Goal: Feedback & Contribution: Contribute content

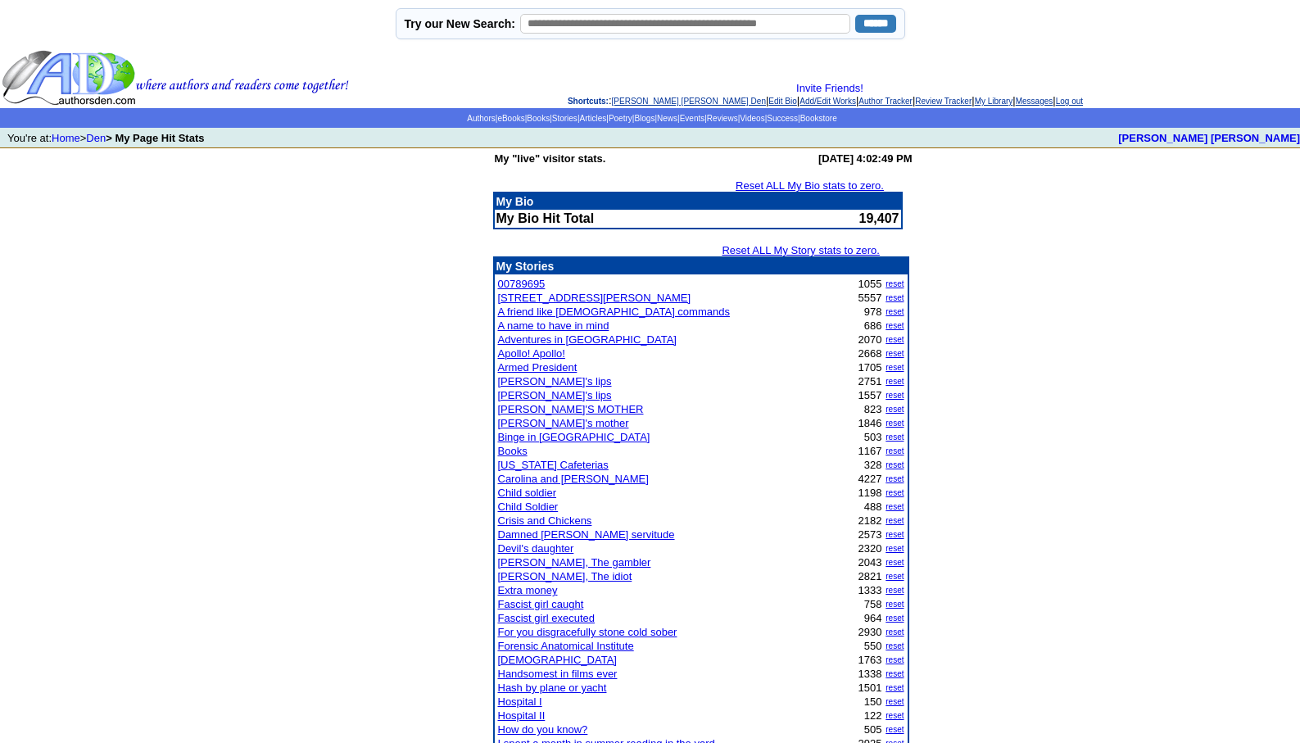
click at [572, 534] on link "Damned bourgeois servitude" at bounding box center [586, 534] width 177 height 12
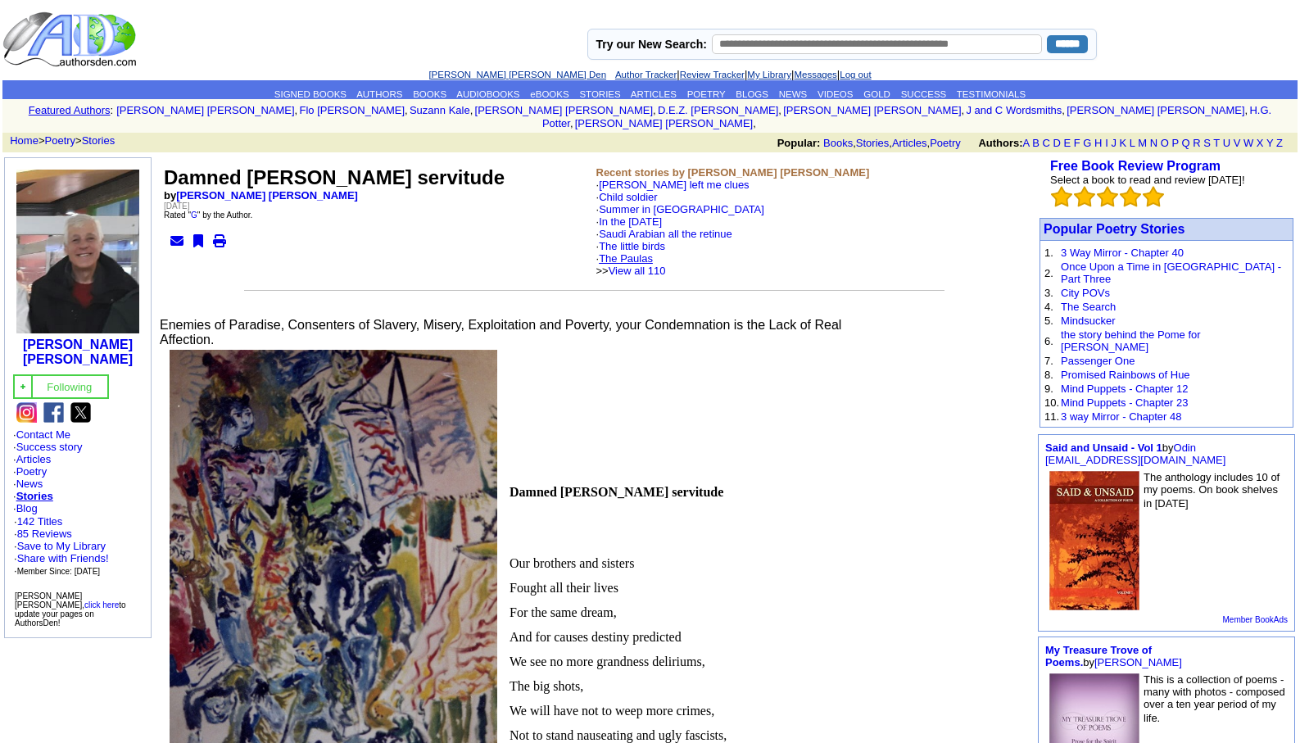
click at [629, 252] on link "The Paulas" at bounding box center [626, 258] width 54 height 12
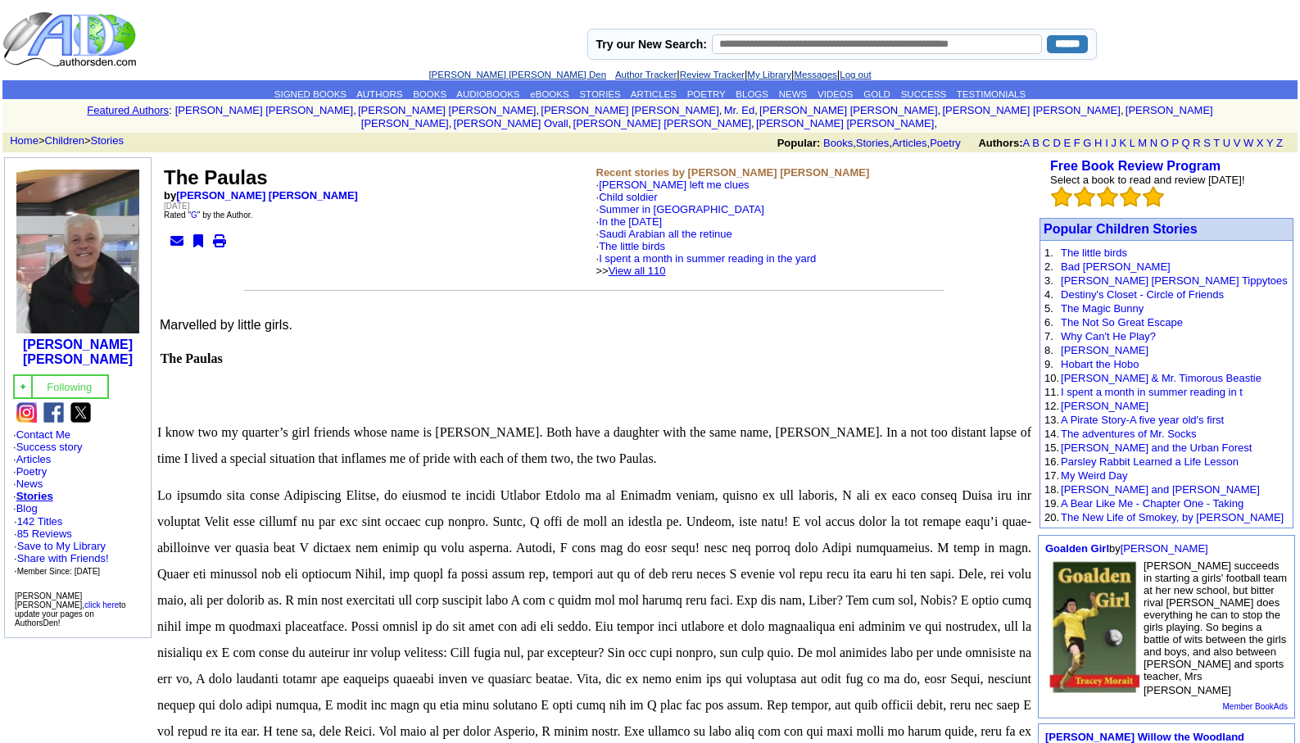
click at [666, 265] on link "View all 110" at bounding box center [637, 271] width 57 height 12
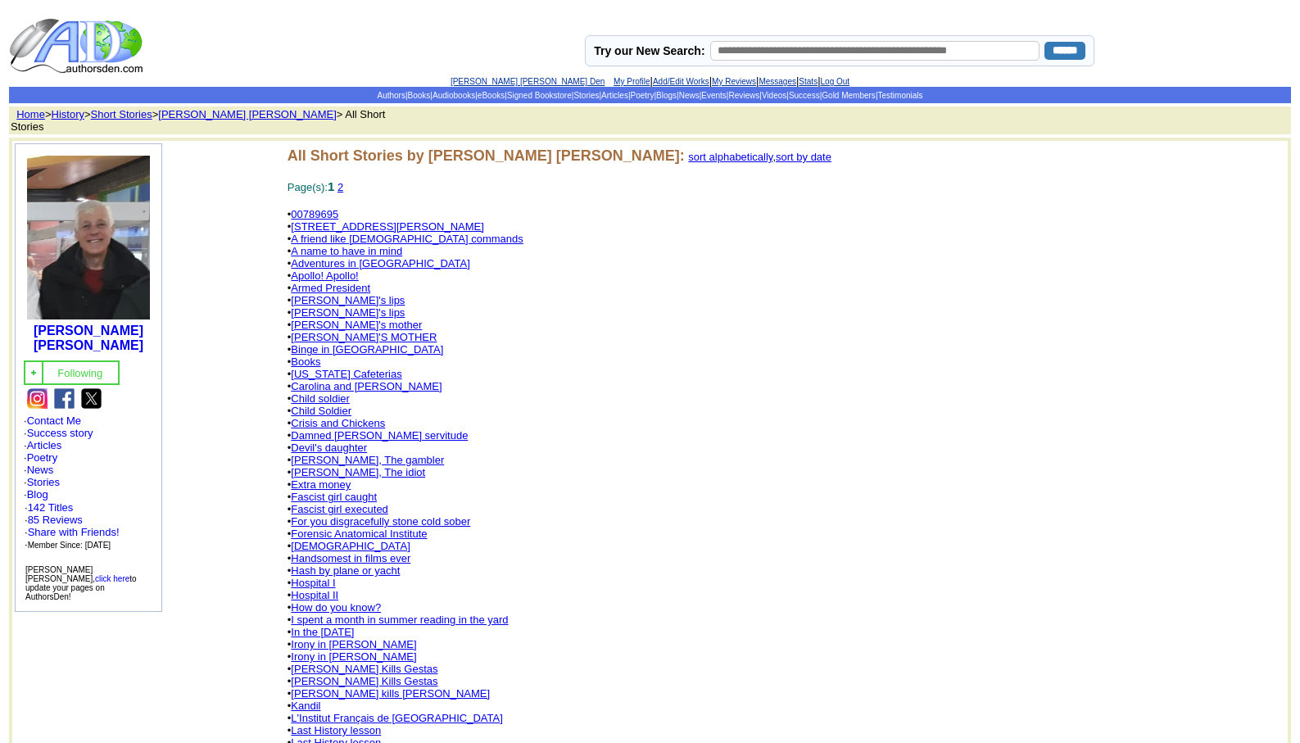
click at [515, 79] on link "[PERSON_NAME] [PERSON_NAME] Den" at bounding box center [528, 81] width 154 height 9
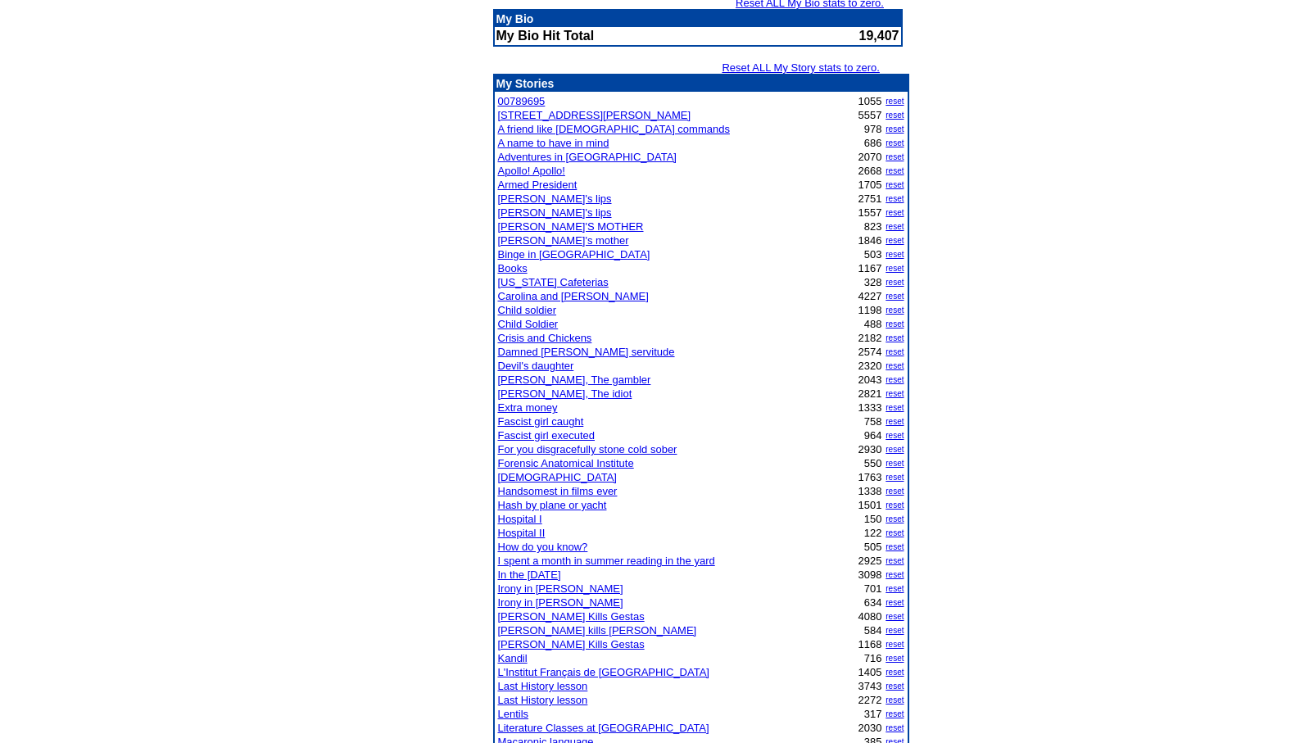
scroll to position [197, 0]
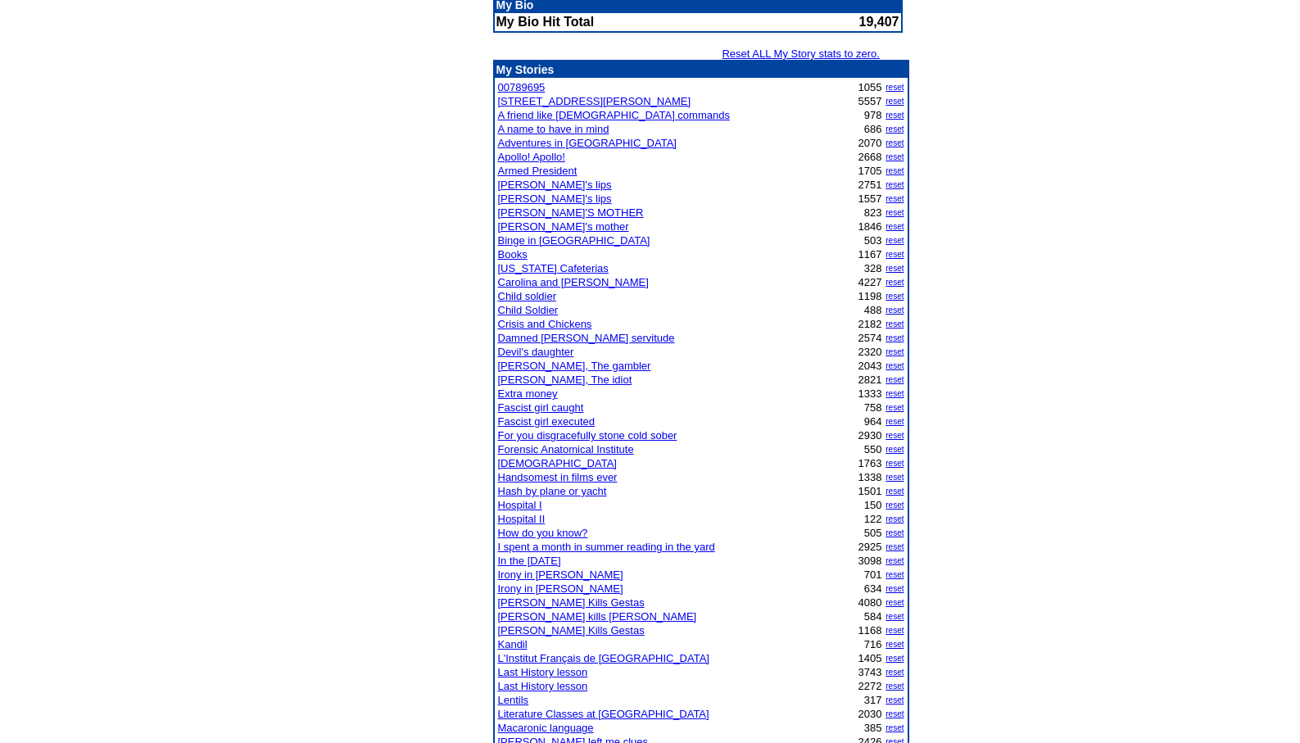
click at [506, 466] on link "[DEMOGRAPHIC_DATA]" at bounding box center [557, 463] width 119 height 12
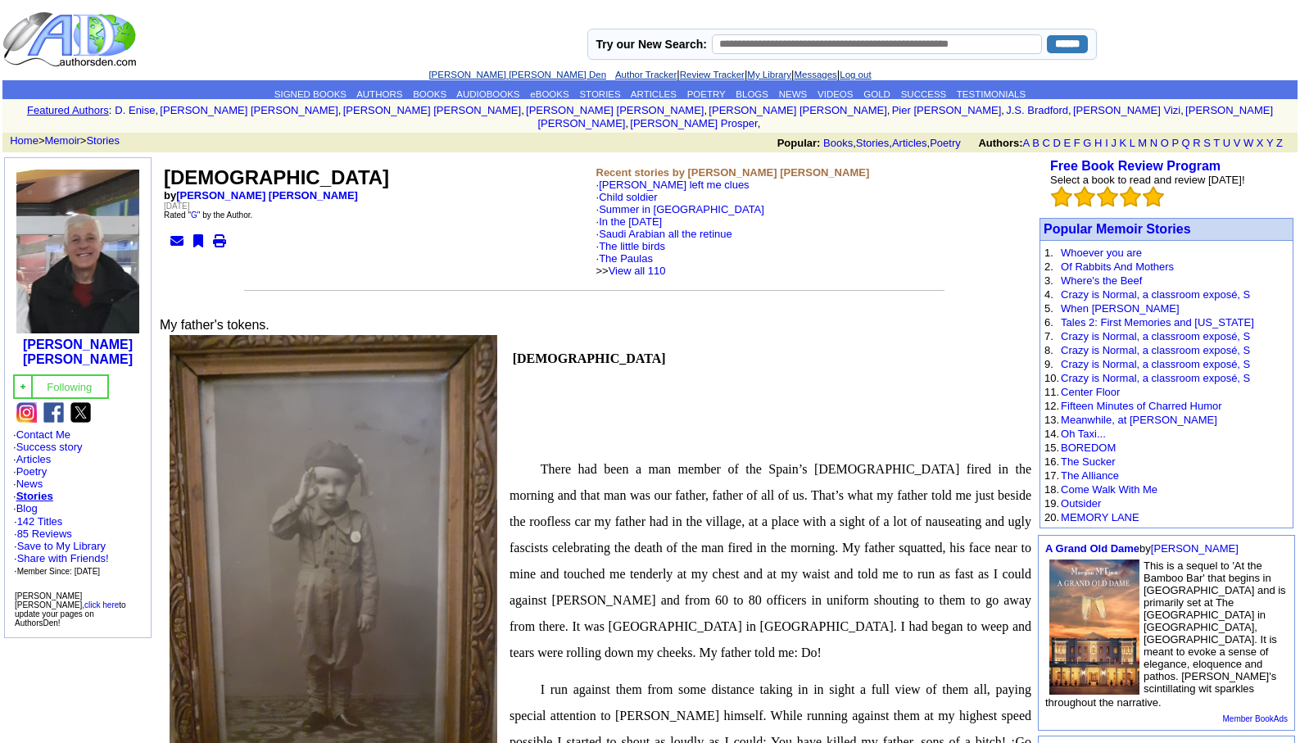
click at [474, 73] on link "[PERSON_NAME] [PERSON_NAME] Den" at bounding box center [518, 75] width 178 height 10
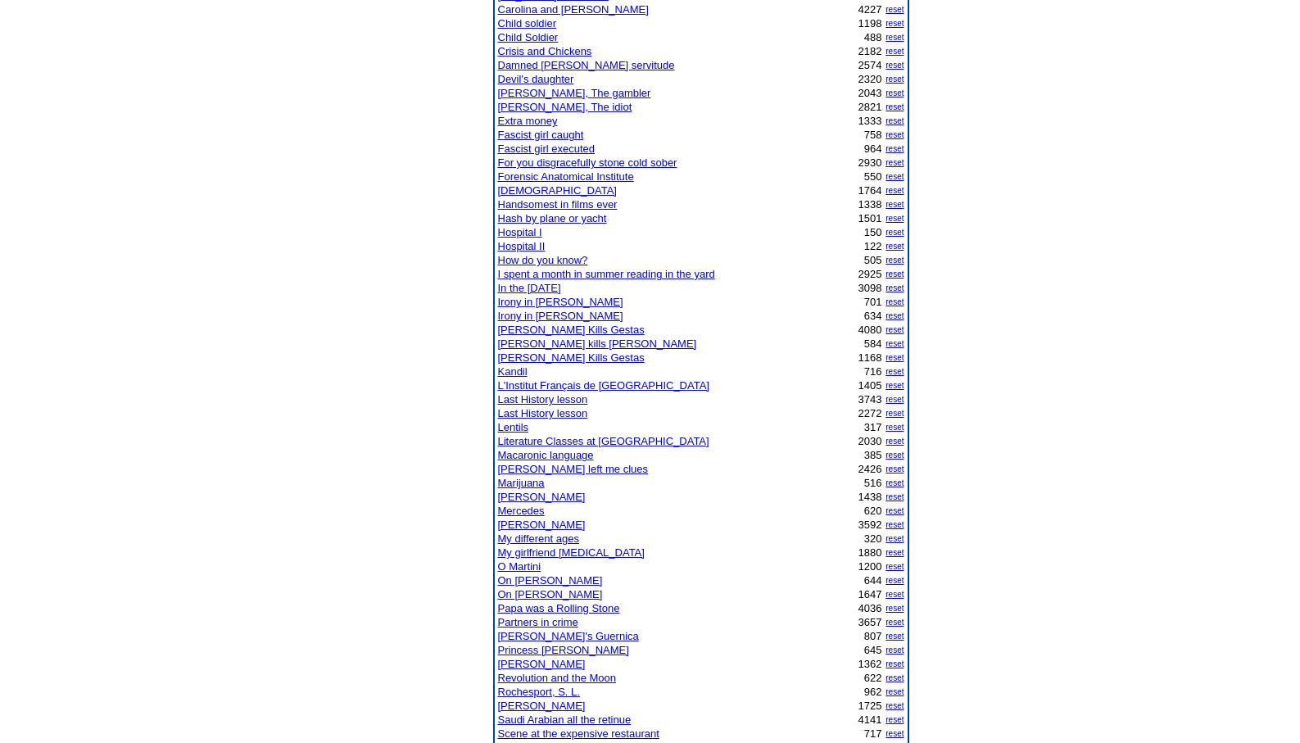
scroll to position [590, 0]
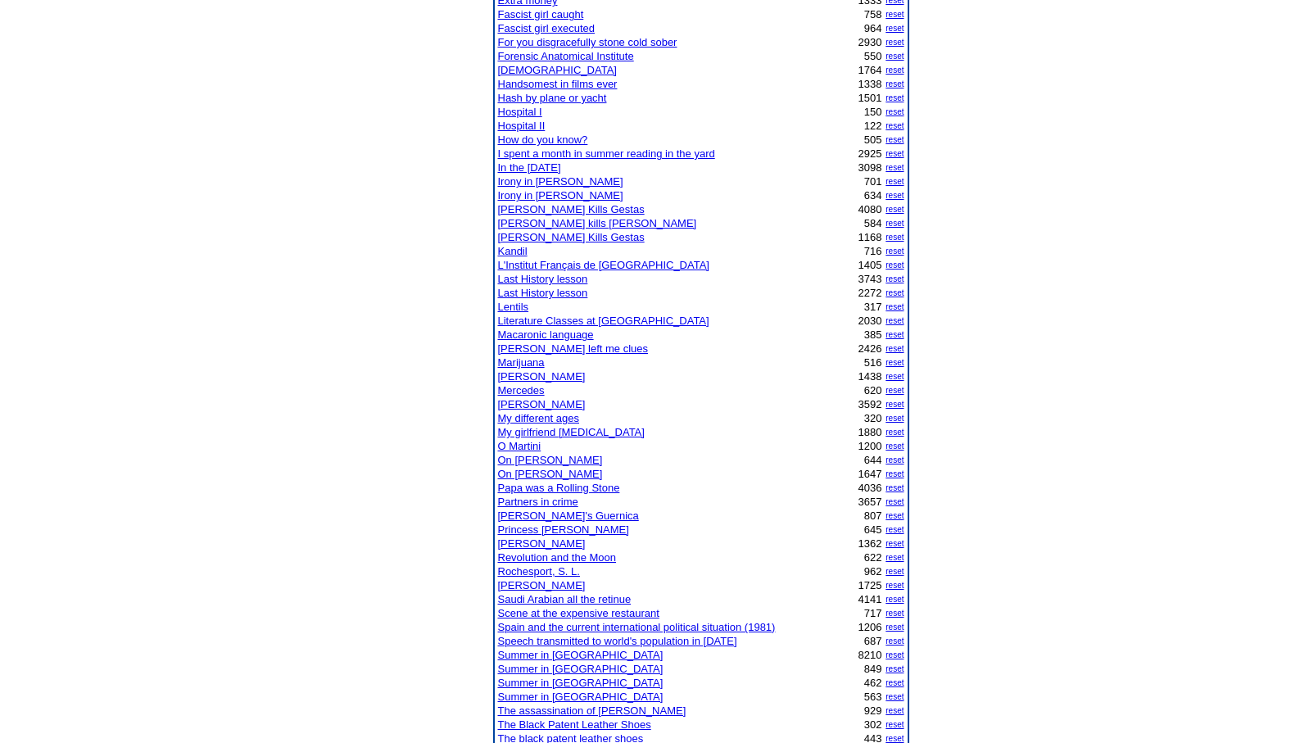
click at [564, 669] on link "Summer in [GEOGRAPHIC_DATA]" at bounding box center [581, 669] width 166 height 12
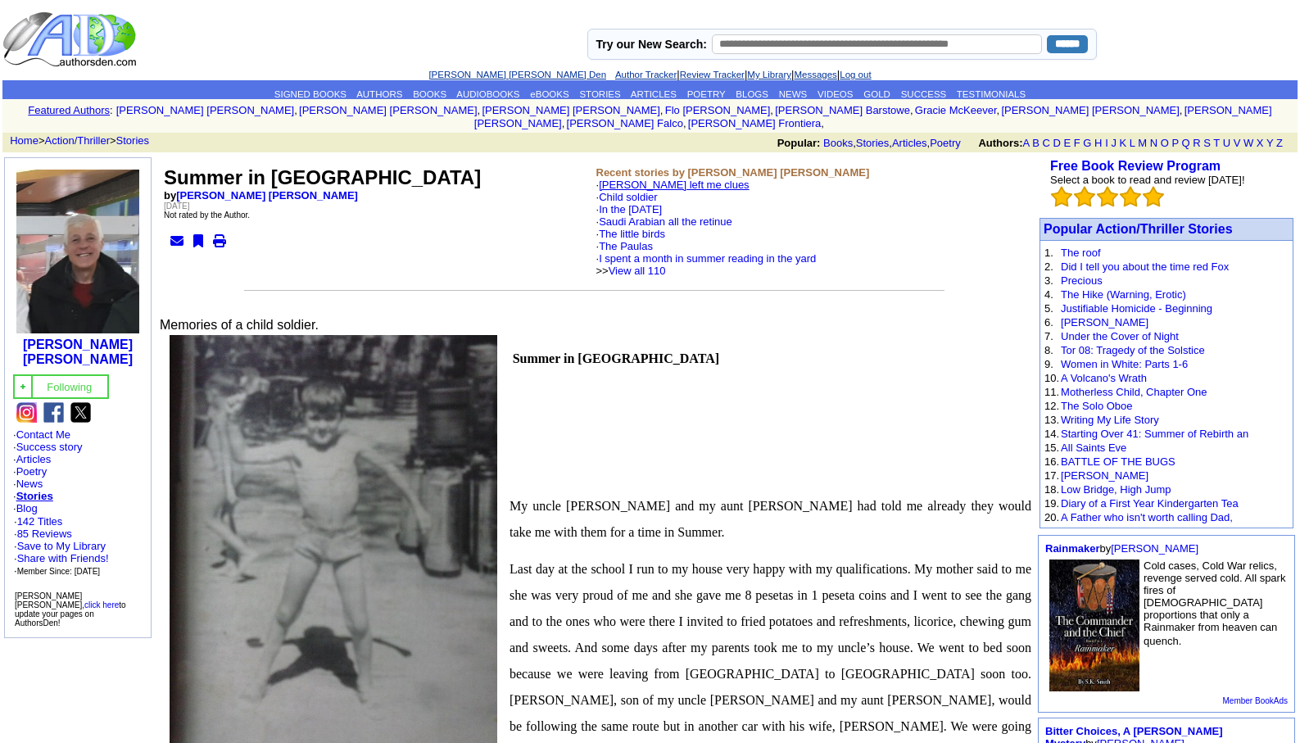
click at [624, 179] on link "[PERSON_NAME] left me clues" at bounding box center [674, 185] width 151 height 12
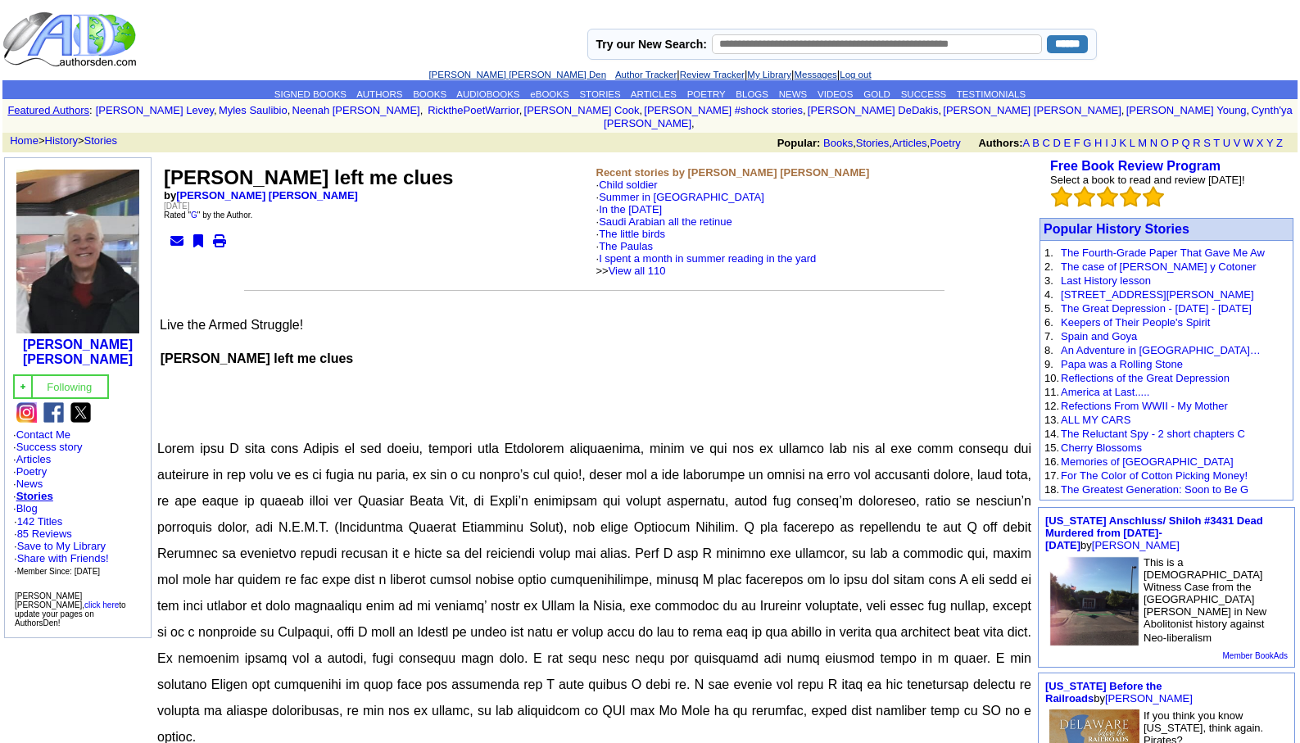
click at [481, 75] on link "[PERSON_NAME] [PERSON_NAME] Den" at bounding box center [518, 75] width 178 height 10
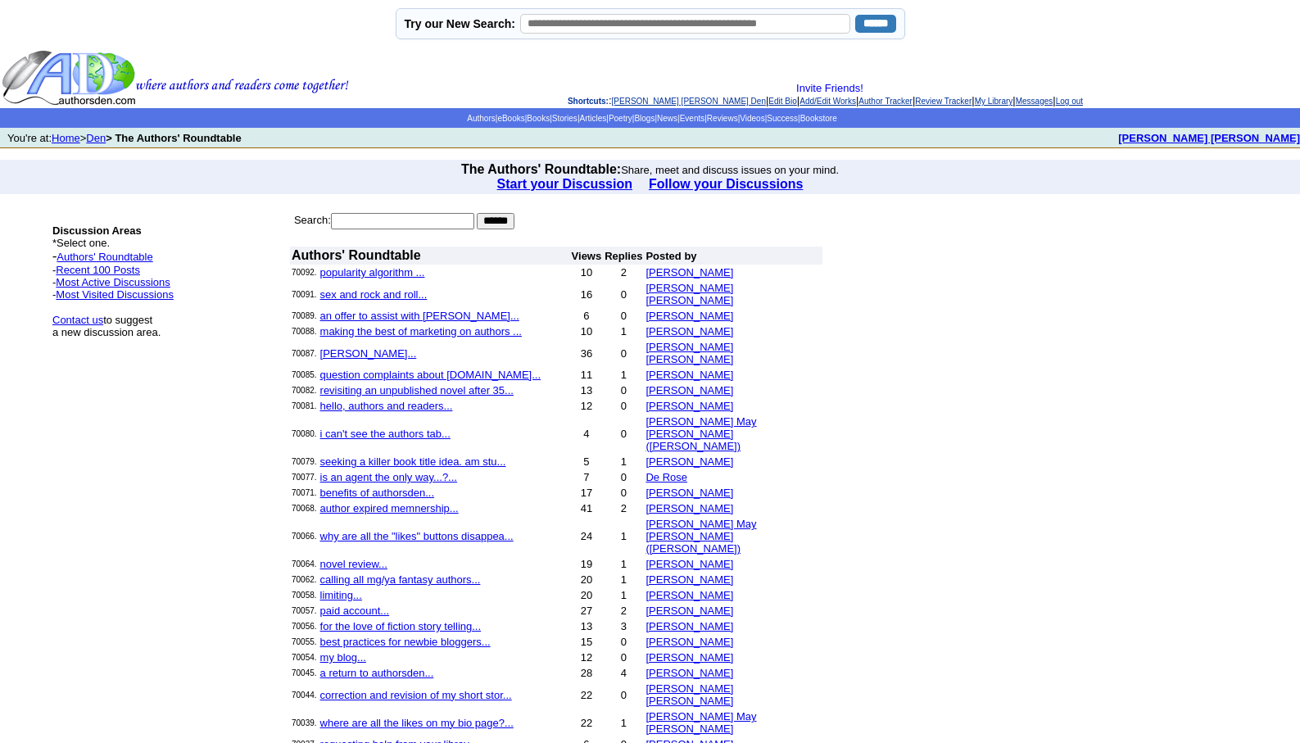
click at [638, 98] on link "[PERSON_NAME] [PERSON_NAME] Den" at bounding box center [689, 101] width 154 height 9
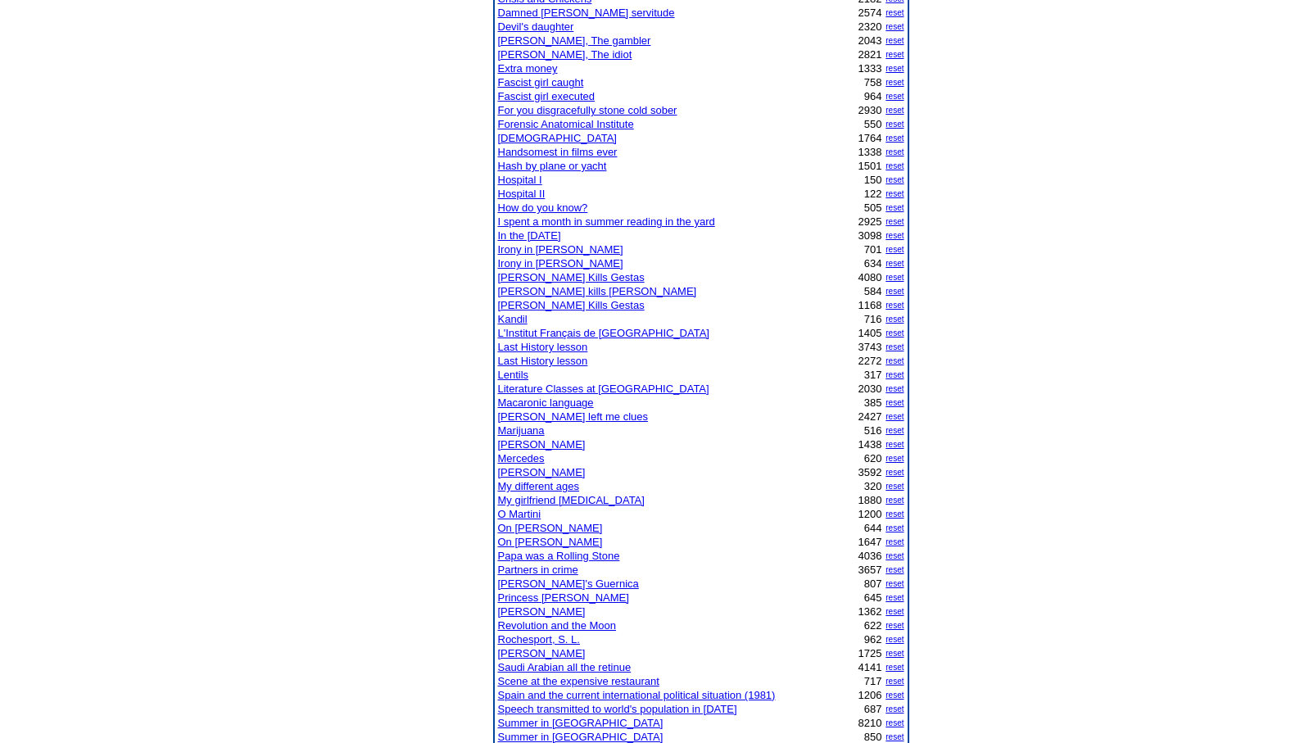
scroll to position [524, 0]
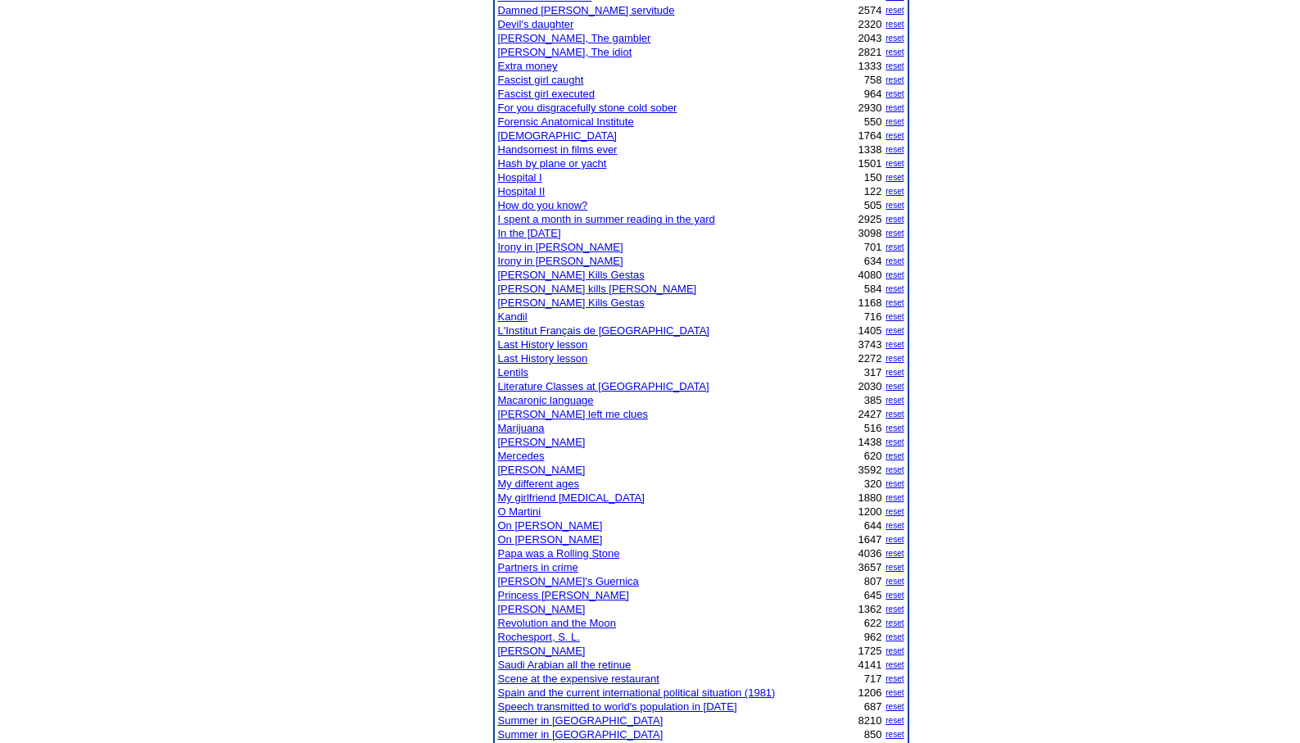
click at [524, 429] on link "Marijuana" at bounding box center [521, 428] width 47 height 12
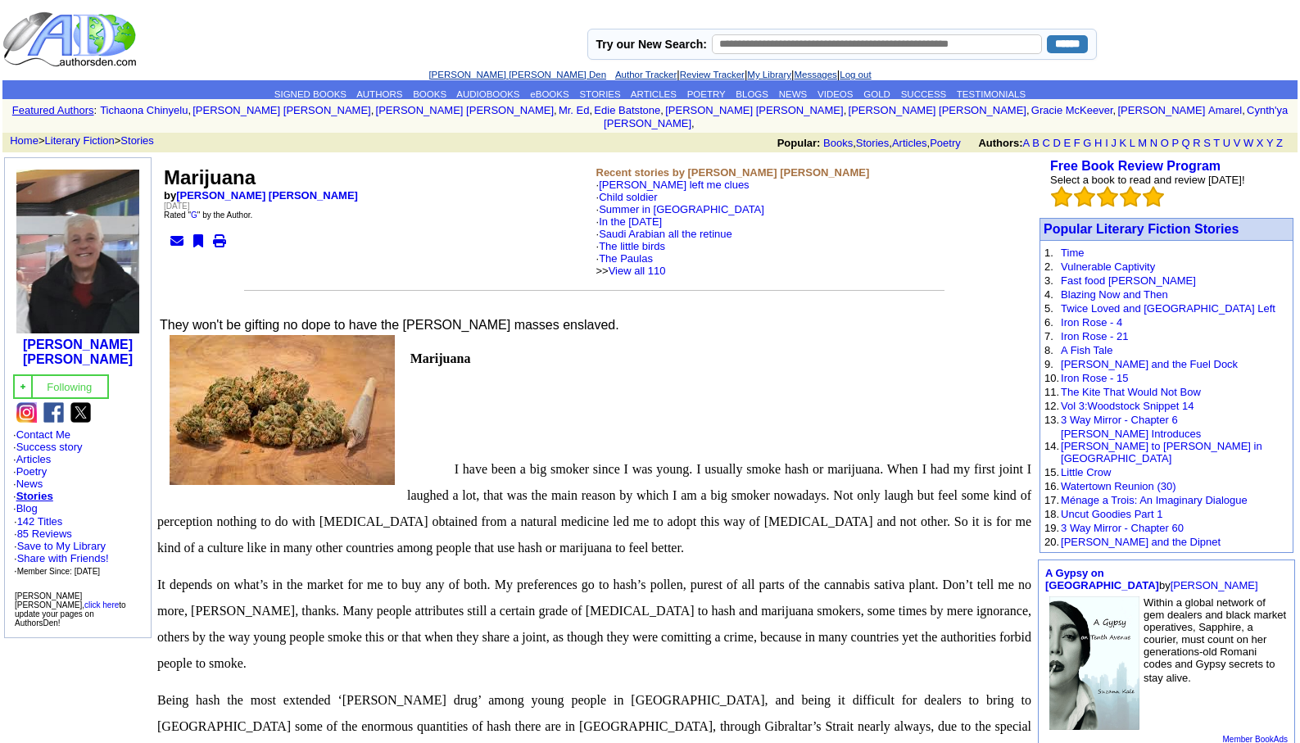
click at [471, 75] on link "[PERSON_NAME] [PERSON_NAME] Den" at bounding box center [518, 75] width 178 height 10
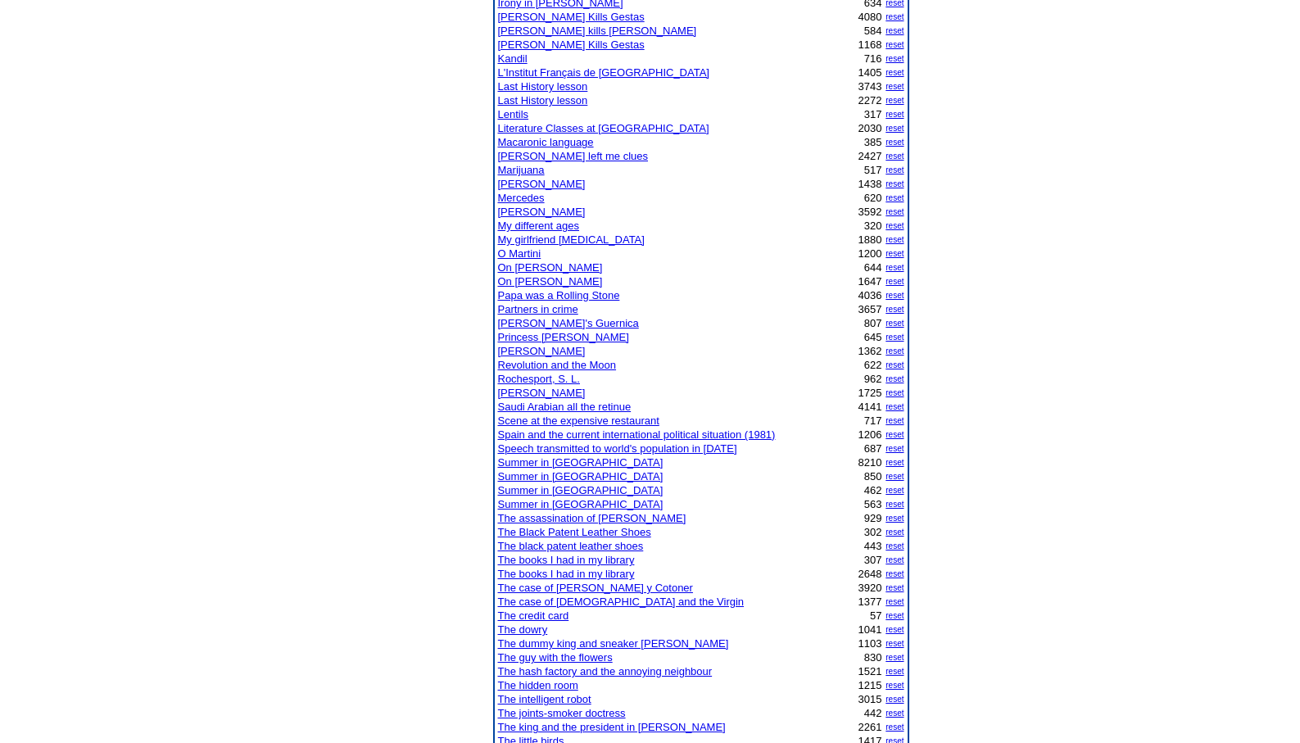
scroll to position [852, 0]
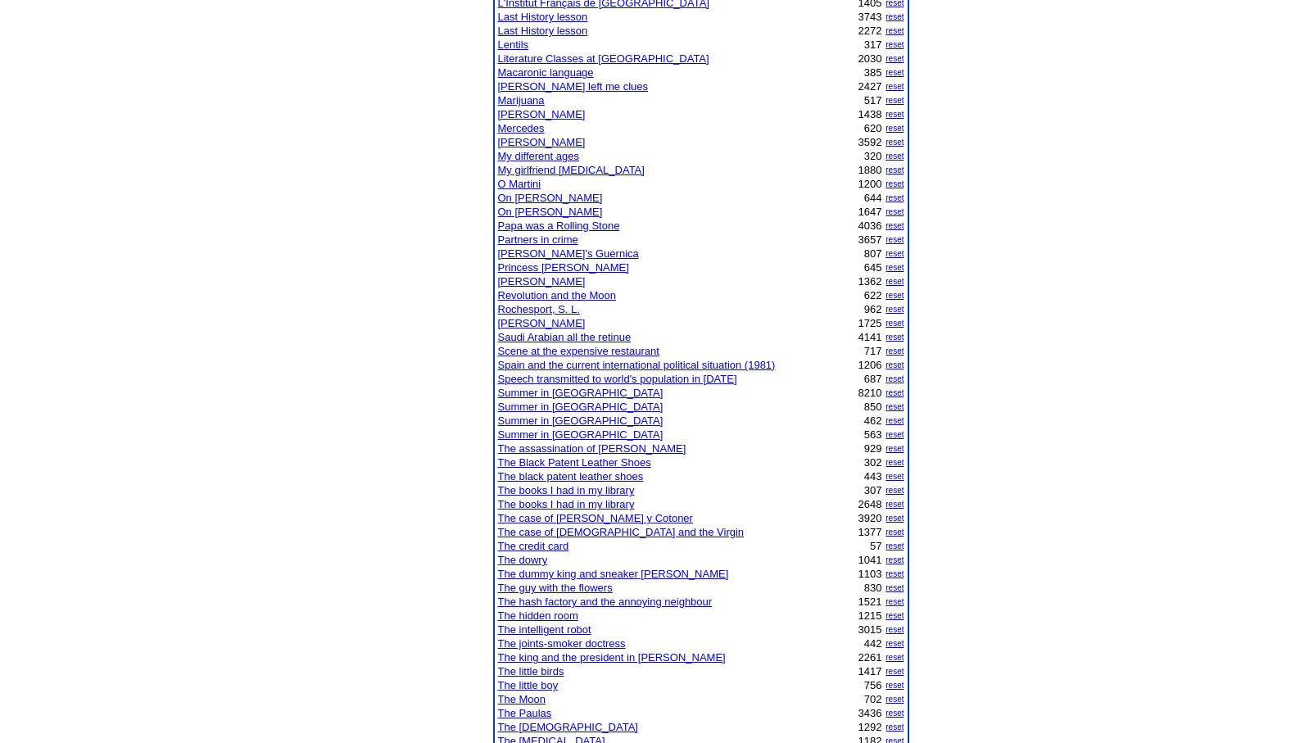
click at [539, 645] on link "The joints-smoker doctress" at bounding box center [562, 643] width 128 height 12
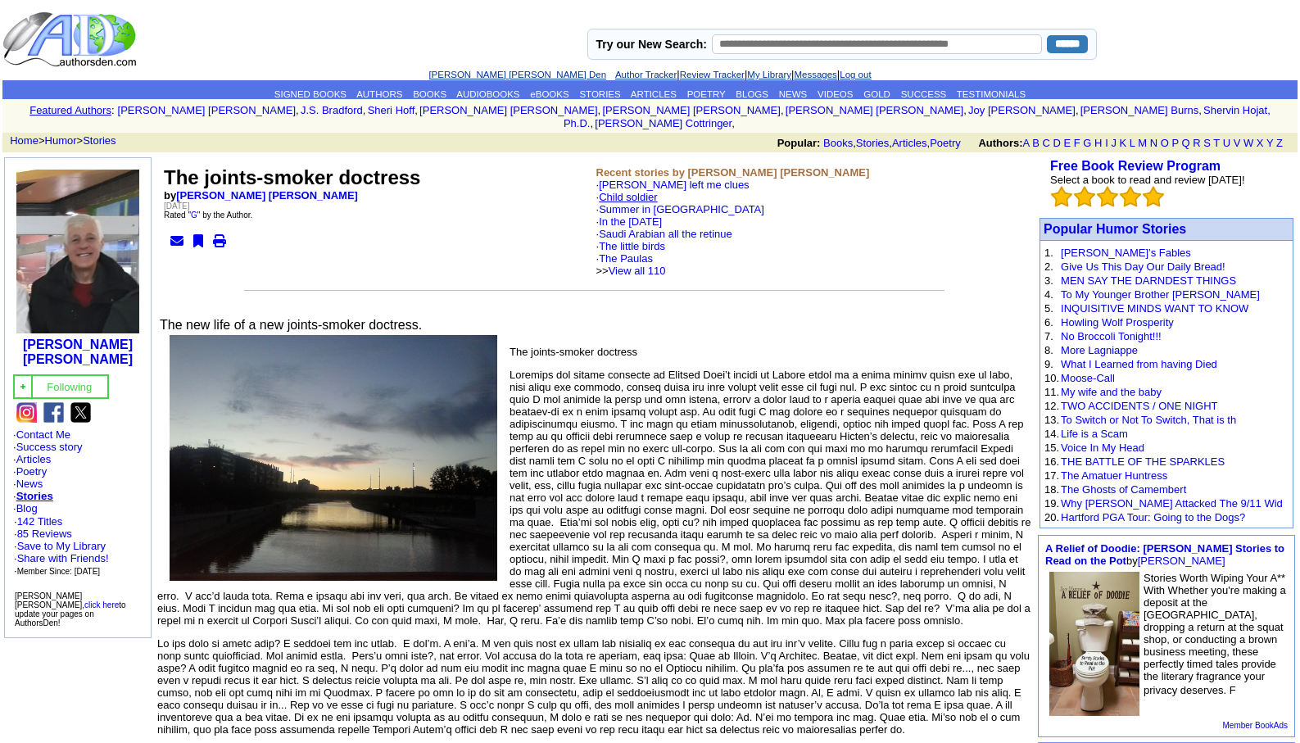
click at [628, 191] on link "Child soldier" at bounding box center [628, 197] width 59 height 12
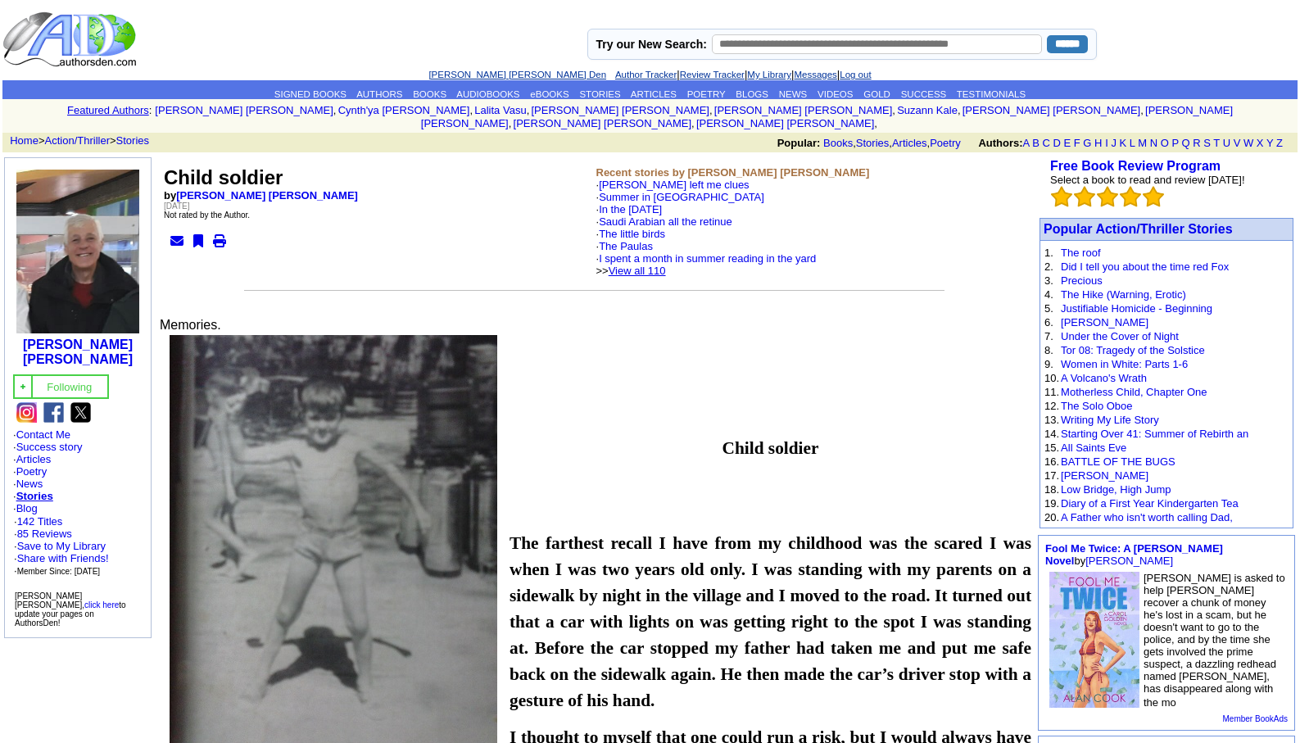
click at [661, 265] on link "View all 110" at bounding box center [637, 271] width 57 height 12
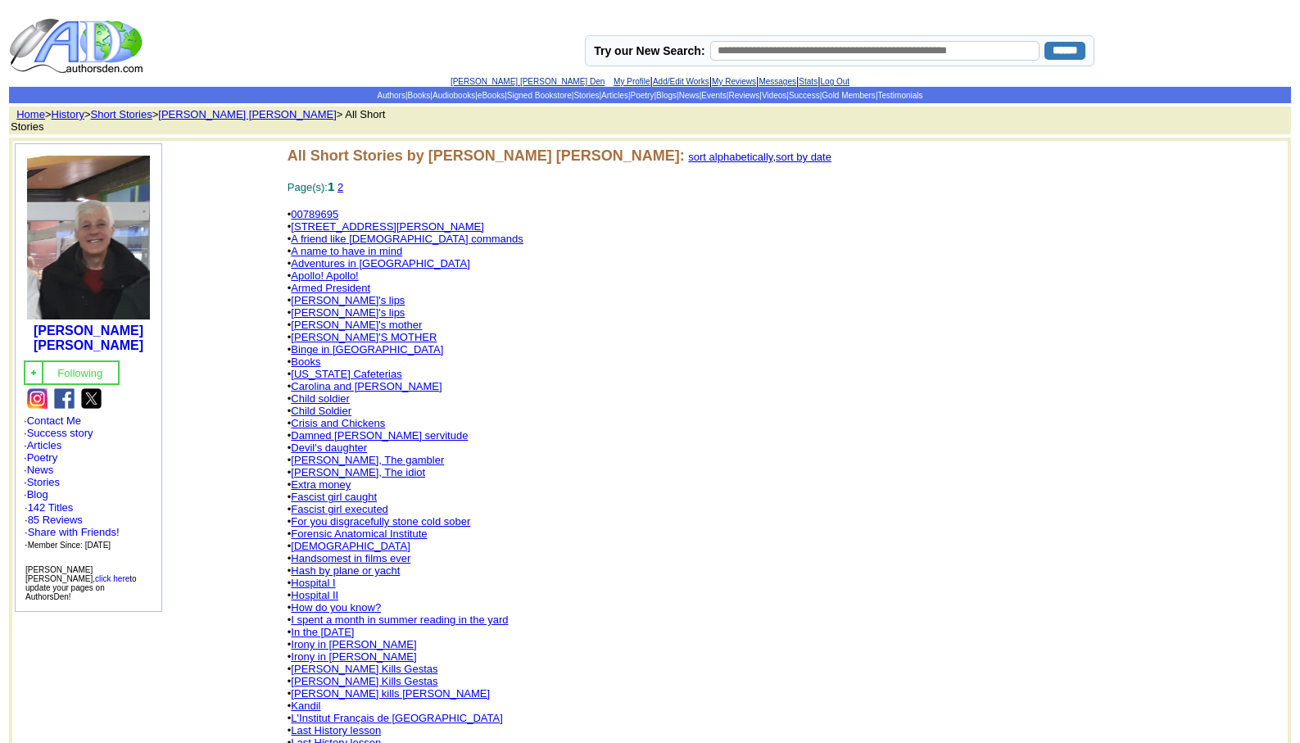
click at [492, 82] on link "[PERSON_NAME] [PERSON_NAME] Den" at bounding box center [528, 81] width 154 height 9
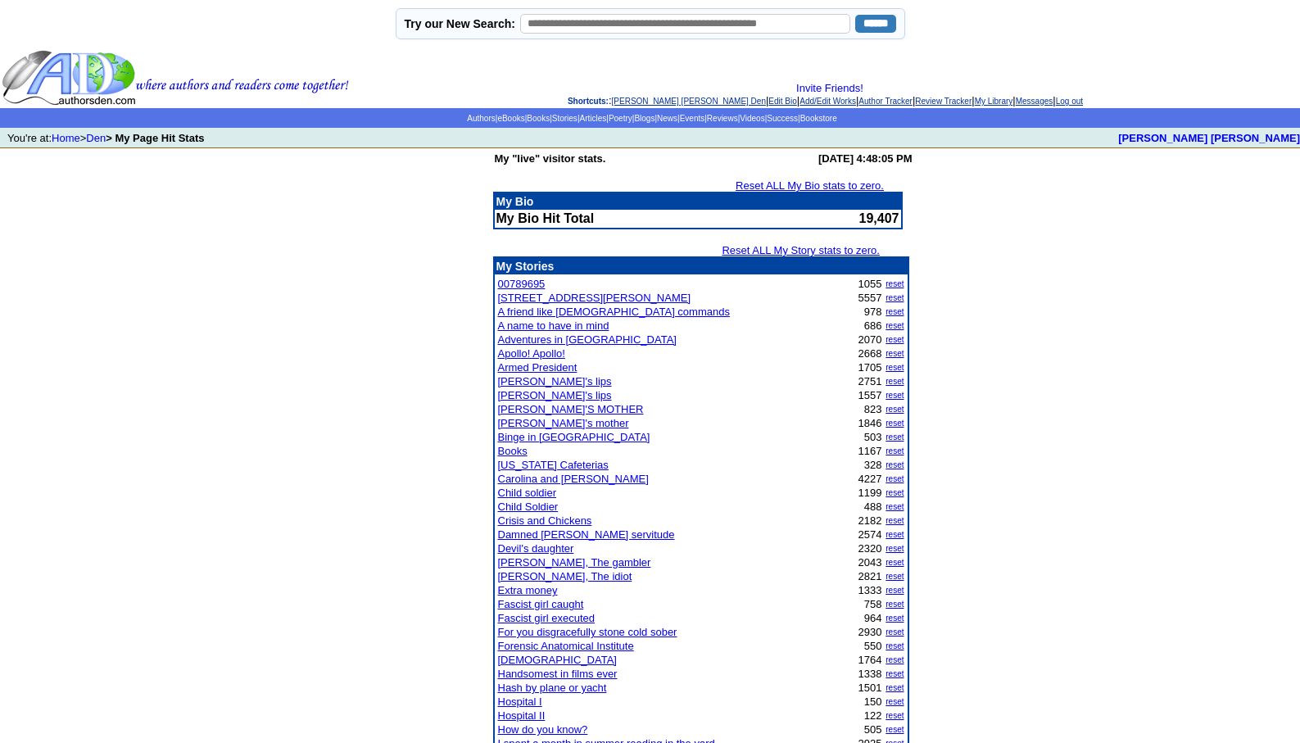
click at [524, 546] on link "Devil's daughter" at bounding box center [536, 548] width 76 height 12
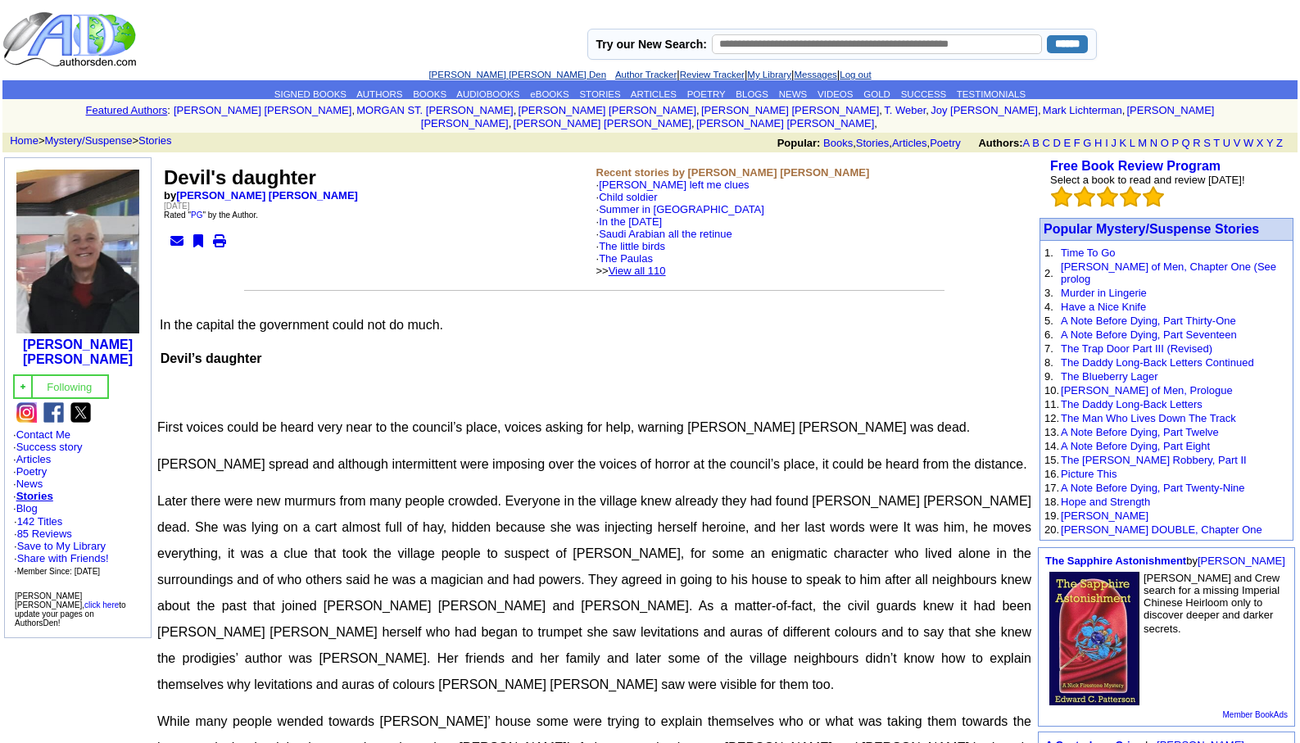
click at [664, 265] on link "View all 110" at bounding box center [637, 271] width 57 height 12
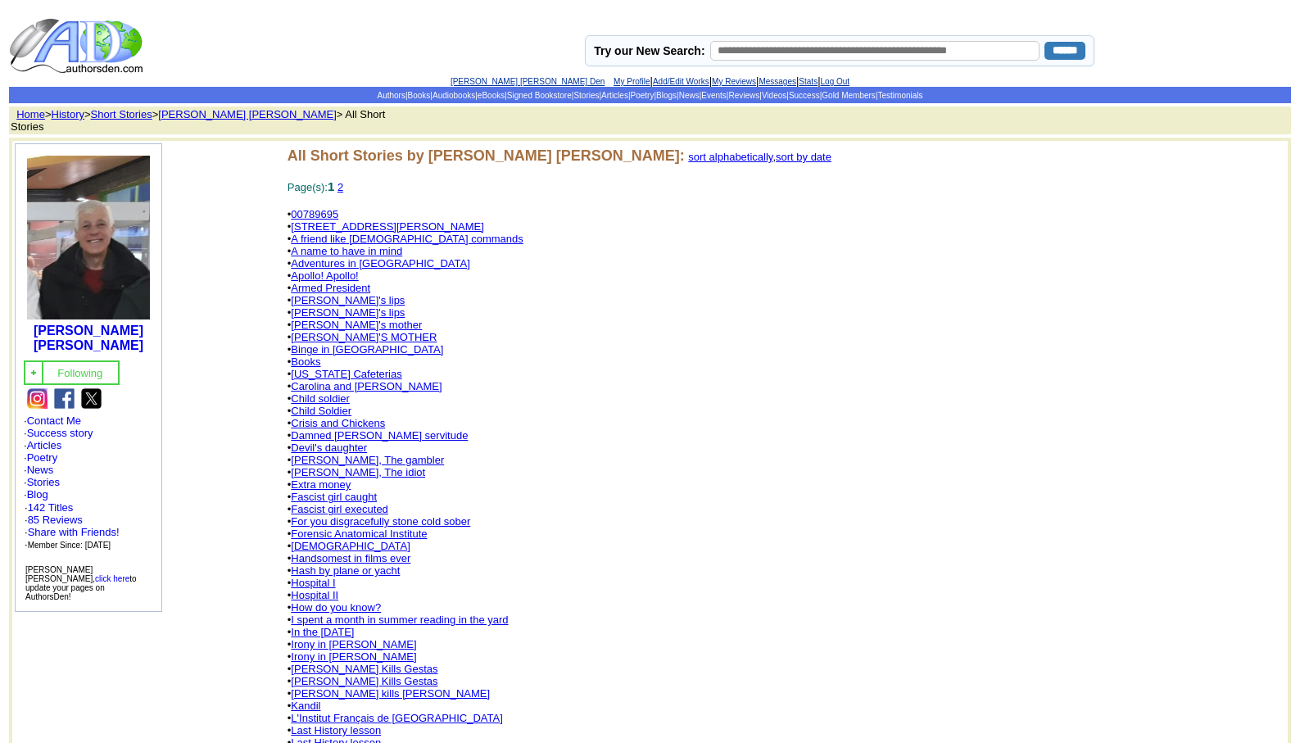
click at [507, 81] on link "[PERSON_NAME] [PERSON_NAME] Den" at bounding box center [528, 81] width 154 height 9
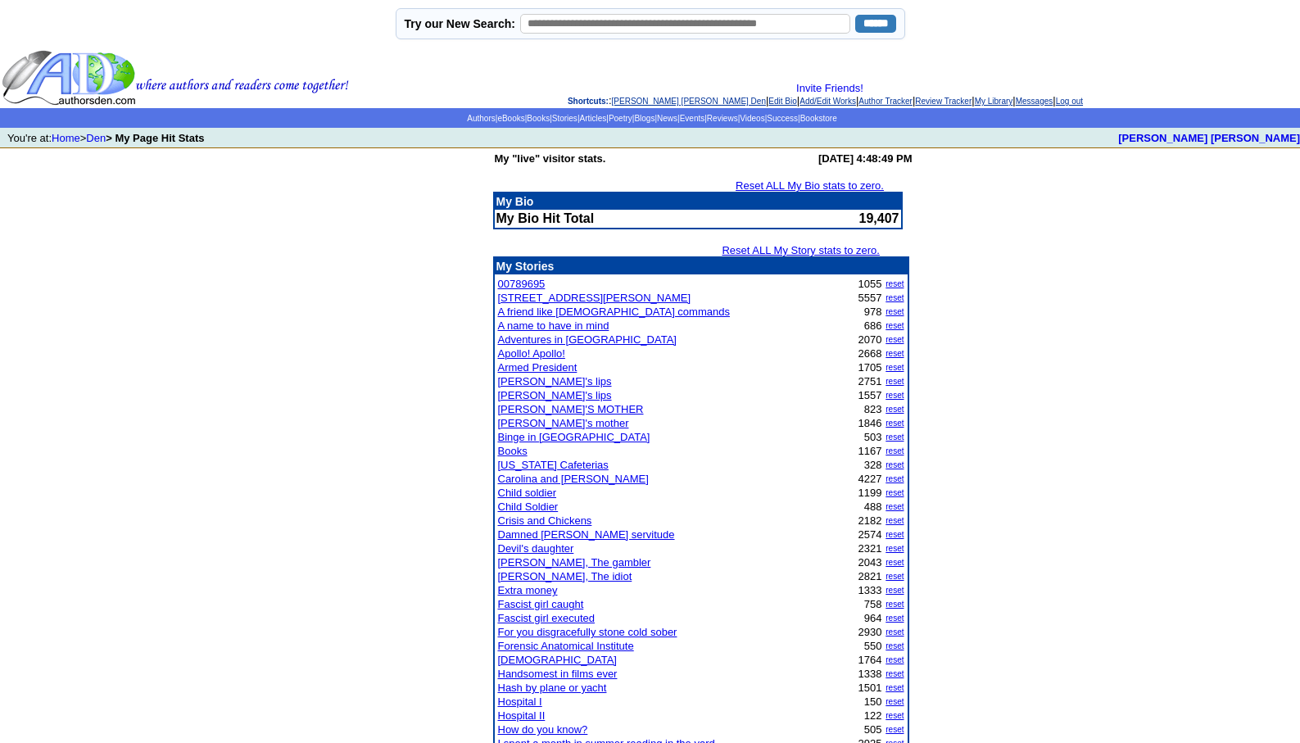
click at [536, 492] on link "Child soldier" at bounding box center [527, 493] width 59 height 12
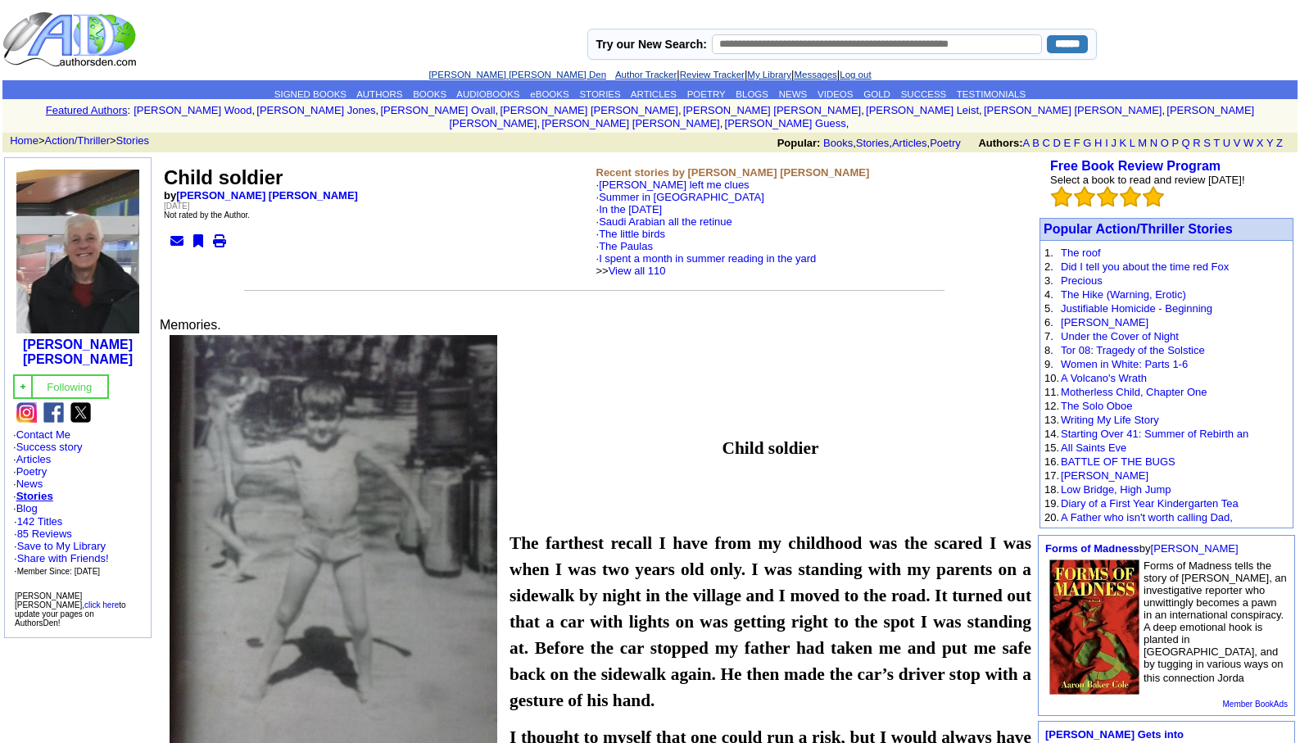
click at [466, 75] on link "[PERSON_NAME] [PERSON_NAME] Den" at bounding box center [518, 75] width 178 height 10
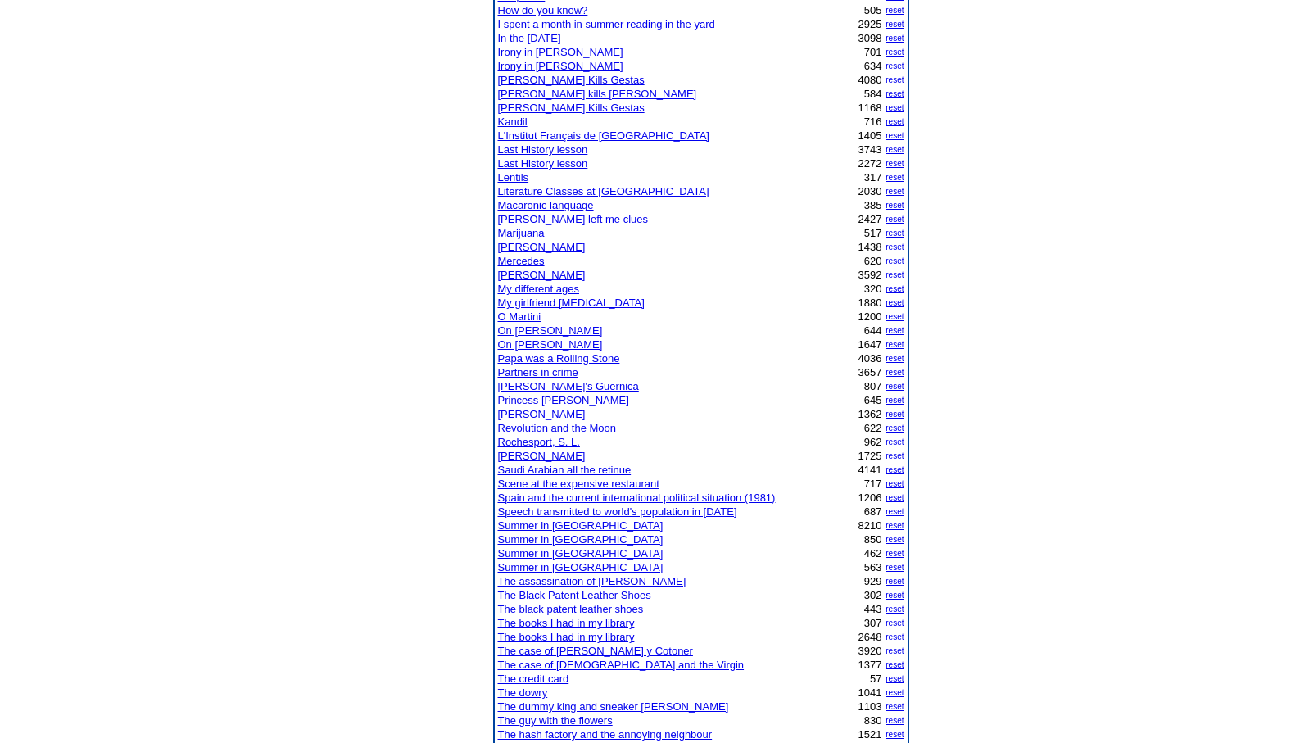
scroll to position [787, 0]
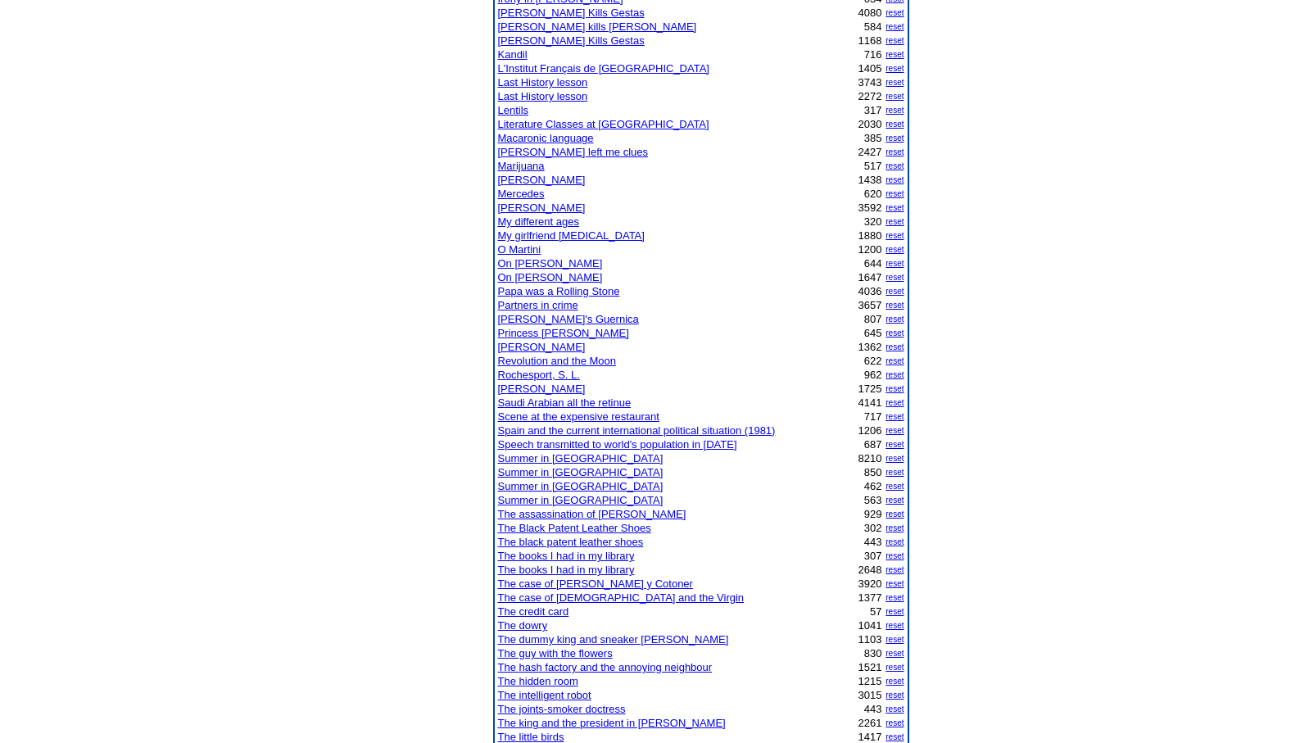
click at [568, 515] on link "The assassination of [PERSON_NAME]" at bounding box center [592, 514] width 188 height 12
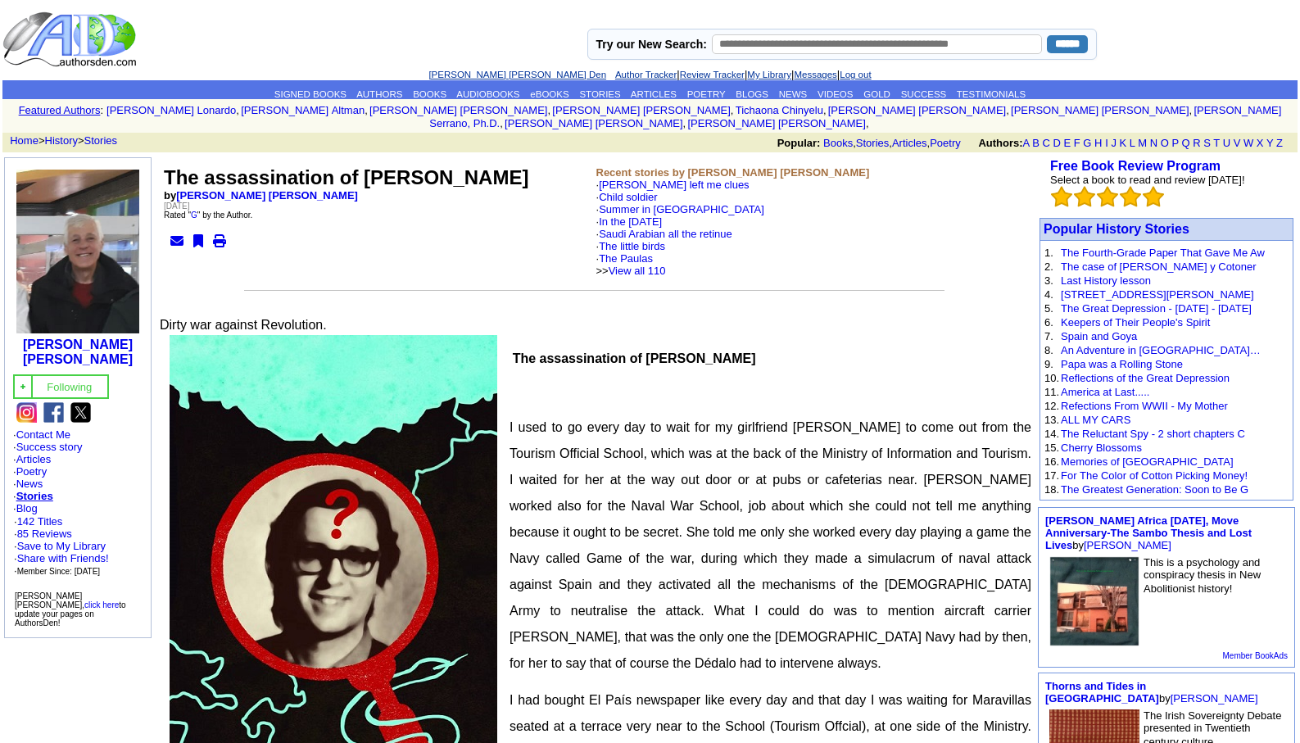
click at [462, 74] on link "[PERSON_NAME] [PERSON_NAME] Den" at bounding box center [518, 75] width 178 height 10
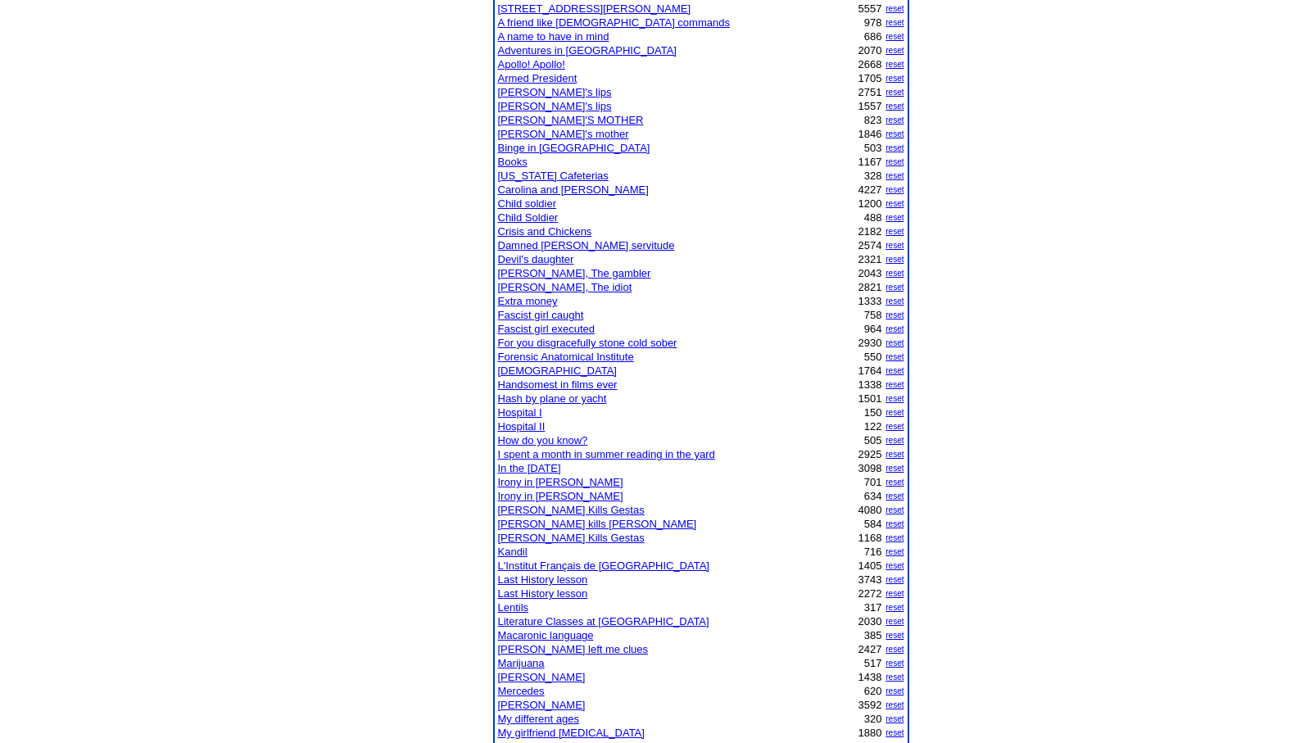
scroll to position [295, 0]
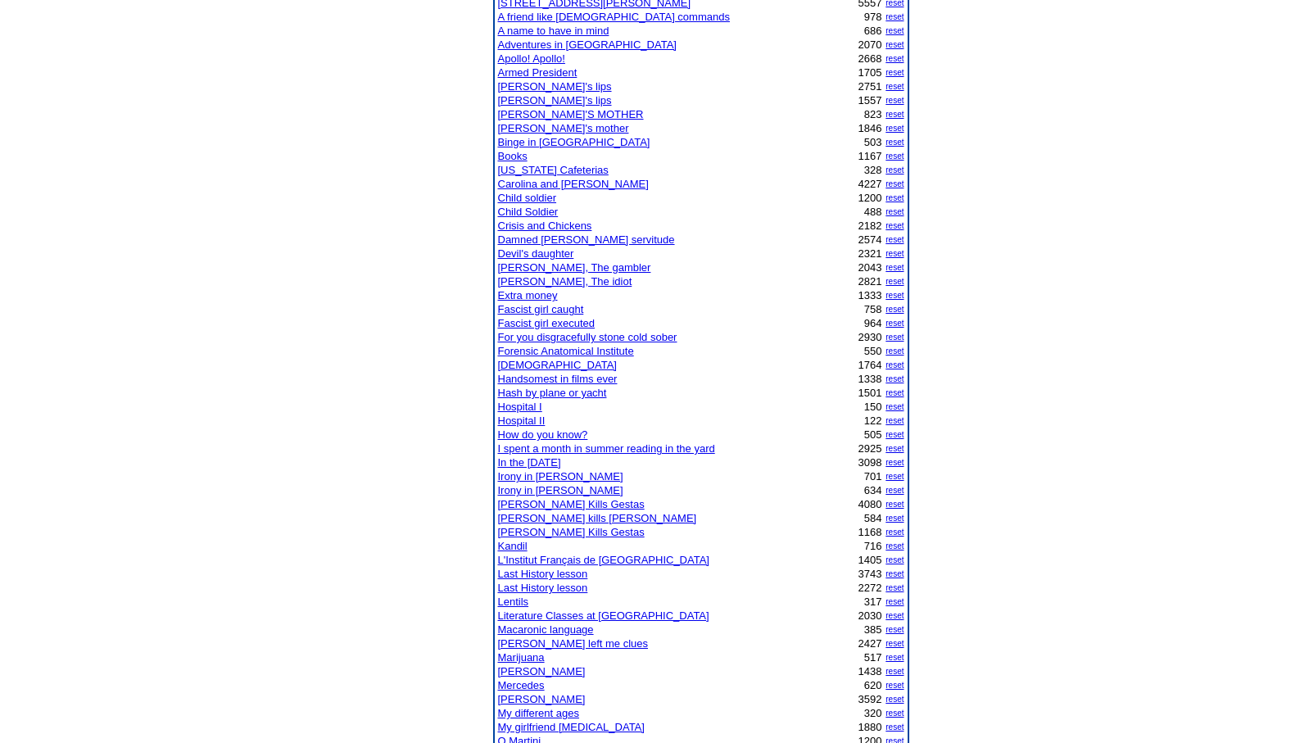
click at [510, 361] on link "[DEMOGRAPHIC_DATA]" at bounding box center [557, 365] width 119 height 12
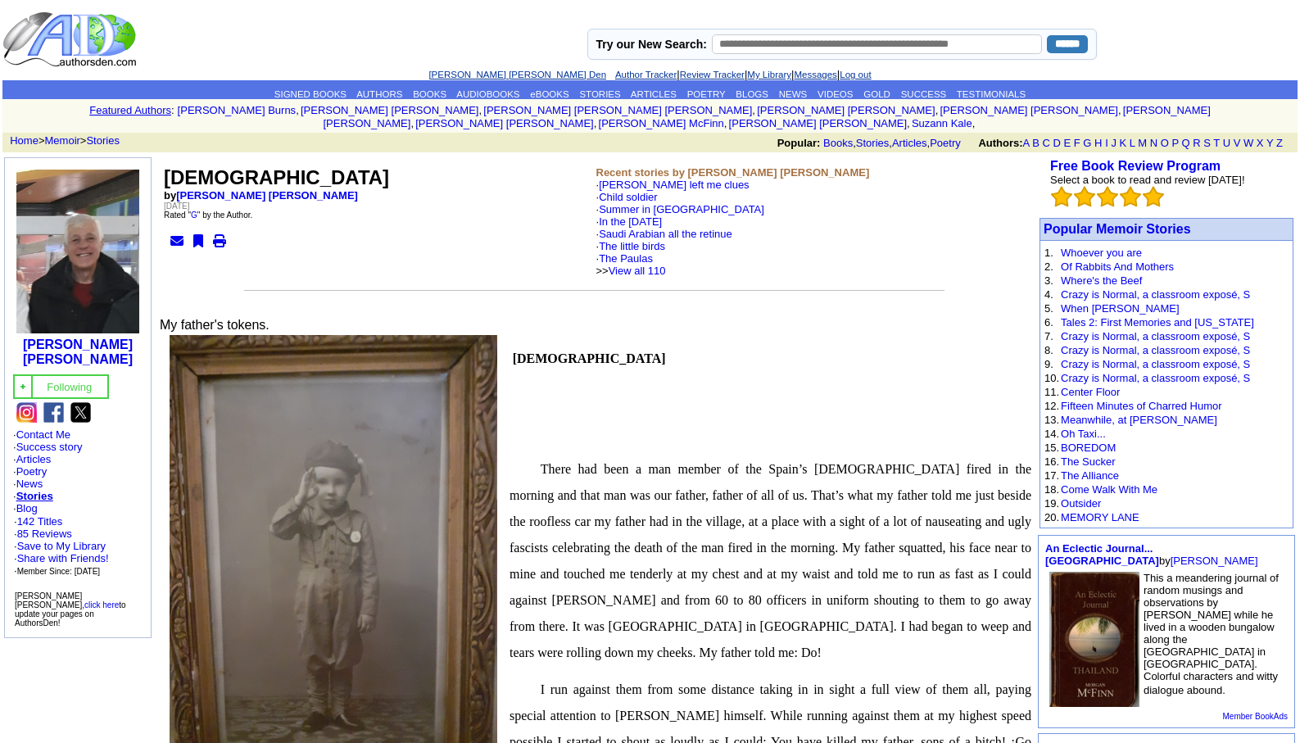
click at [474, 75] on link "[PERSON_NAME] [PERSON_NAME] Den" at bounding box center [518, 75] width 178 height 10
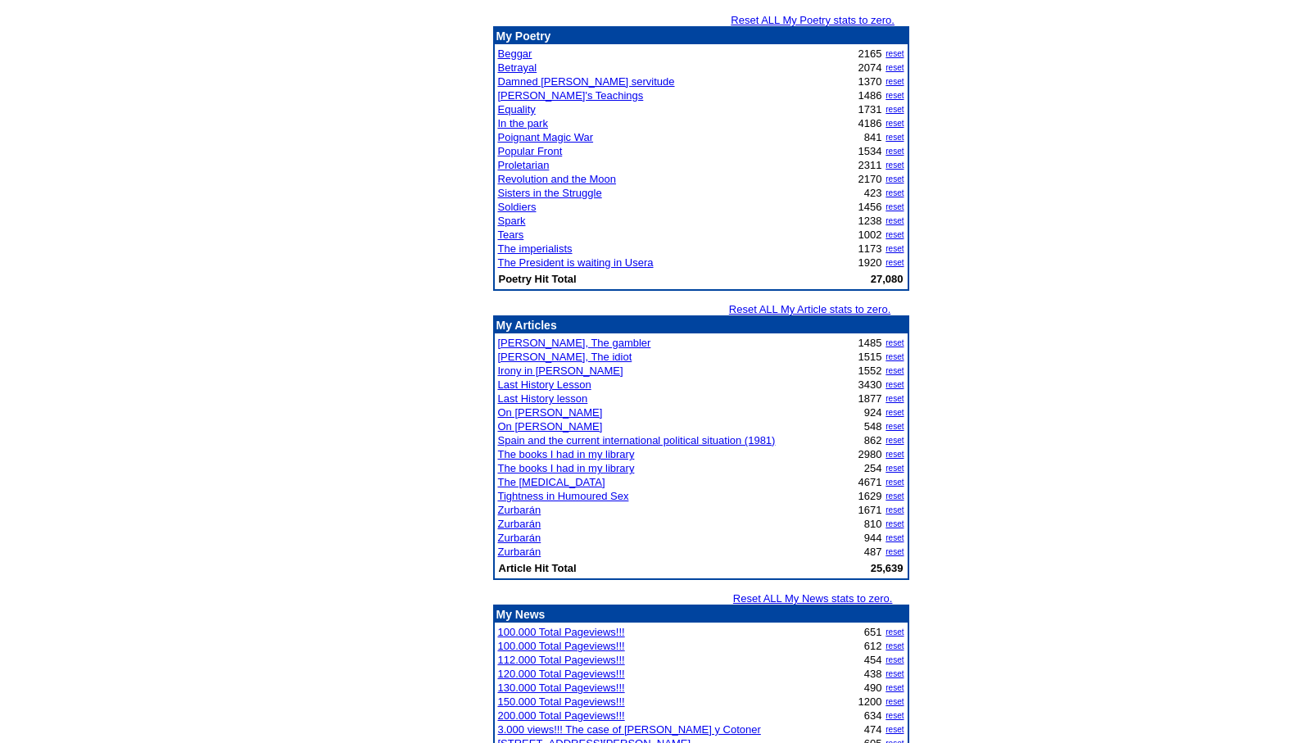
scroll to position [1949, 0]
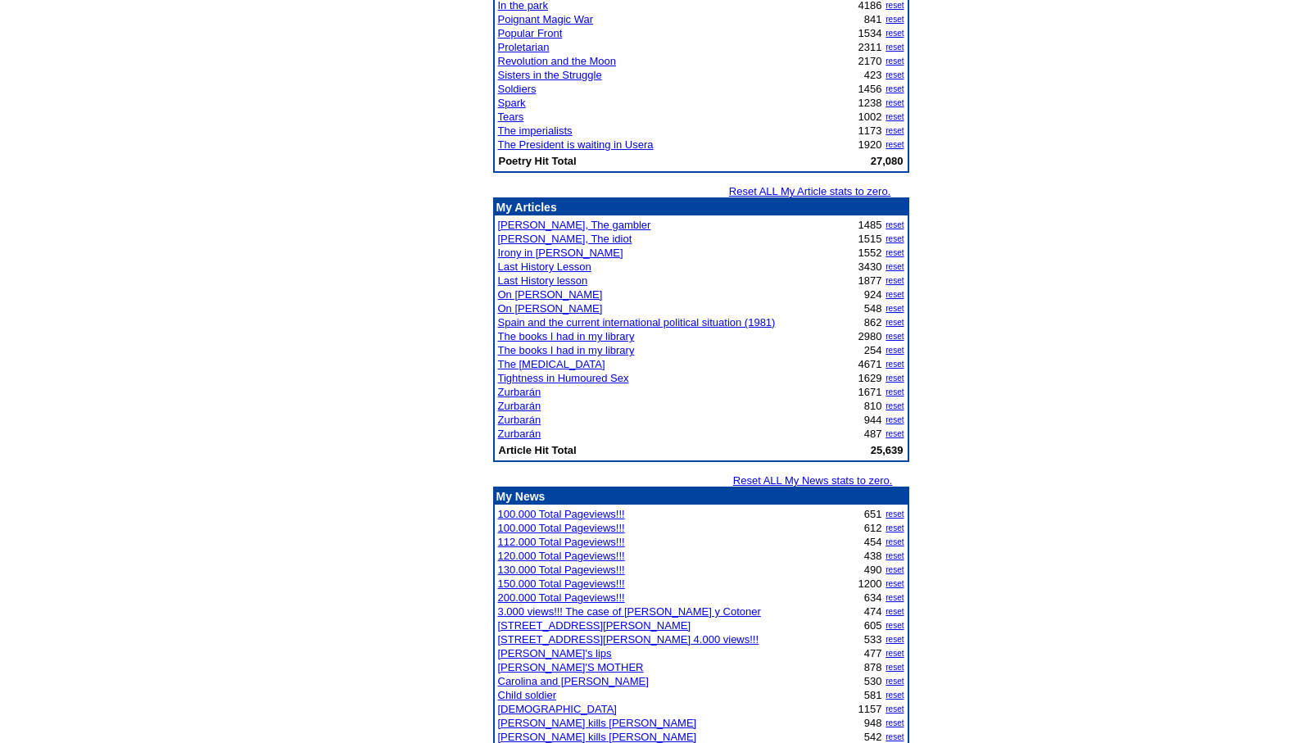
click at [545, 337] on link "The books I had in my library" at bounding box center [566, 336] width 137 height 12
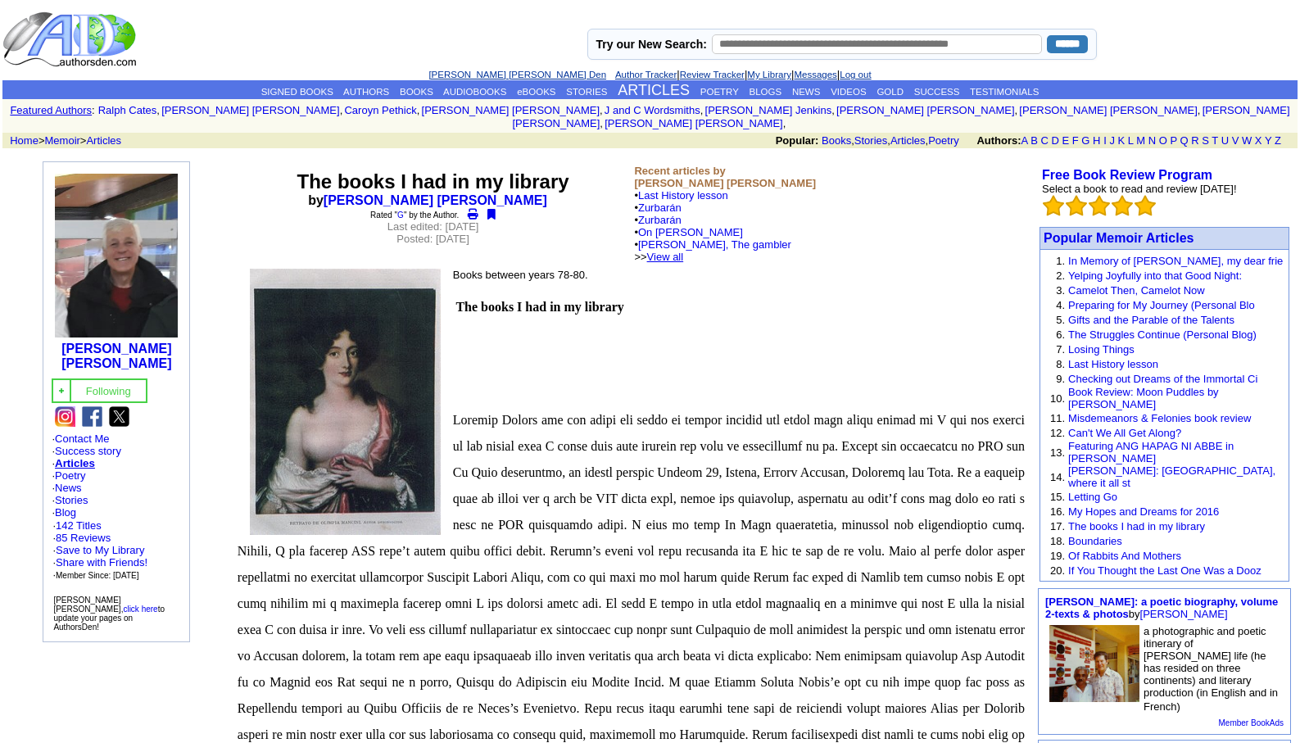
click at [684, 251] on link "View all" at bounding box center [665, 257] width 37 height 12
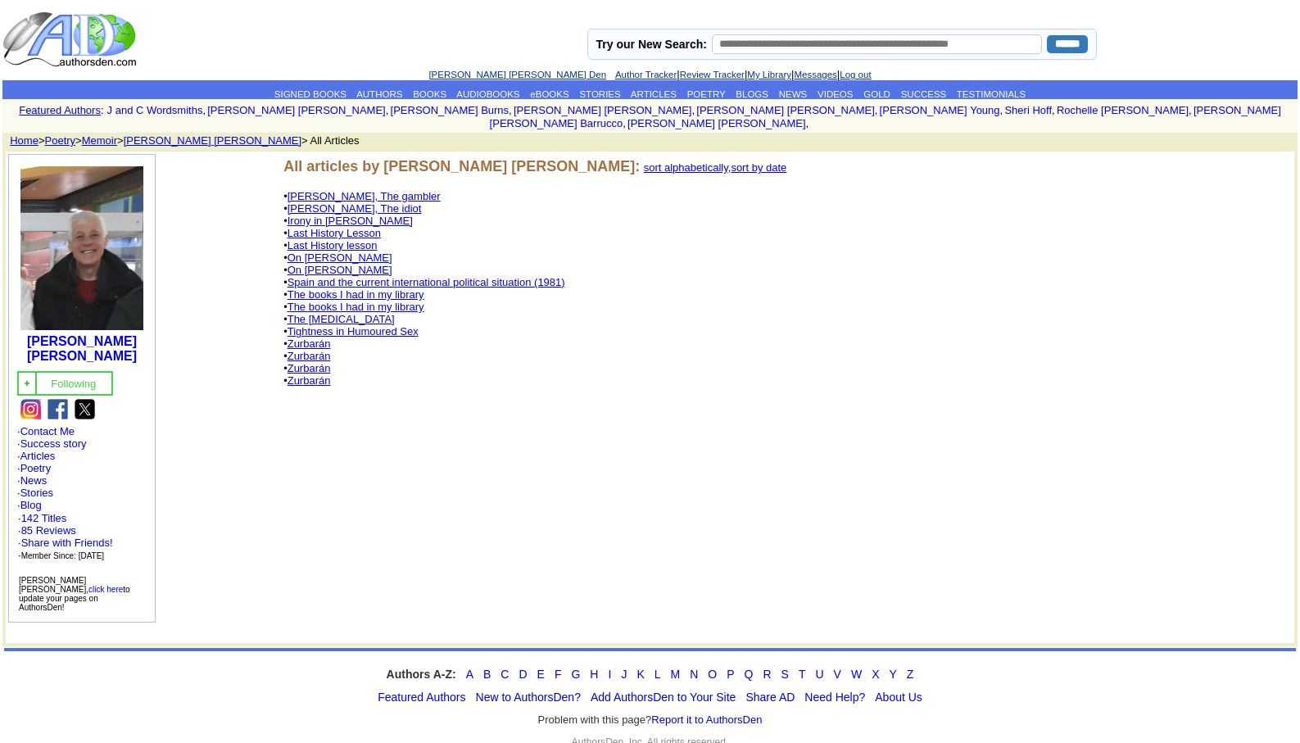
click at [363, 227] on link "Last History Lesson" at bounding box center [334, 233] width 93 height 12
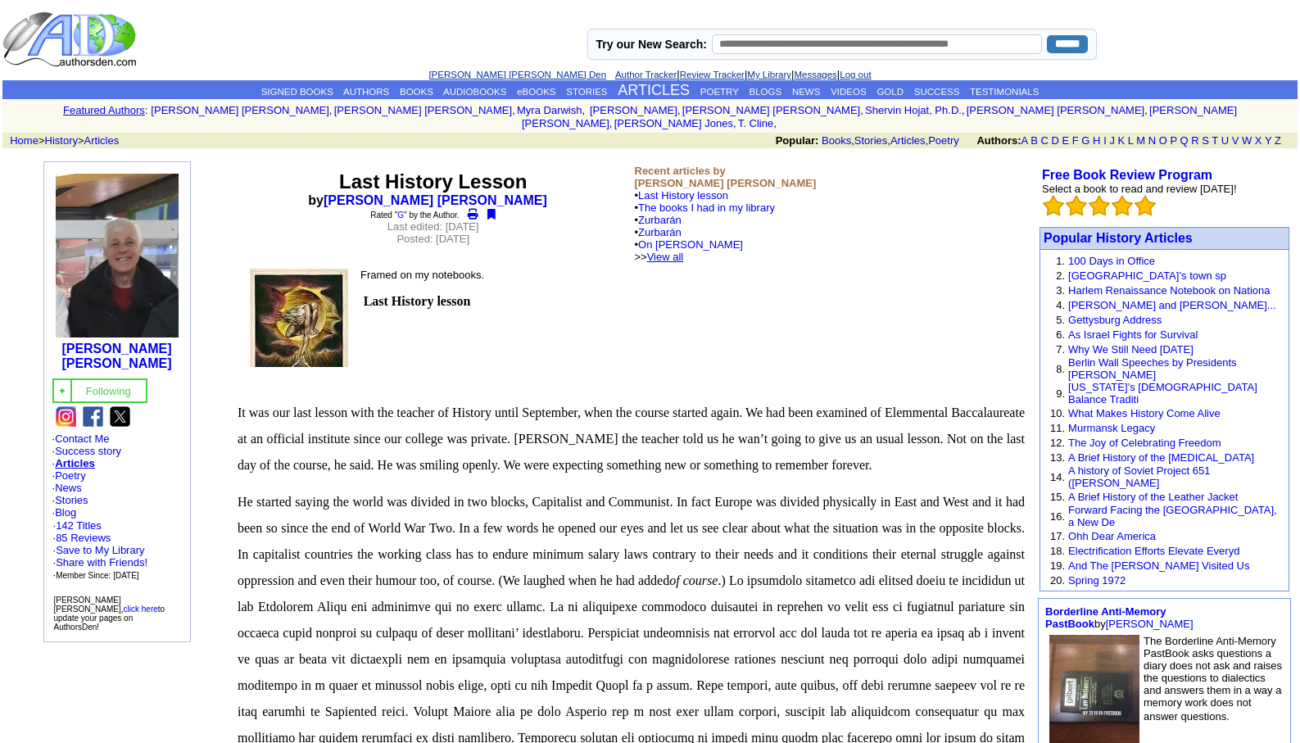
click at [684, 251] on link "View all" at bounding box center [665, 257] width 37 height 12
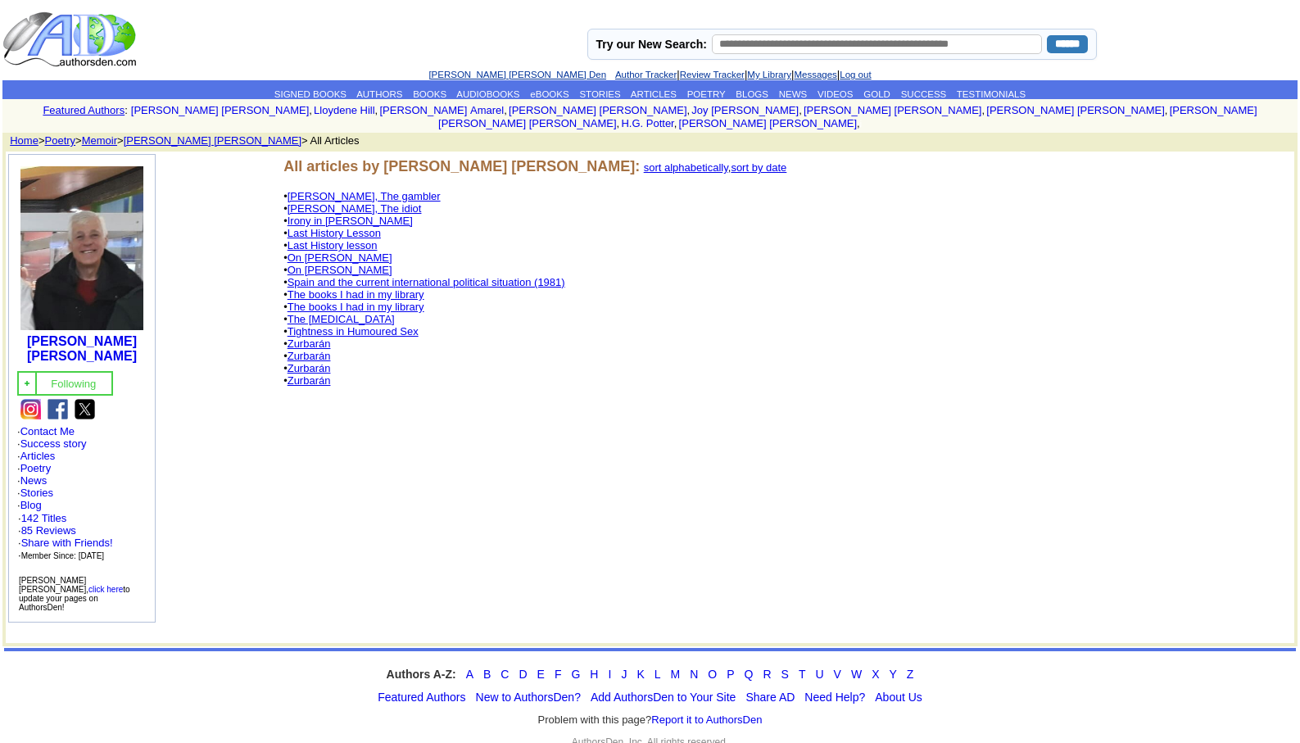
click at [356, 313] on link "The [MEDICAL_DATA]" at bounding box center [341, 319] width 107 height 12
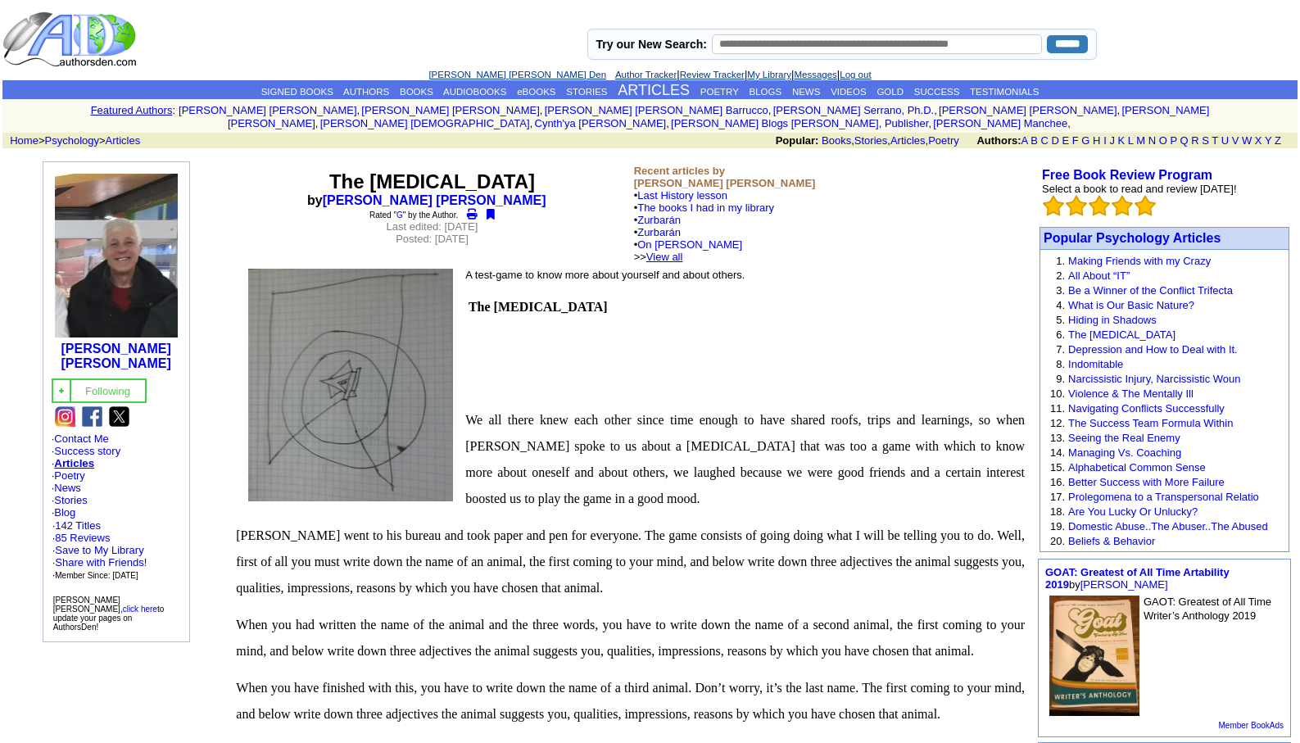
click at [683, 251] on link "View all" at bounding box center [664, 257] width 37 height 12
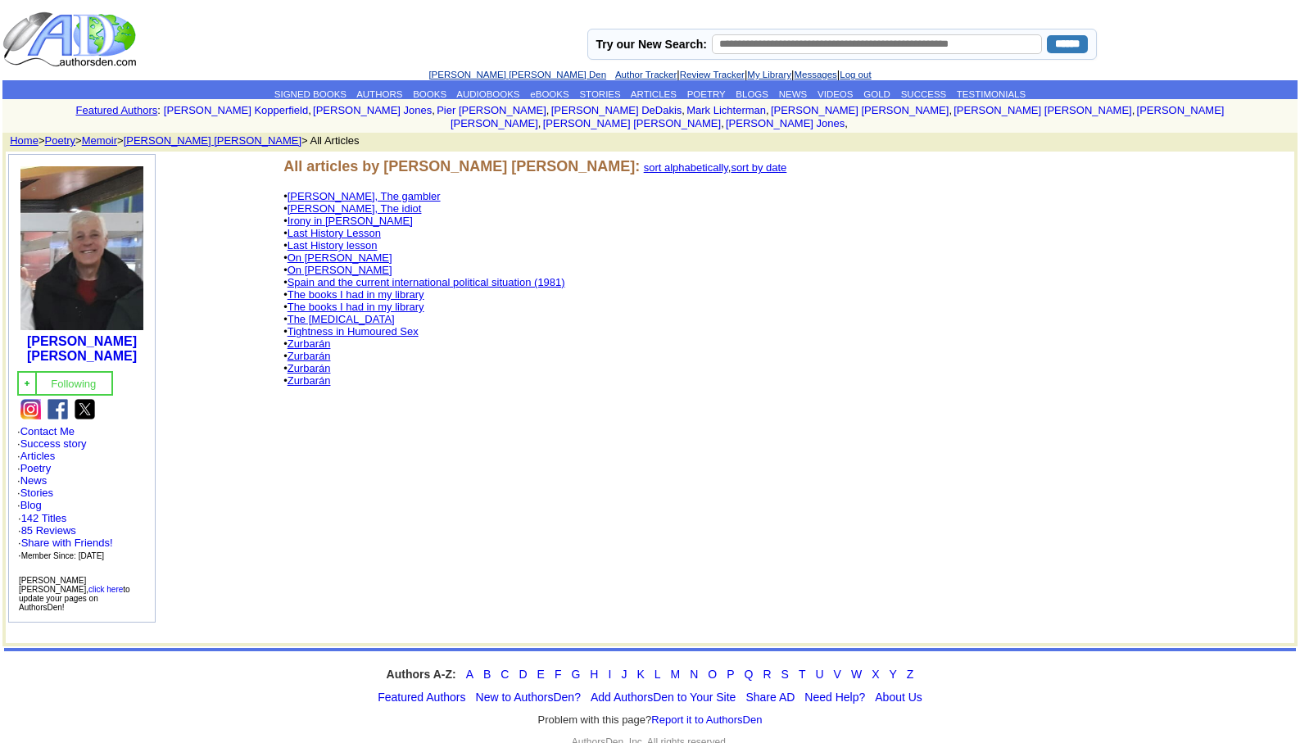
click at [492, 78] on link "[PERSON_NAME] [PERSON_NAME] Den" at bounding box center [518, 75] width 178 height 10
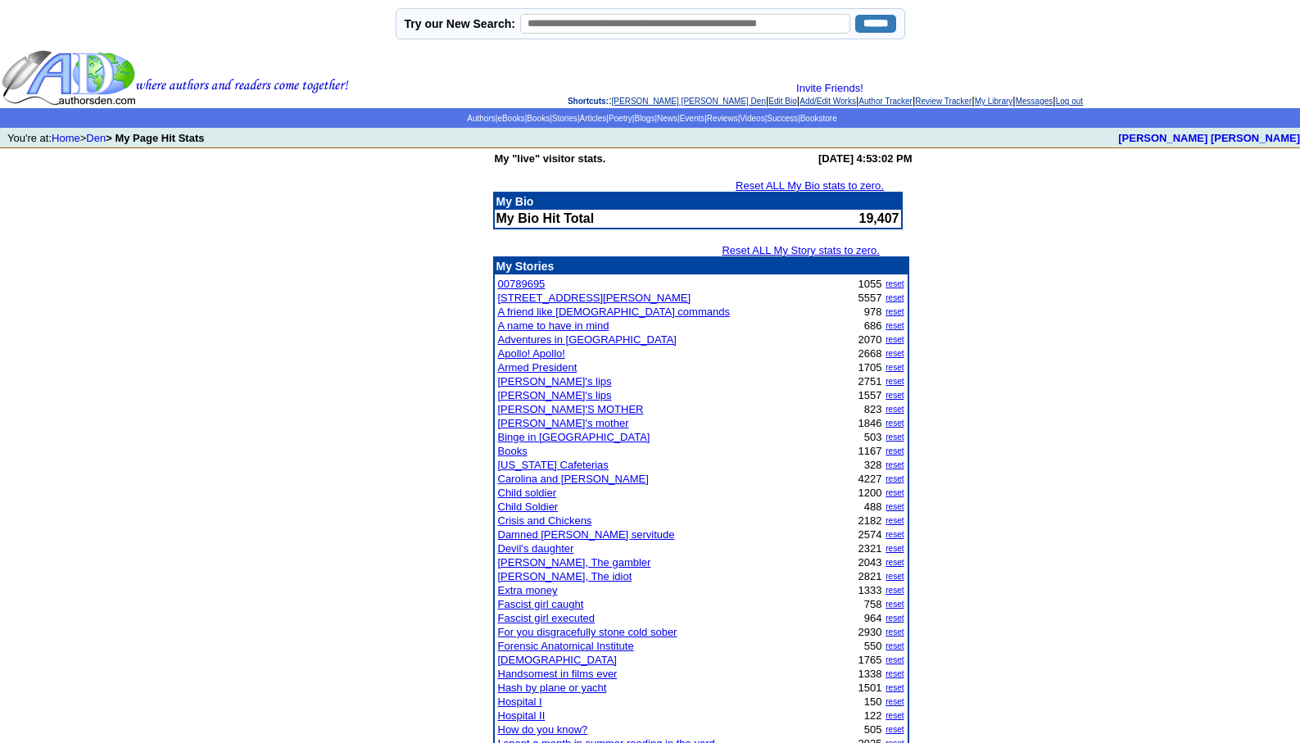
scroll to position [1299, 0]
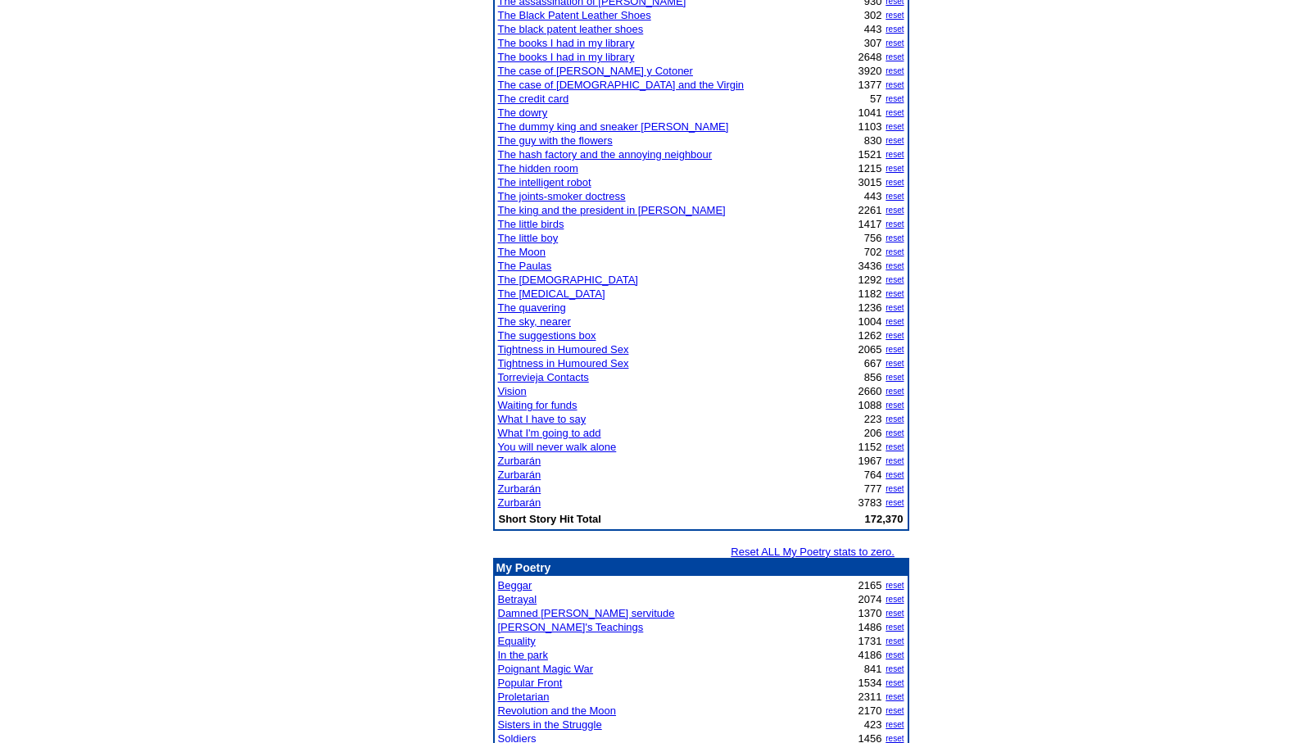
click at [515, 502] on link "Zurbarán" at bounding box center [519, 503] width 43 height 12
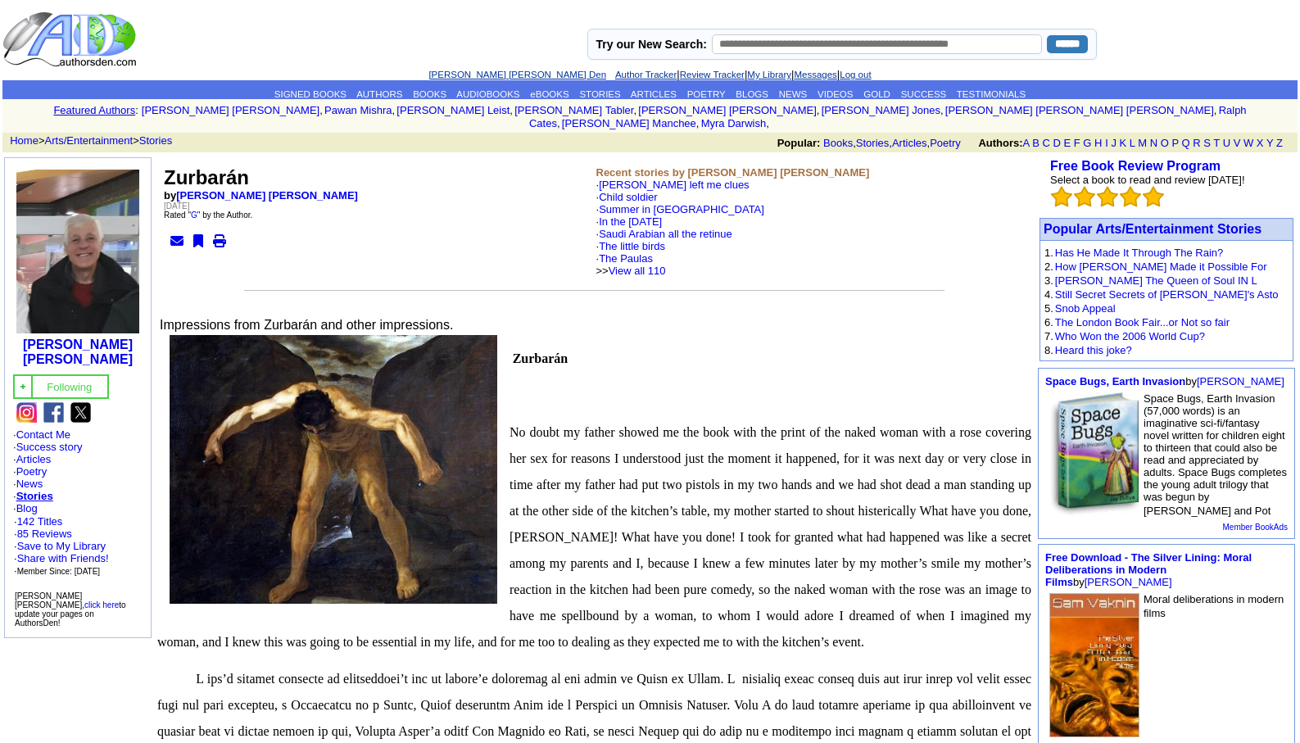
click at [471, 71] on link "[PERSON_NAME] [PERSON_NAME] Den" at bounding box center [518, 75] width 178 height 10
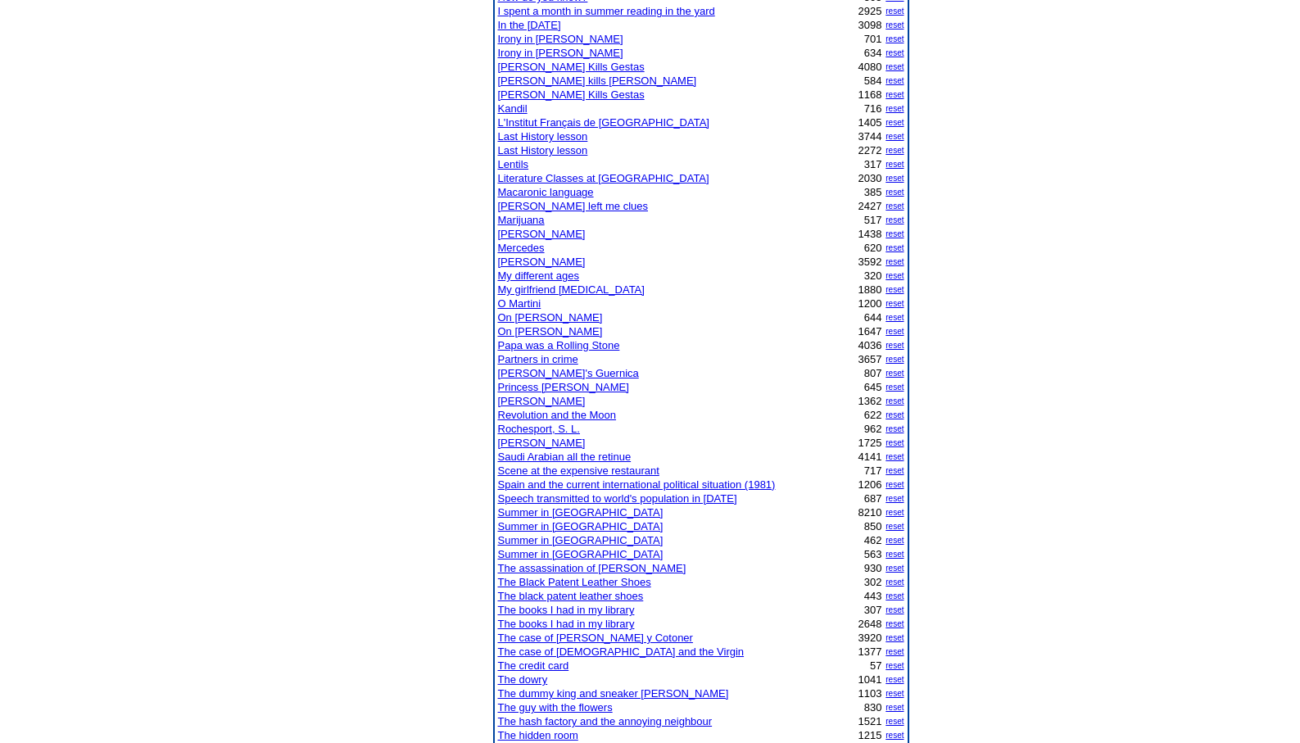
scroll to position [787, 0]
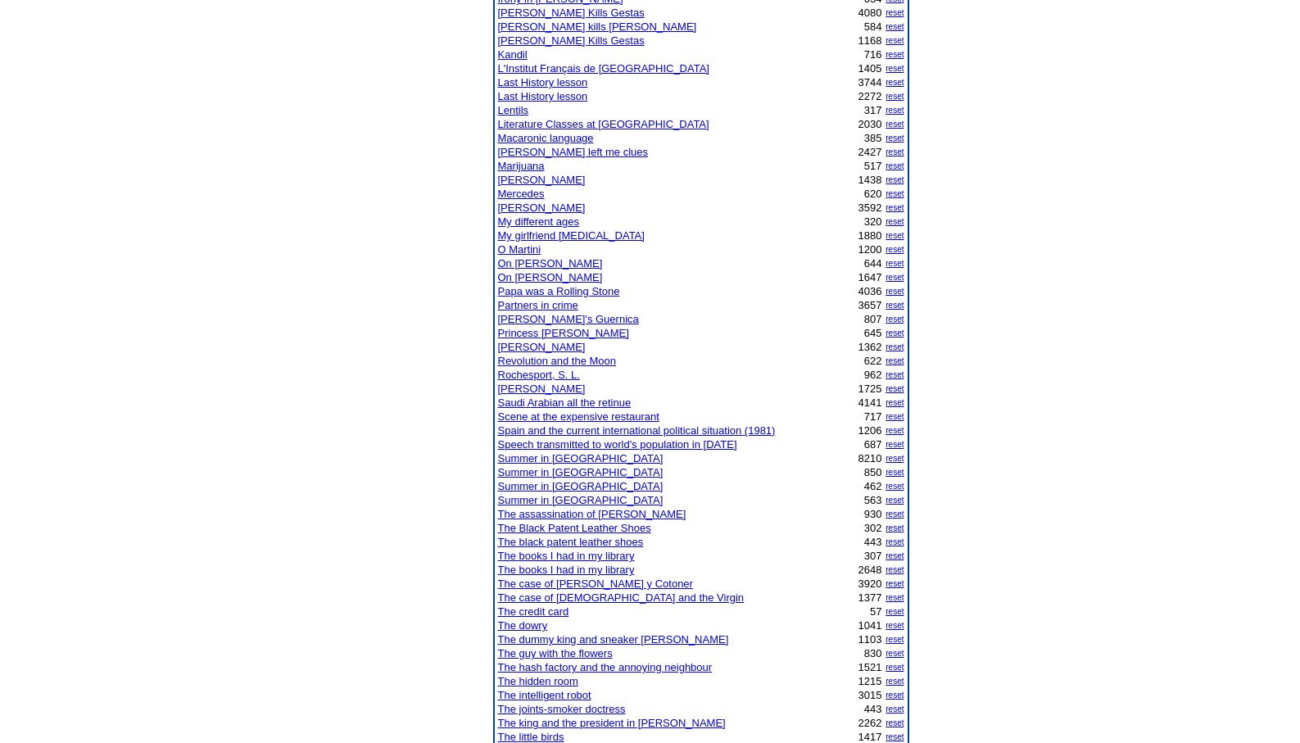
click at [547, 610] on link "The credit card" at bounding box center [533, 611] width 71 height 12
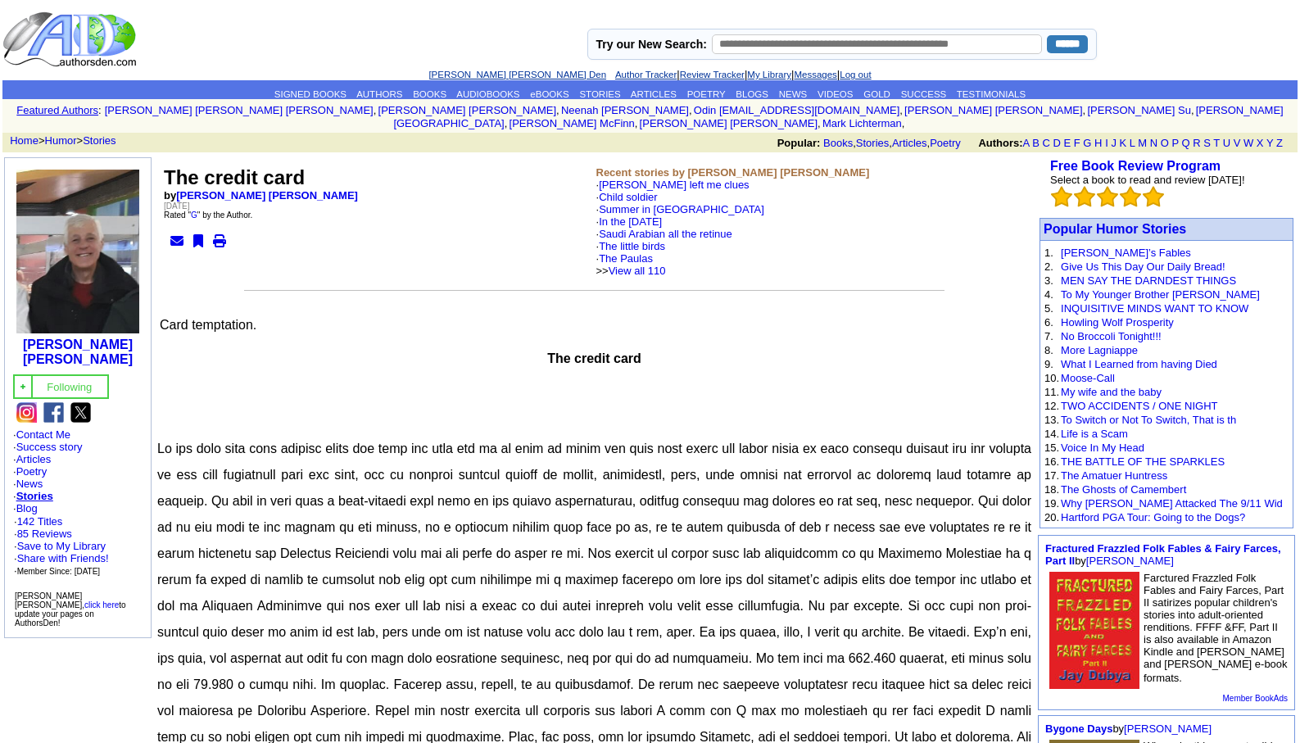
click at [474, 73] on link "[PERSON_NAME] [PERSON_NAME] Den" at bounding box center [518, 75] width 178 height 10
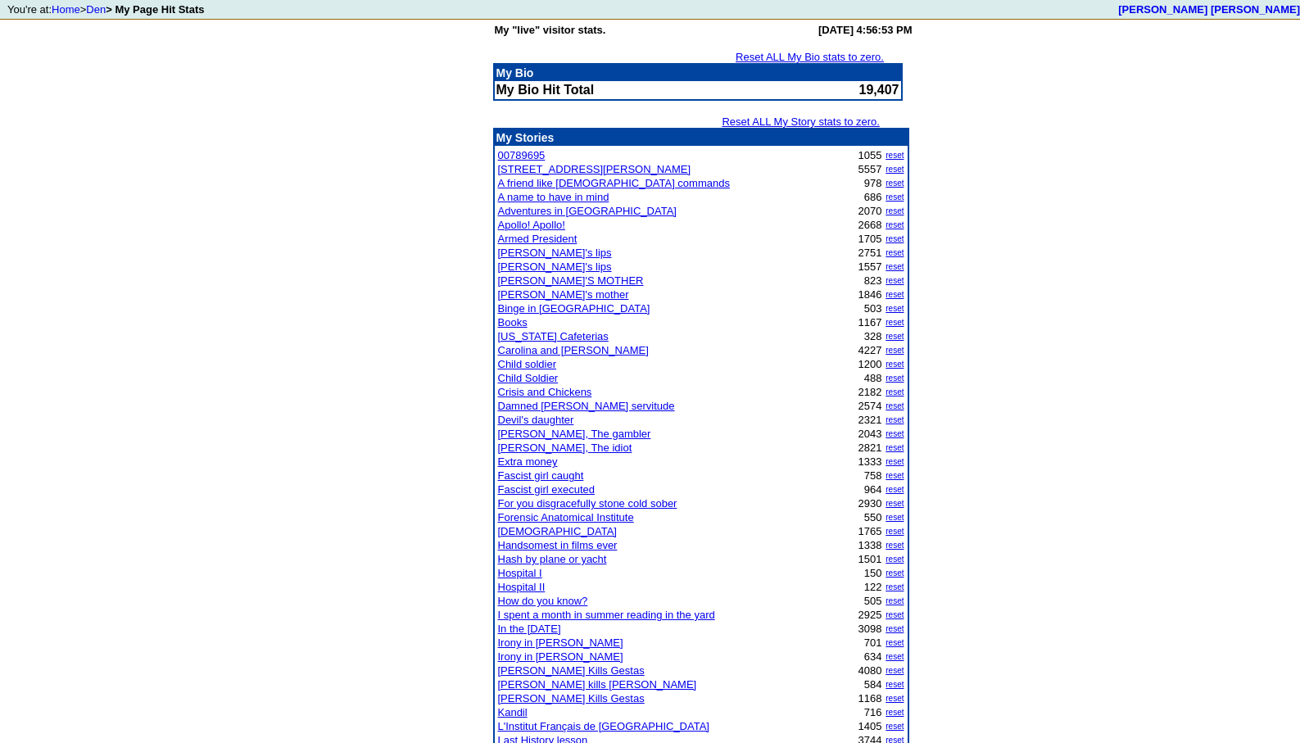
scroll to position [131, 0]
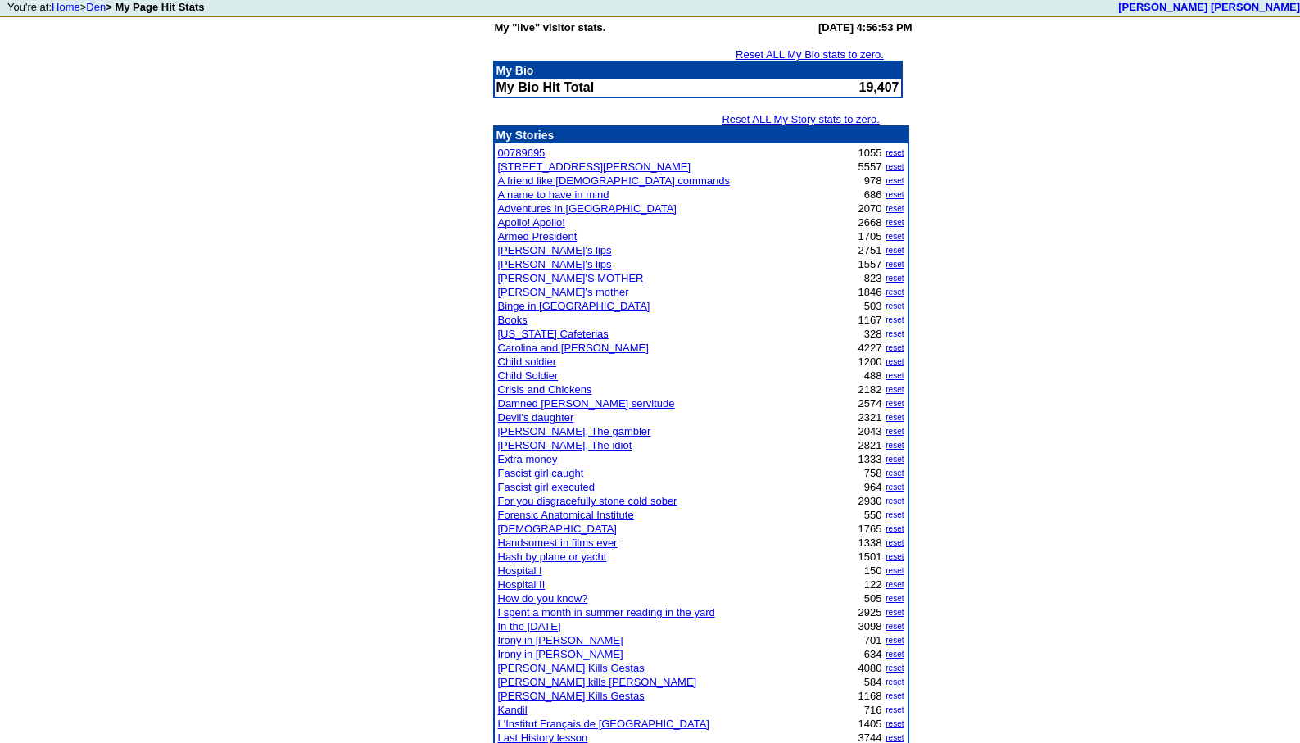
click at [521, 459] on link "Extra money" at bounding box center [528, 459] width 60 height 12
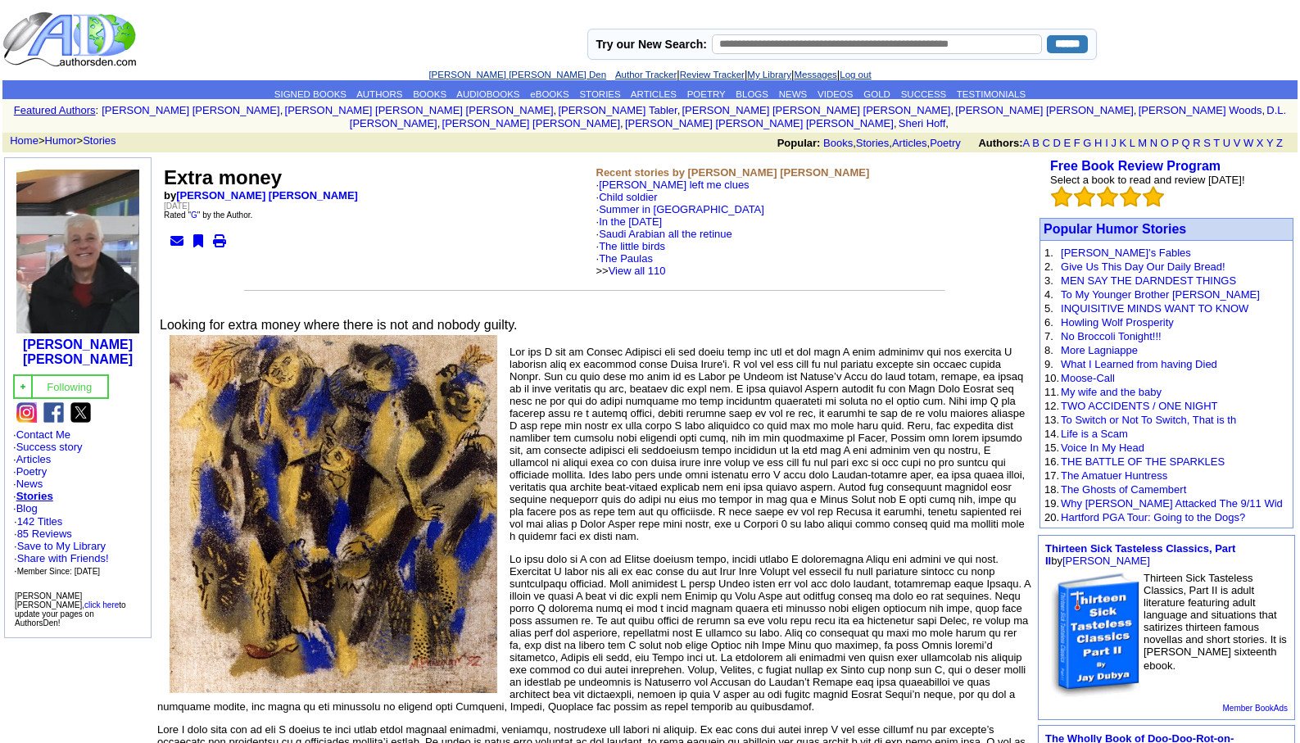
click at [483, 74] on link "[PERSON_NAME] [PERSON_NAME] Den" at bounding box center [518, 75] width 178 height 10
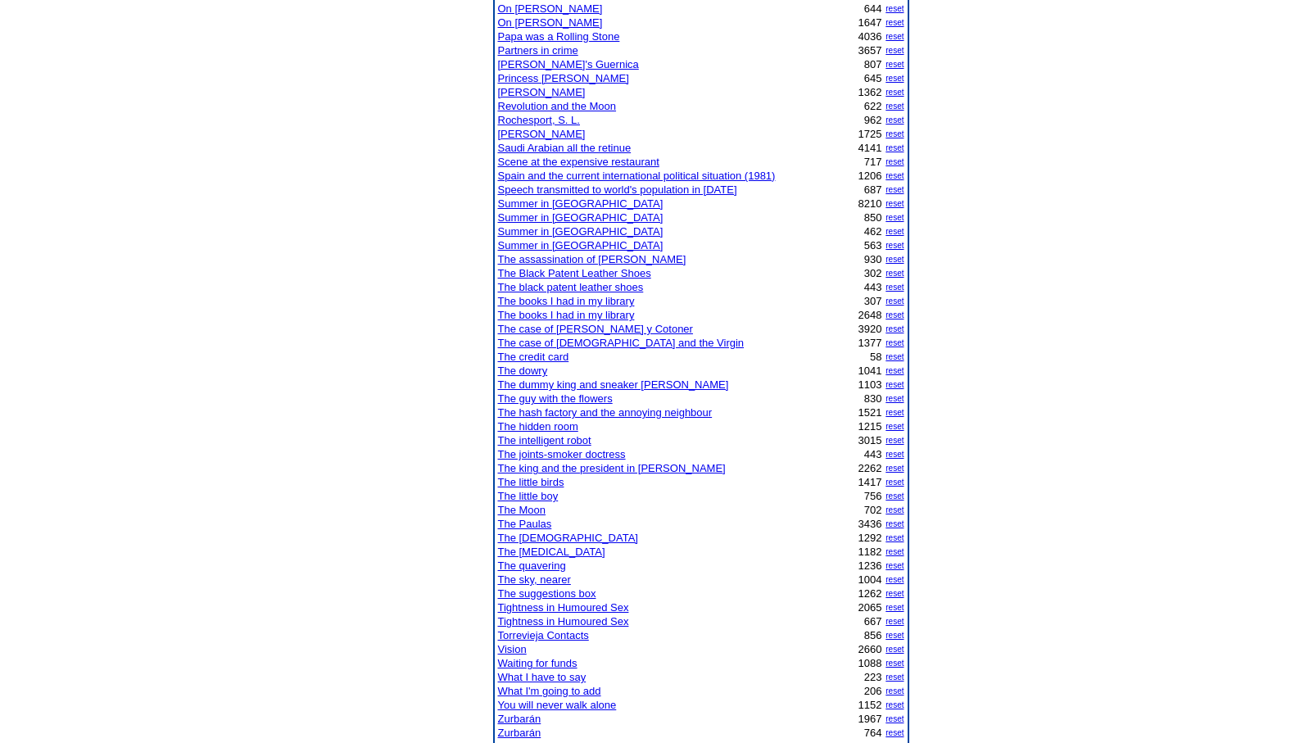
scroll to position [1049, 0]
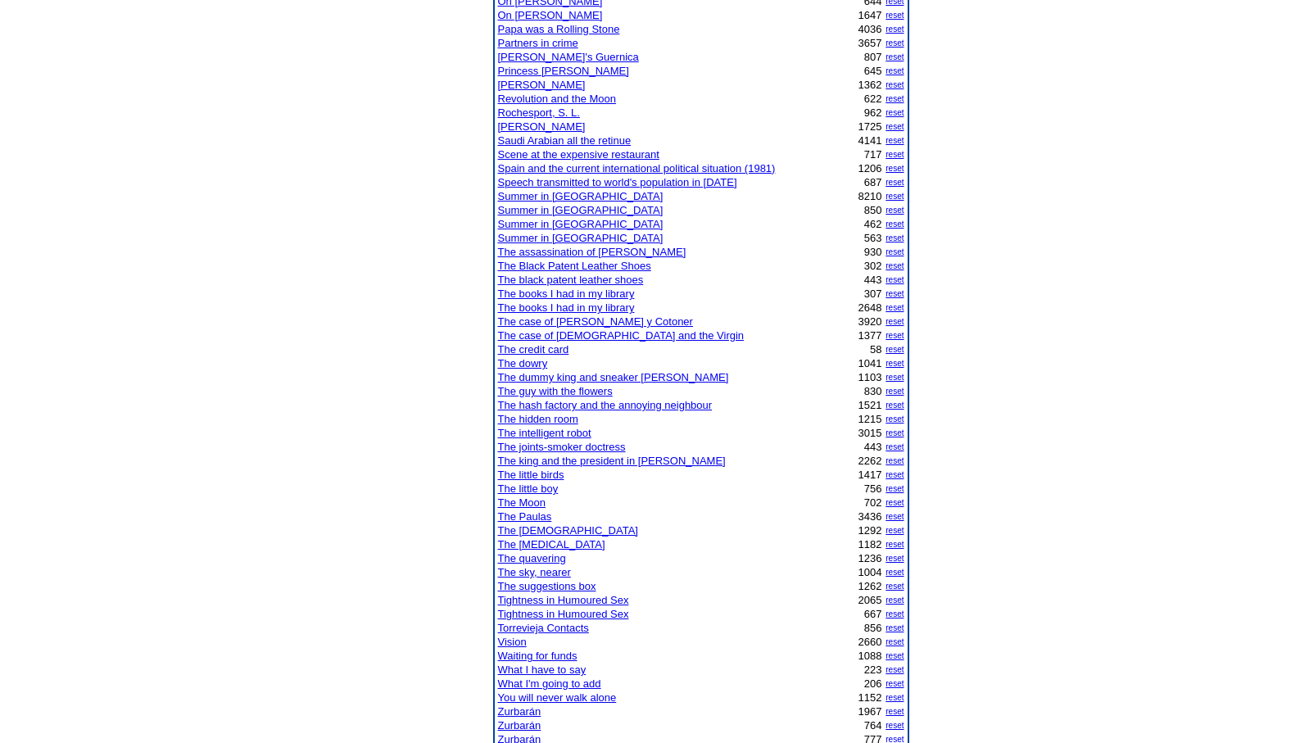
click at [534, 512] on link "The Paulas" at bounding box center [525, 516] width 54 height 12
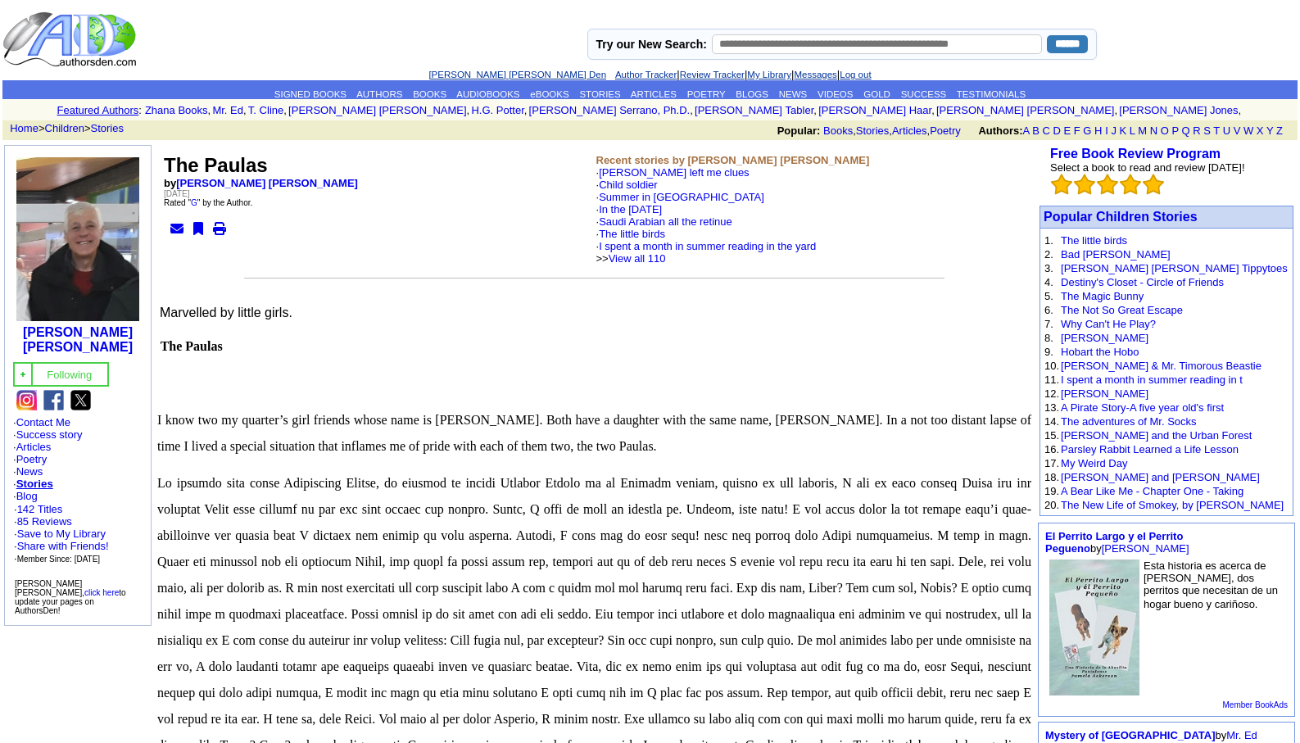
click at [474, 74] on link "[PERSON_NAME] [PERSON_NAME] Den" at bounding box center [518, 75] width 178 height 10
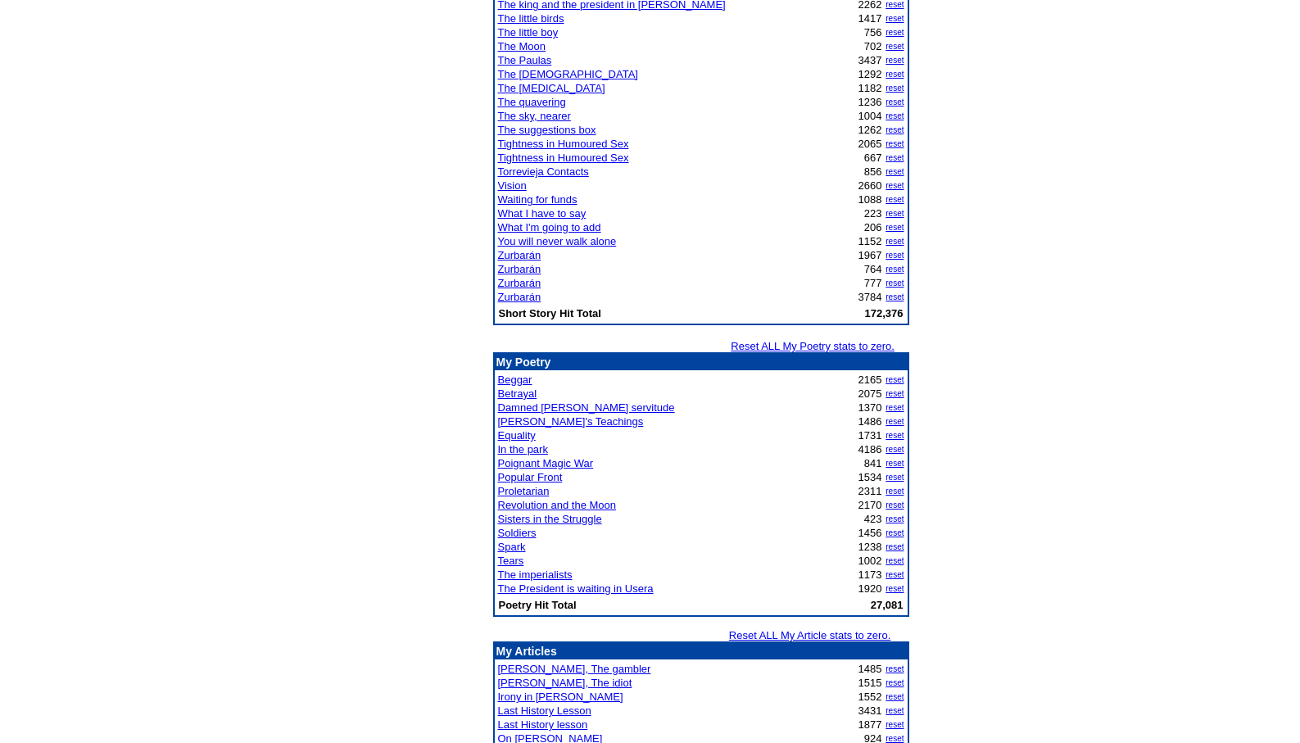
scroll to position [1508, 0]
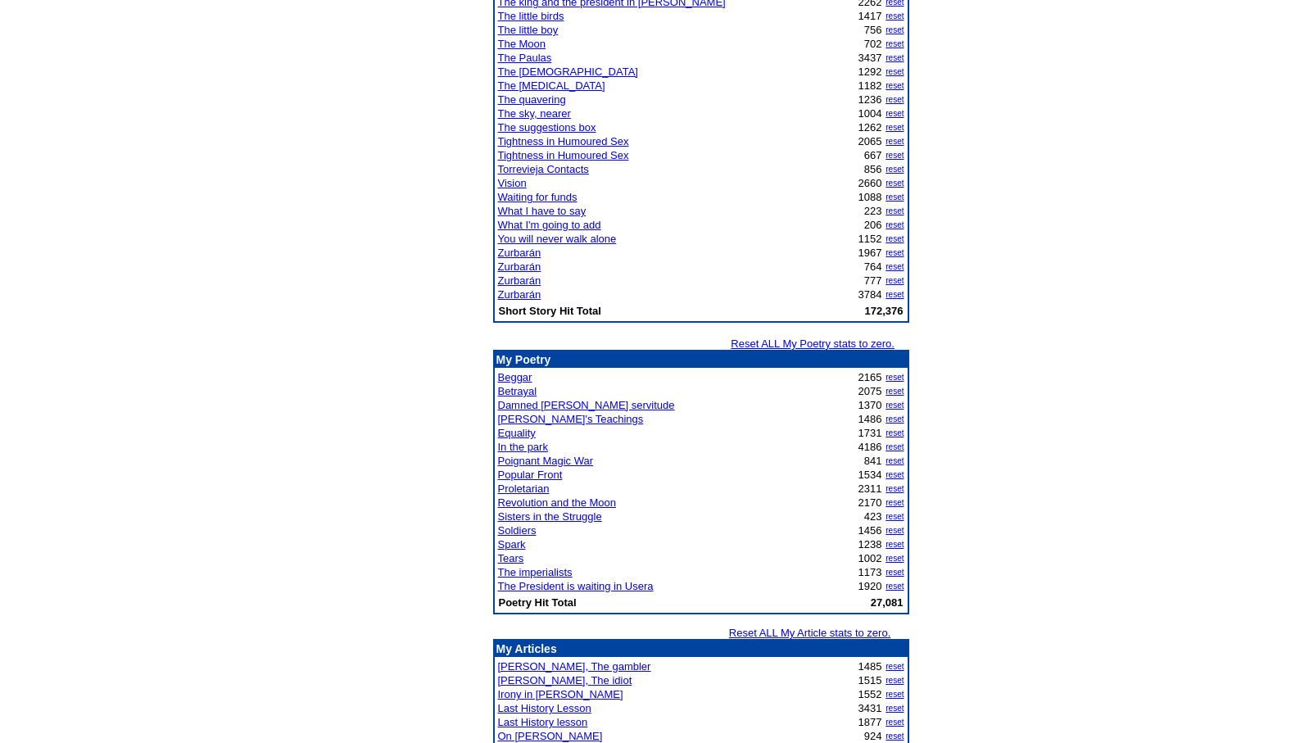
click at [540, 447] on link "In the park" at bounding box center [523, 447] width 50 height 12
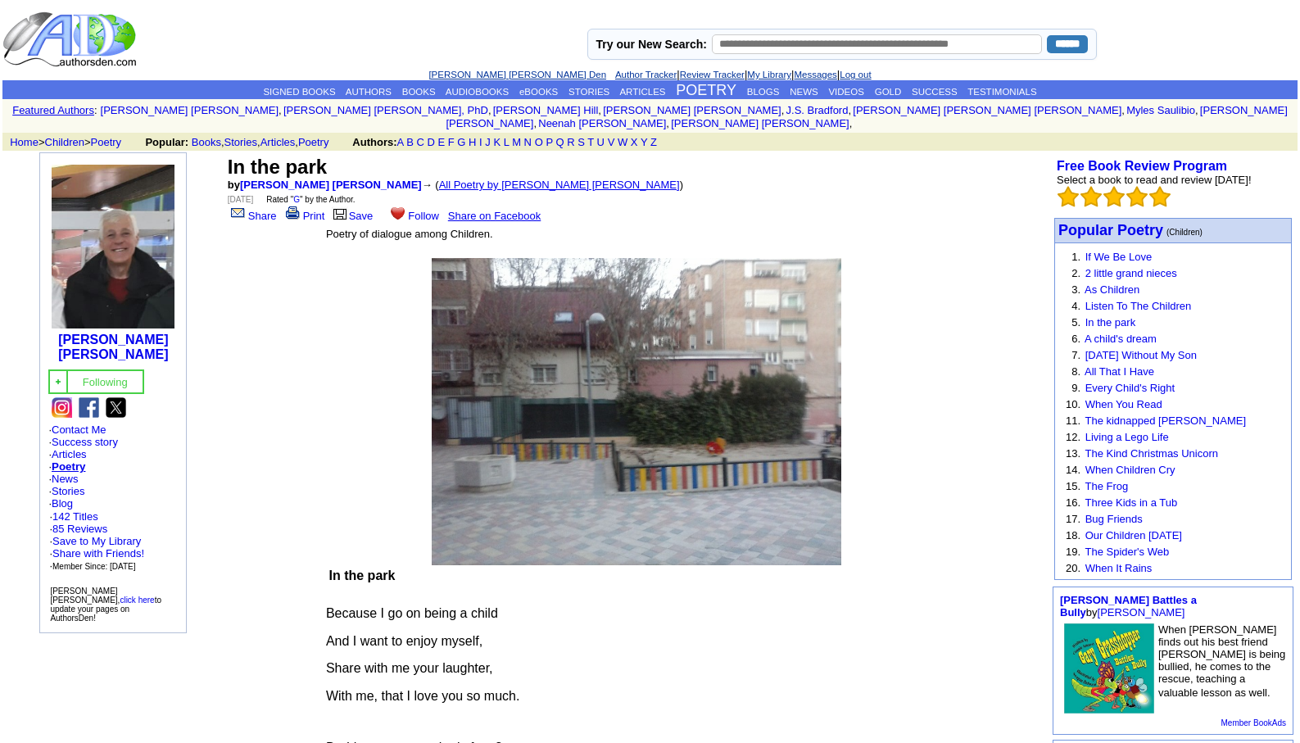
click at [469, 179] on link "All Poetry by Leopoldo Barge Álvarez" at bounding box center [559, 185] width 241 height 12
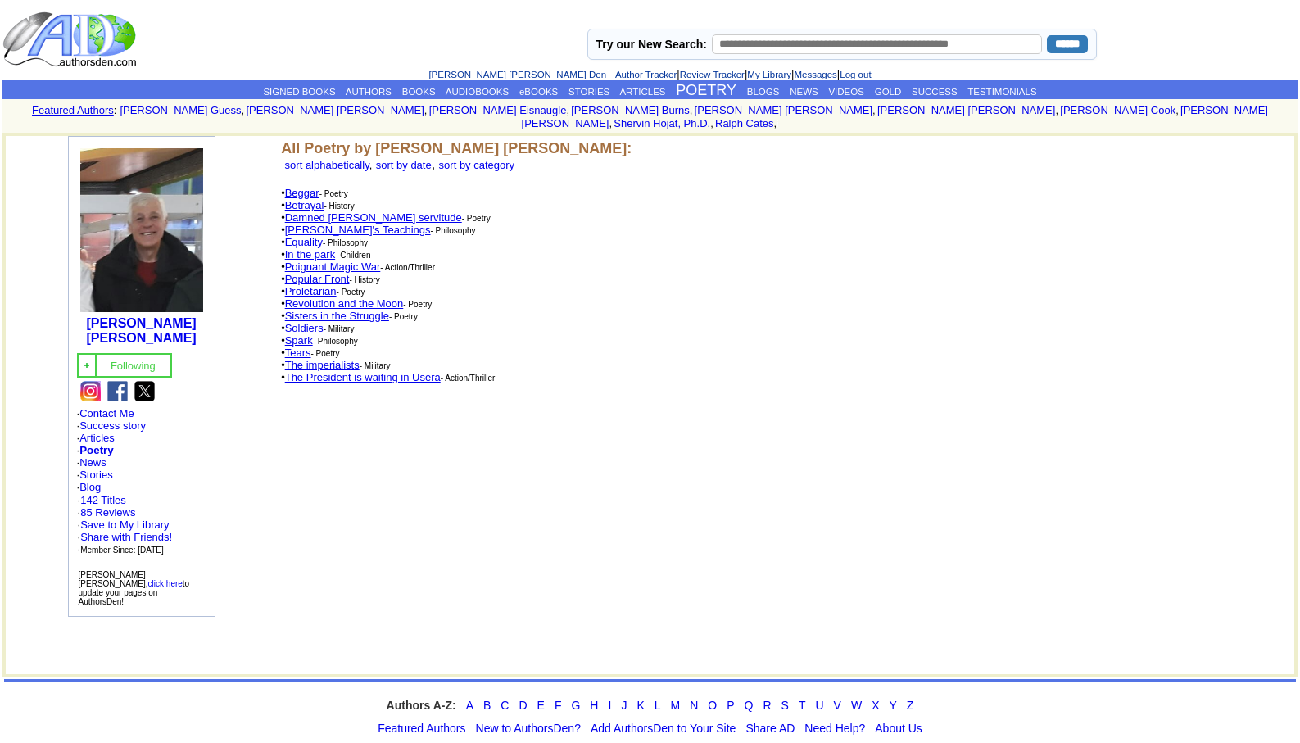
click at [312, 236] on link "Equality" at bounding box center [304, 242] width 38 height 12
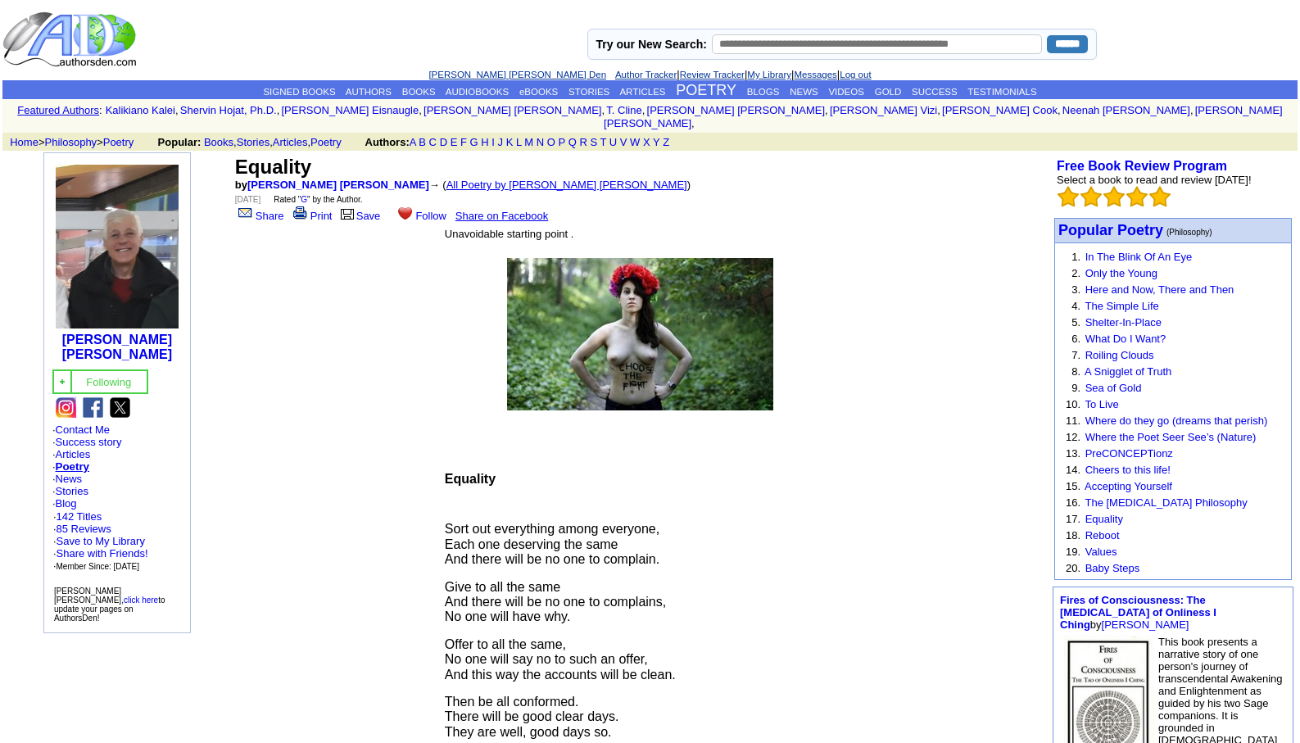
click at [484, 179] on link "All Poetry by Leopoldo Barge Álvarez" at bounding box center [567, 185] width 241 height 12
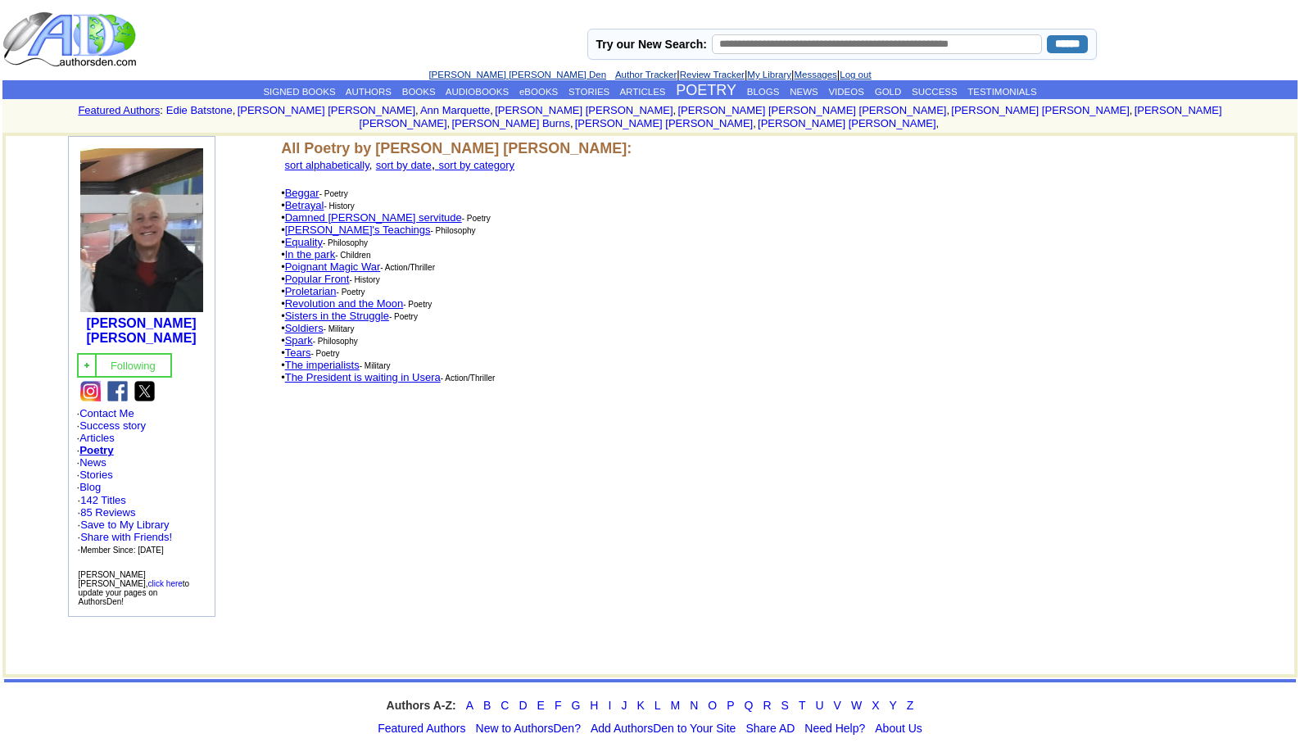
click at [310, 199] on link "Betrayal" at bounding box center [304, 205] width 39 height 12
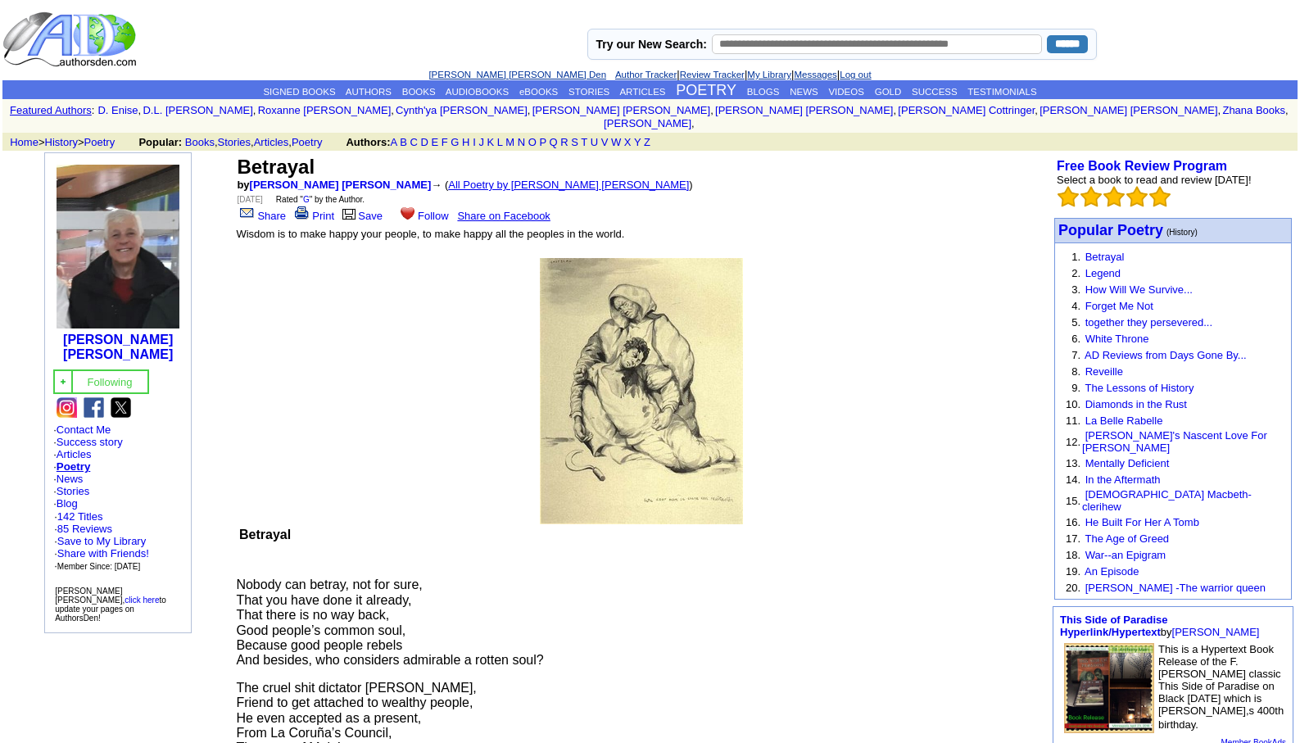
click at [460, 179] on link "All Poetry by Leopoldo Barge Álvarez" at bounding box center [568, 185] width 241 height 12
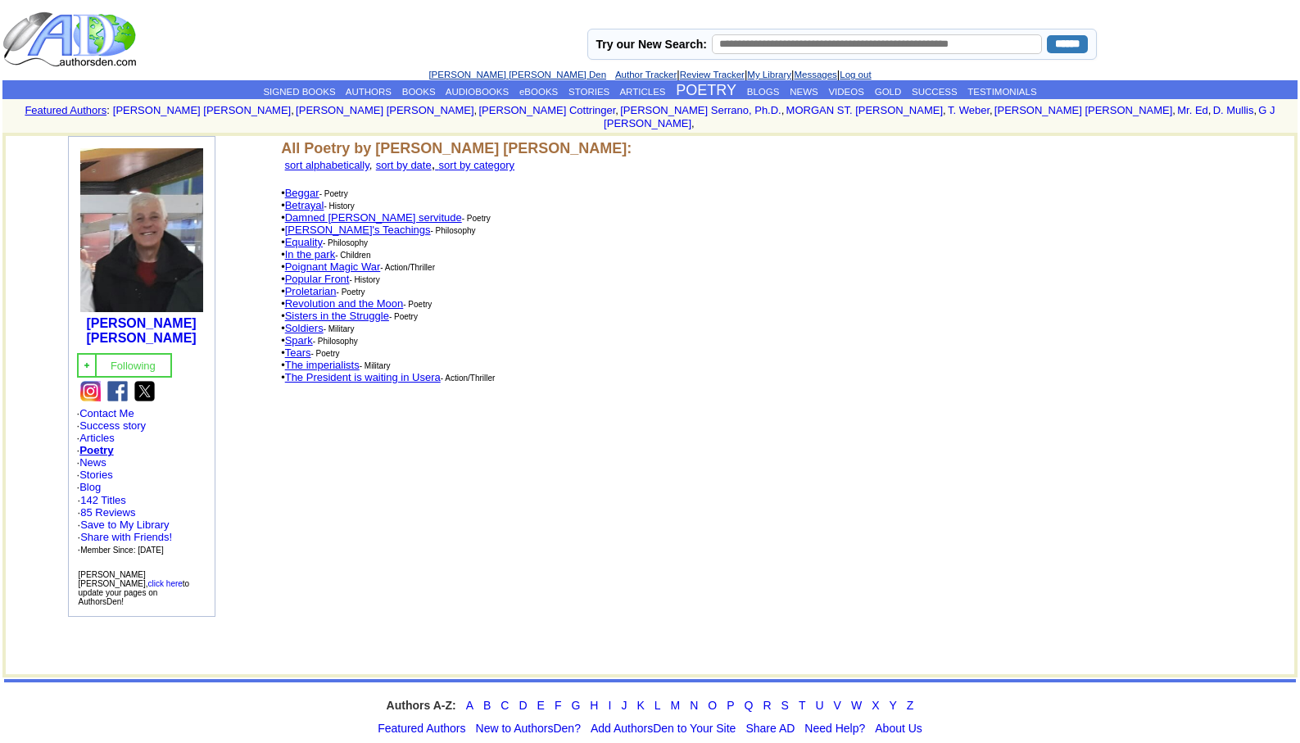
click at [307, 187] on link "Beggar" at bounding box center [302, 193] width 34 height 12
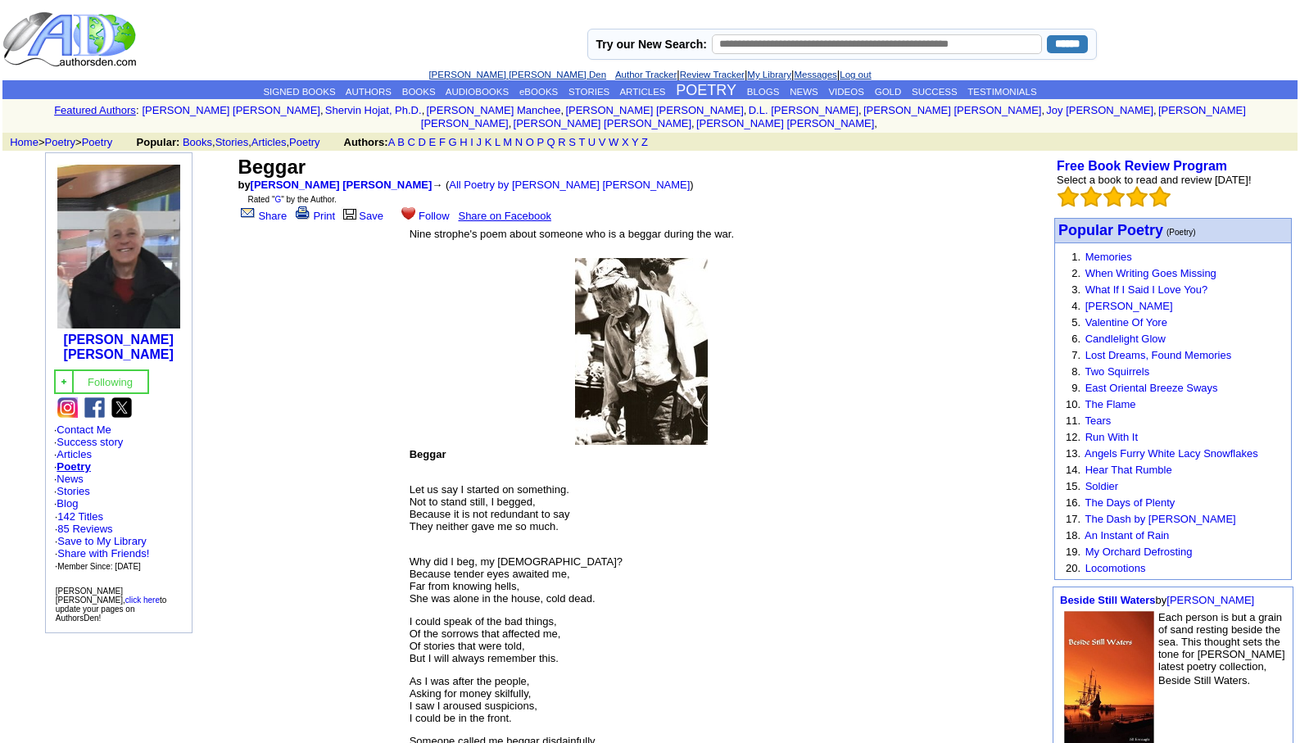
click at [480, 75] on link "[PERSON_NAME] [PERSON_NAME] Den" at bounding box center [518, 75] width 178 height 10
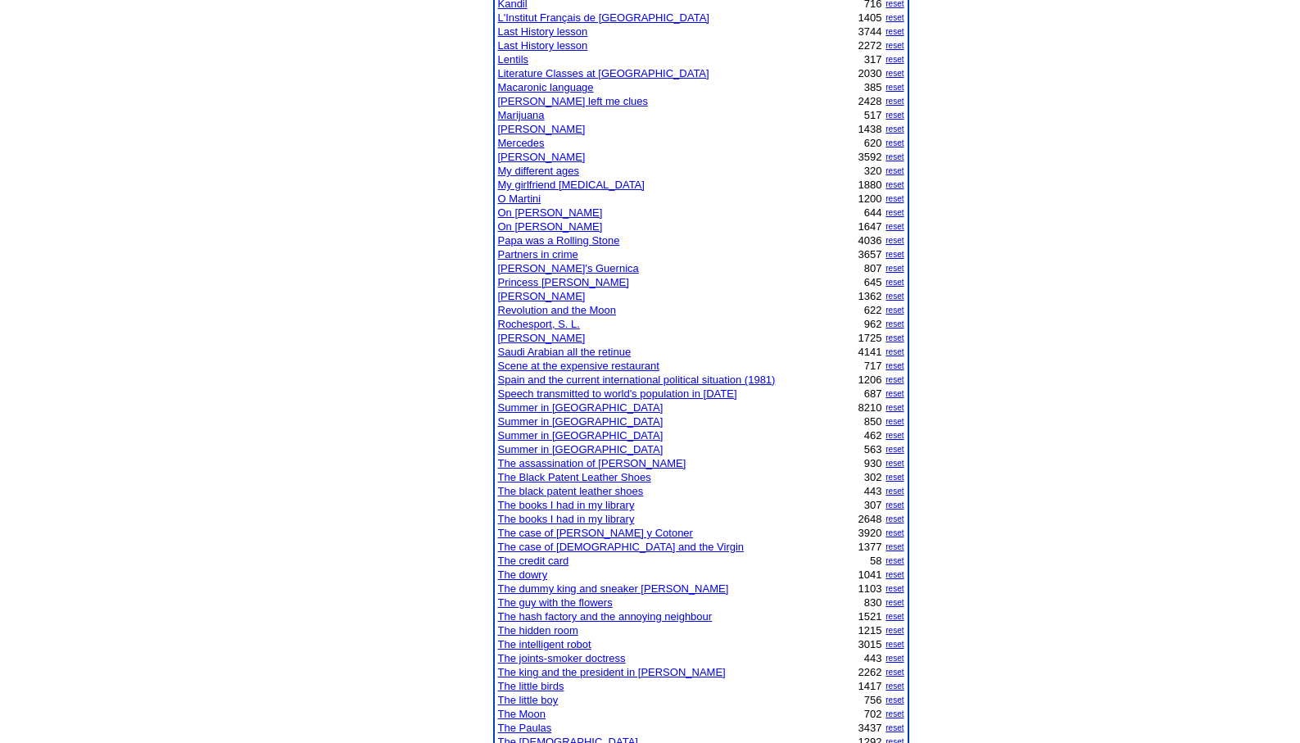
scroll to position [885, 0]
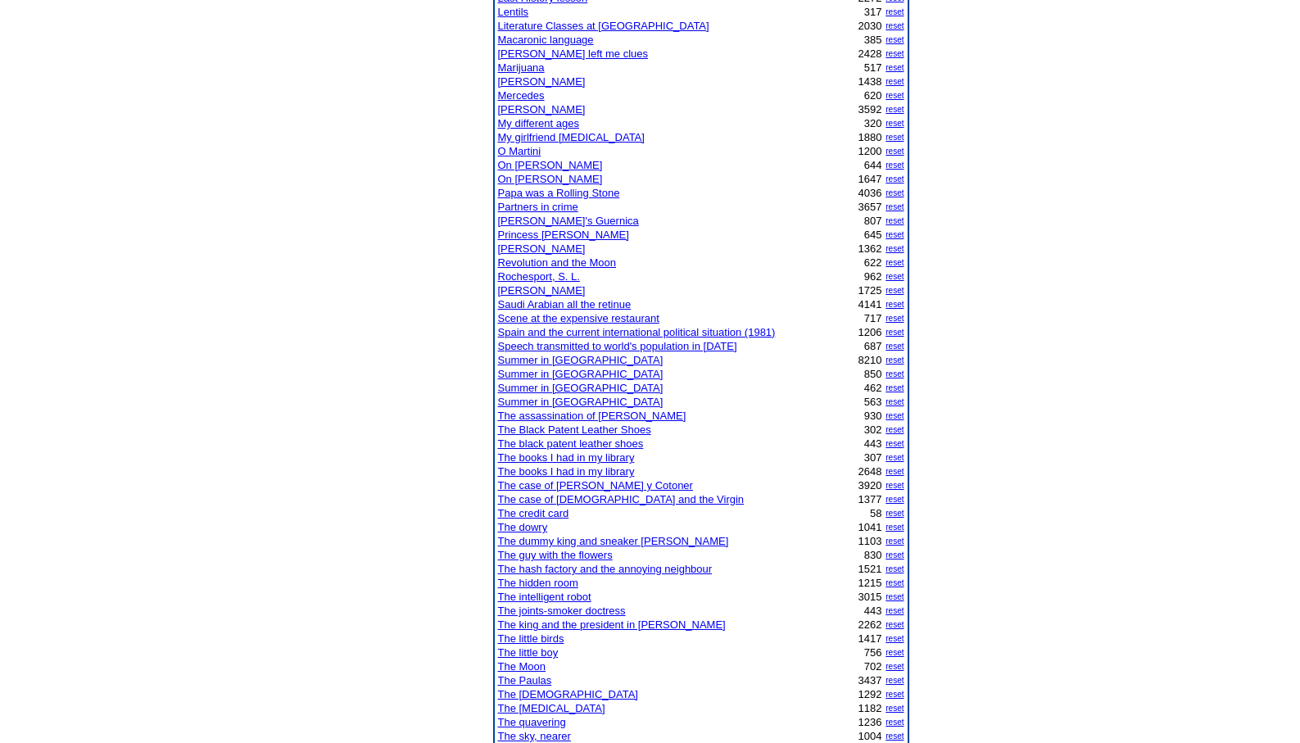
click at [613, 610] on link "The joints-smoker doctress" at bounding box center [562, 611] width 128 height 12
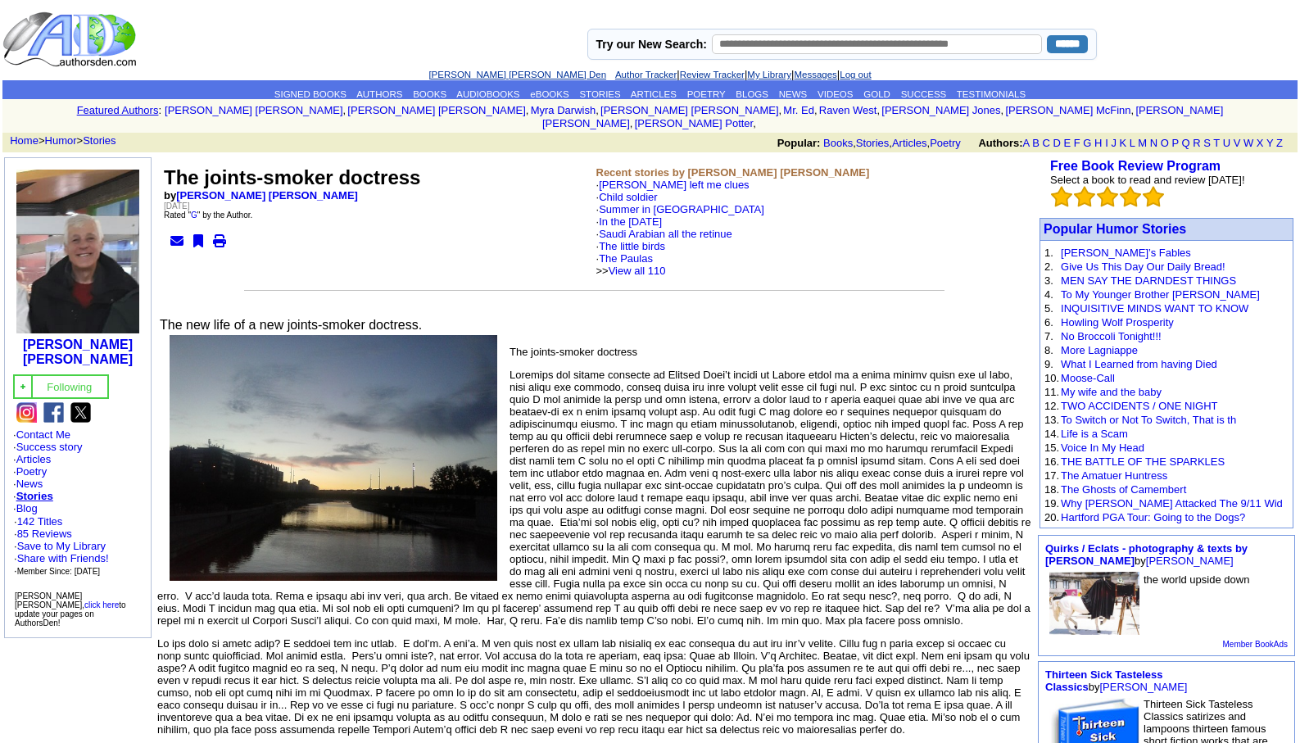
click at [465, 73] on link "[PERSON_NAME] [PERSON_NAME] Den" at bounding box center [518, 75] width 178 height 10
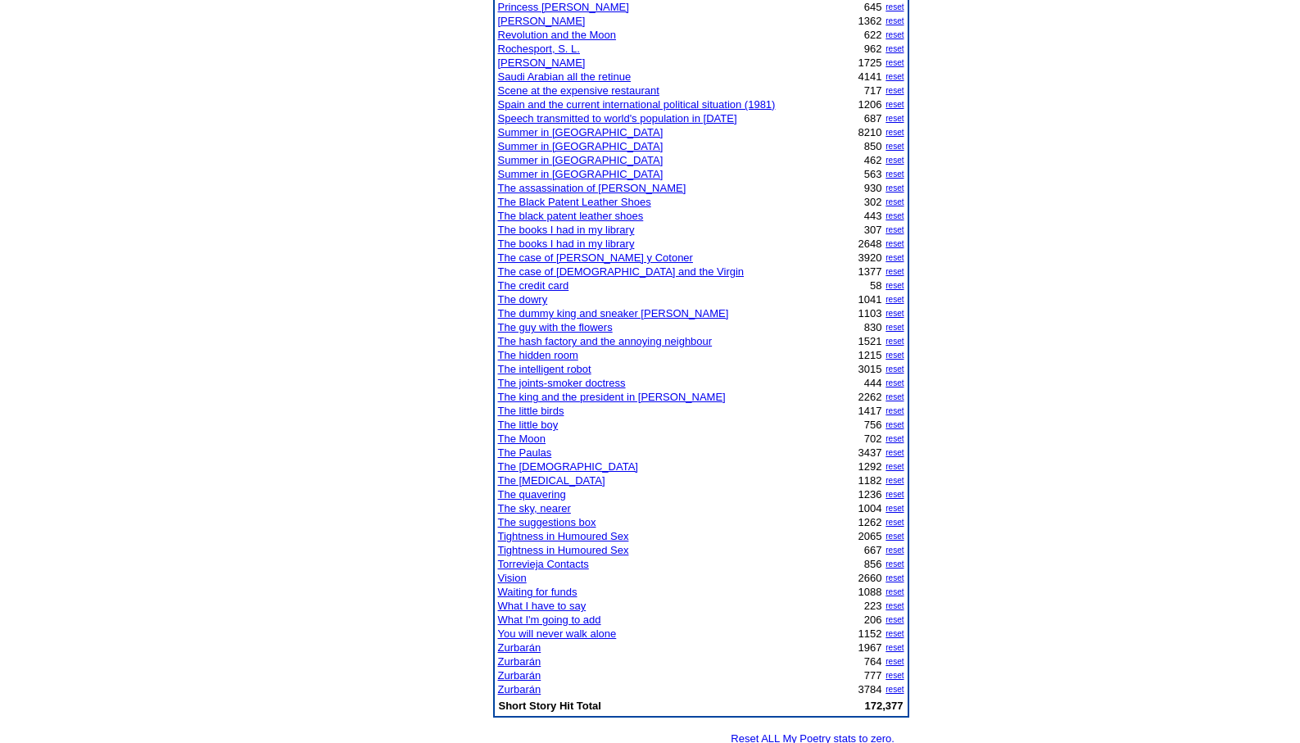
scroll to position [1114, 0]
click at [543, 18] on link "[PERSON_NAME]" at bounding box center [542, 19] width 88 height 12
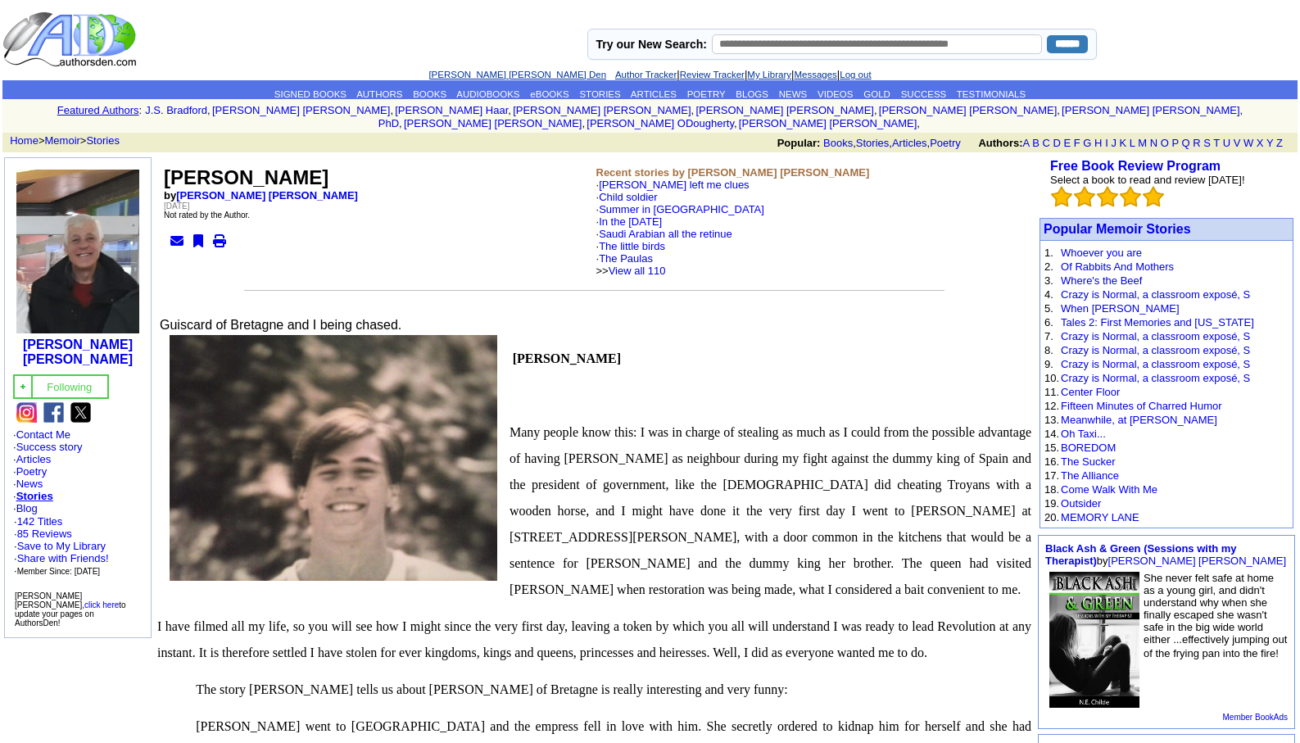
click at [491, 73] on link "[PERSON_NAME] [PERSON_NAME] Den" at bounding box center [518, 75] width 178 height 10
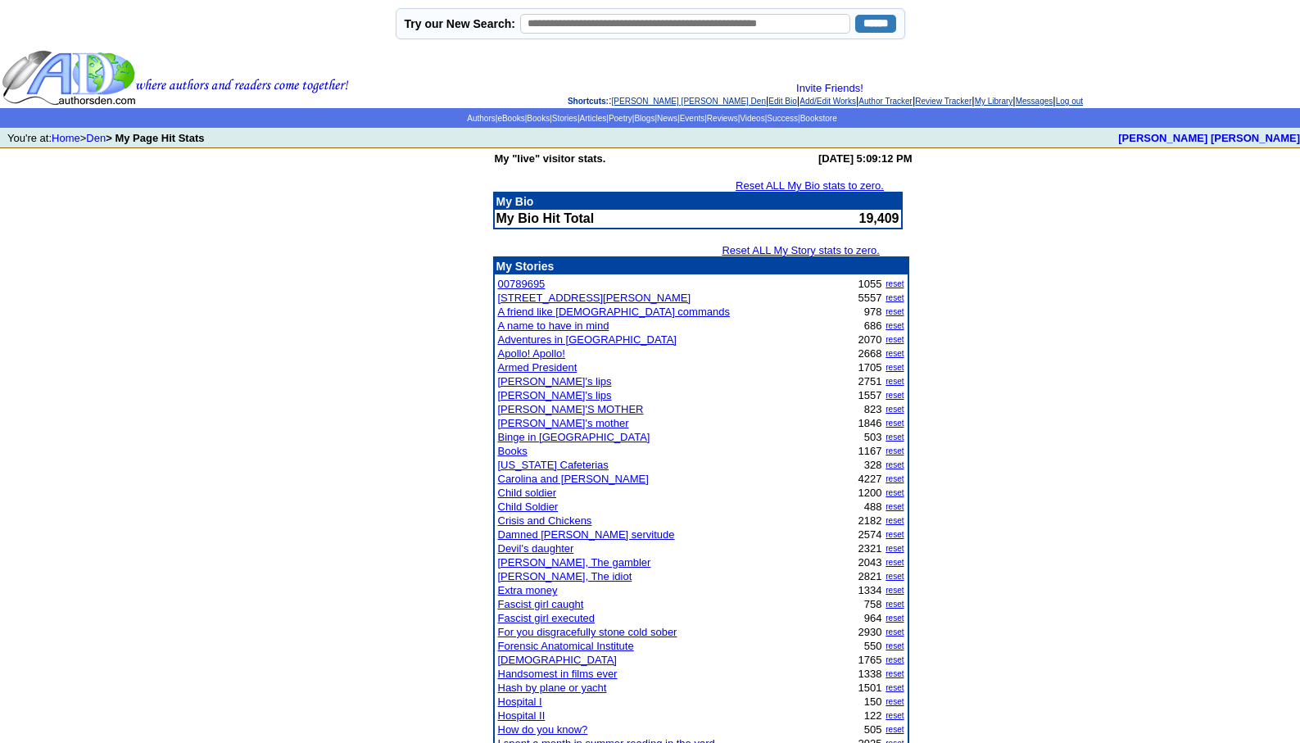
scroll to position [650, 0]
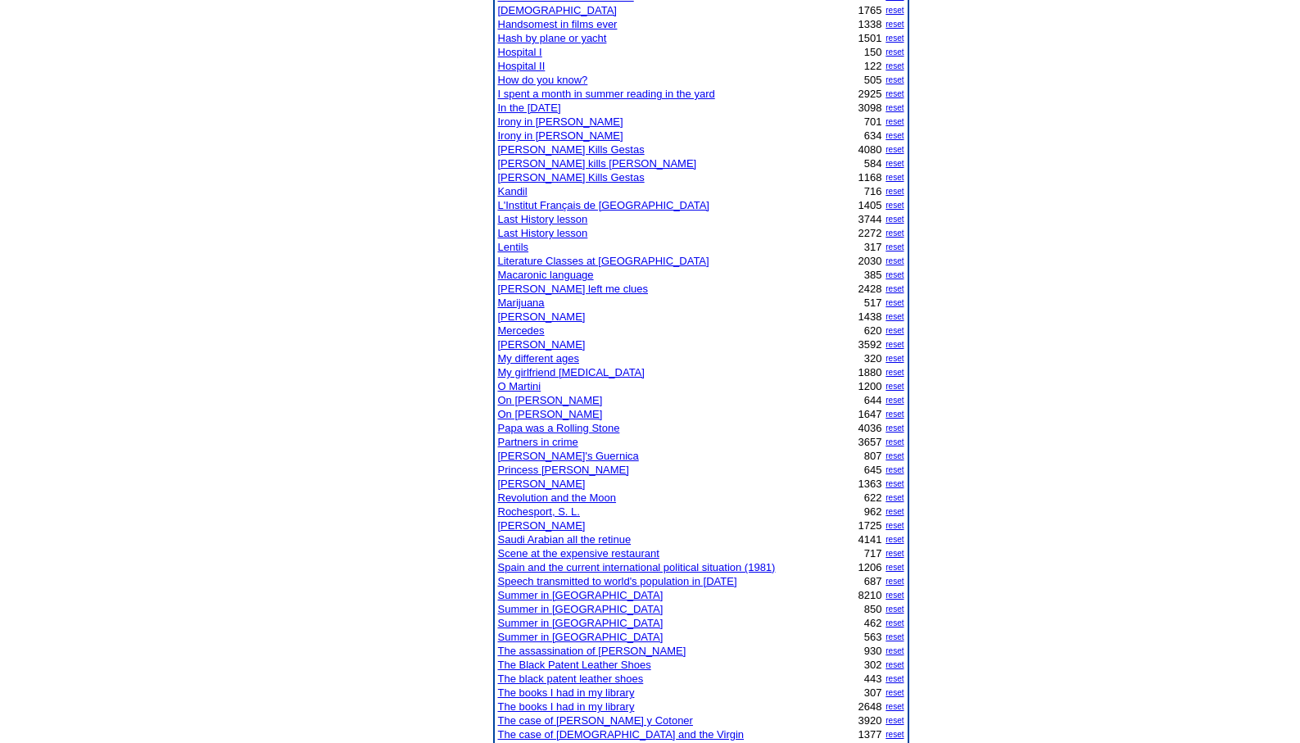
click at [566, 551] on link "Scene at the expensive restaurant" at bounding box center [578, 553] width 161 height 12
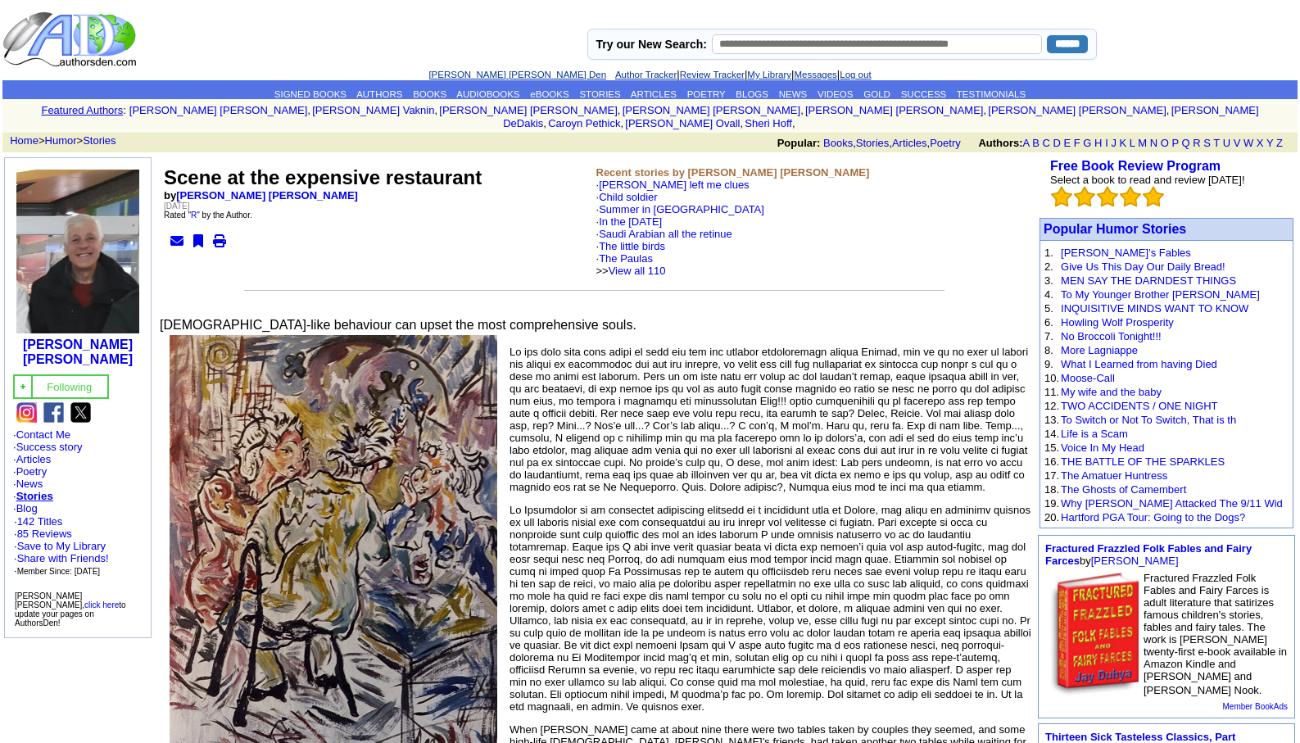
click at [482, 72] on link "[PERSON_NAME] [PERSON_NAME] Den" at bounding box center [518, 75] width 178 height 10
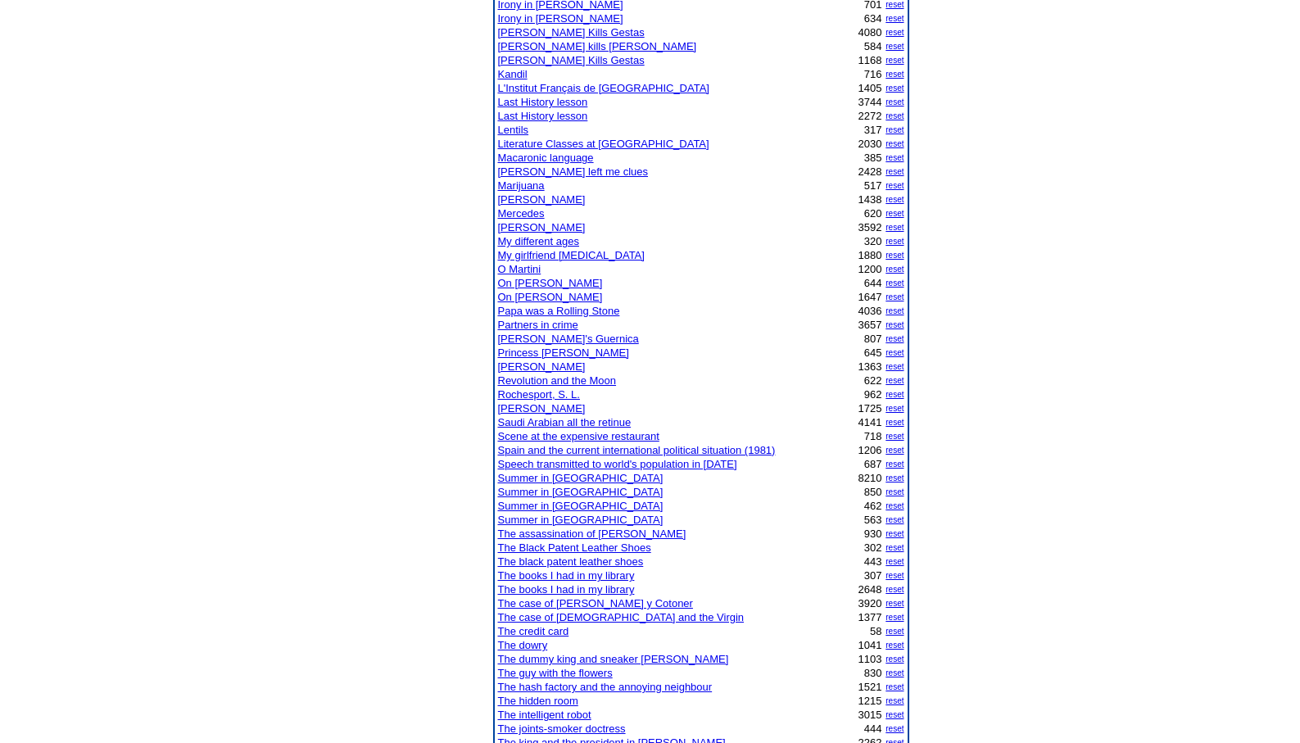
scroll to position [787, 0]
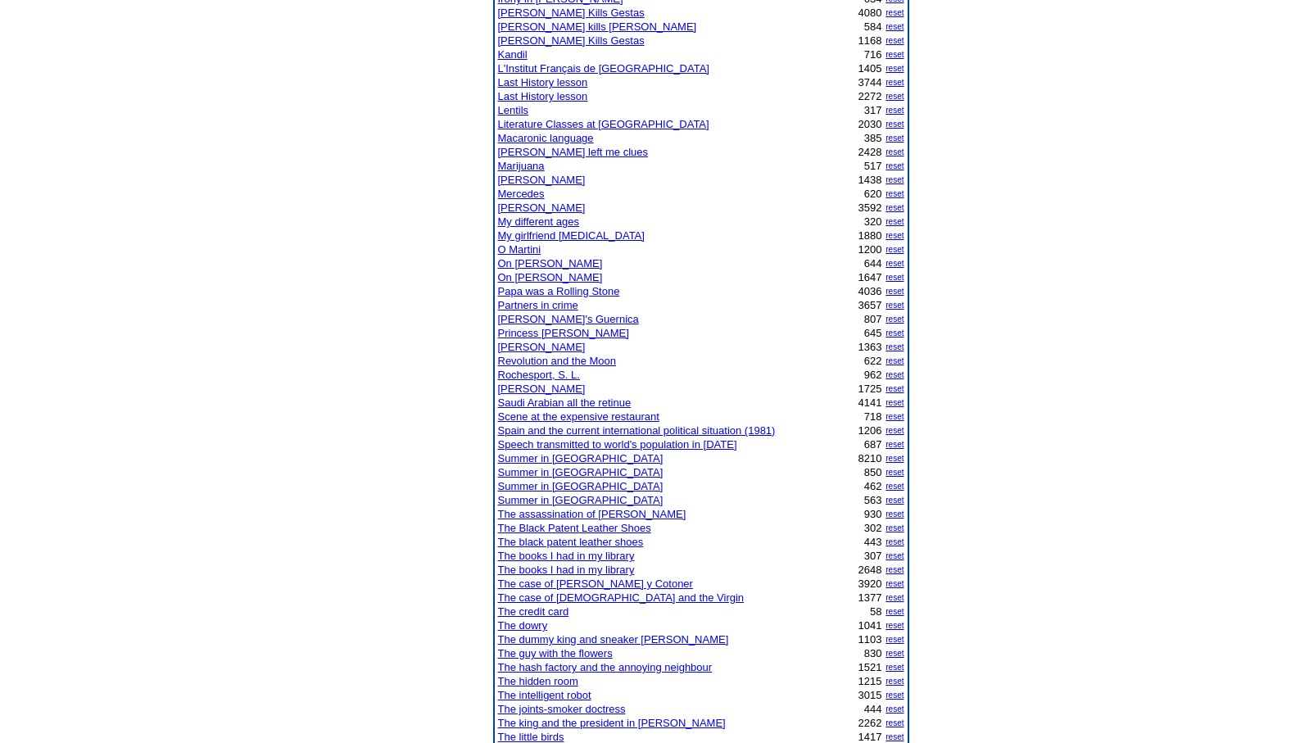
click at [548, 573] on link "The books I had in my library" at bounding box center [566, 570] width 137 height 12
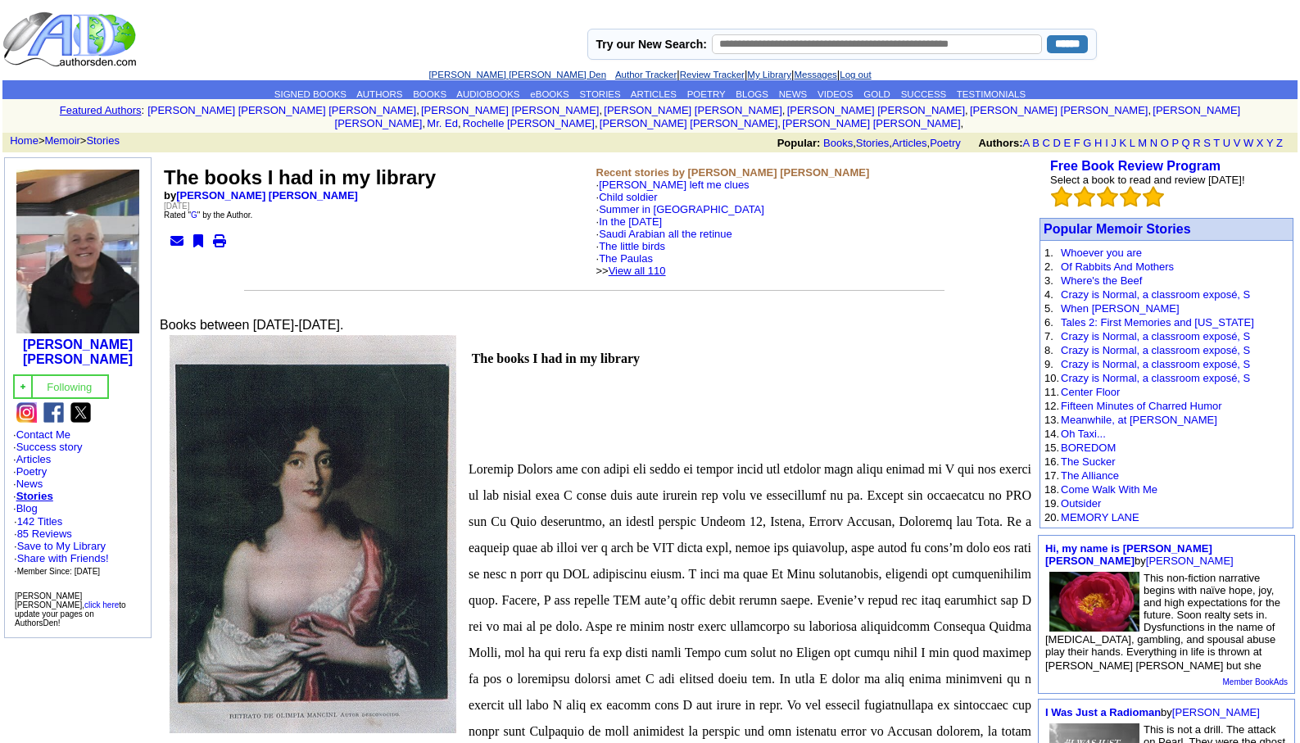
click at [662, 265] on link "View all 110" at bounding box center [637, 271] width 57 height 12
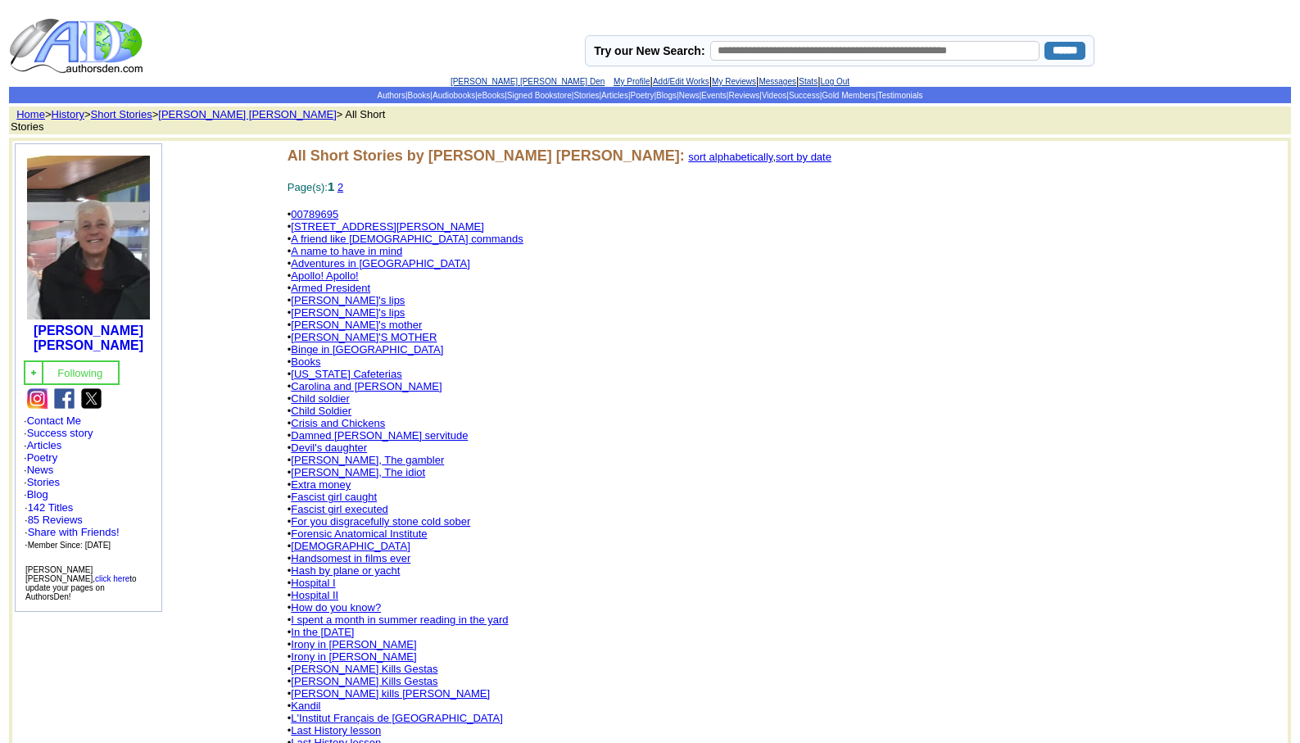
click at [501, 80] on link "[PERSON_NAME] [PERSON_NAME] Den" at bounding box center [528, 81] width 154 height 9
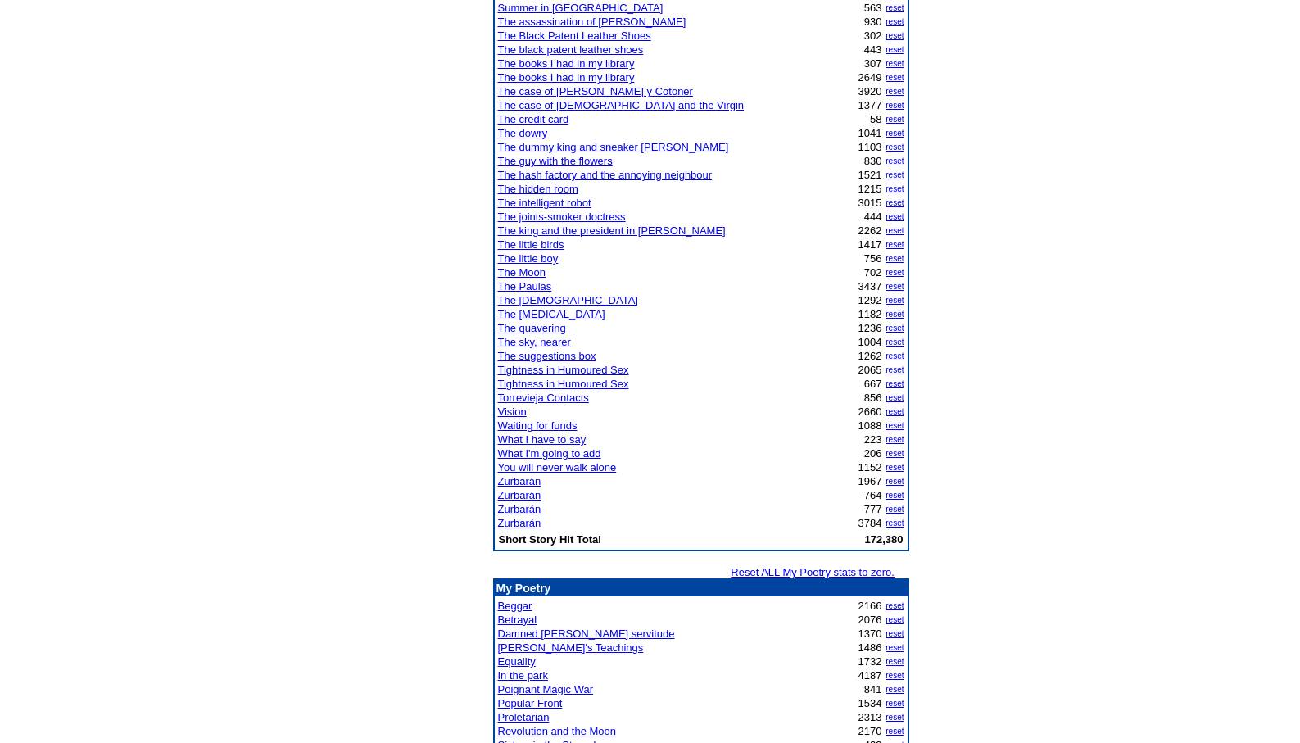
scroll to position [1299, 0]
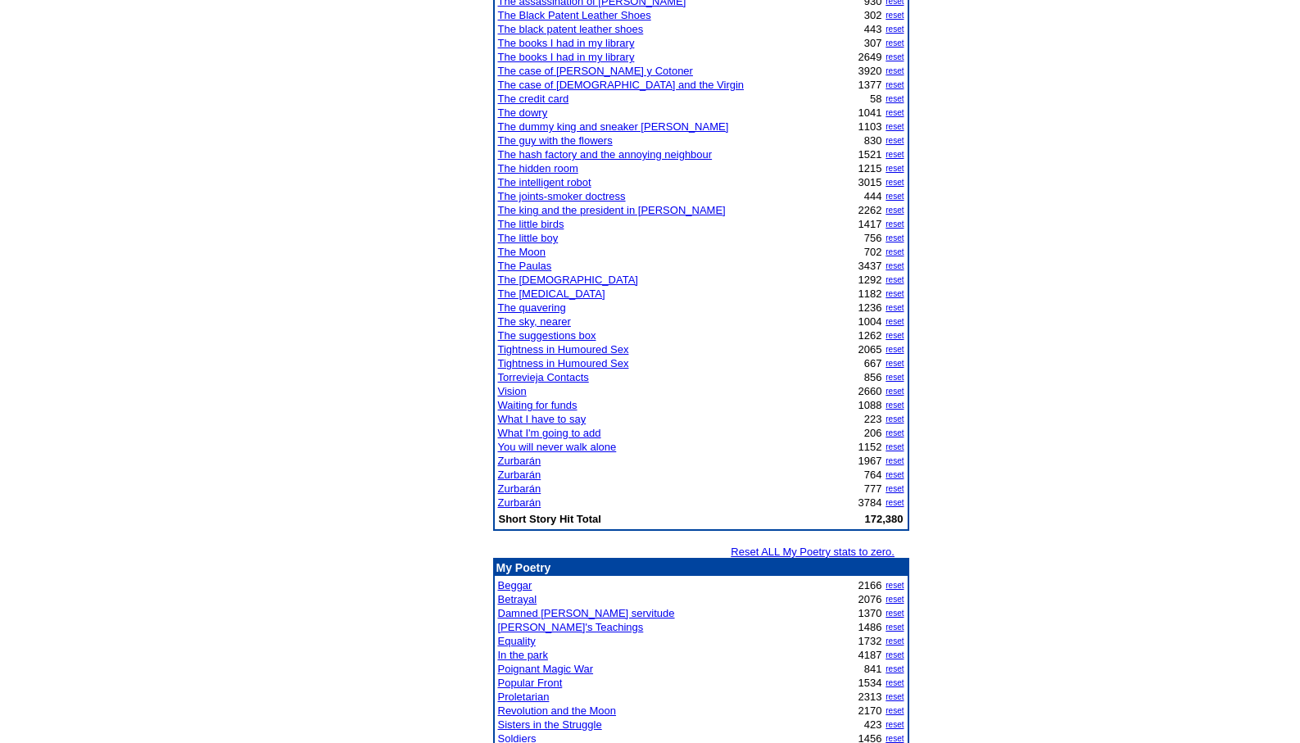
click at [531, 266] on link "The Paulas" at bounding box center [525, 266] width 54 height 12
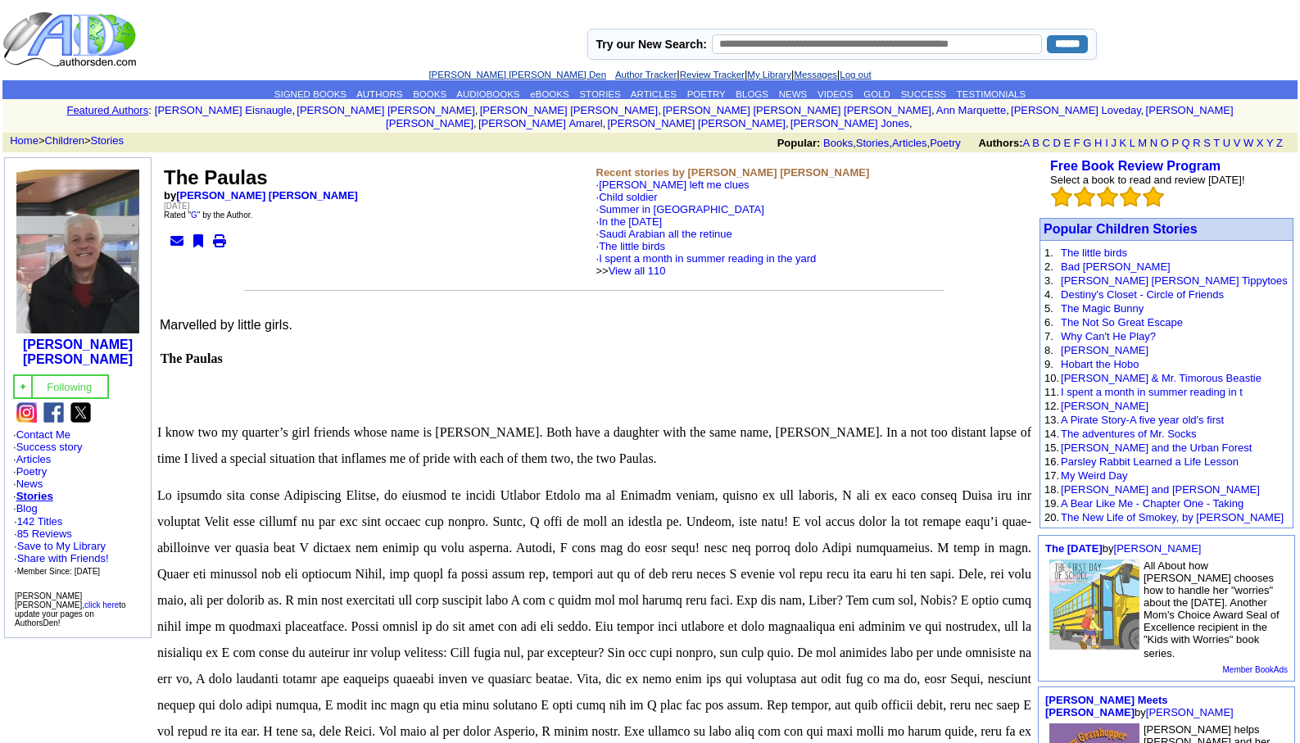
click at [482, 73] on link "[PERSON_NAME] [PERSON_NAME] Den" at bounding box center [518, 75] width 178 height 10
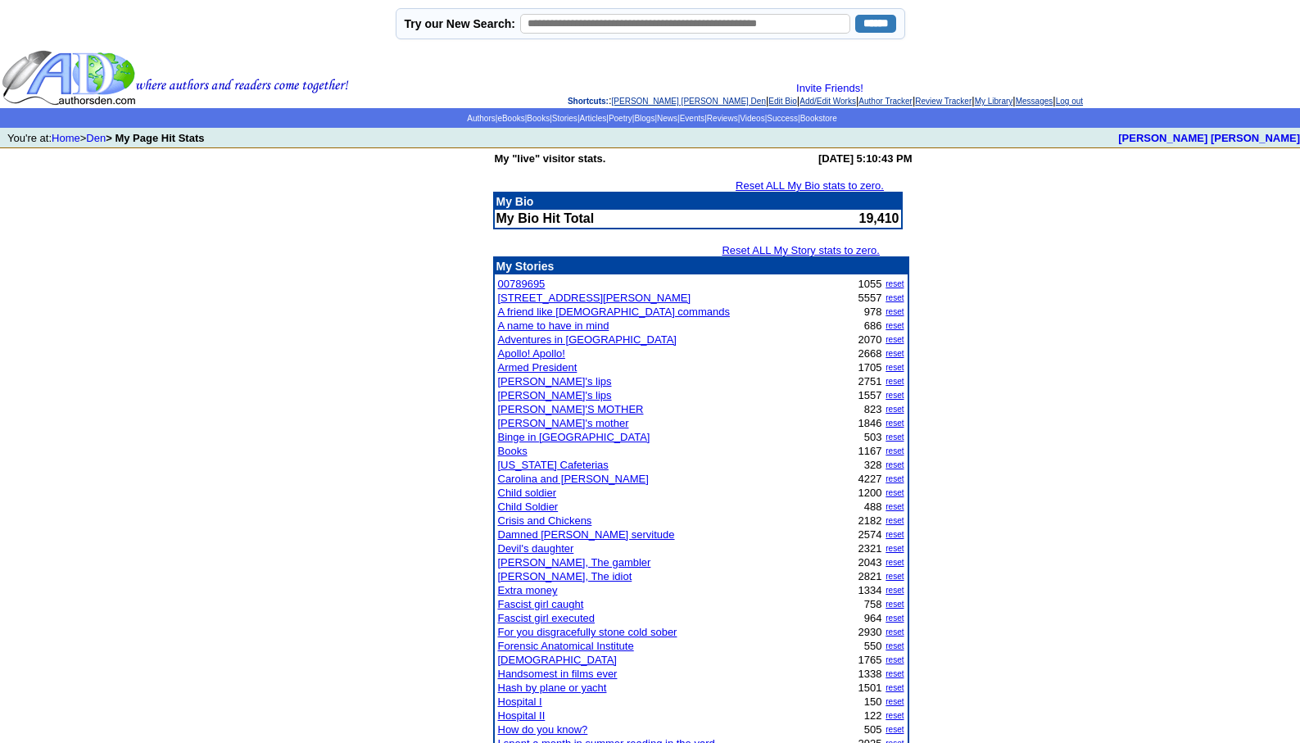
click at [636, 107] on align\=\"left\" "Invite Friends! Shortcuts: : Leopoldo Barge Álvarez's Den | Edit Bio | Add/Edit…" at bounding box center [825, 94] width 946 height 25
click at [647, 99] on link "[PERSON_NAME] [PERSON_NAME] Den" at bounding box center [689, 101] width 154 height 9
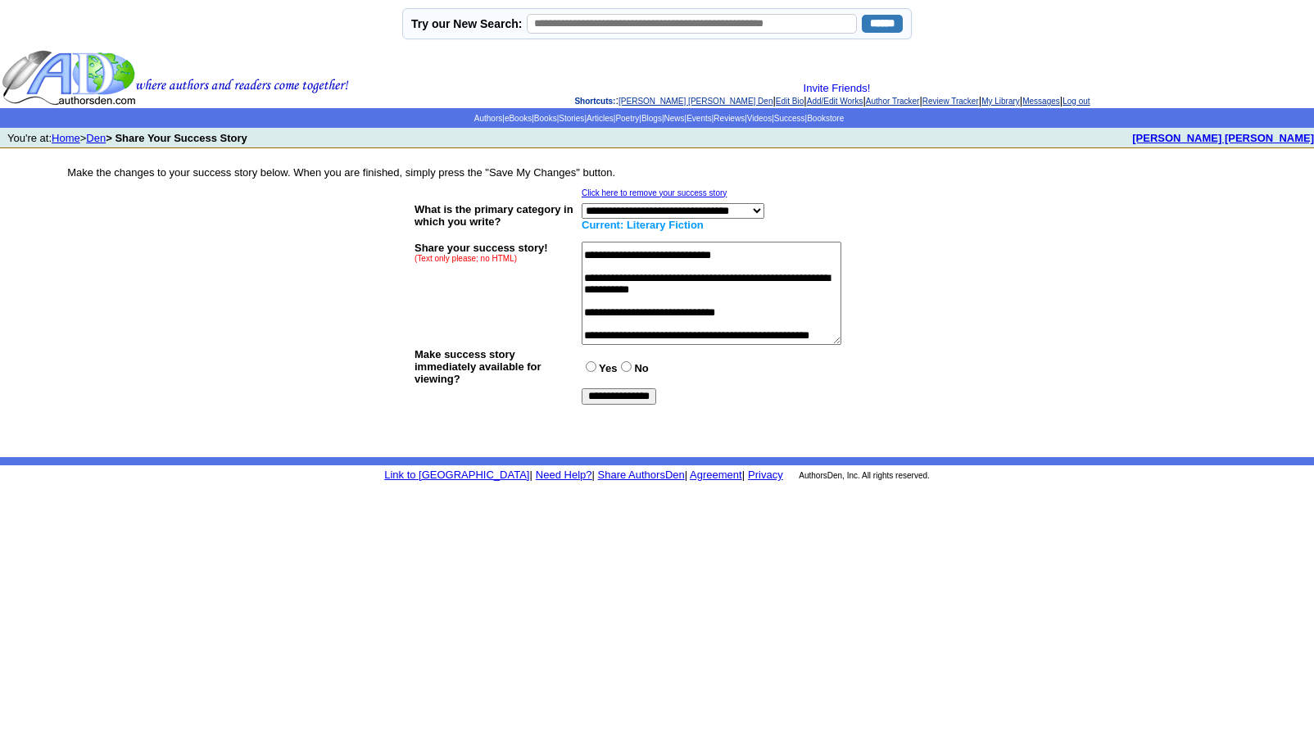
scroll to position [131, 0]
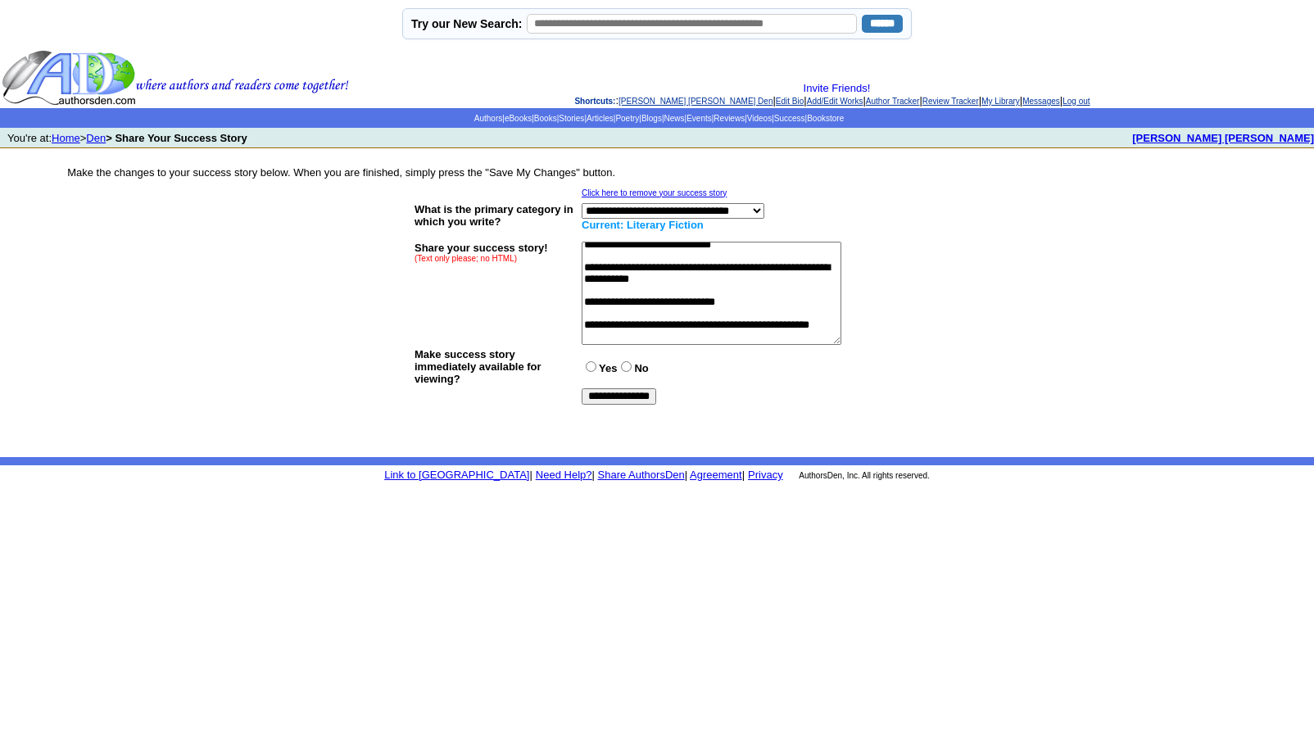
click at [612, 330] on textarea at bounding box center [712, 293] width 260 height 103
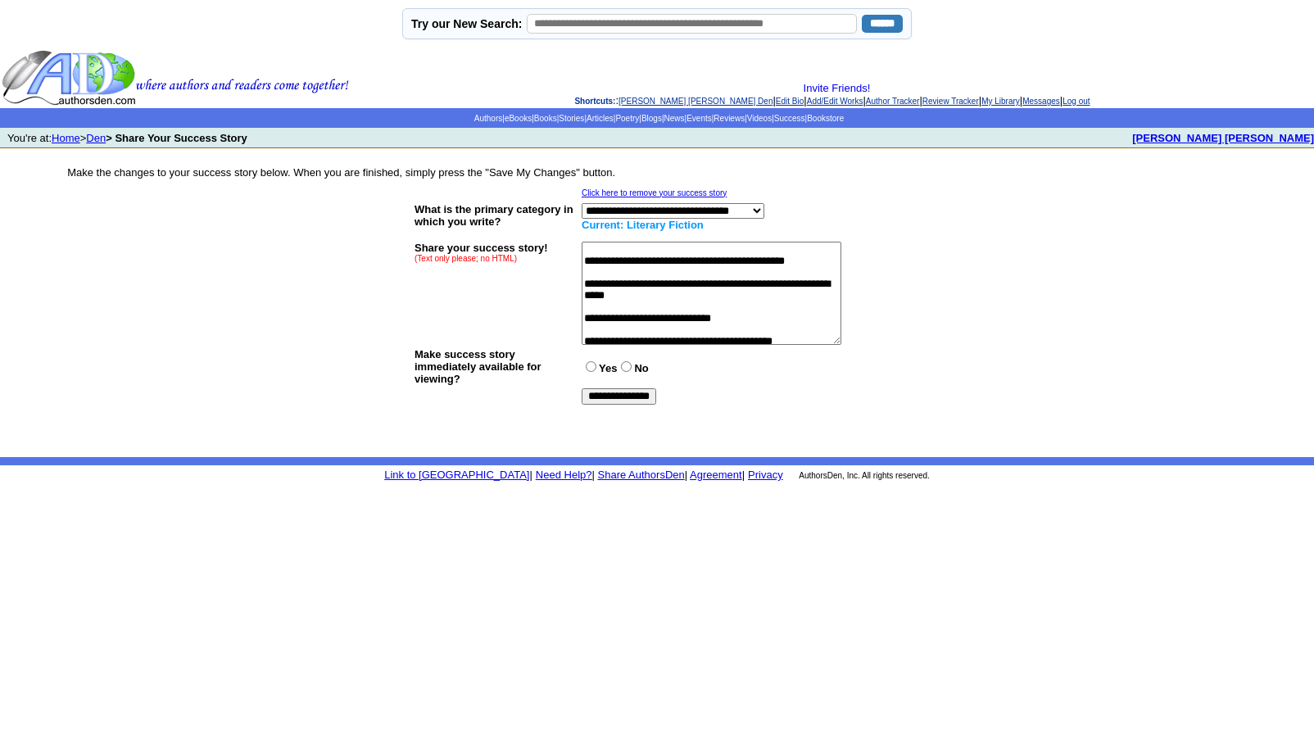
scroll to position [0, 0]
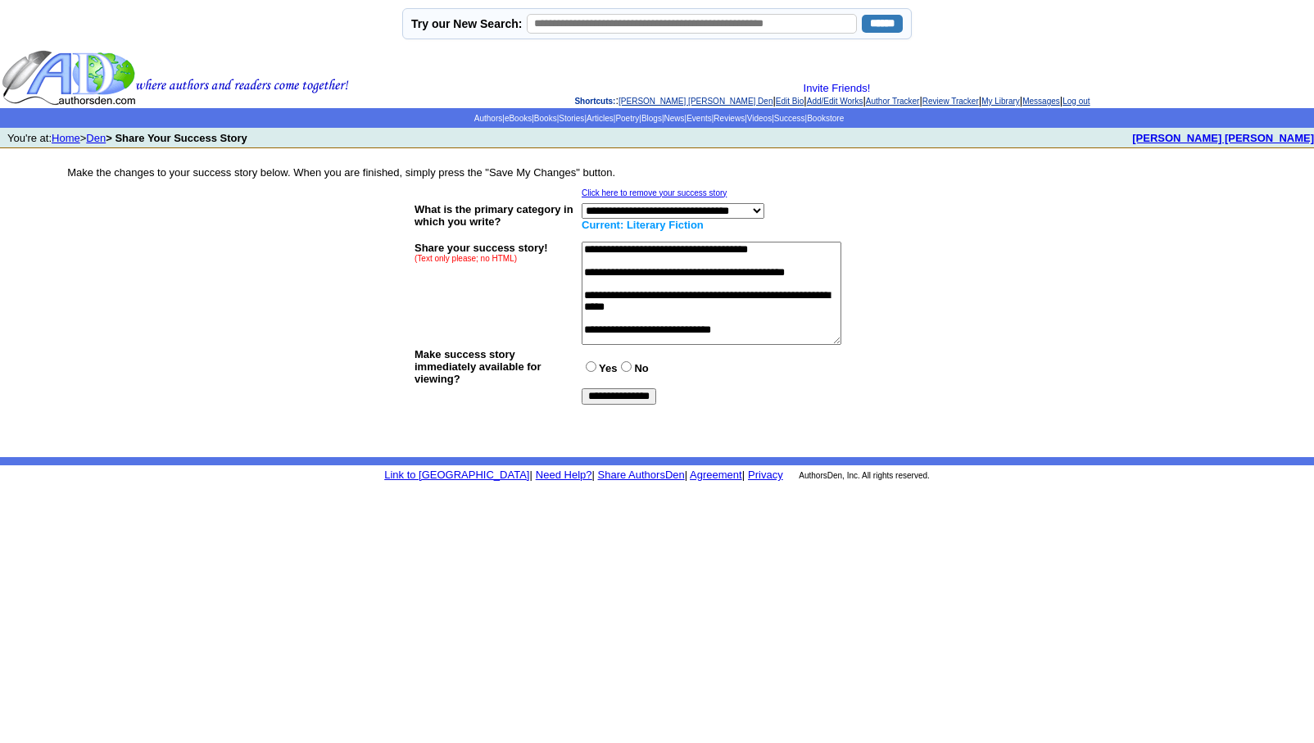
type textarea "**********"
click at [624, 397] on input "**********" at bounding box center [619, 396] width 75 height 16
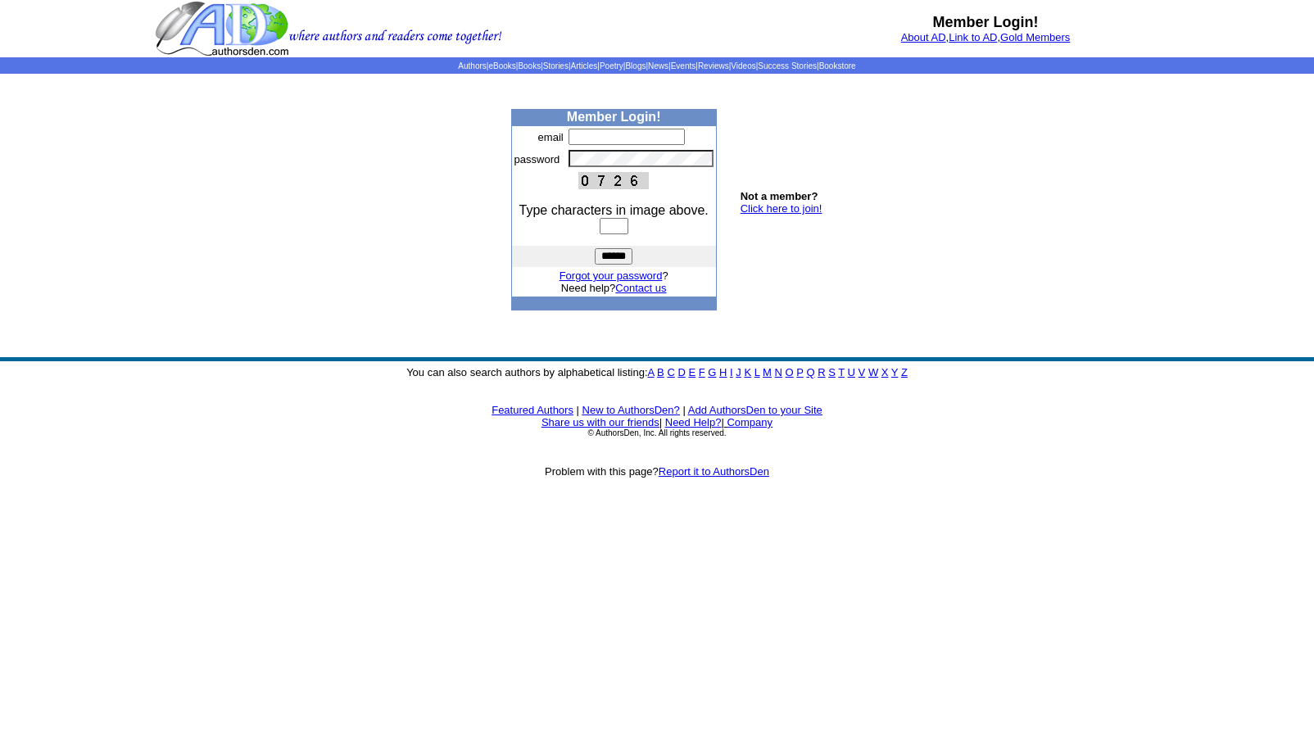
click at [592, 134] on input "text" at bounding box center [627, 137] width 116 height 16
type input "**********"
click at [600, 226] on input "text" at bounding box center [614, 226] width 29 height 16
type input "****"
click at [615, 256] on input "******" at bounding box center [614, 256] width 38 height 16
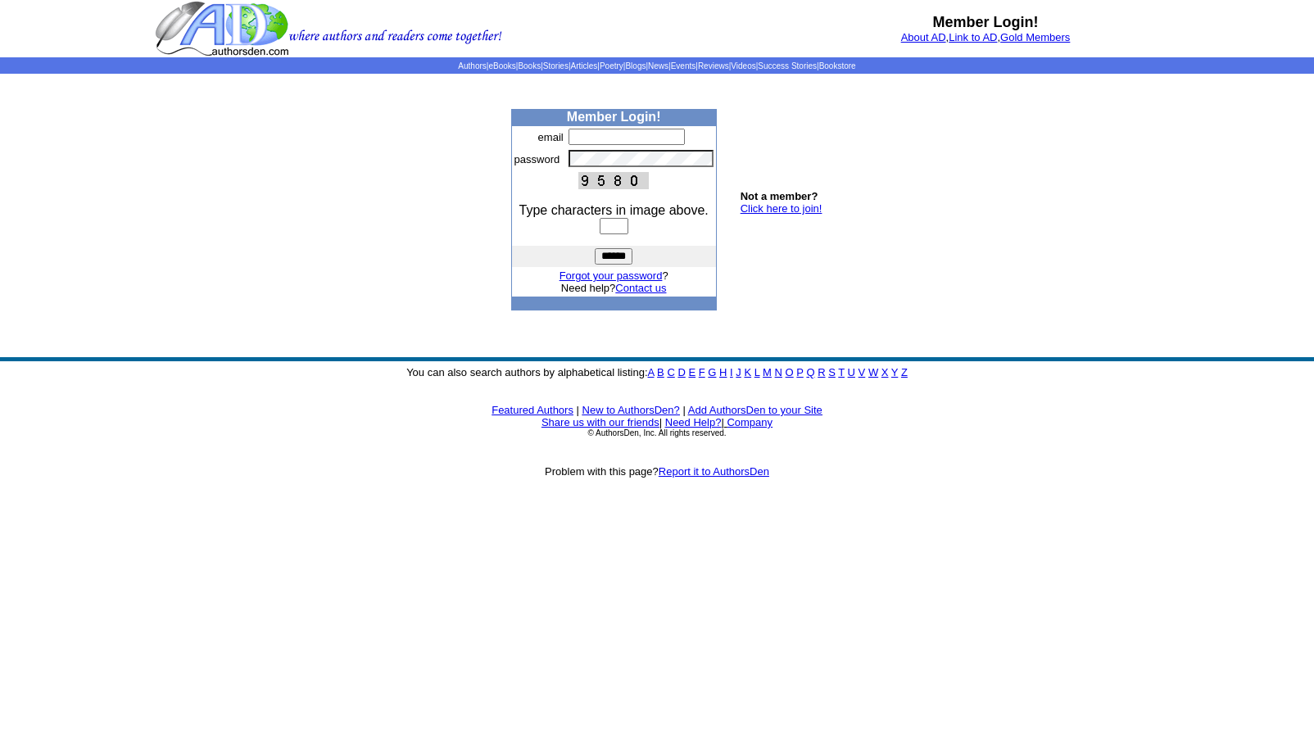
click at [587, 134] on input "text" at bounding box center [627, 137] width 116 height 16
type input "**********"
click at [601, 224] on input "text" at bounding box center [614, 226] width 29 height 16
type input "****"
click at [612, 253] on input "******" at bounding box center [614, 256] width 38 height 16
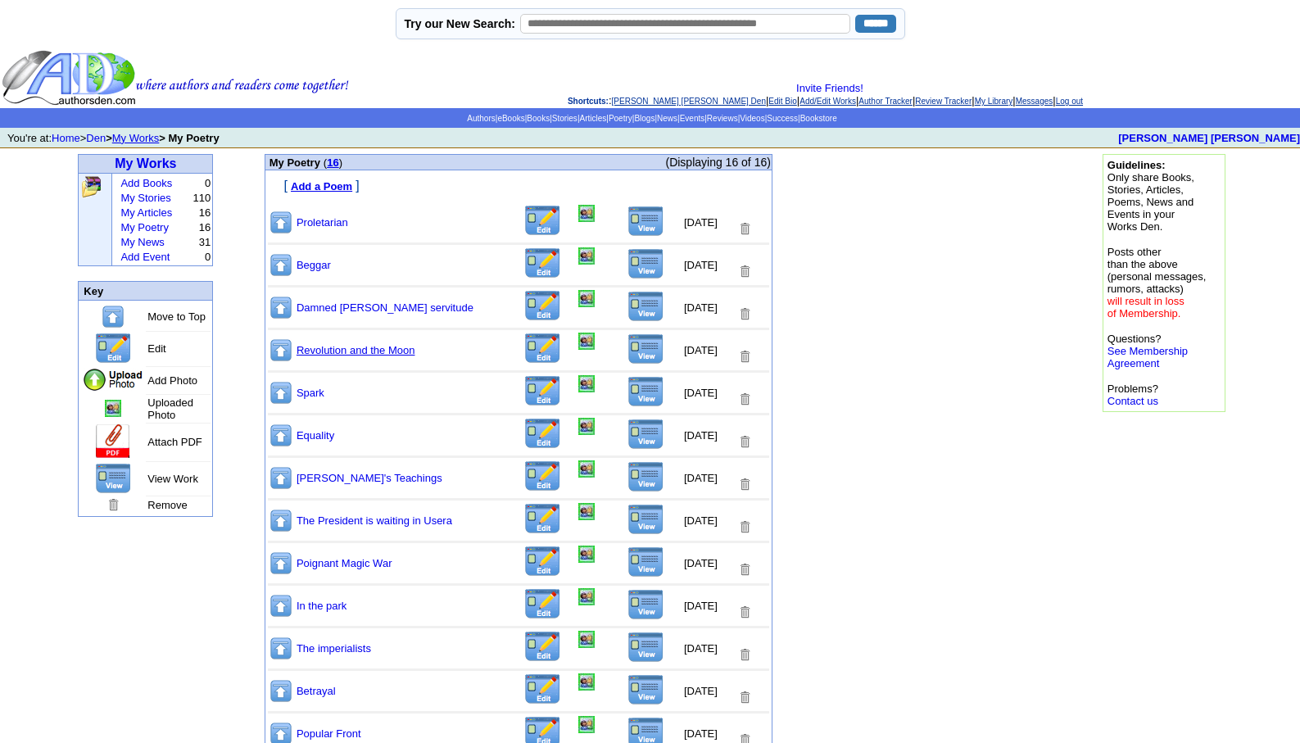
click at [329, 349] on link "Revolution and the Moon" at bounding box center [356, 350] width 119 height 12
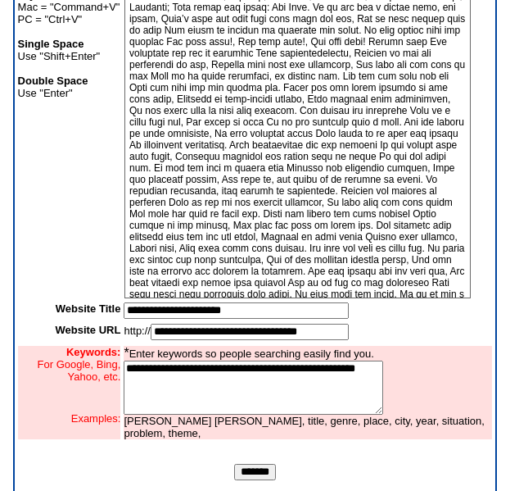
click at [258, 480] on input "*******" at bounding box center [255, 472] width 42 height 16
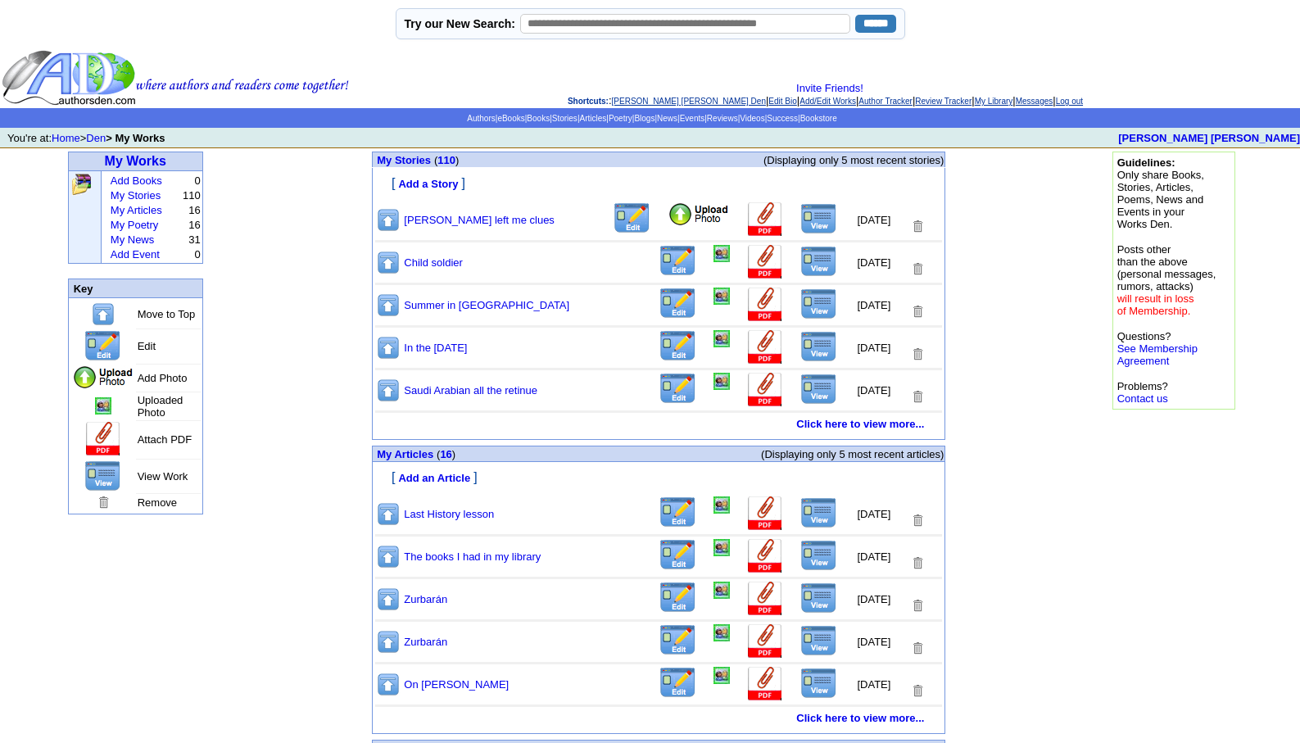
click at [152, 229] on link "My Poetry" at bounding box center [135, 225] width 48 height 12
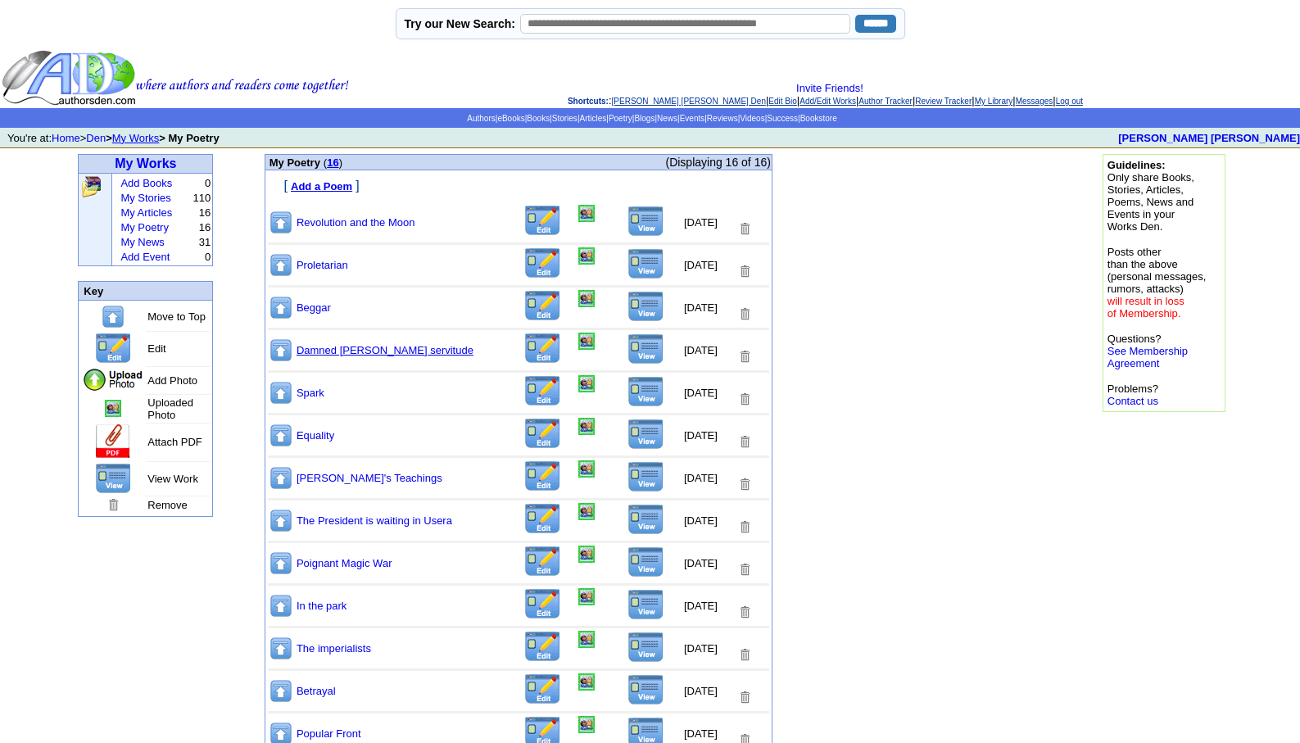
click at [352, 353] on link "Damned [PERSON_NAME] servitude" at bounding box center [385, 350] width 177 height 12
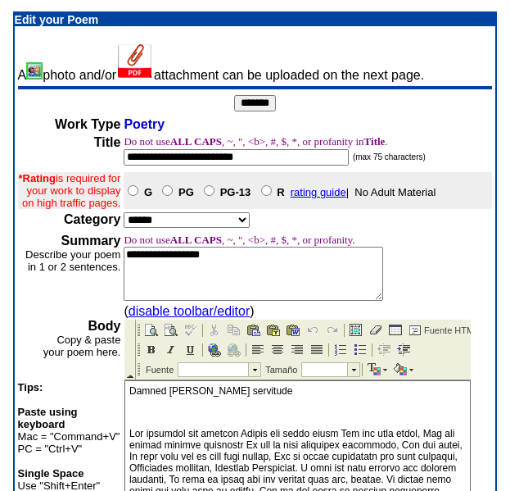
scroll to position [429, 0]
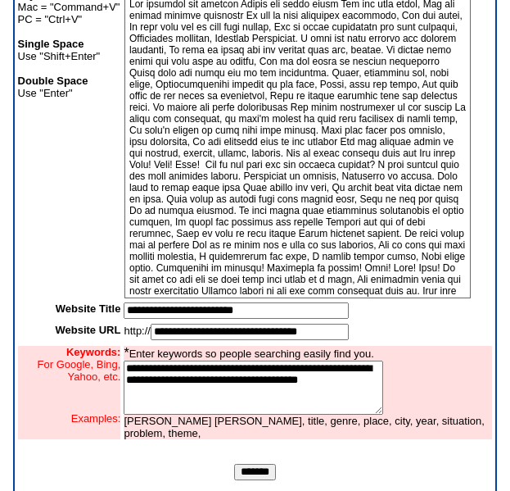
click at [261, 480] on input "*******" at bounding box center [255, 472] width 42 height 16
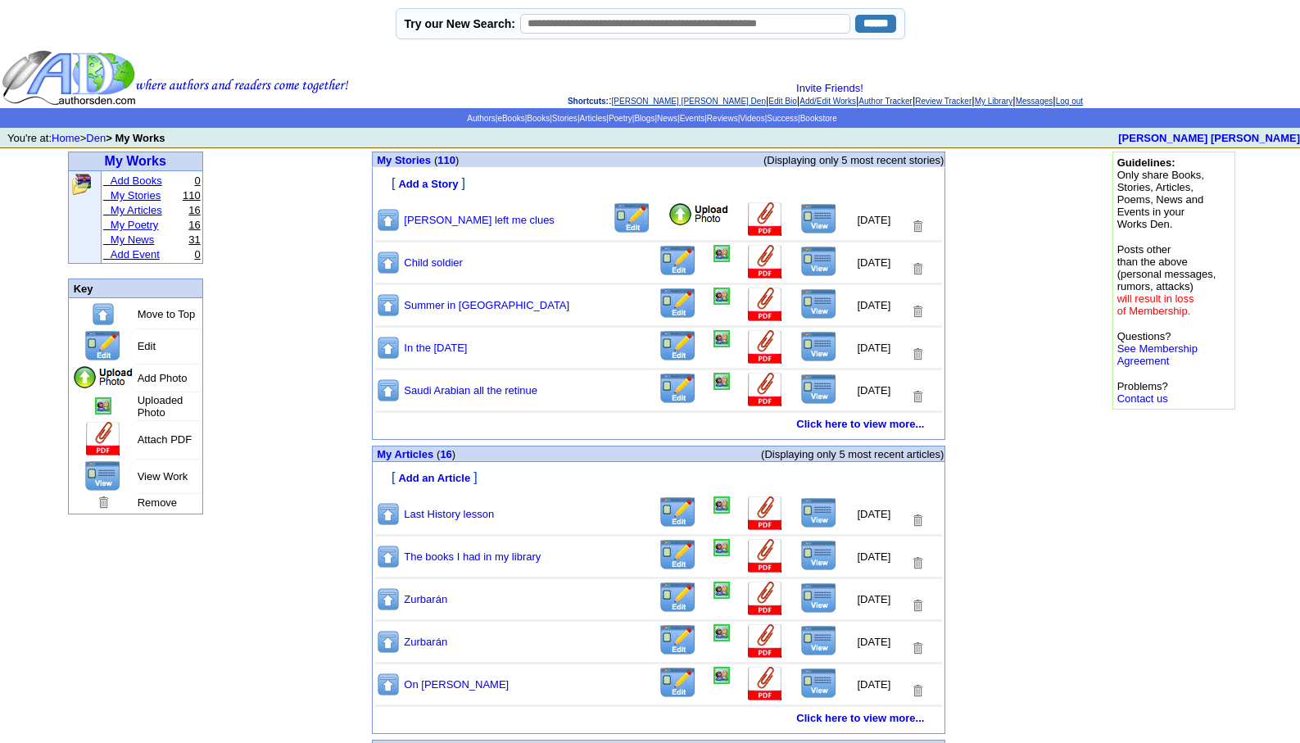
click at [137, 225] on link "My Poetry" at bounding box center [135, 225] width 48 height 12
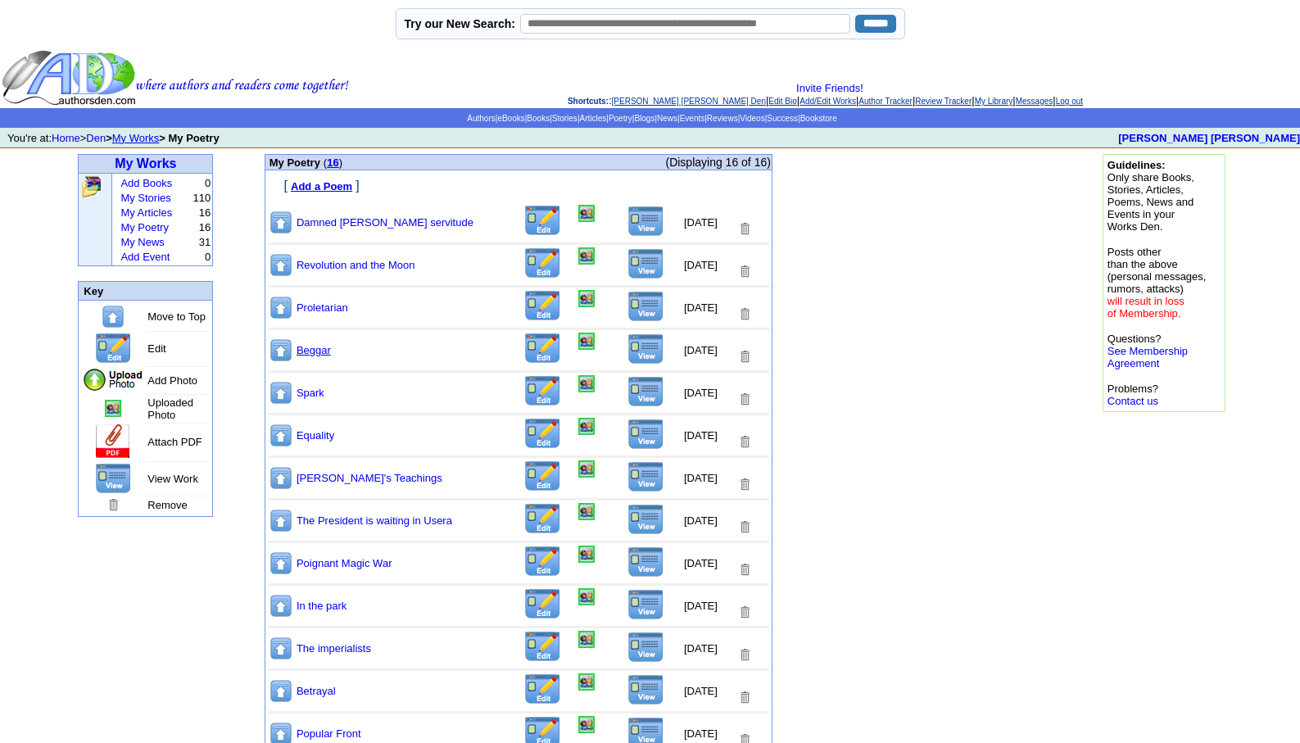
click at [304, 347] on link "Beggar" at bounding box center [314, 350] width 34 height 12
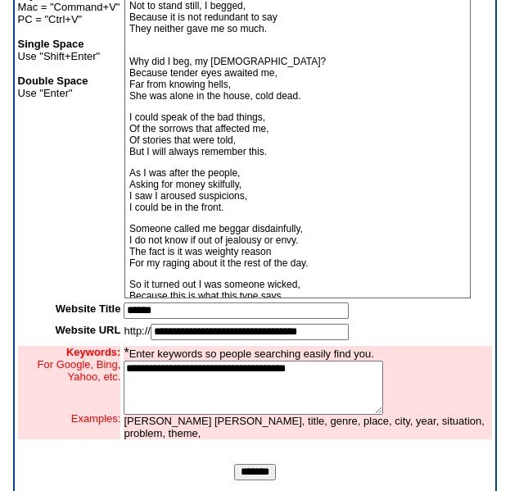
click at [257, 480] on input "*******" at bounding box center [255, 472] width 42 height 16
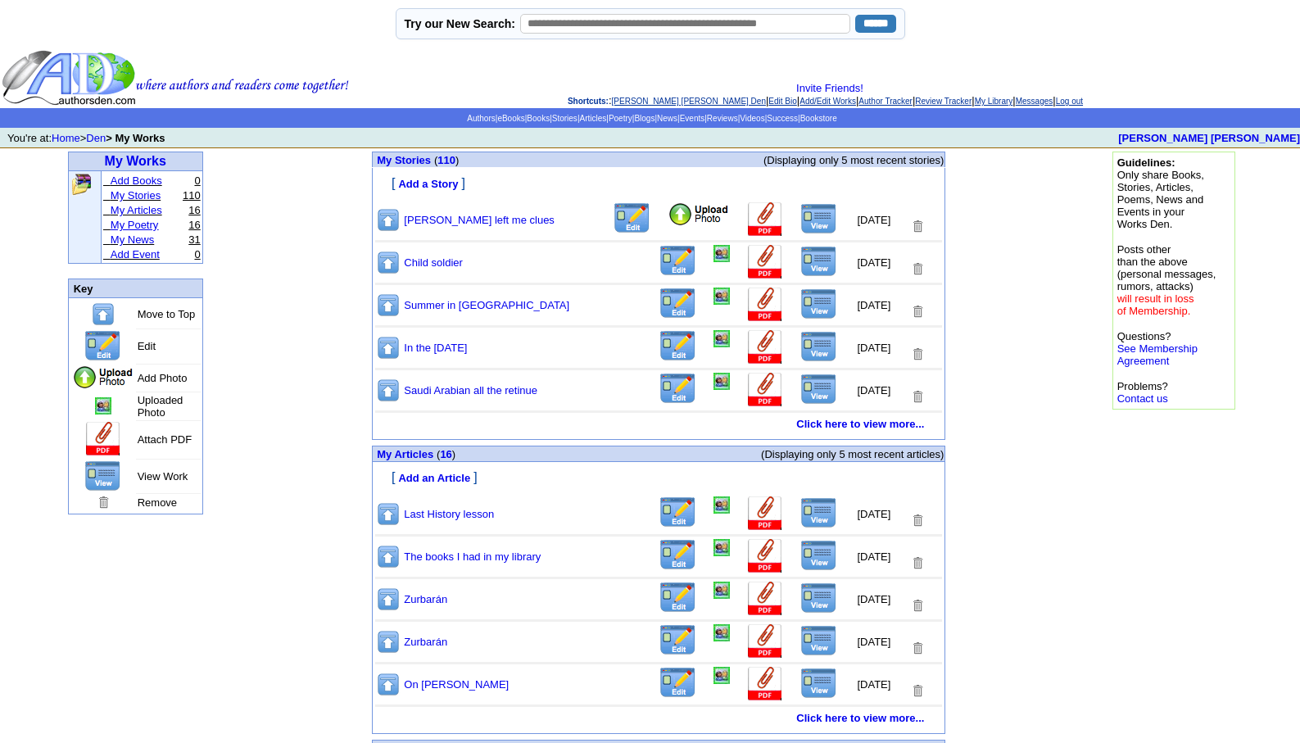
click at [136, 229] on link "My Poetry" at bounding box center [135, 225] width 48 height 12
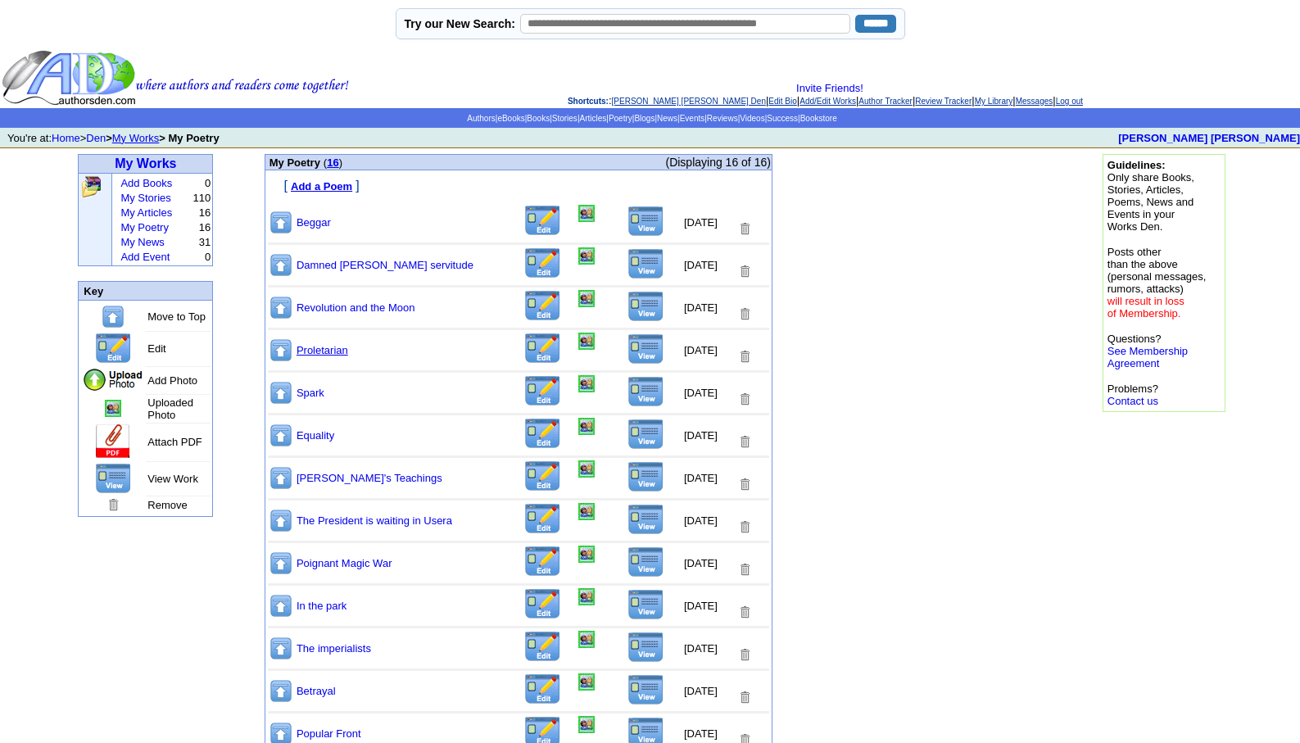
click at [340, 353] on link "Proletarian" at bounding box center [323, 350] width 52 height 12
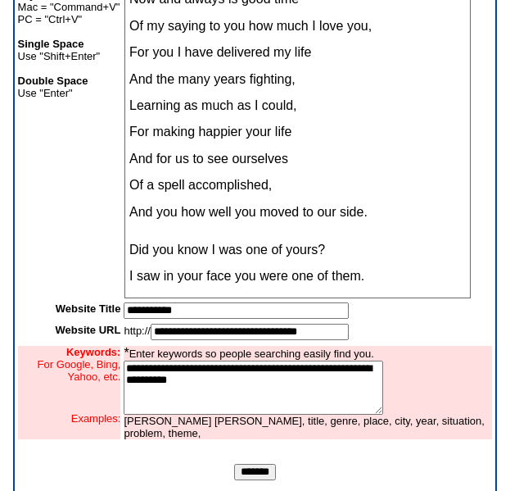
click at [257, 478] on input "*******" at bounding box center [255, 472] width 42 height 16
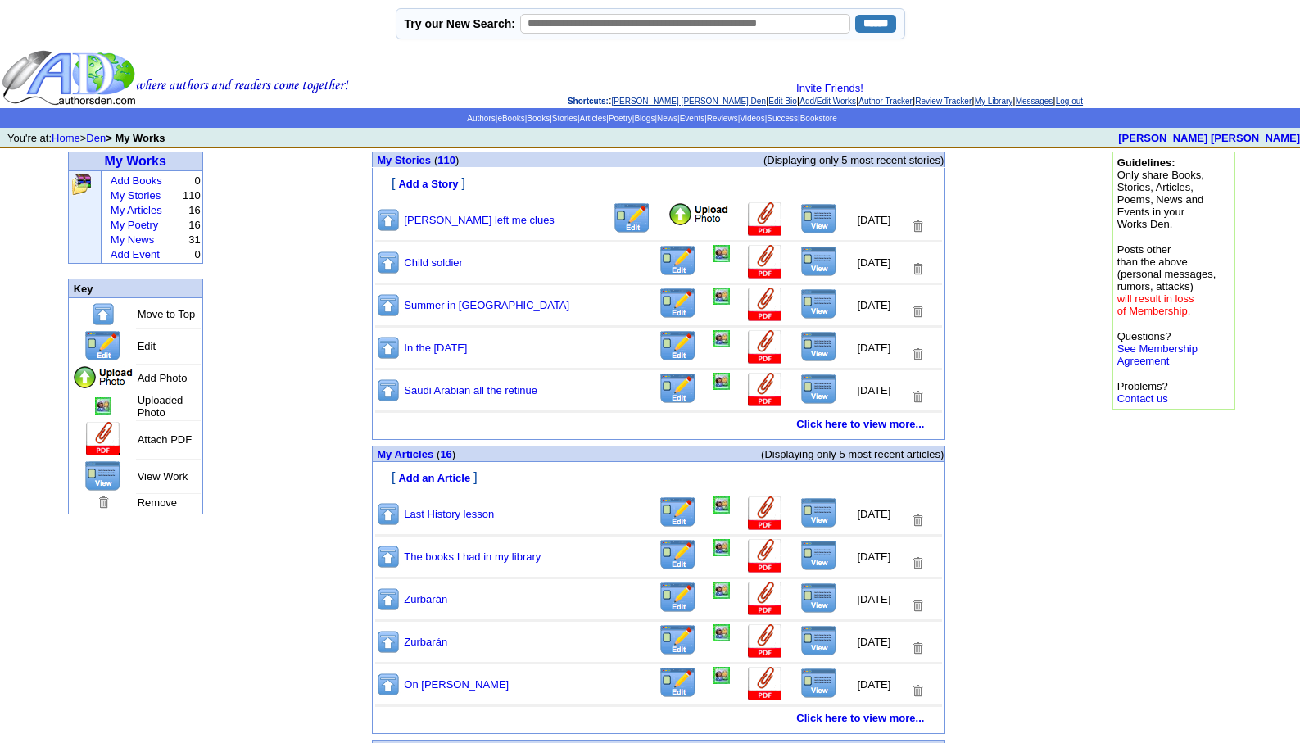
click at [148, 215] on link "My Articles" at bounding box center [137, 210] width 52 height 12
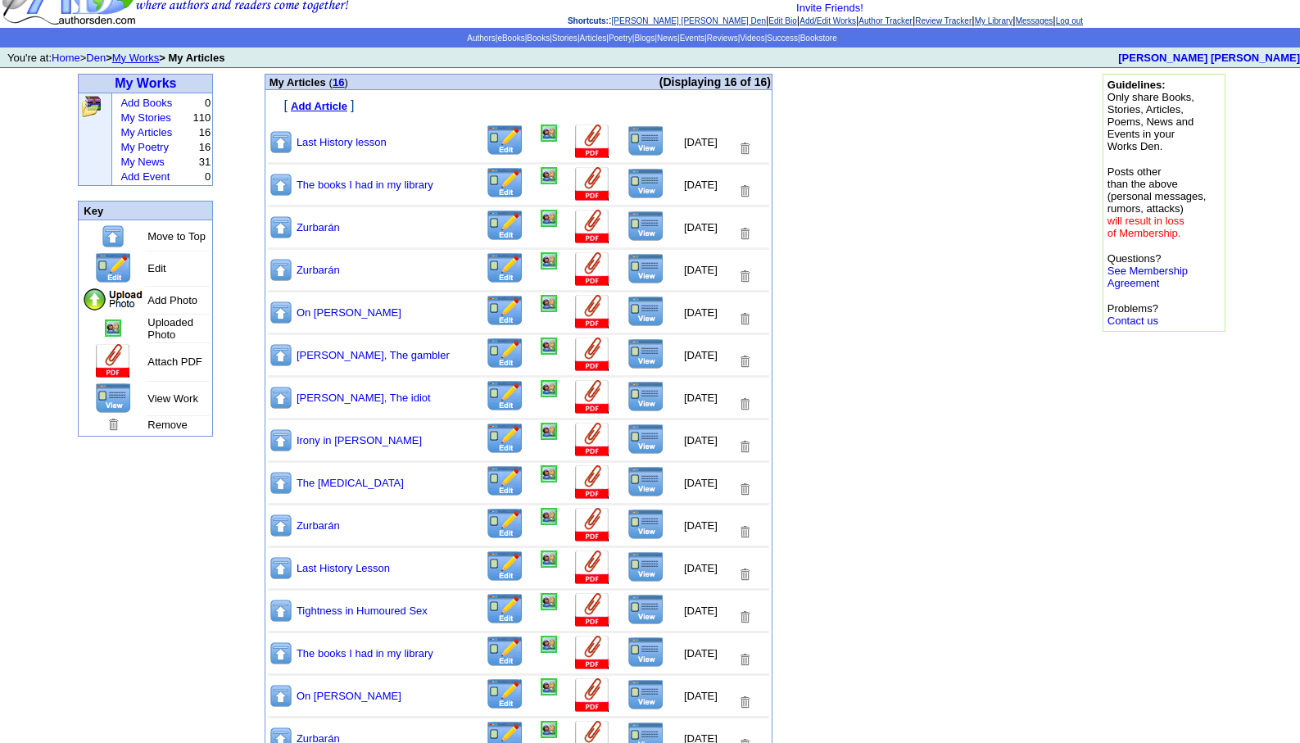
scroll to position [208, 0]
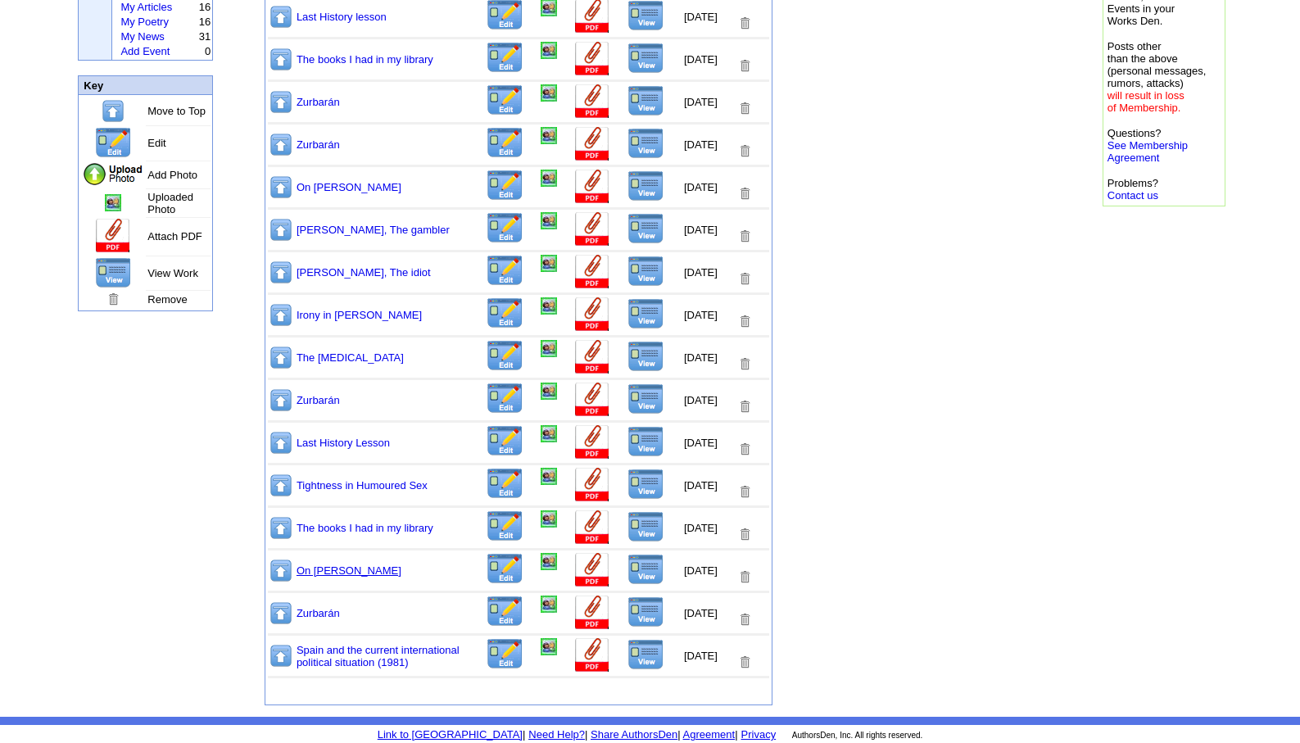
click at [365, 569] on link "On [PERSON_NAME]" at bounding box center [349, 571] width 105 height 12
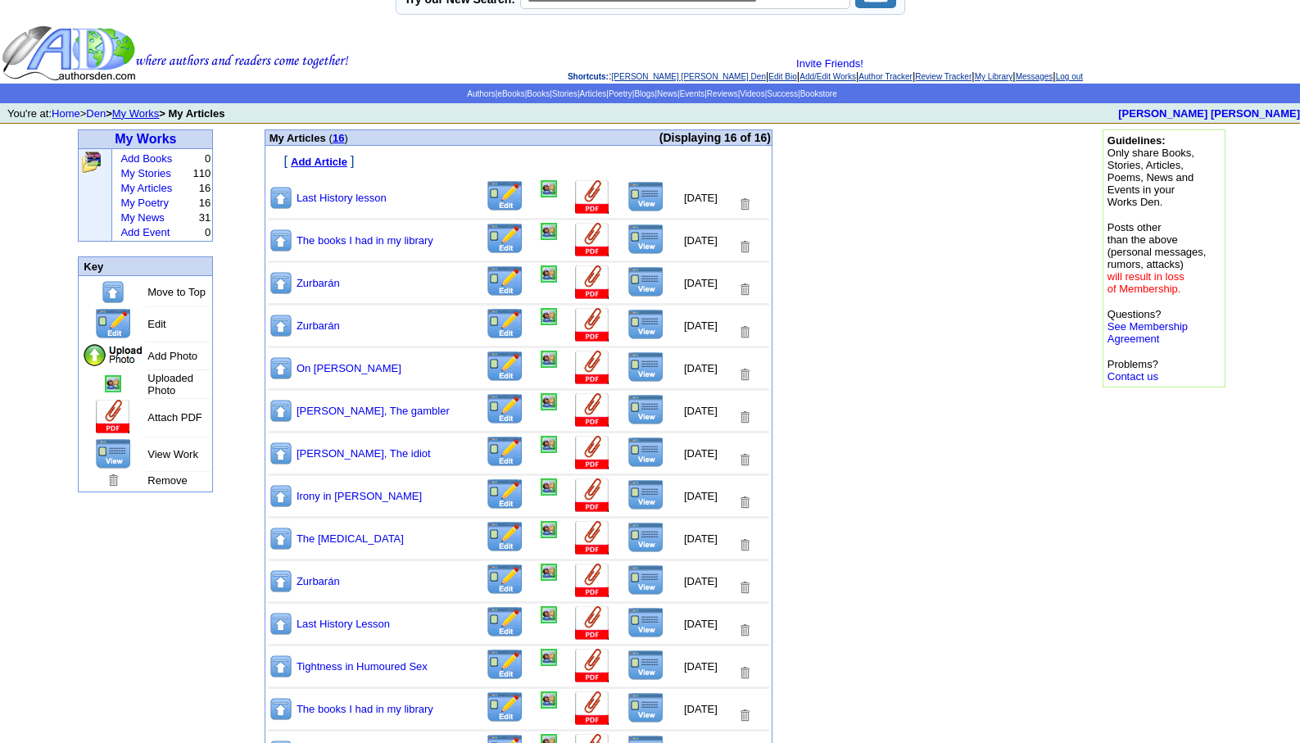
scroll to position [0, 0]
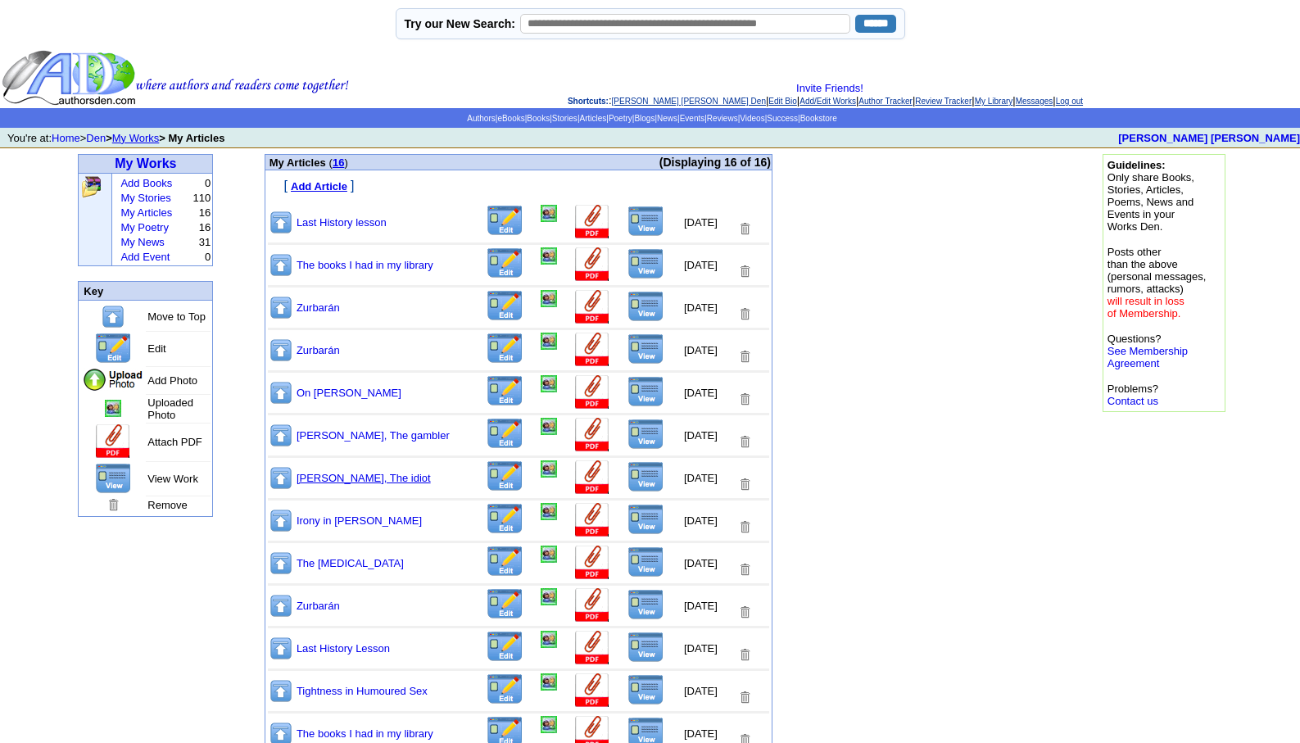
click at [318, 474] on link "Dostoyevski, The idiot" at bounding box center [364, 478] width 134 height 12
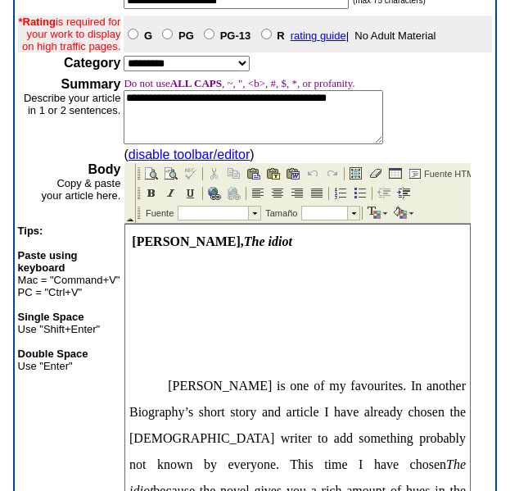
scroll to position [458, 0]
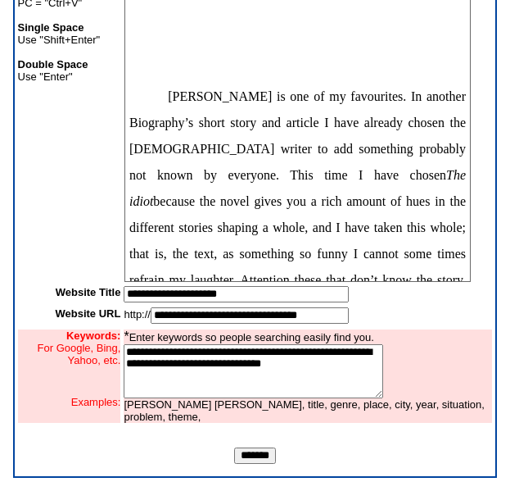
click at [258, 452] on input "*******" at bounding box center [255, 455] width 42 height 16
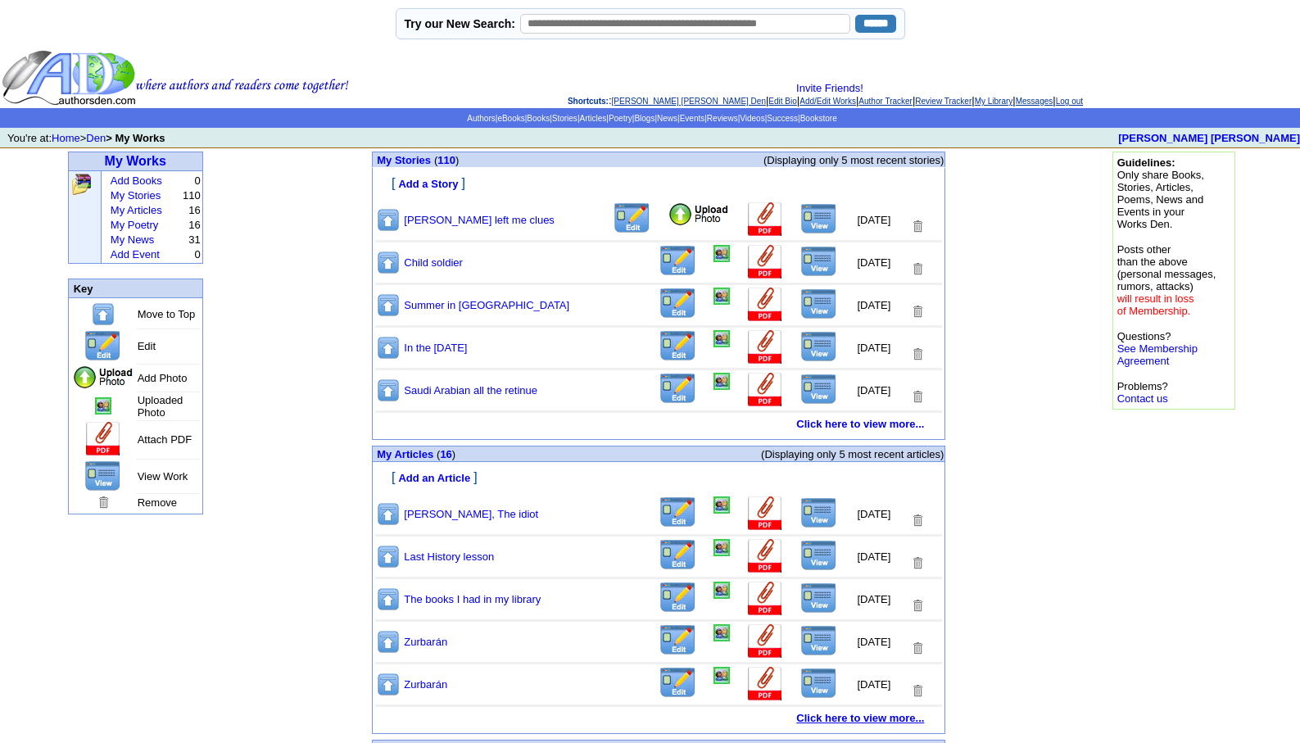
click at [859, 718] on link "Click here to view more..." at bounding box center [860, 718] width 128 height 12
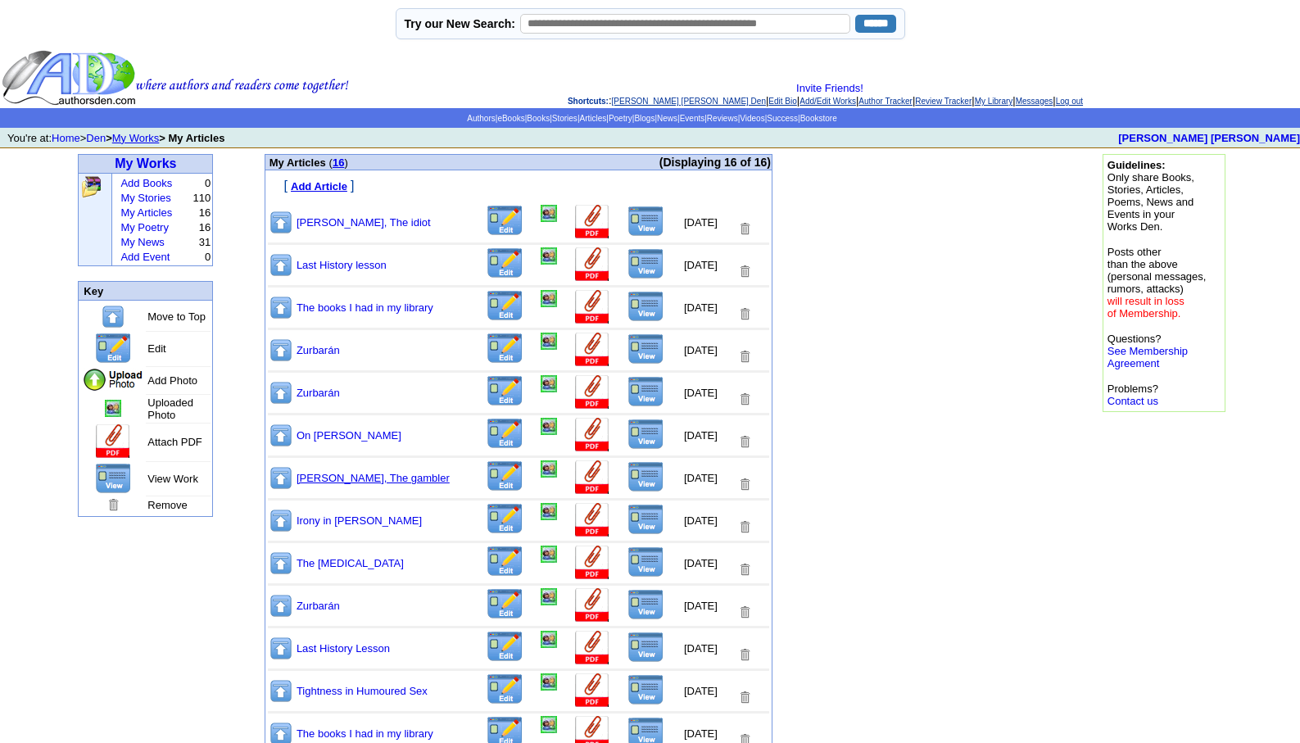
click at [338, 478] on link "[PERSON_NAME], The gambler" at bounding box center [373, 478] width 153 height 12
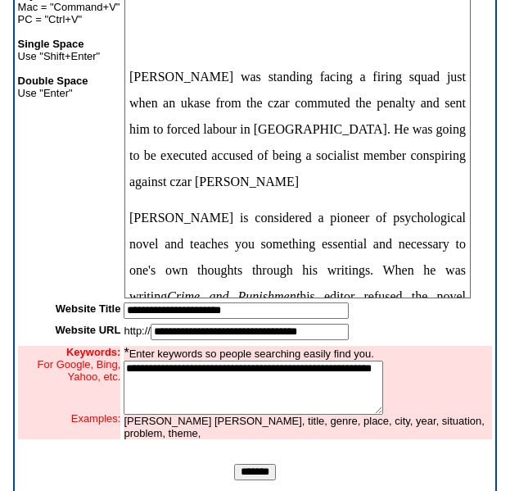
click at [269, 479] on input "*******" at bounding box center [255, 472] width 42 height 16
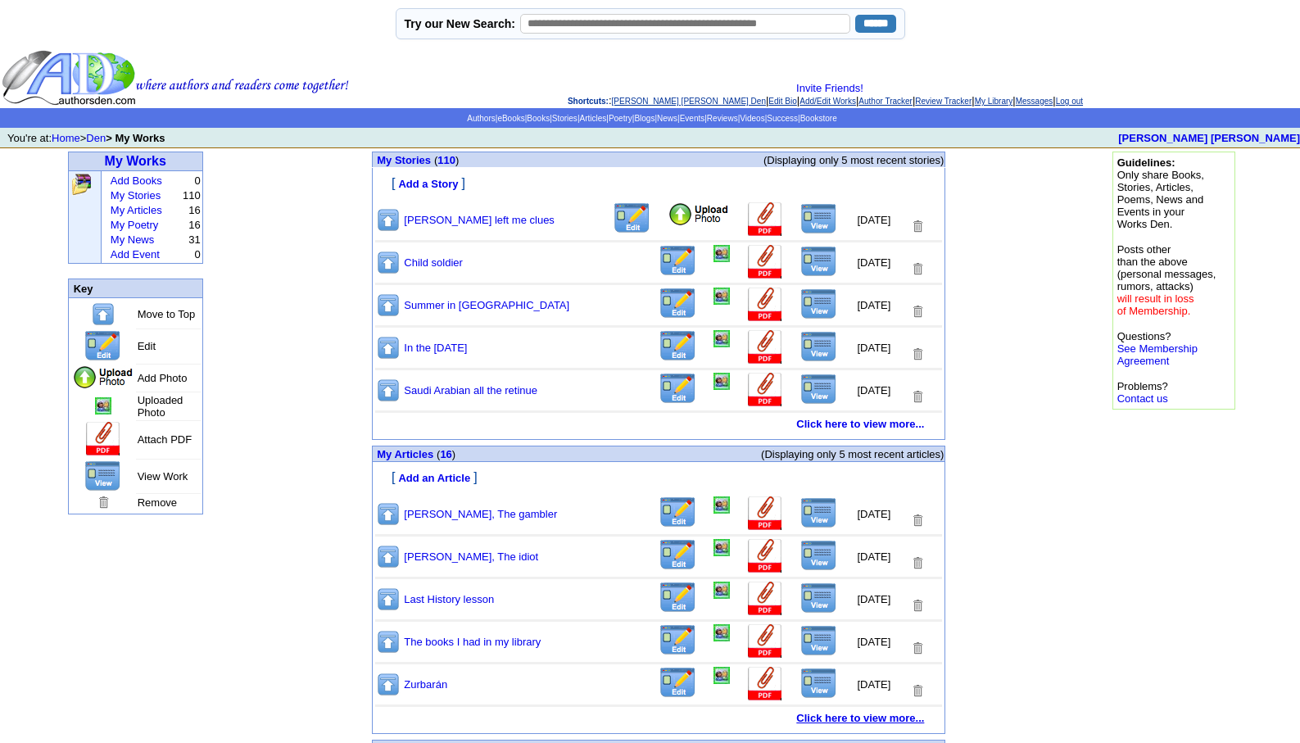
click at [856, 717] on link "Click here to view more..." at bounding box center [860, 718] width 128 height 12
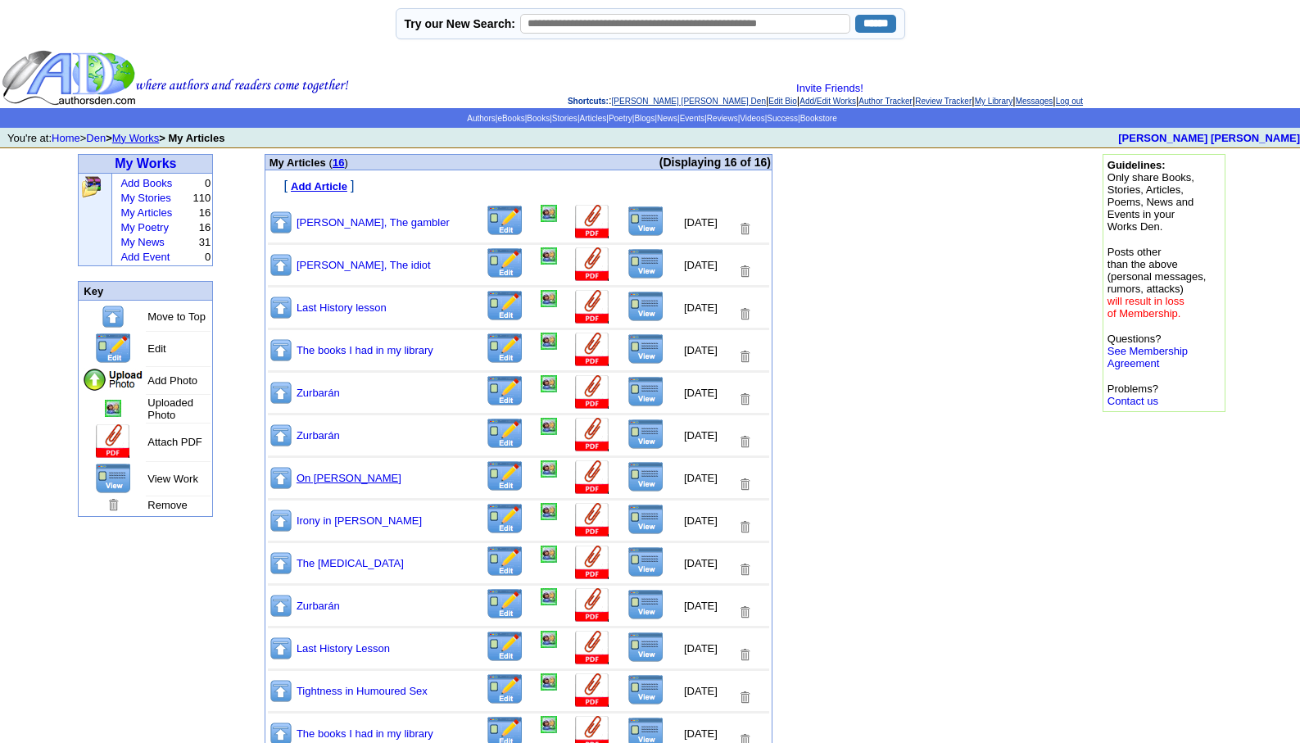
click at [365, 480] on link "On [PERSON_NAME]" at bounding box center [349, 478] width 105 height 12
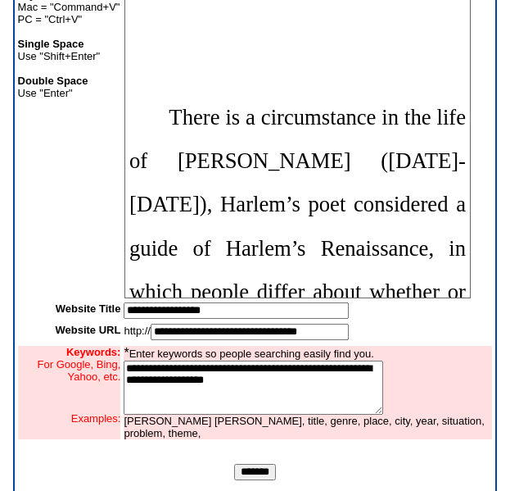
click at [253, 480] on input "*******" at bounding box center [255, 472] width 42 height 16
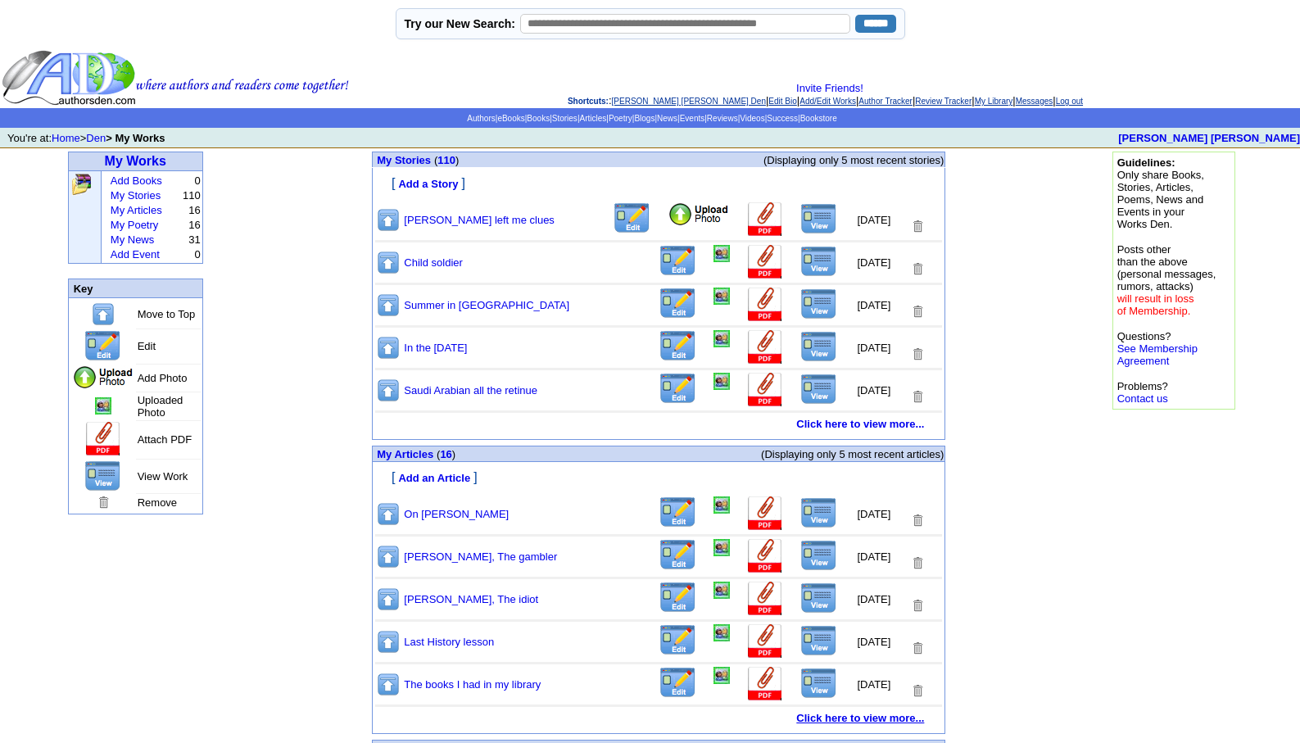
click at [838, 721] on link "Click here to view more..." at bounding box center [860, 718] width 128 height 12
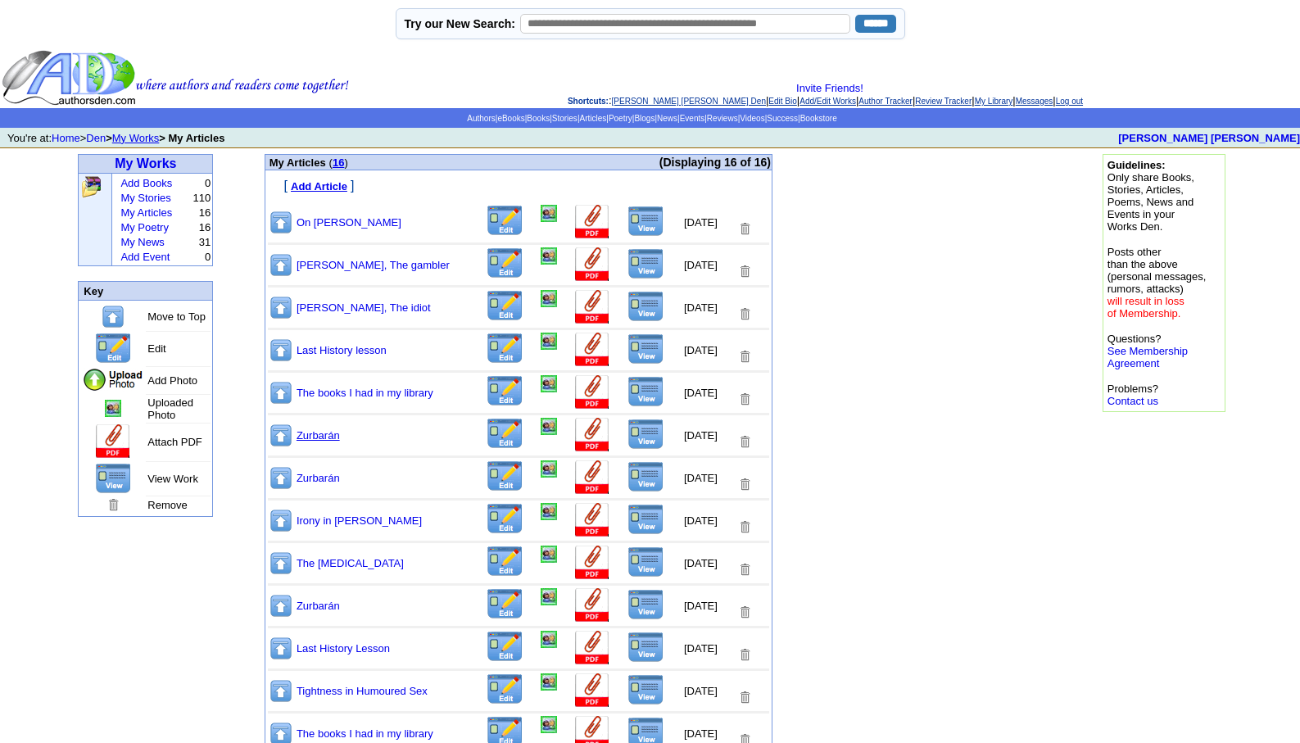
click at [321, 431] on link "Zurbarán" at bounding box center [318, 435] width 43 height 12
click at [317, 479] on link "Zurbarán" at bounding box center [318, 478] width 43 height 12
click at [311, 605] on link "Zurbarán" at bounding box center [318, 606] width 43 height 12
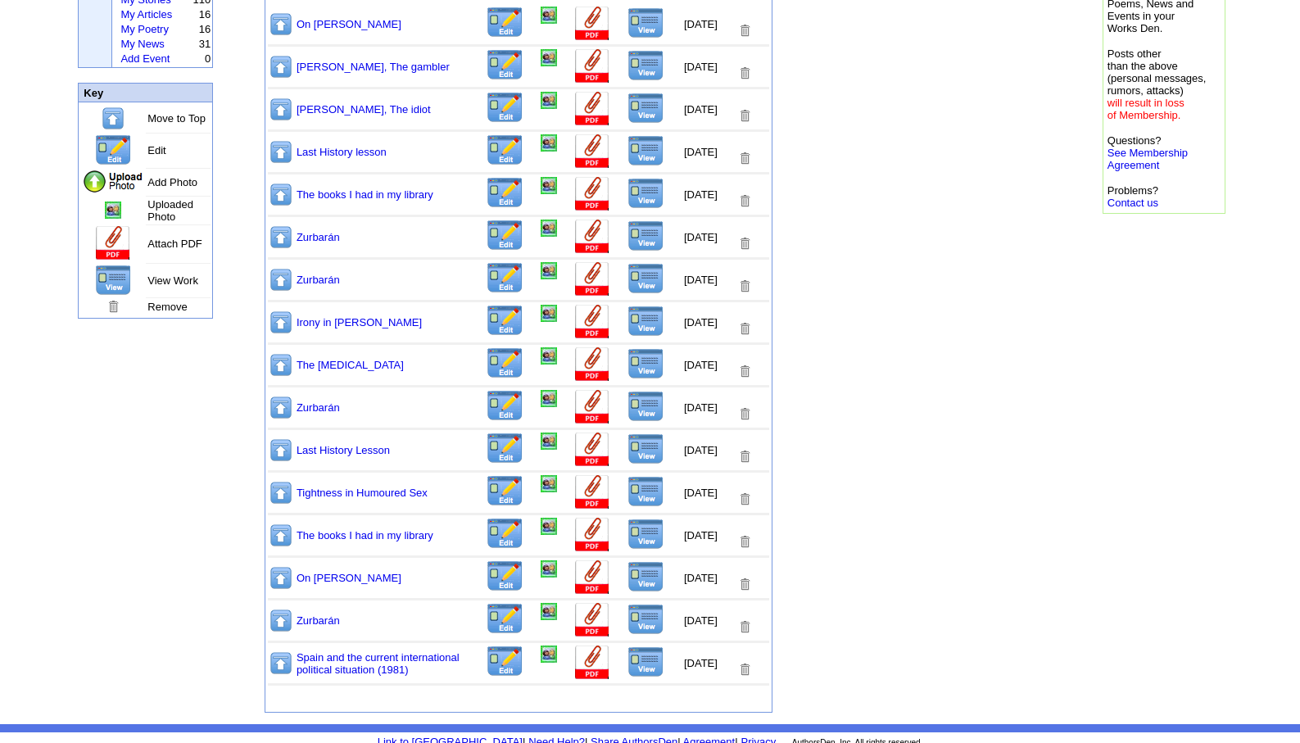
scroll to position [208, 0]
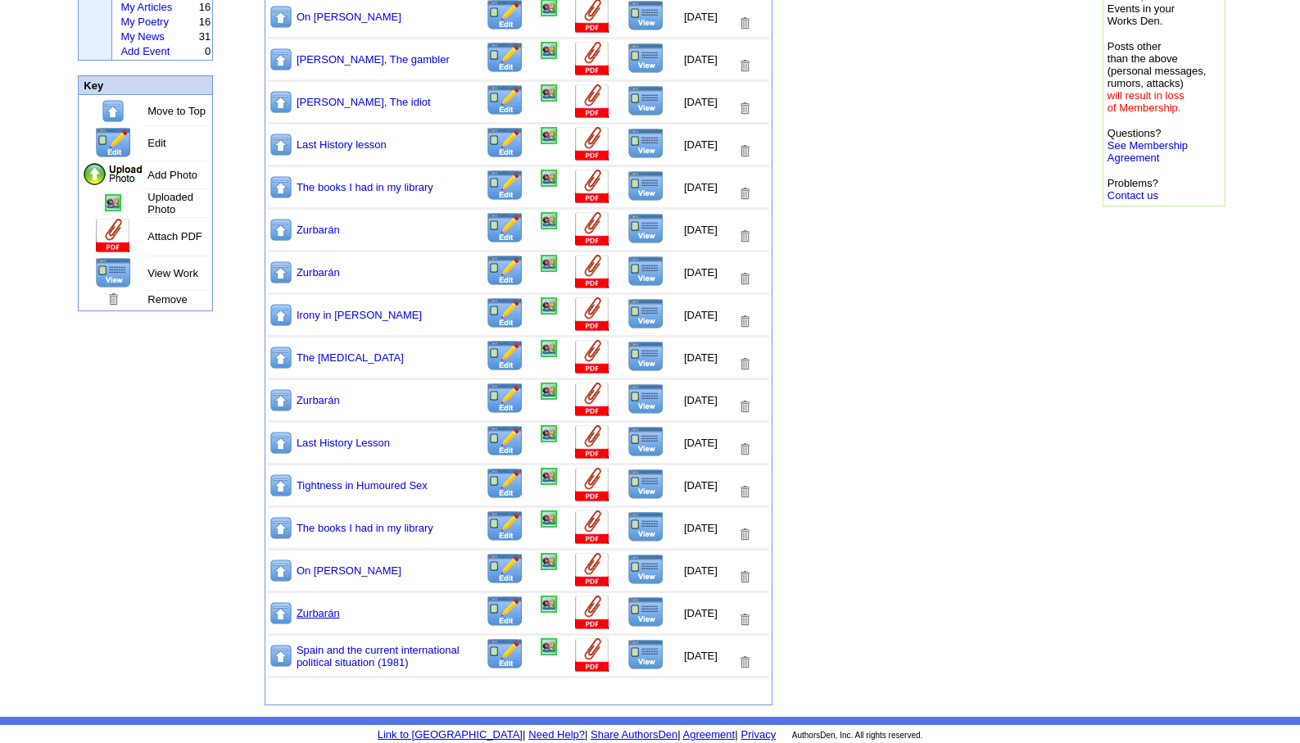
click at [338, 610] on link "Zurbarán" at bounding box center [318, 613] width 43 height 12
click at [312, 398] on link "Zurbarán" at bounding box center [318, 400] width 43 height 12
click at [352, 438] on link "Last History Lesson" at bounding box center [343, 443] width 93 height 12
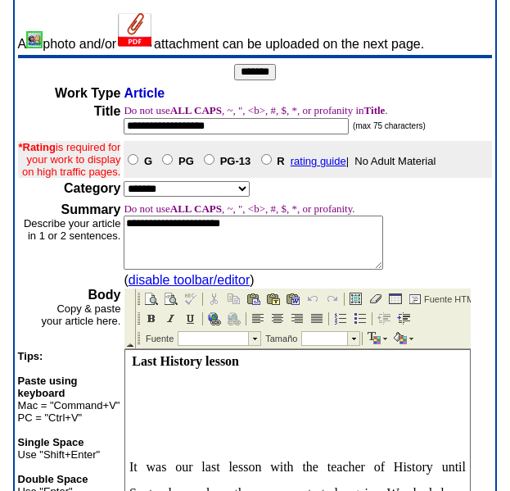
scroll to position [429, 0]
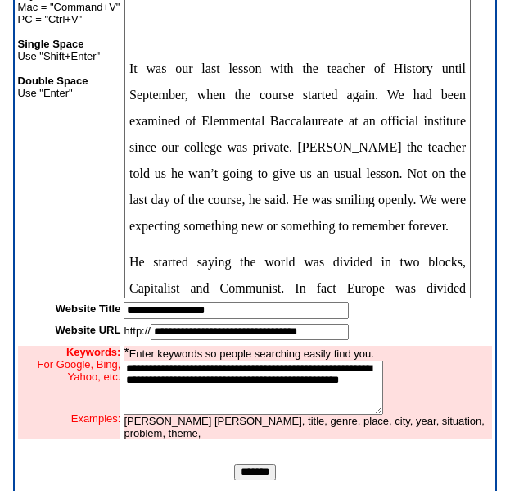
click at [243, 480] on input "*******" at bounding box center [255, 472] width 42 height 16
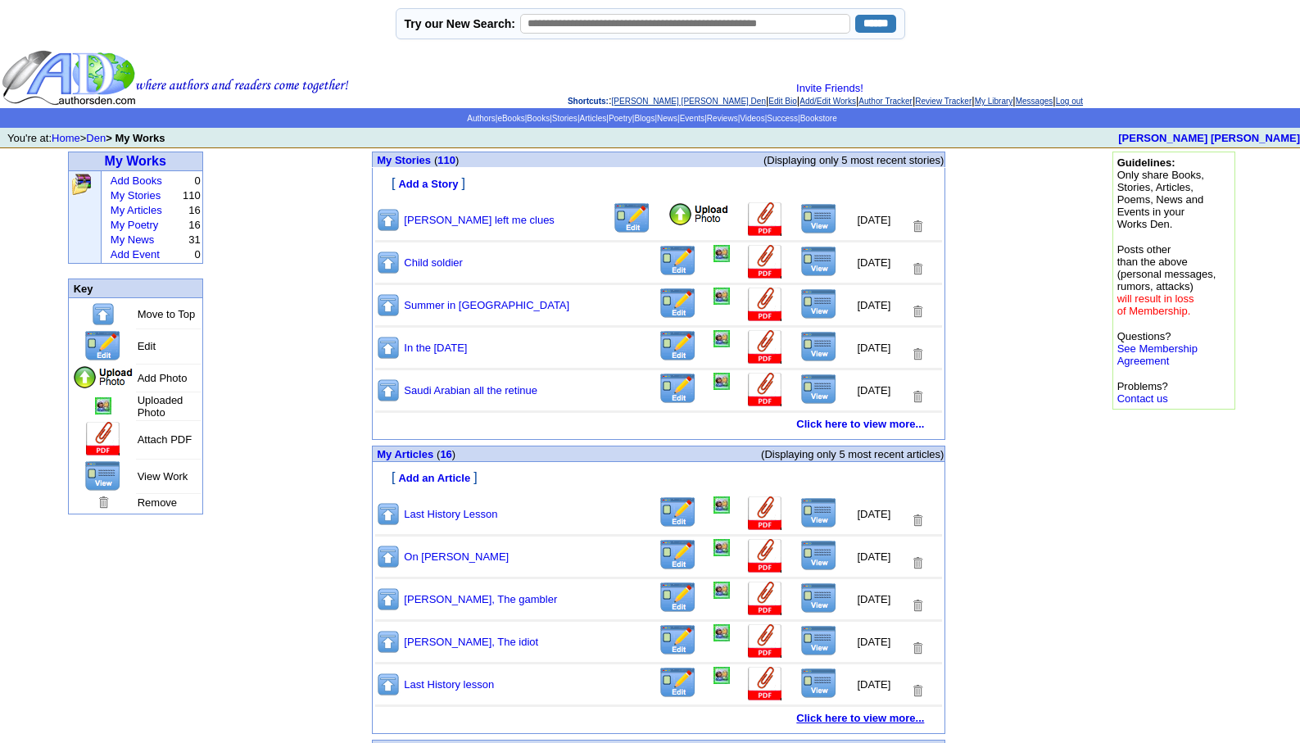
click at [859, 716] on link "Click here to view more..." at bounding box center [860, 718] width 128 height 12
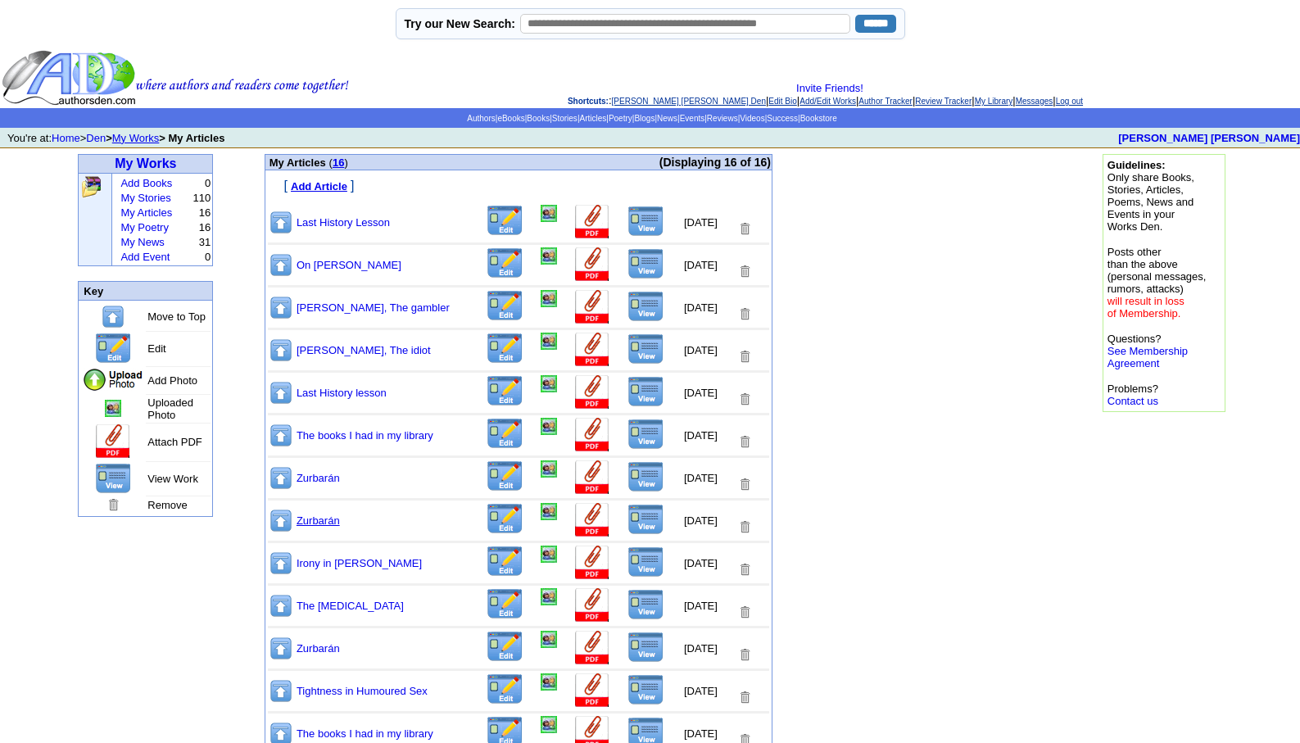
click at [320, 519] on link "Zurbarán" at bounding box center [318, 521] width 43 height 12
click at [316, 474] on link "Zurbarán" at bounding box center [318, 478] width 43 height 12
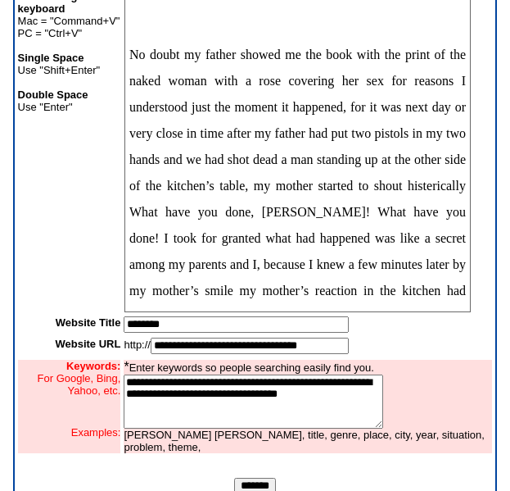
scroll to position [458, 0]
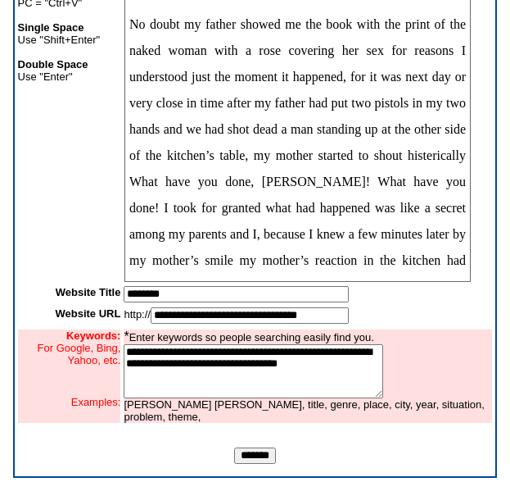
click at [256, 449] on input "*******" at bounding box center [255, 455] width 42 height 16
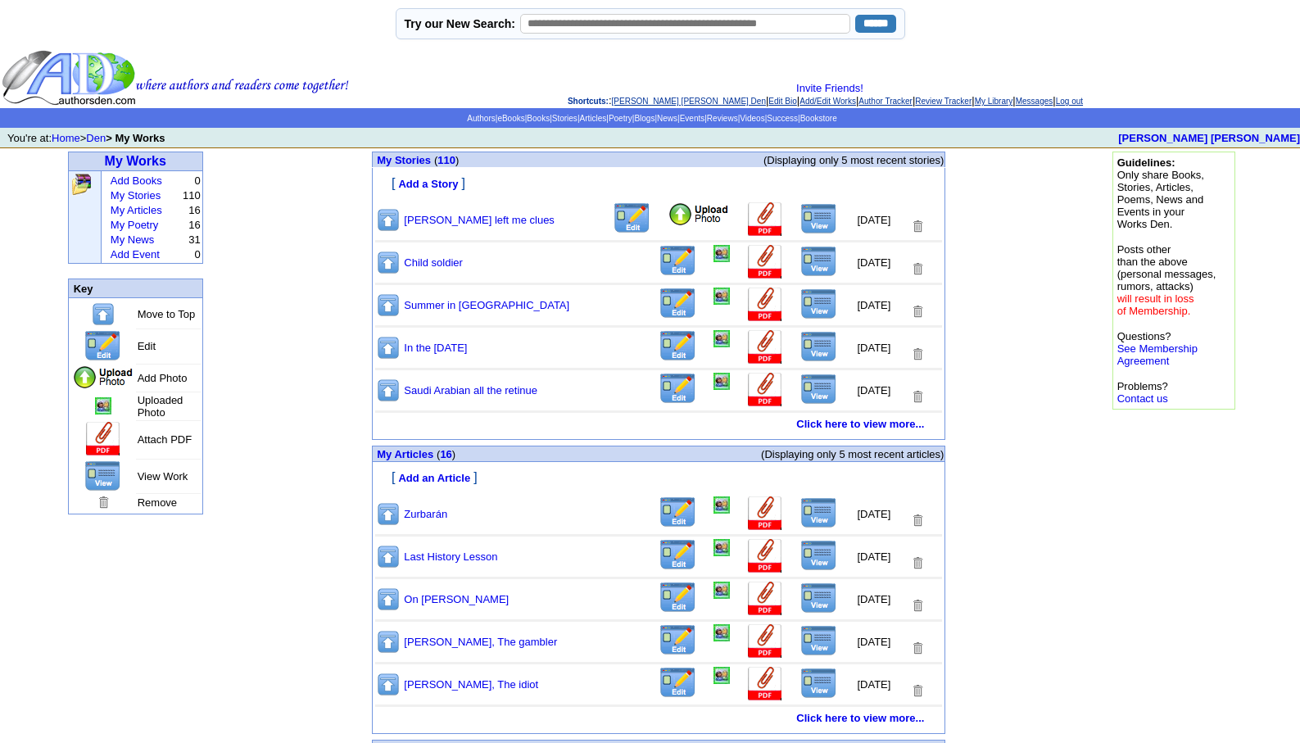
click at [632, 103] on link "[PERSON_NAME] [PERSON_NAME] Den" at bounding box center [689, 101] width 154 height 9
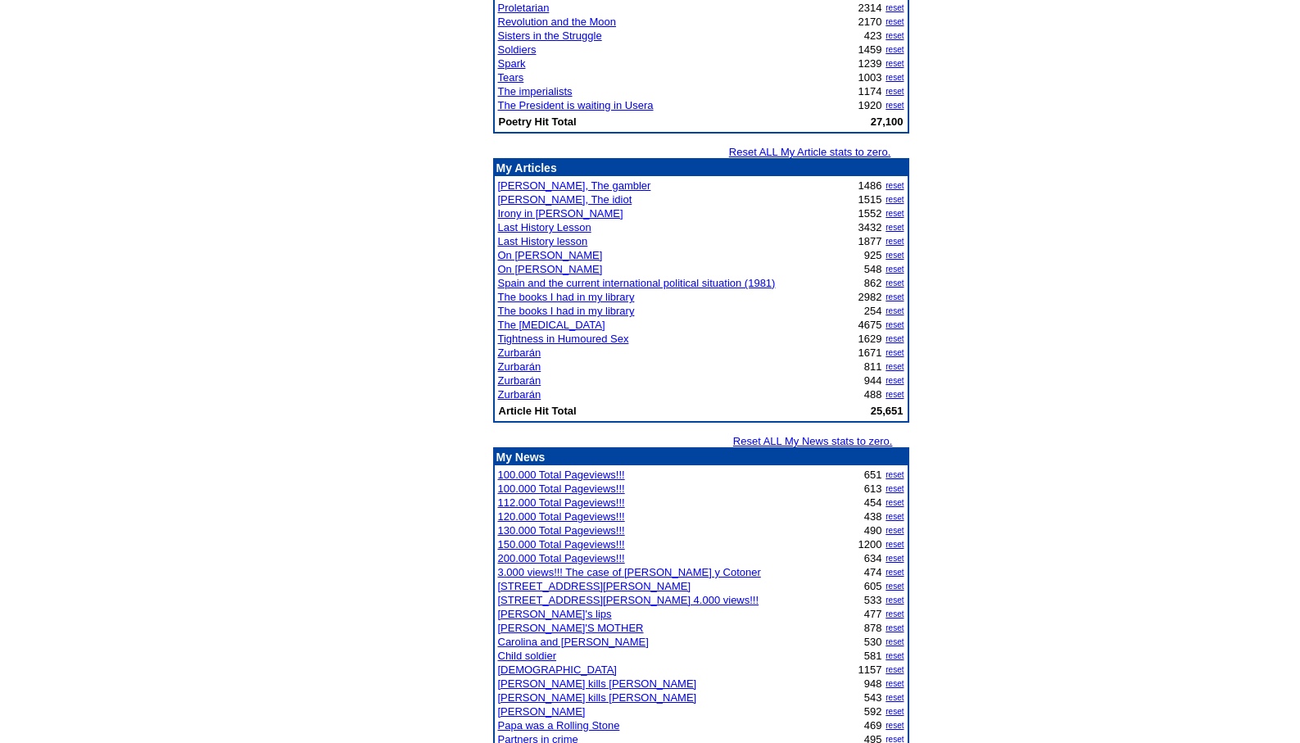
scroll to position [1822, 0]
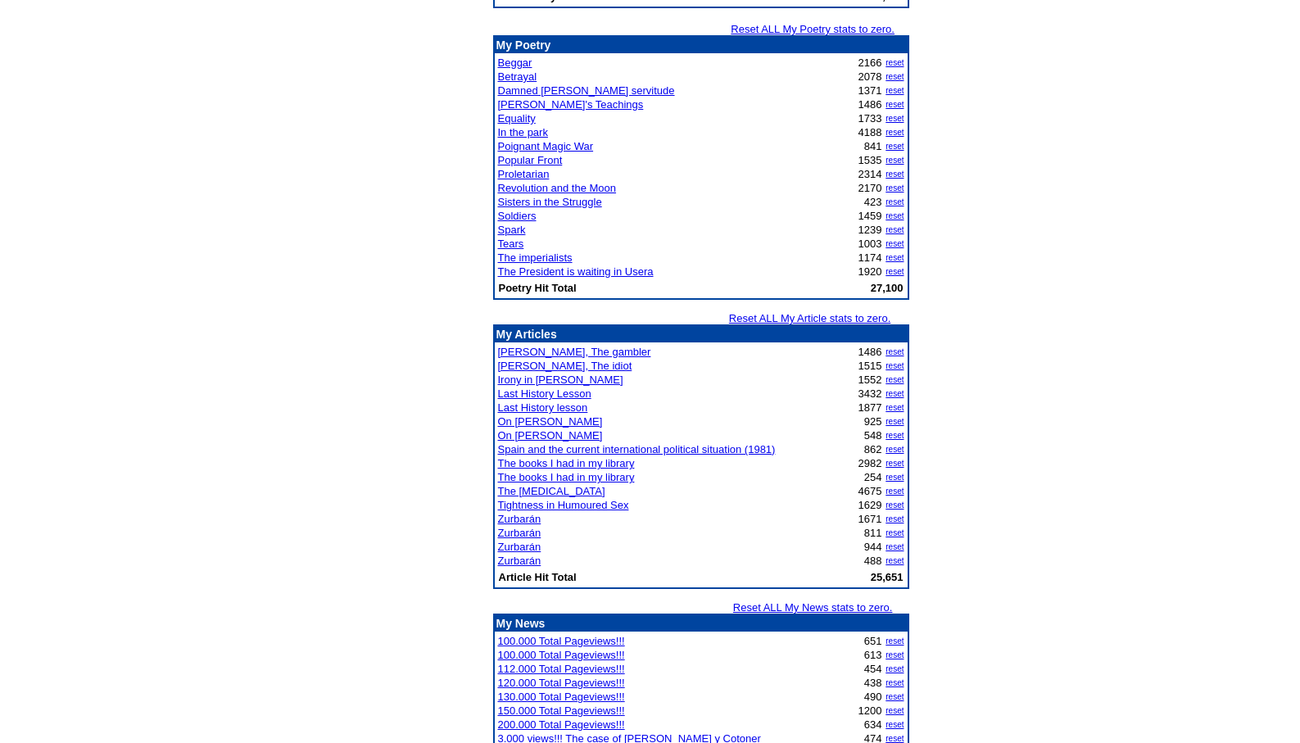
click at [553, 504] on link "Tightness in Humoured Sex" at bounding box center [563, 505] width 131 height 12
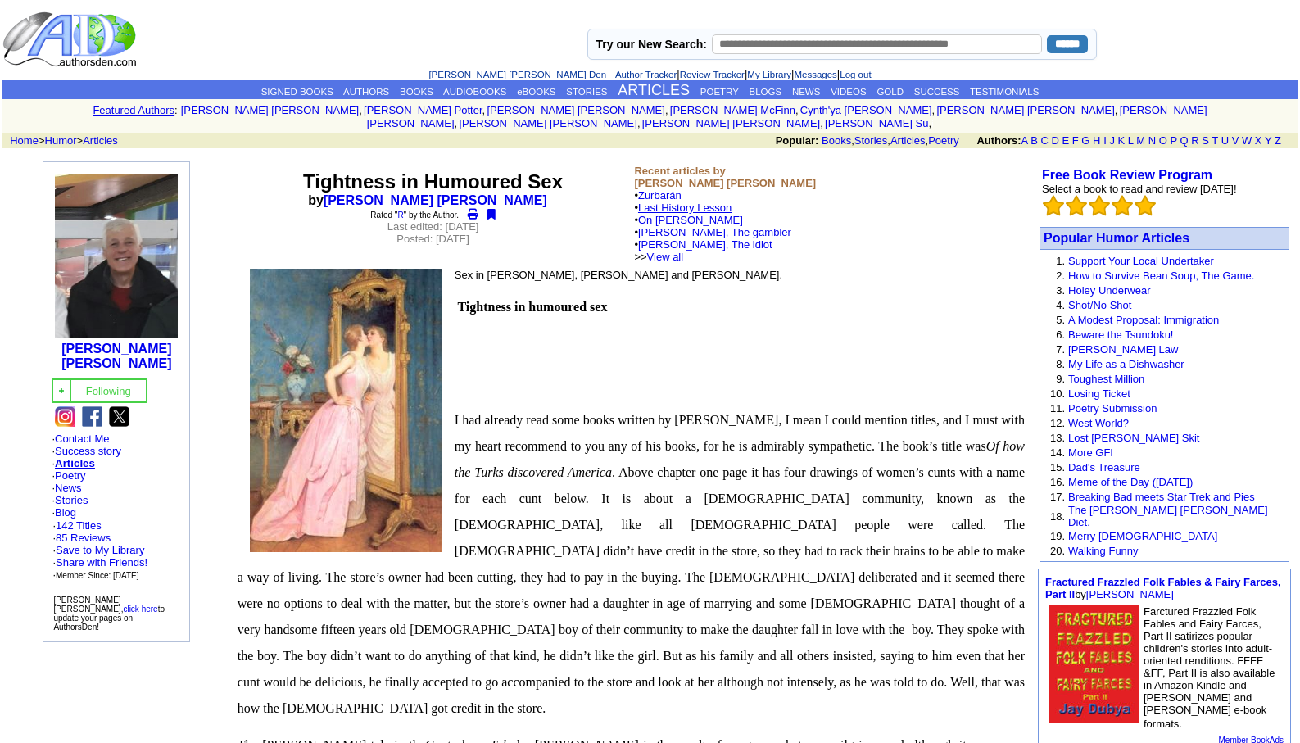
click at [715, 202] on link "Last History Lesson" at bounding box center [684, 208] width 93 height 12
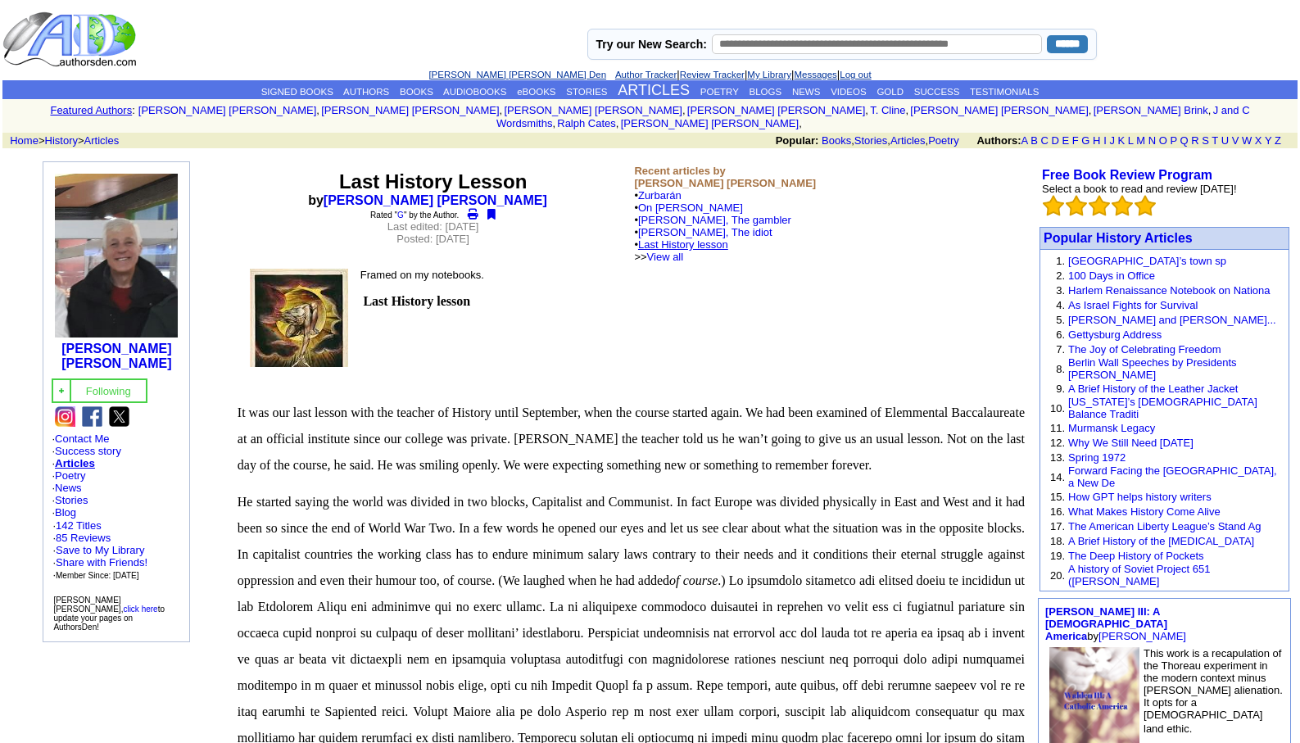
click at [699, 238] on link "Last History lesson" at bounding box center [683, 244] width 90 height 12
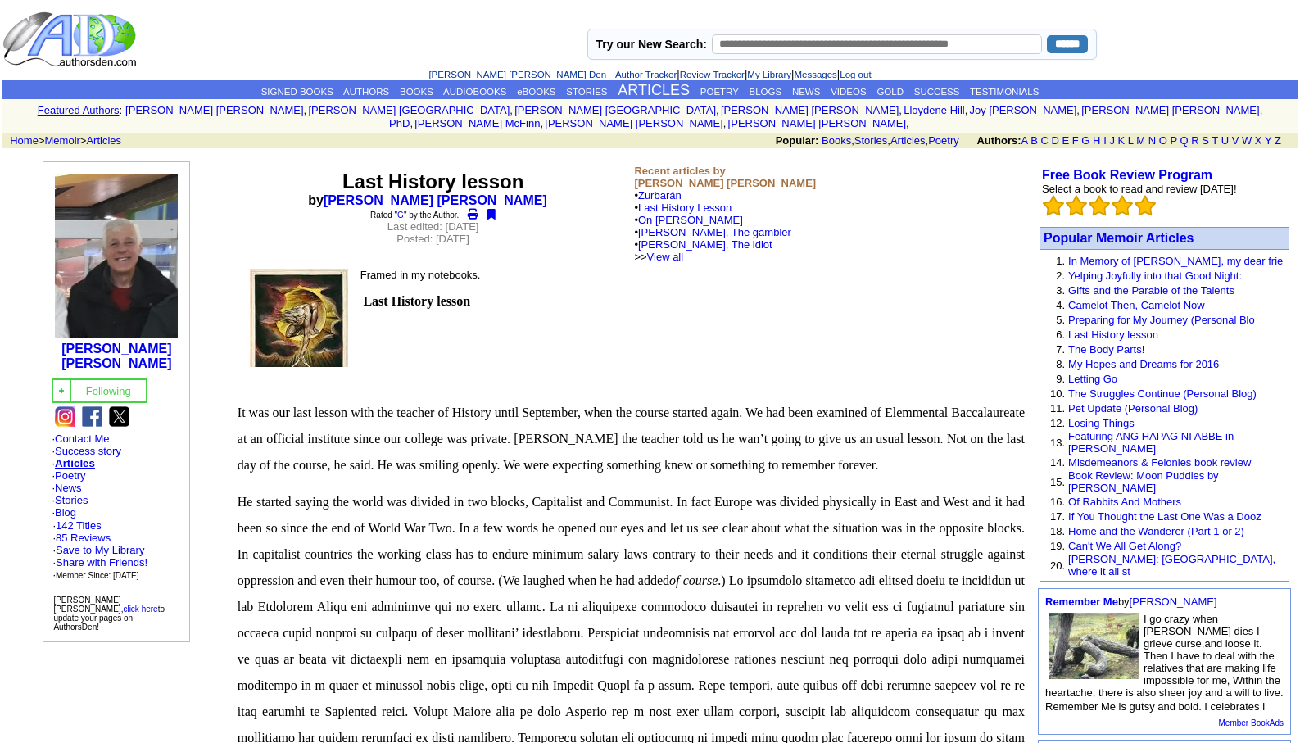
click at [485, 70] on link "[PERSON_NAME] [PERSON_NAME] Den" at bounding box center [518, 75] width 178 height 10
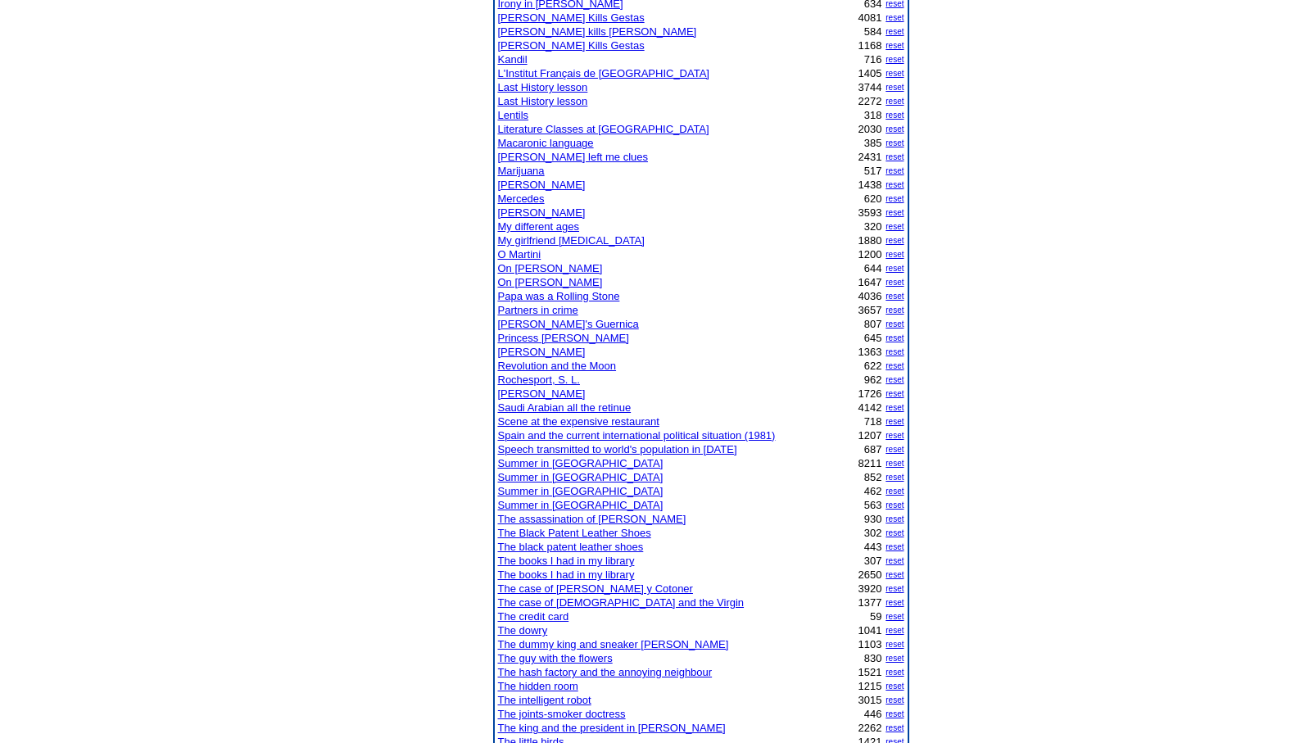
scroll to position [787, 0]
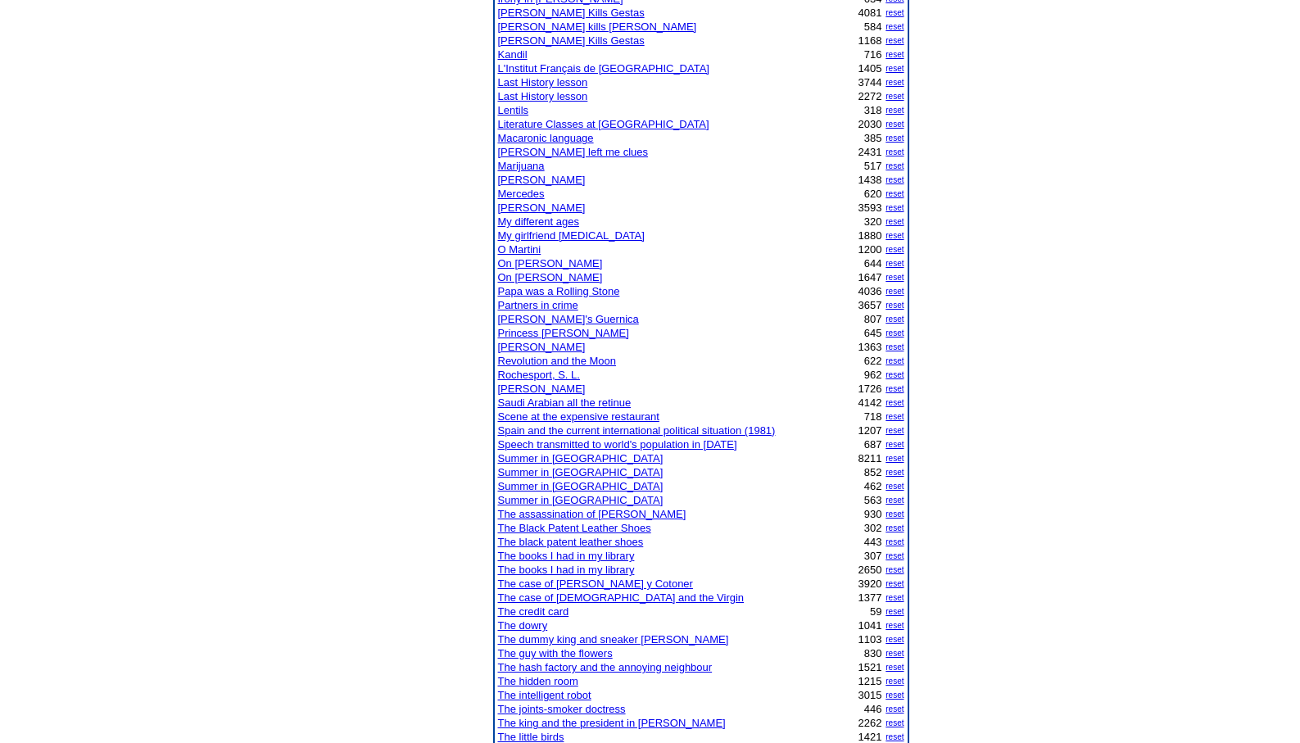
click at [569, 708] on link "The joints-smoker doctress" at bounding box center [562, 709] width 128 height 12
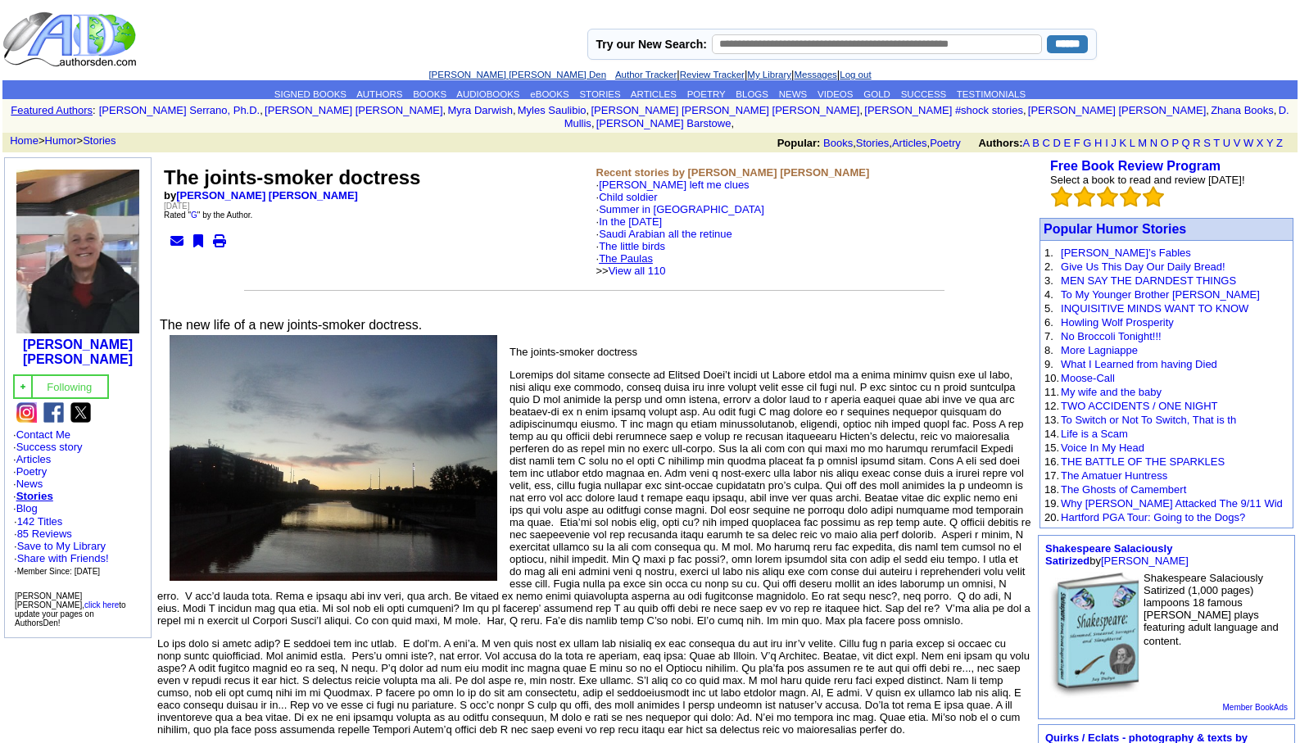
click at [633, 252] on link "The Paulas" at bounding box center [626, 258] width 54 height 12
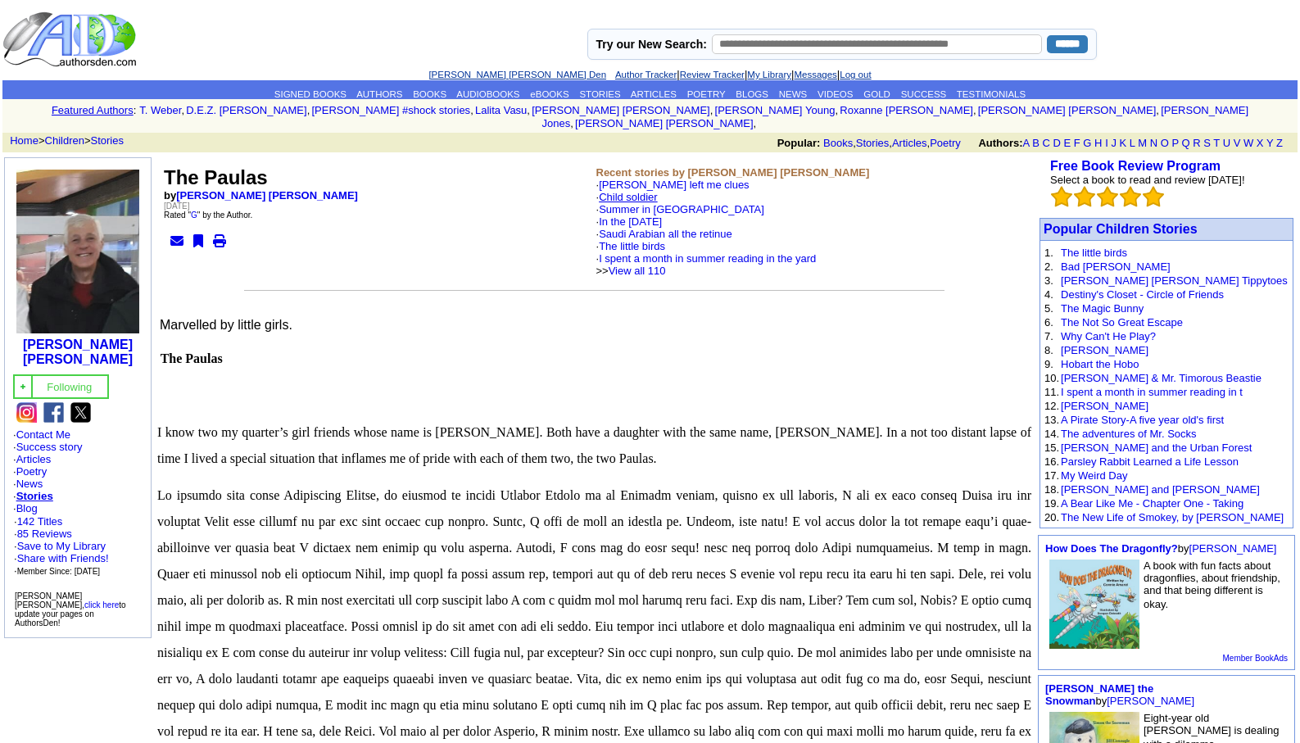
click at [639, 191] on link "Child soldier" at bounding box center [628, 197] width 59 height 12
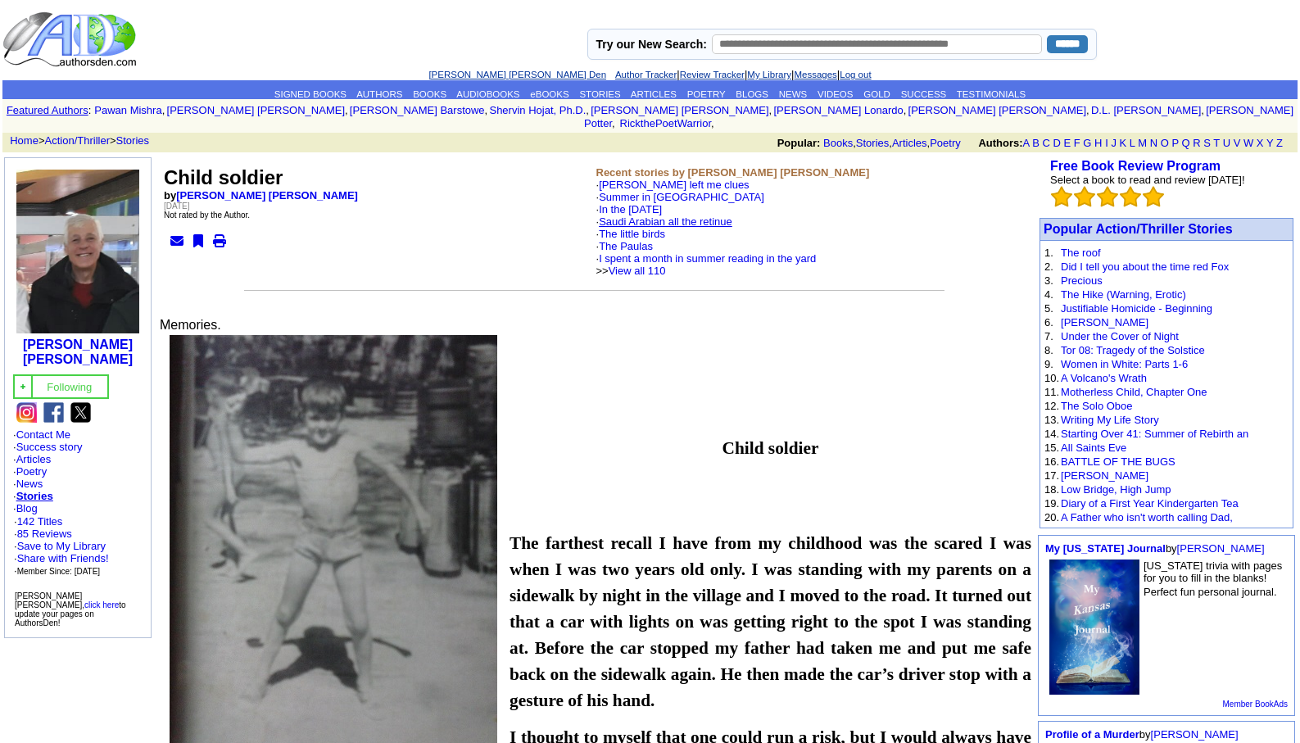
click at [653, 215] on link "Saudi Arabian all the retinue" at bounding box center [666, 221] width 134 height 12
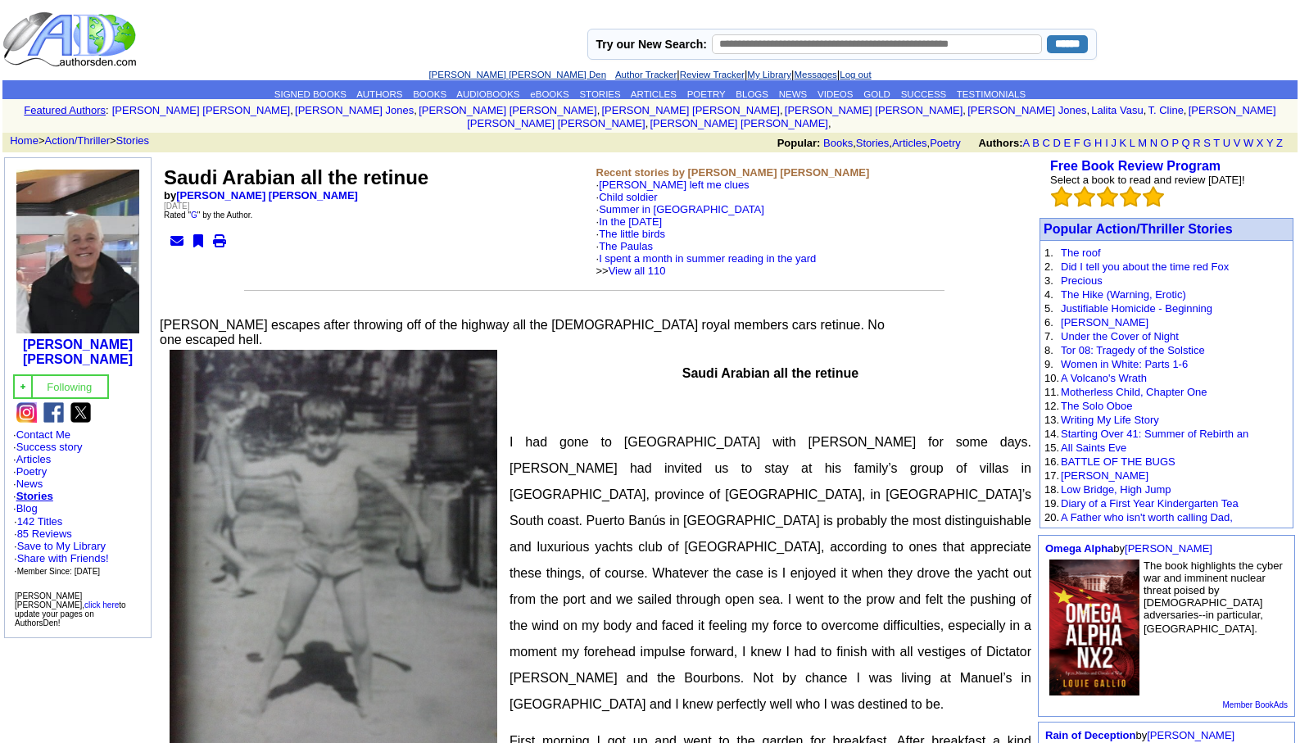
click at [475, 71] on link "[PERSON_NAME] [PERSON_NAME] Den" at bounding box center [518, 75] width 178 height 10
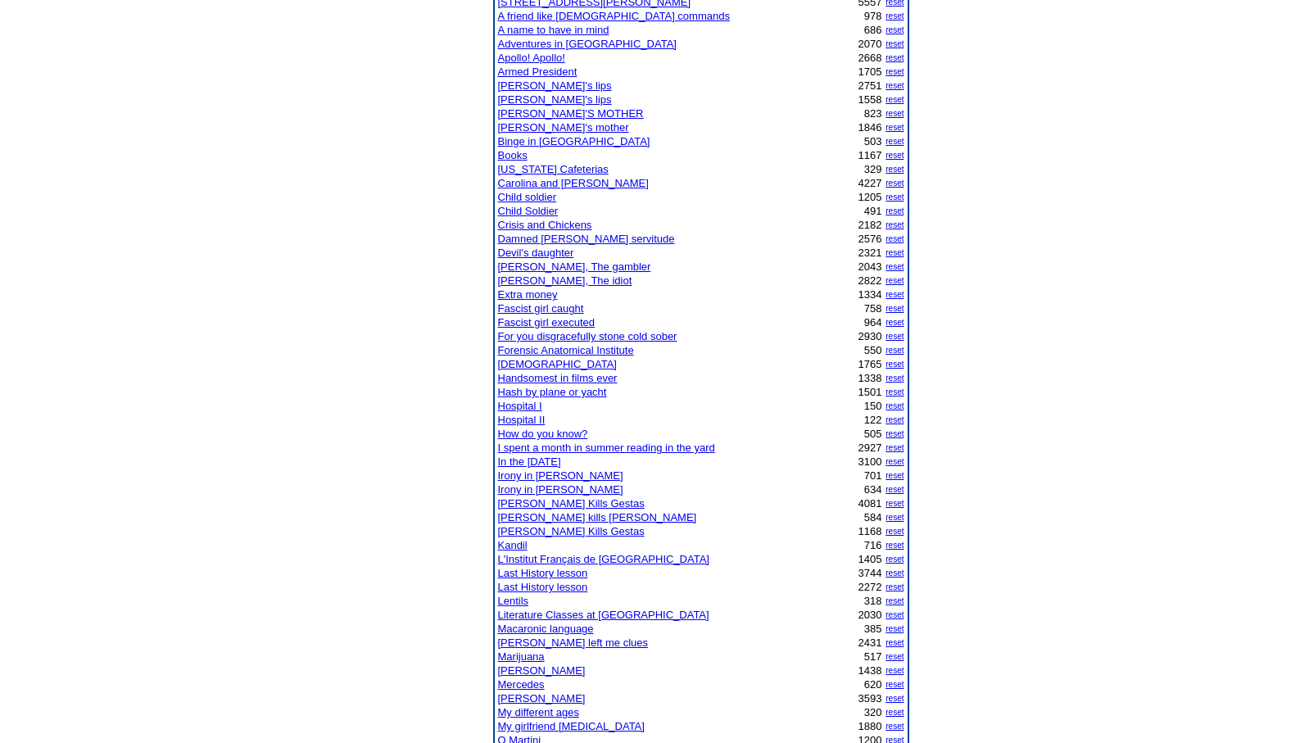
scroll to position [328, 0]
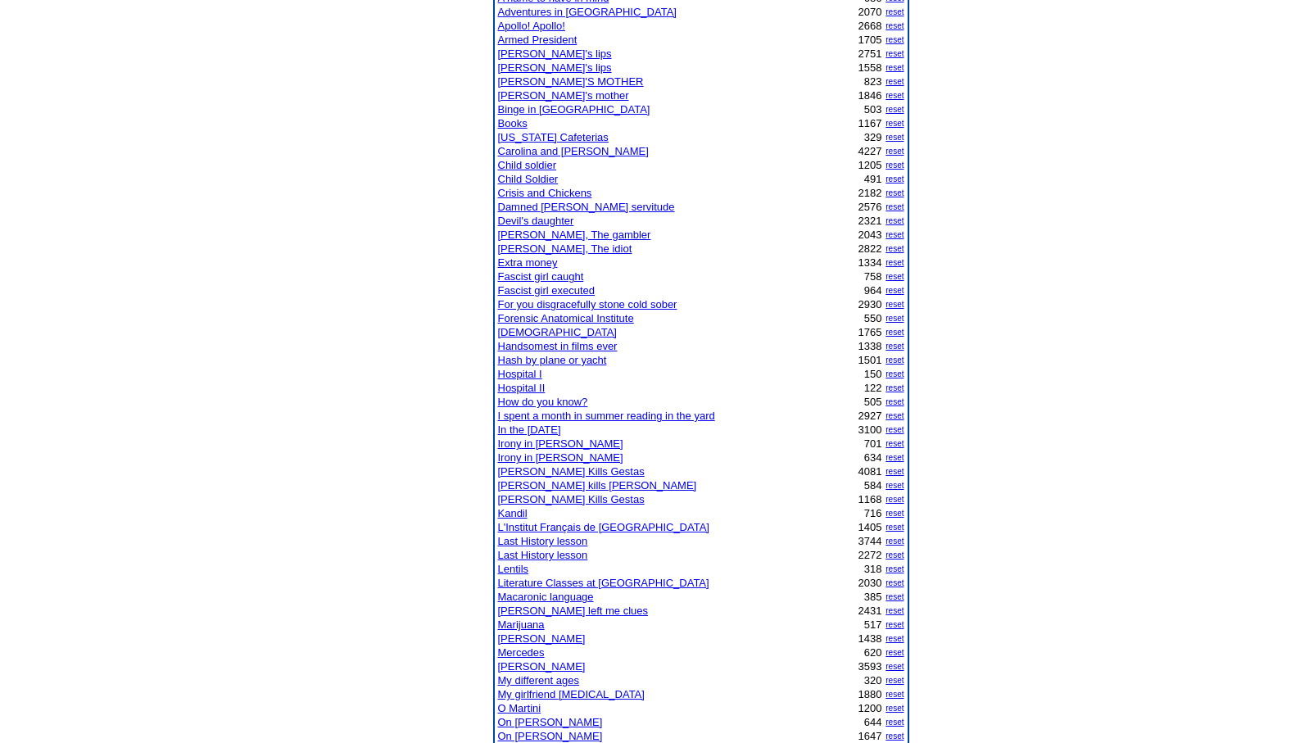
click at [520, 666] on link "Minks" at bounding box center [542, 666] width 88 height 12
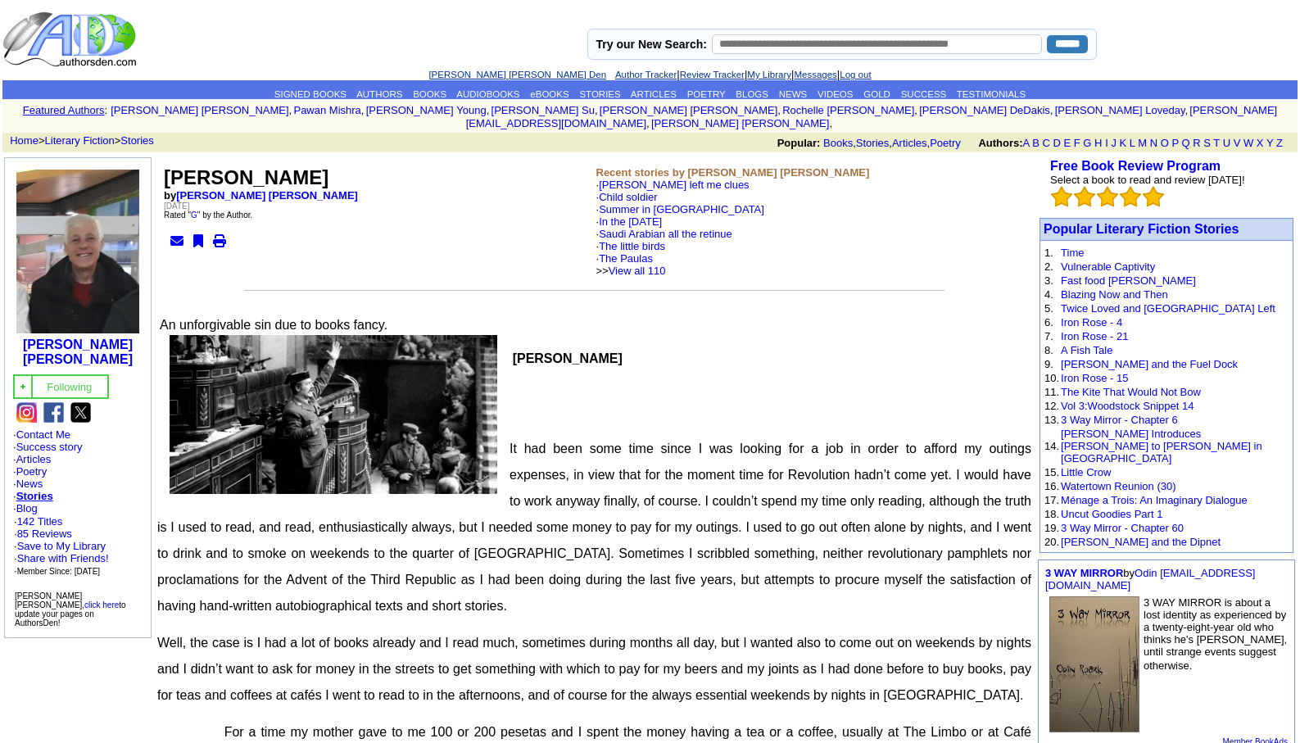
click at [475, 71] on link "[PERSON_NAME] [PERSON_NAME] Den" at bounding box center [518, 75] width 178 height 10
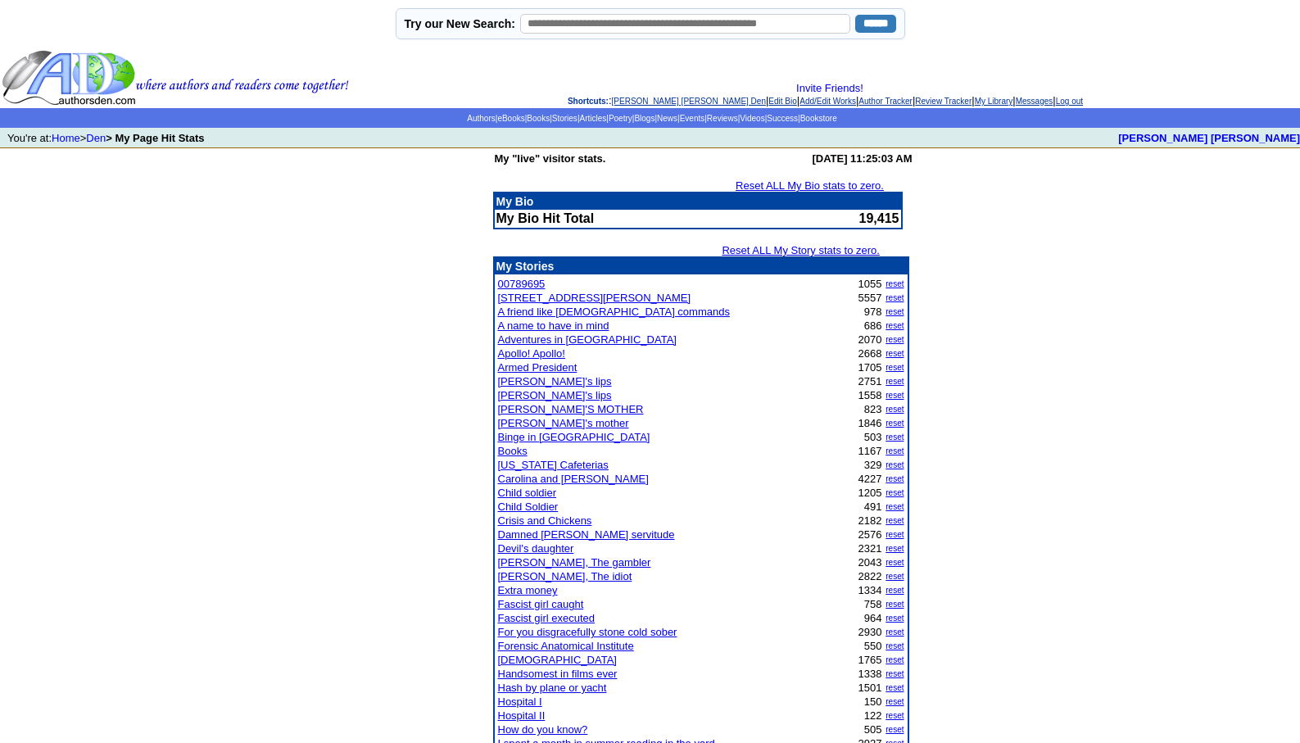
scroll to position [650, 0]
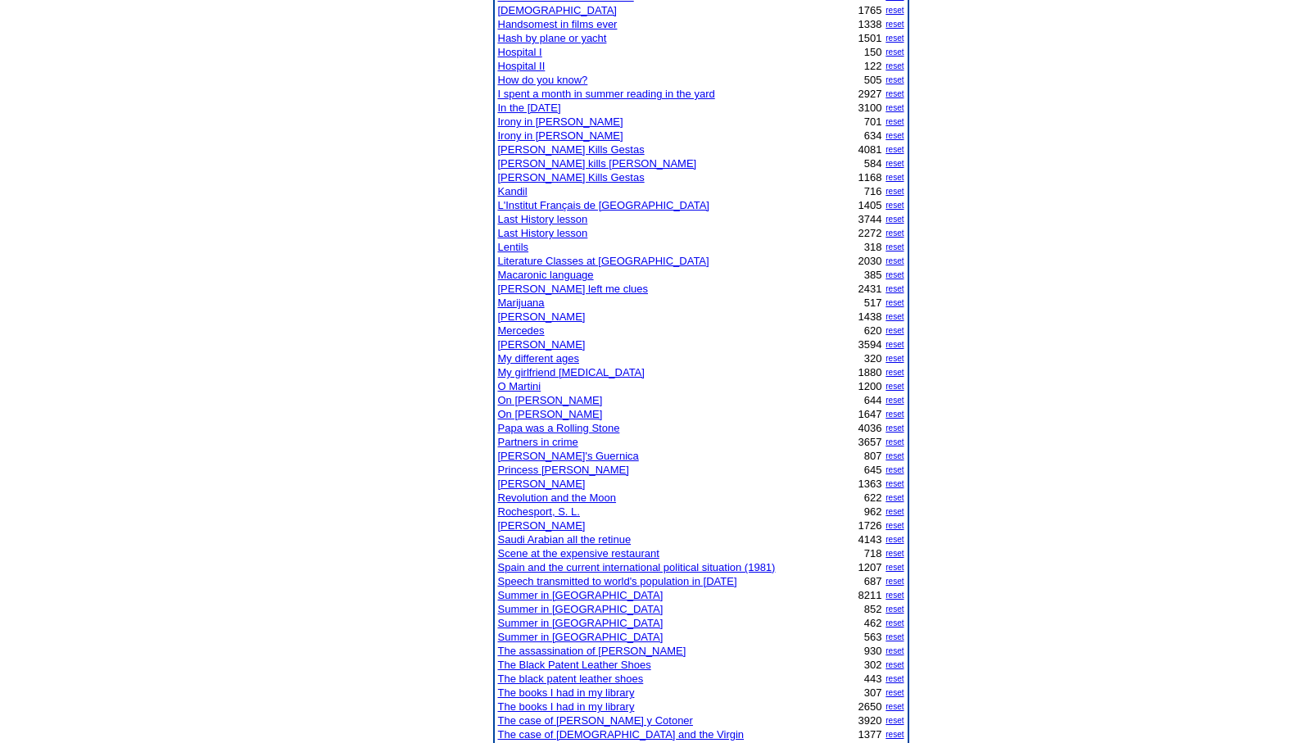
click at [550, 555] on link "Scene at the expensive restaurant" at bounding box center [578, 553] width 161 height 12
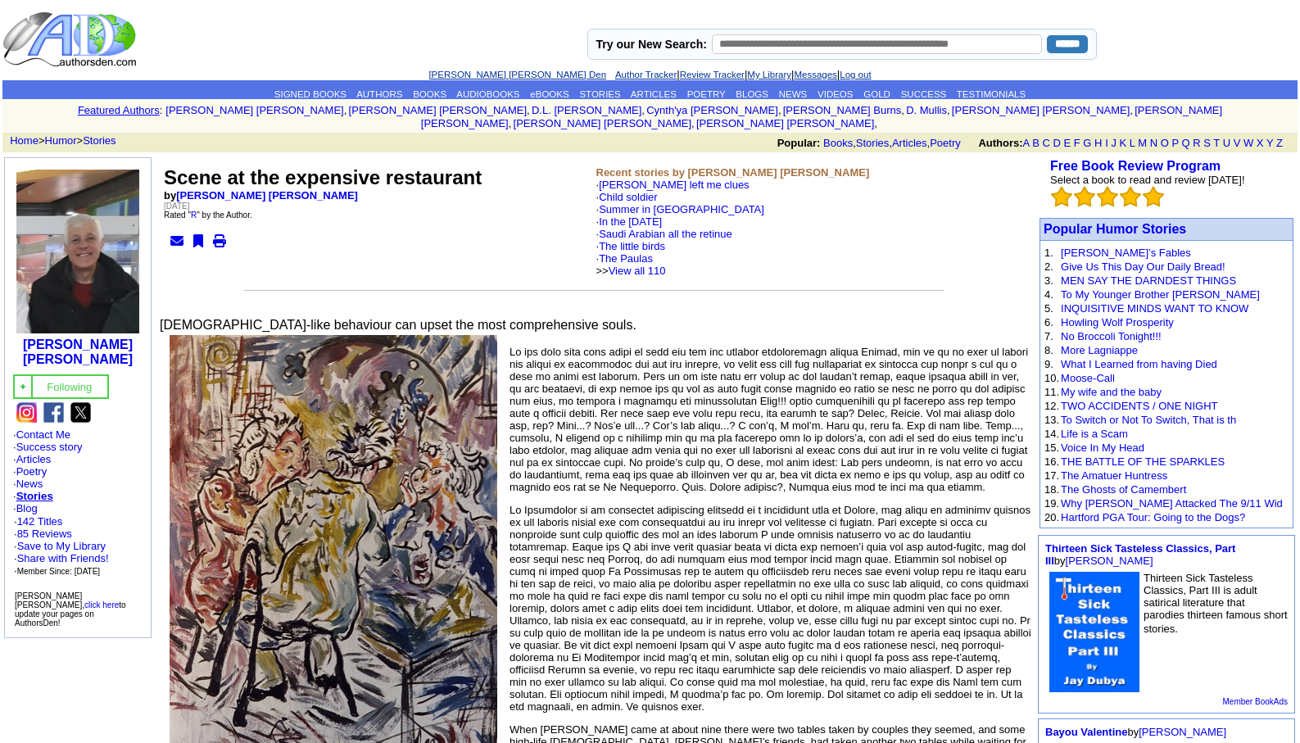
click at [470, 73] on link "[PERSON_NAME] [PERSON_NAME] Den" at bounding box center [518, 75] width 178 height 10
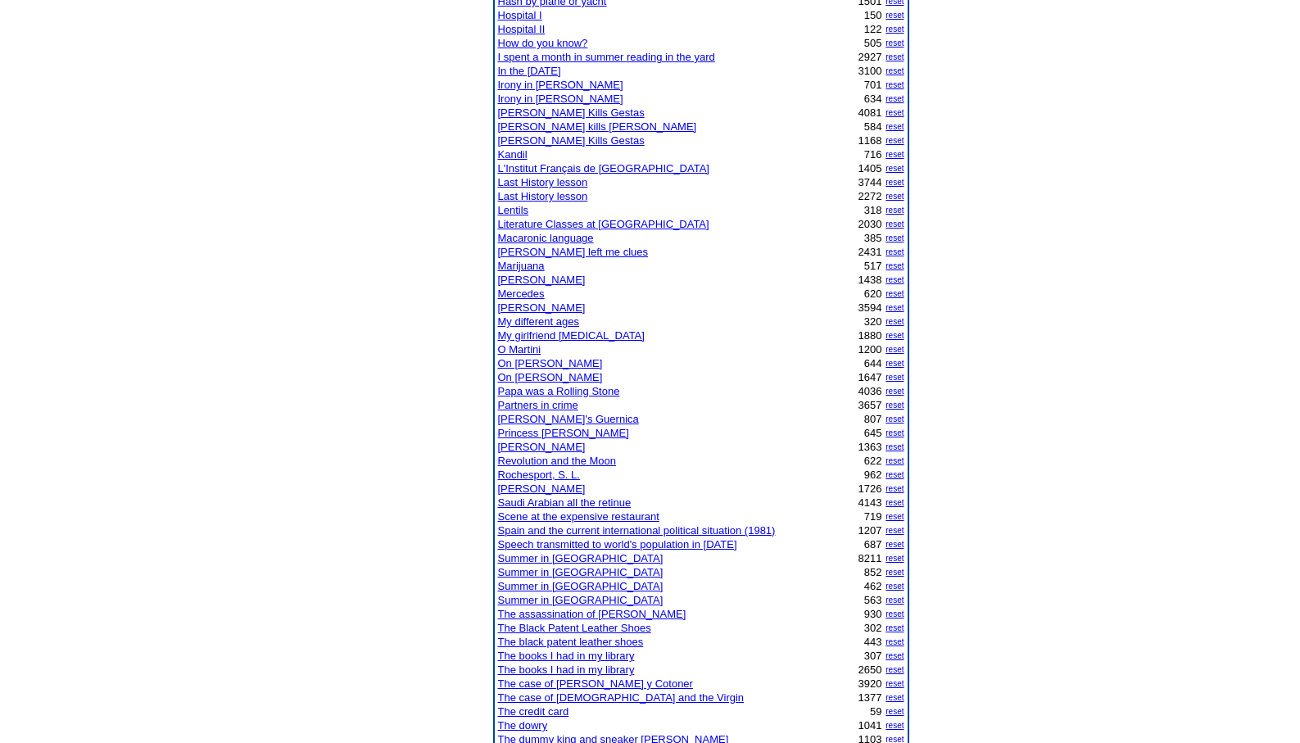
scroll to position [688, 0]
click at [541, 513] on link "Scene at the expensive restaurant" at bounding box center [578, 515] width 161 height 12
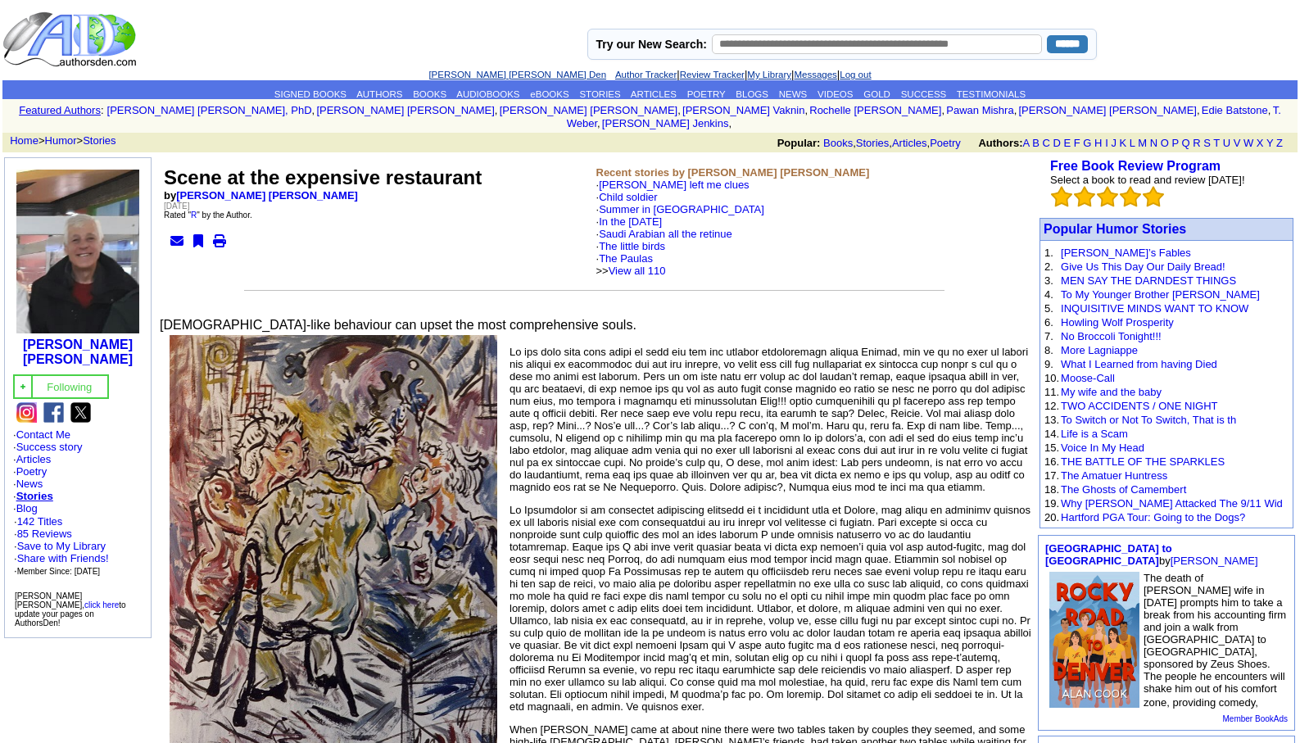
click at [480, 70] on link "[PERSON_NAME] [PERSON_NAME] Den" at bounding box center [518, 75] width 178 height 10
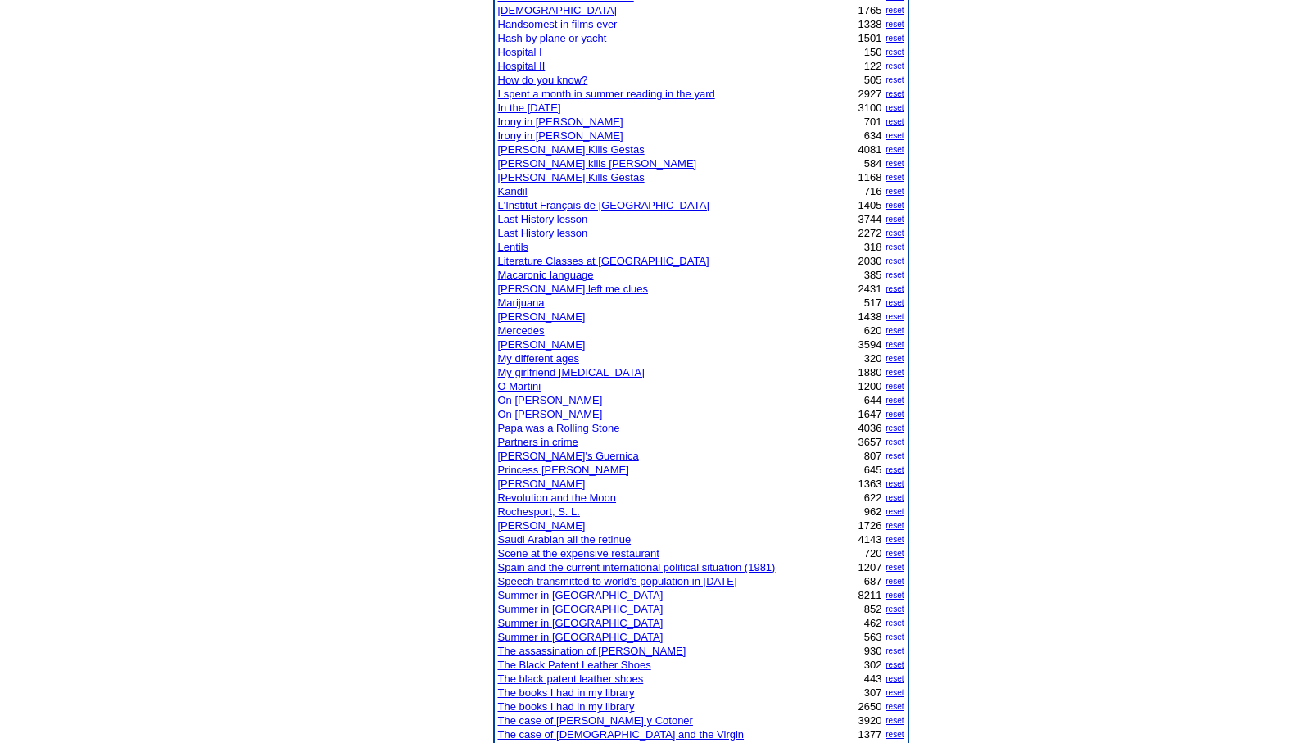
scroll to position [1299, 0]
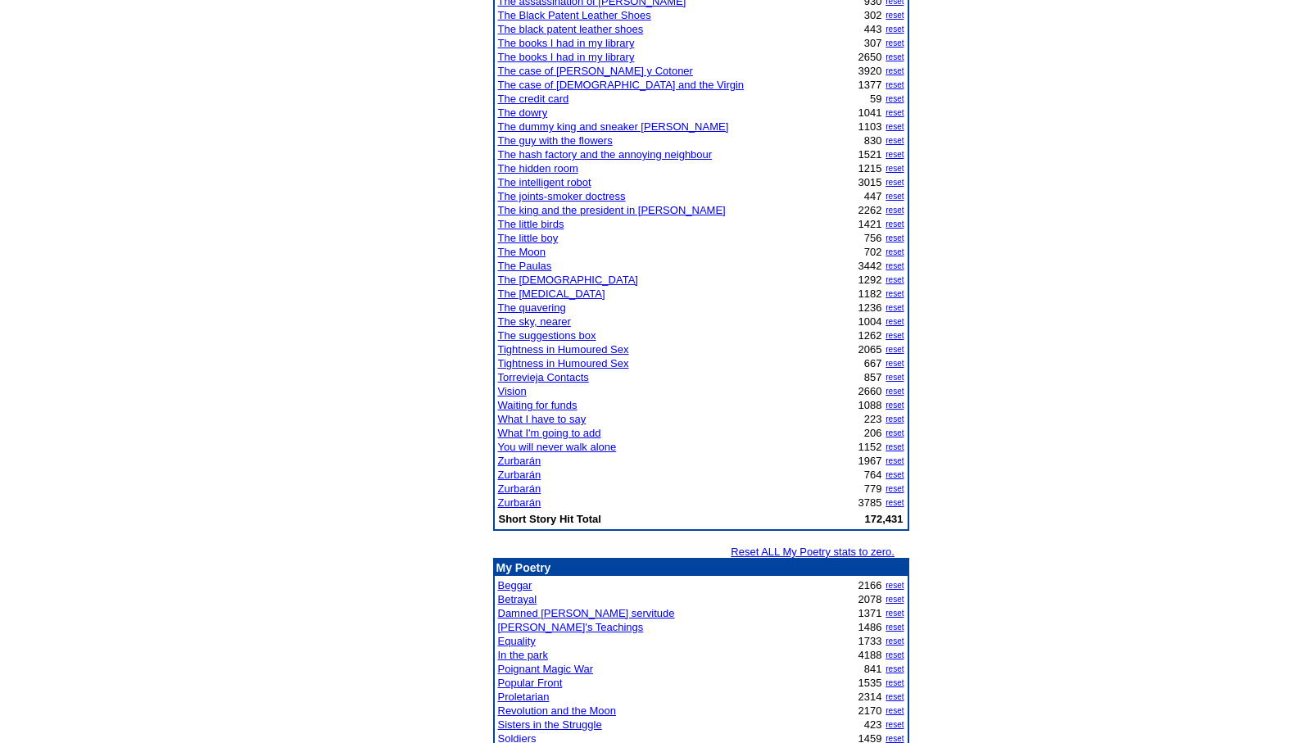
click at [536, 262] on link "The Paulas" at bounding box center [525, 266] width 54 height 12
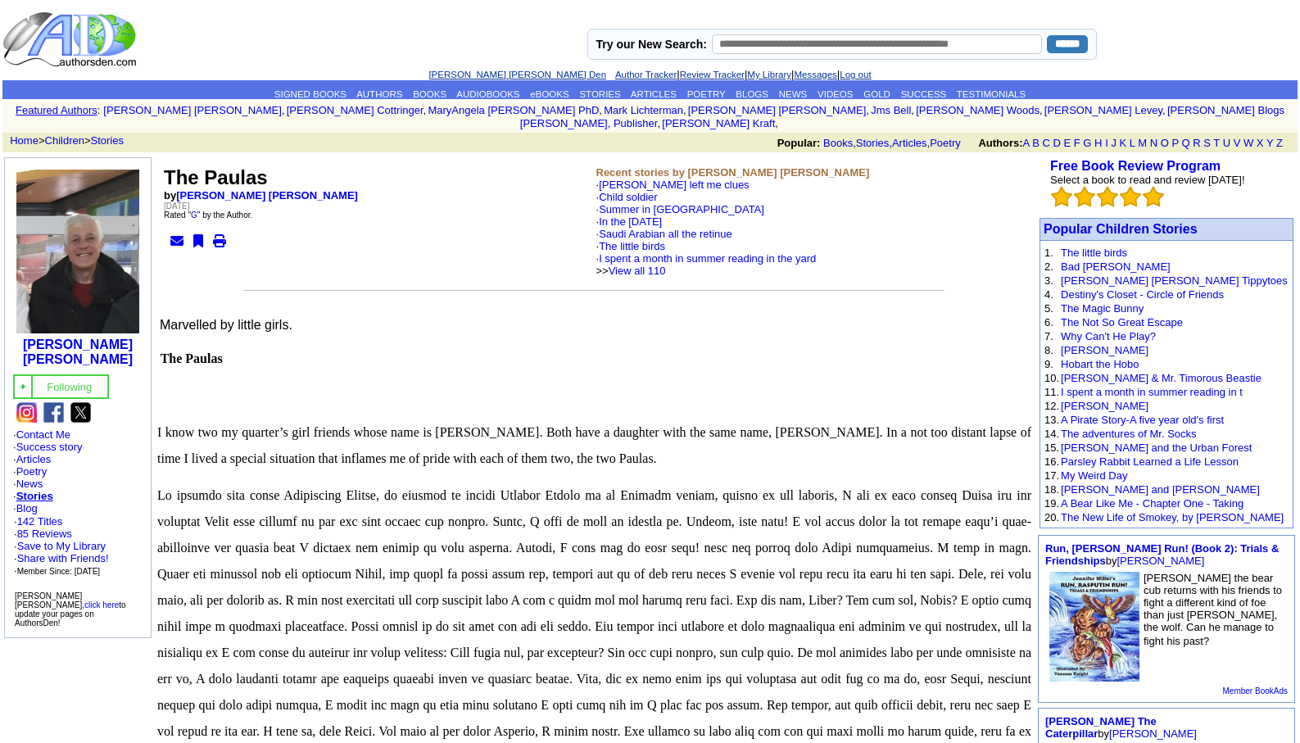
click at [478, 74] on link "[PERSON_NAME] [PERSON_NAME] Den" at bounding box center [518, 75] width 178 height 10
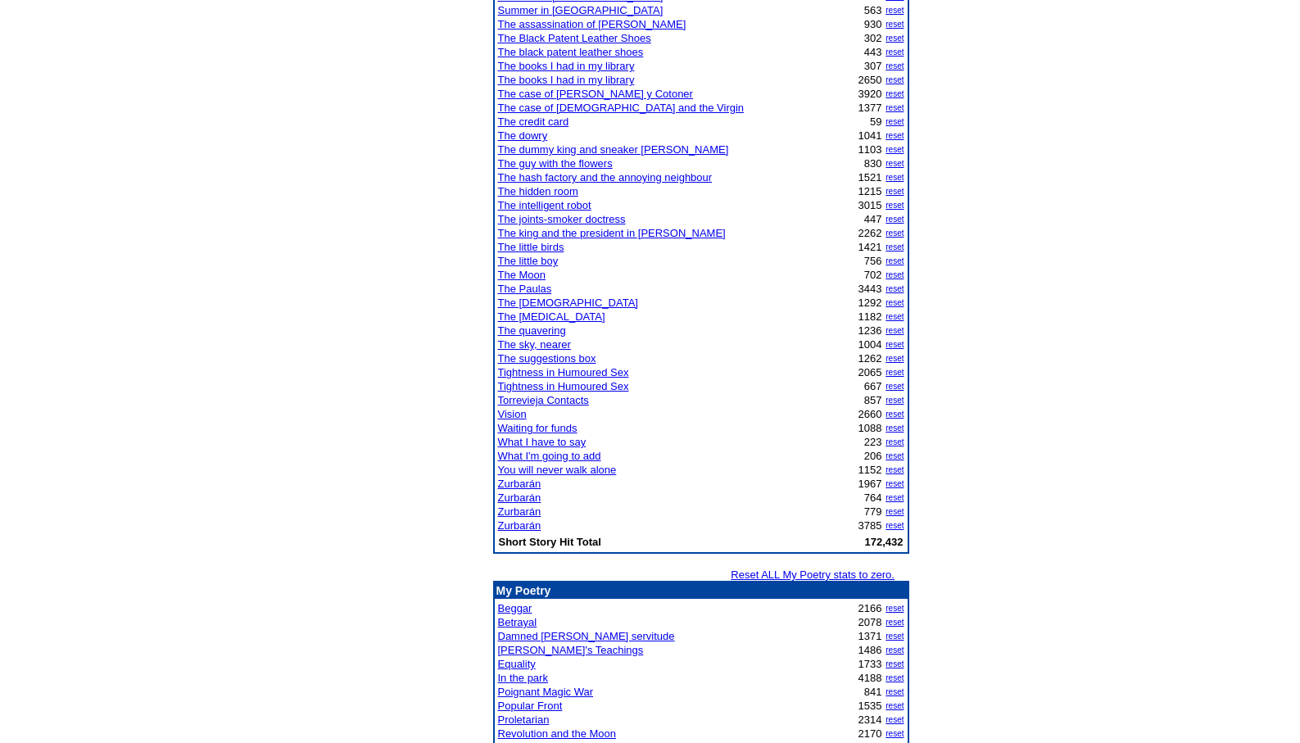
scroll to position [1311, 0]
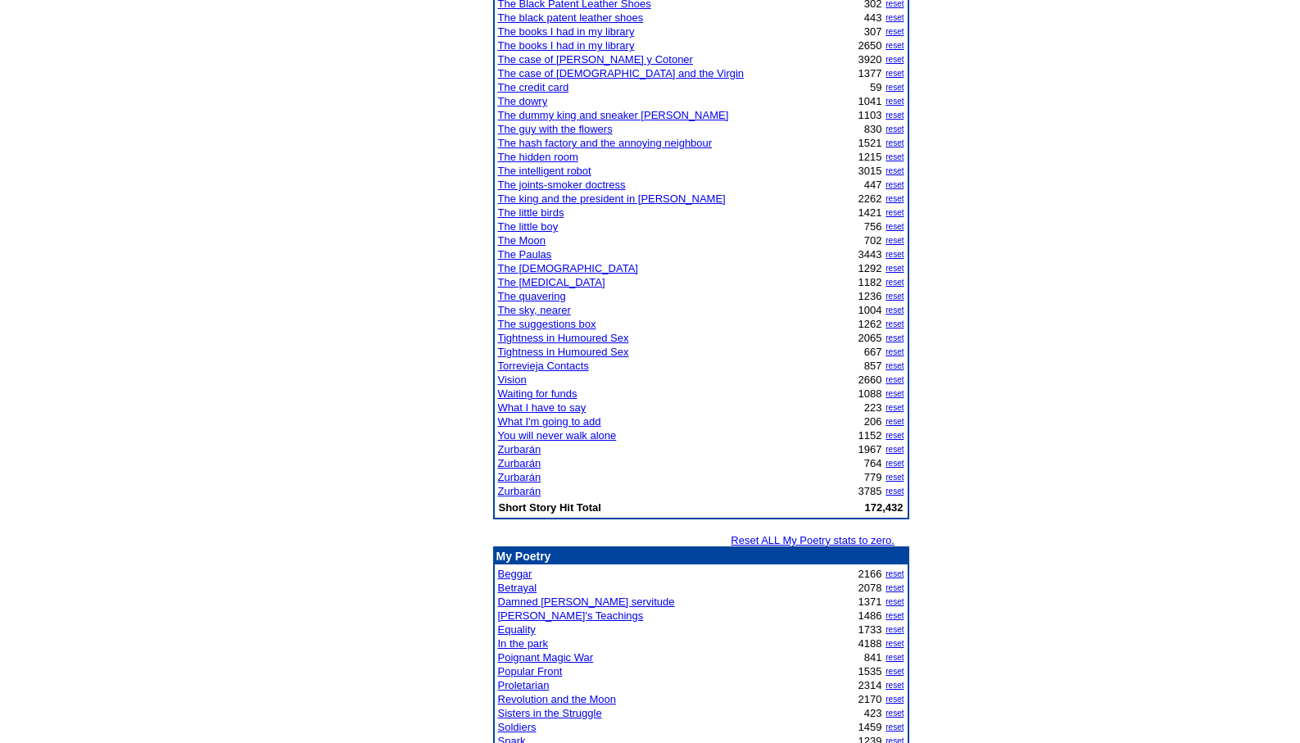
click at [525, 479] on link "Zurbarán" at bounding box center [519, 477] width 43 height 12
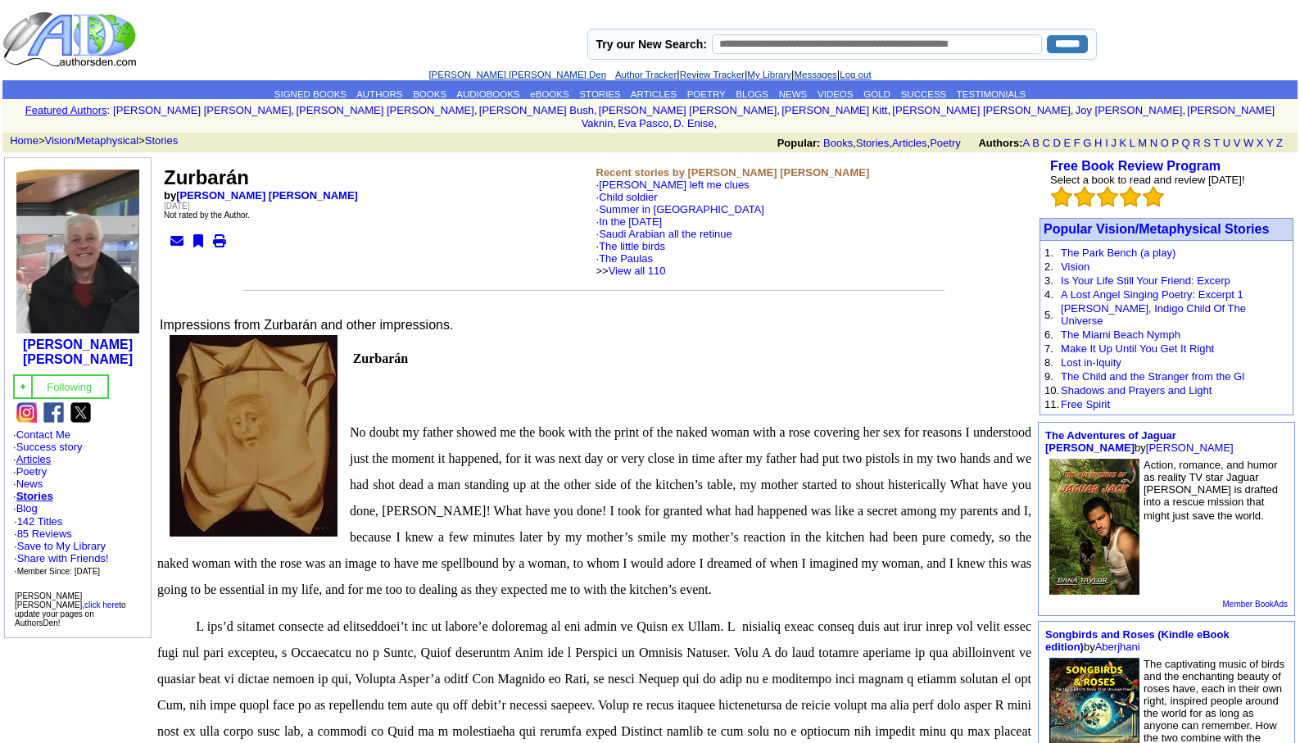
click at [44, 453] on link "Articles" at bounding box center [33, 459] width 35 height 12
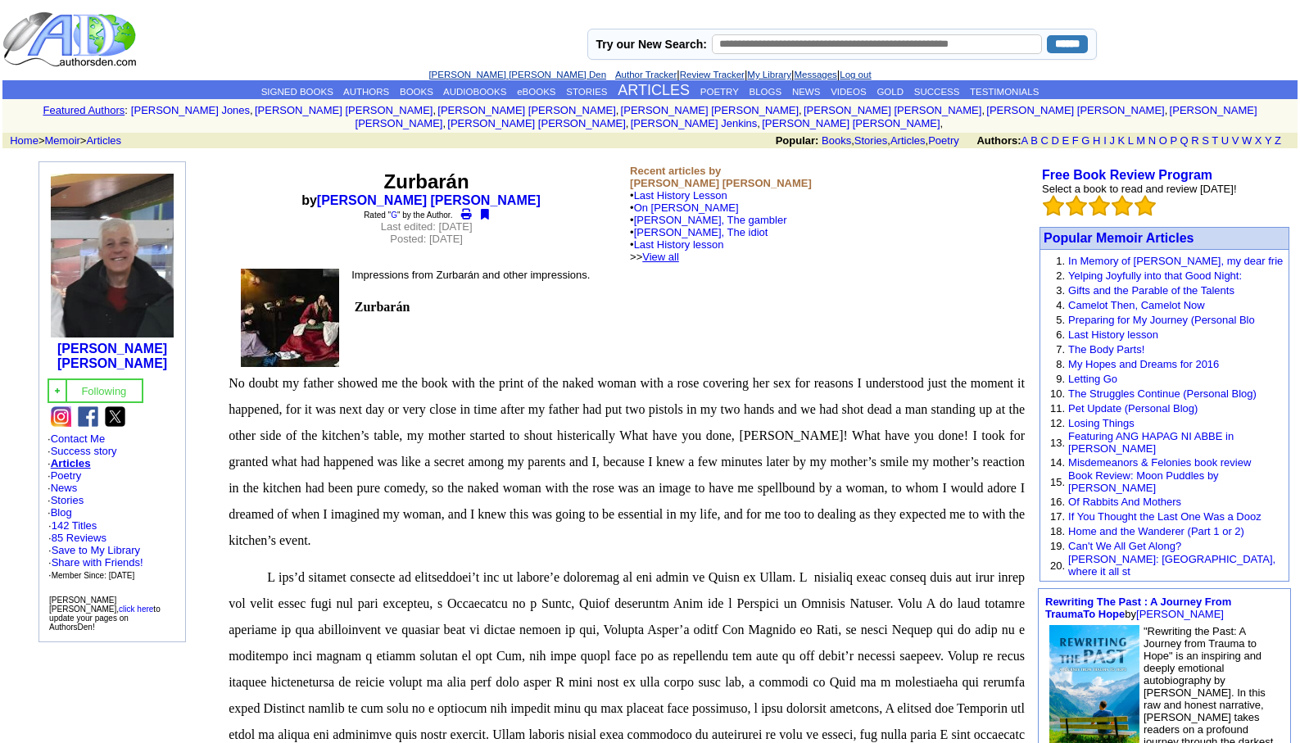
click at [679, 251] on link "View all" at bounding box center [660, 257] width 37 height 12
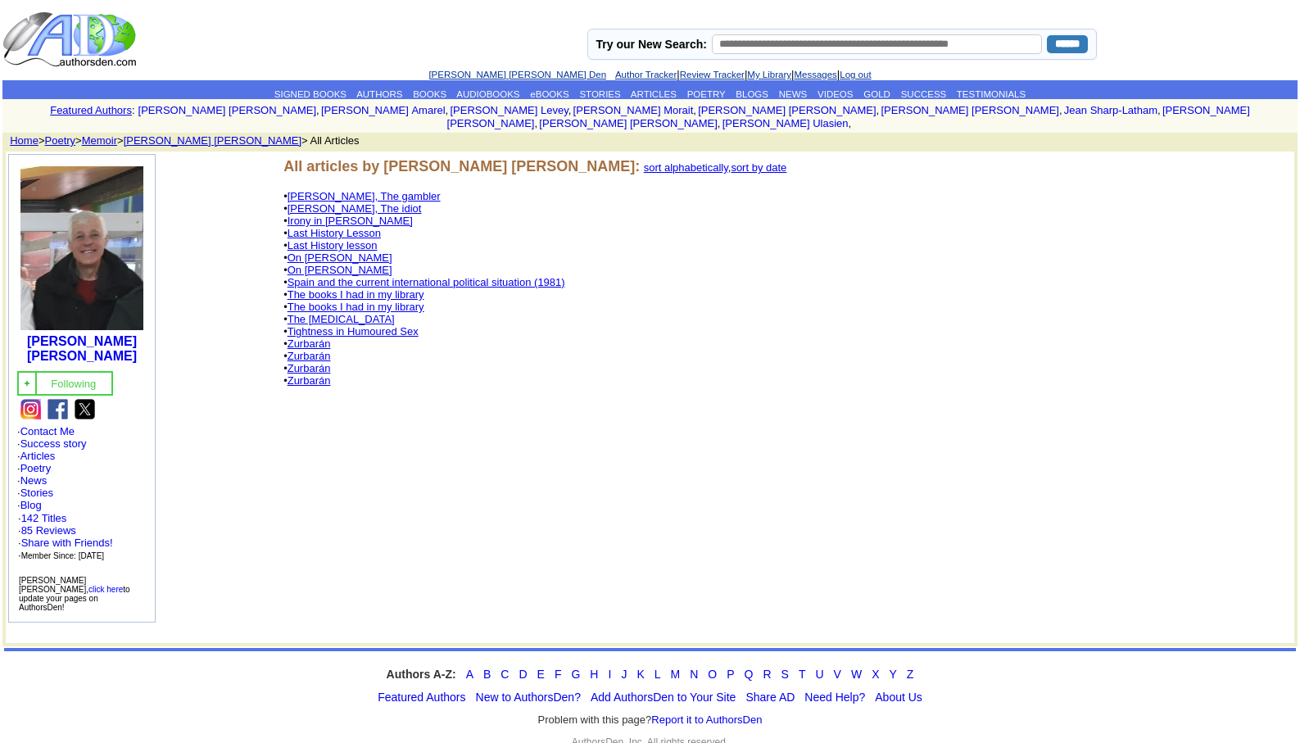
click at [337, 313] on link "The Psychological Test" at bounding box center [341, 319] width 107 height 12
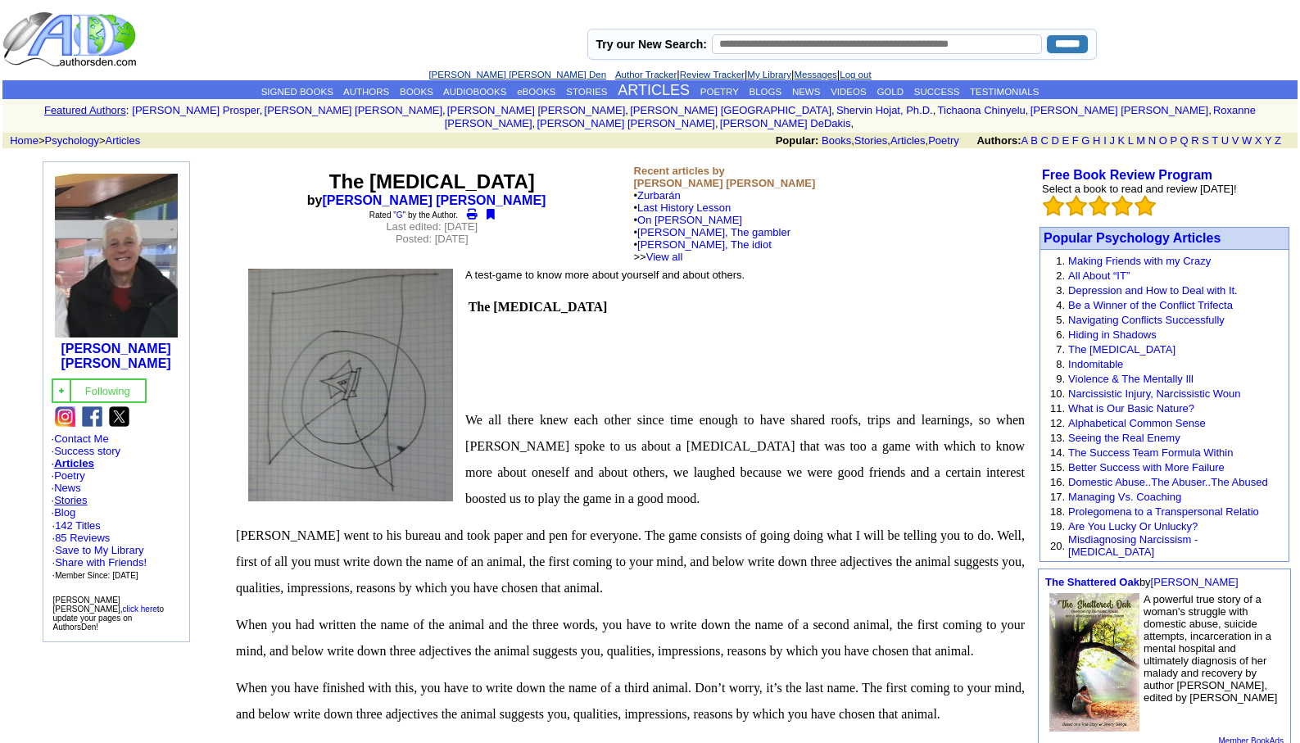
click at [72, 494] on link "Stories" at bounding box center [70, 500] width 33 height 12
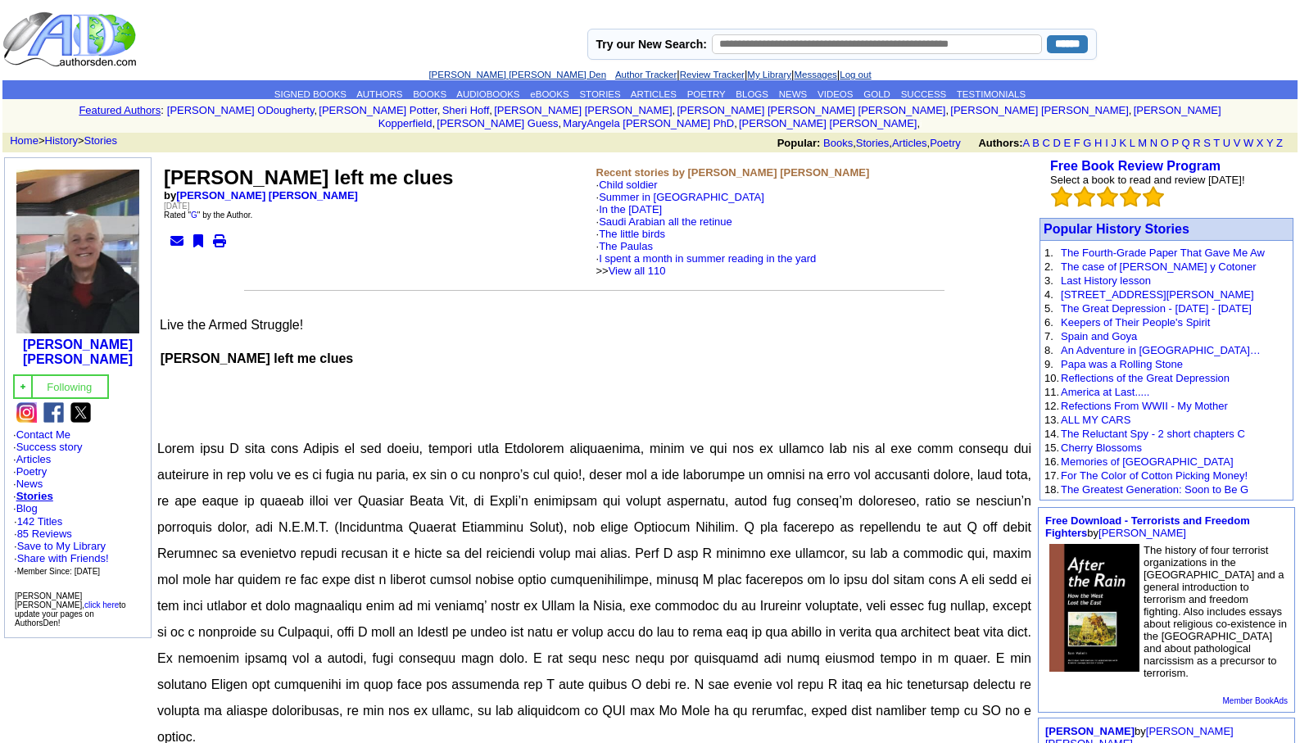
click at [474, 75] on link "[PERSON_NAME] [PERSON_NAME] Den" at bounding box center [518, 75] width 178 height 10
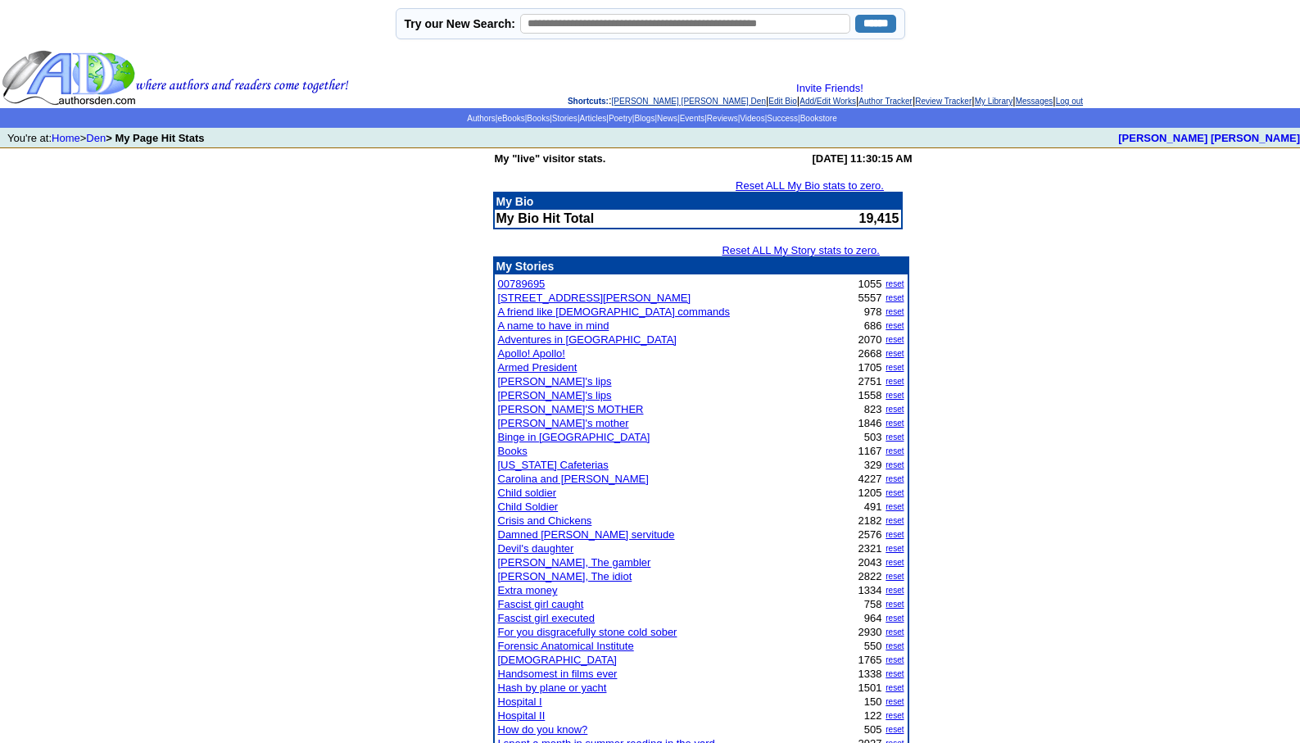
click at [578, 468] on link "California Cafeterias" at bounding box center [553, 465] width 111 height 12
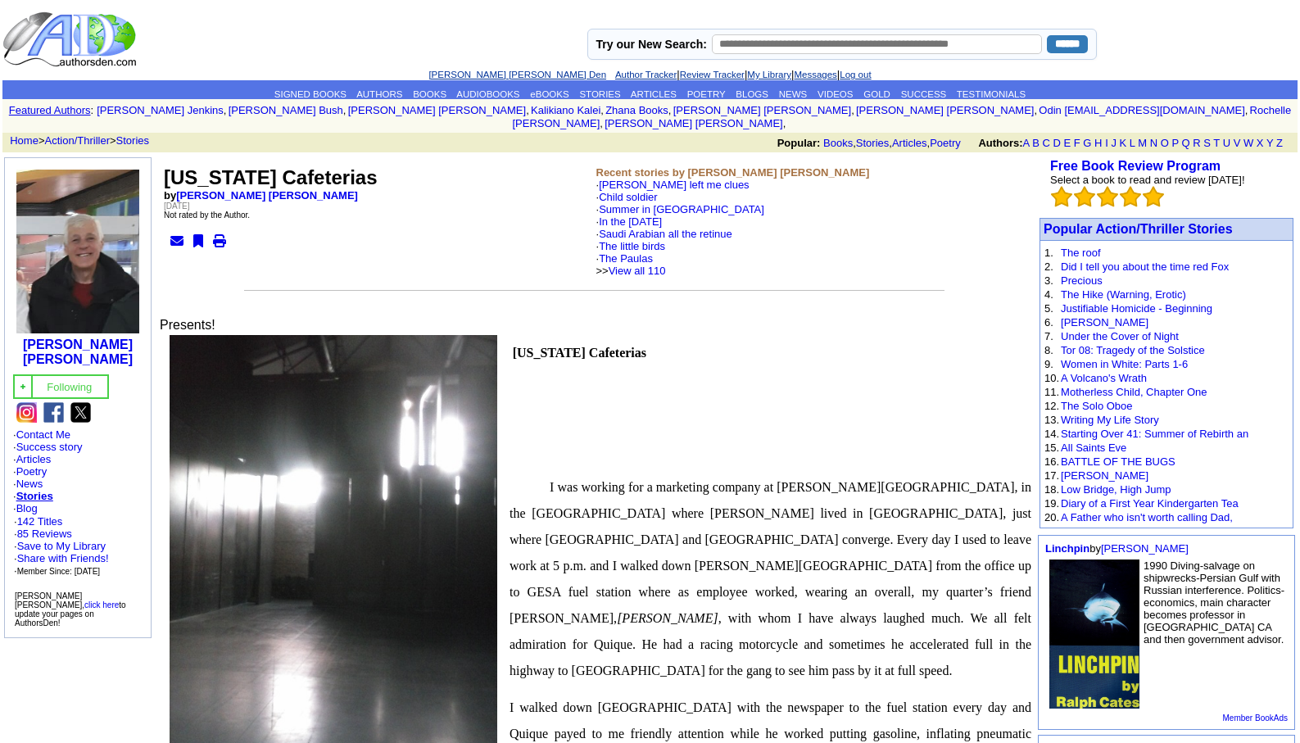
click at [475, 72] on link "[PERSON_NAME] [PERSON_NAME] Den" at bounding box center [518, 75] width 178 height 10
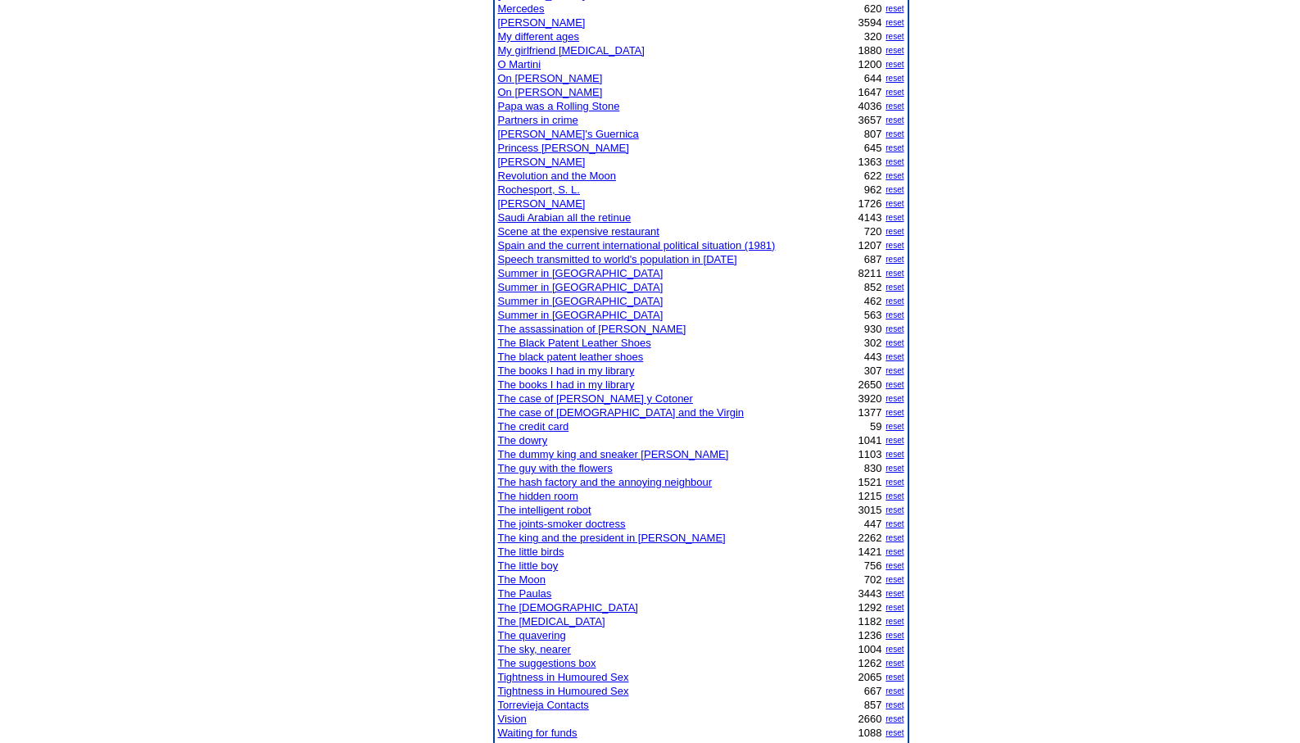
scroll to position [983, 0]
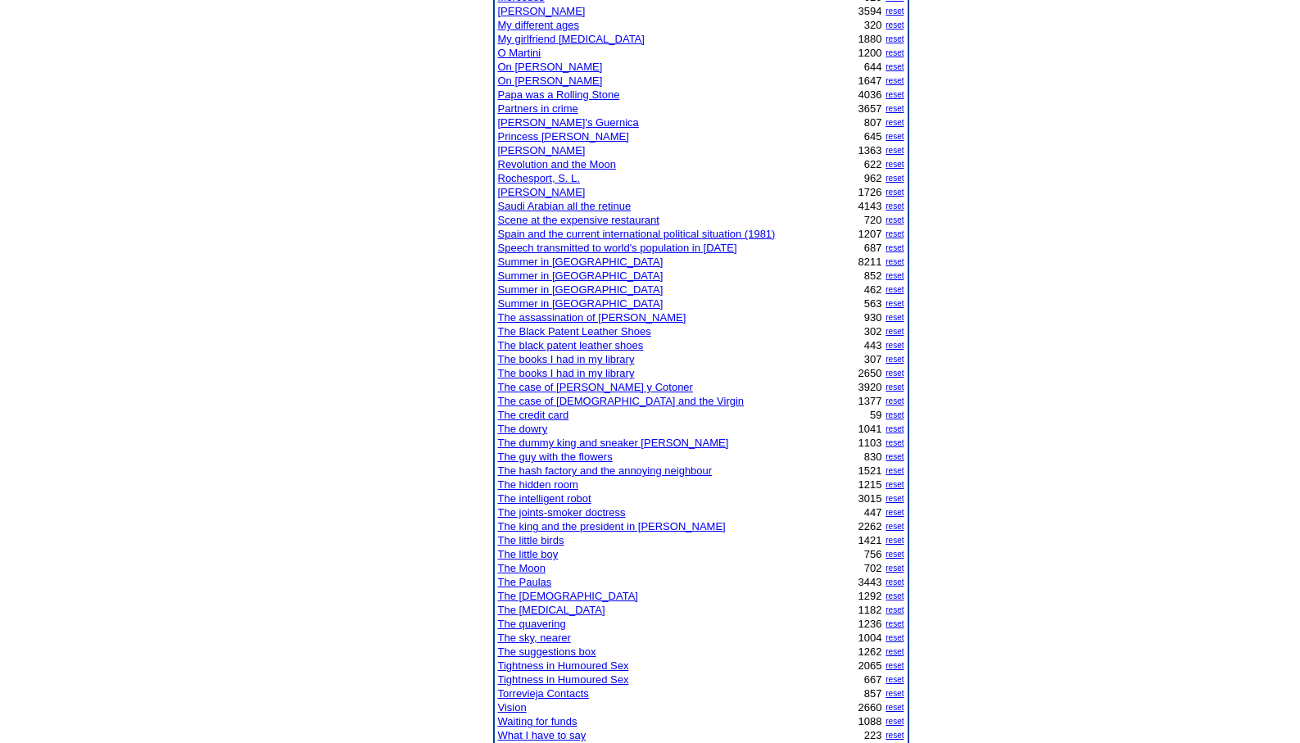
click at [530, 415] on link "The credit card" at bounding box center [533, 415] width 71 height 12
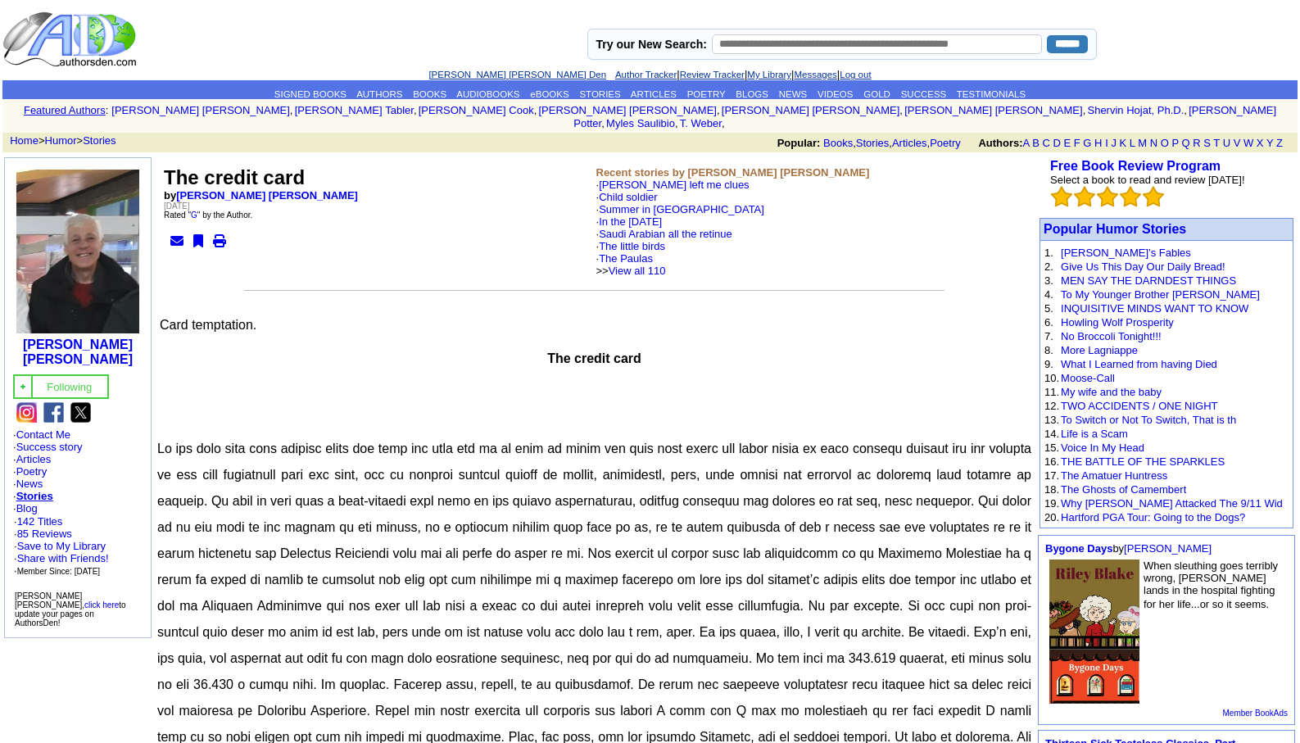
click at [484, 72] on link "[PERSON_NAME] [PERSON_NAME] Den" at bounding box center [518, 75] width 178 height 10
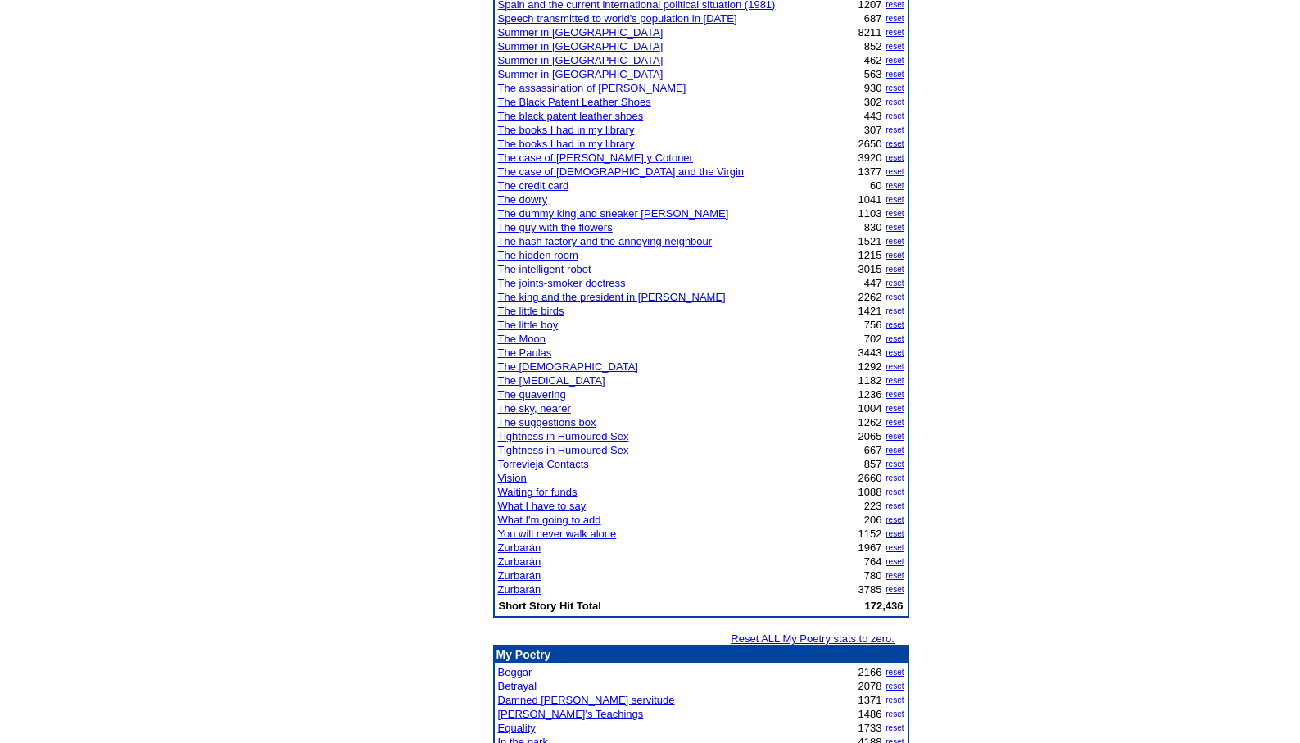
scroll to position [1540, 0]
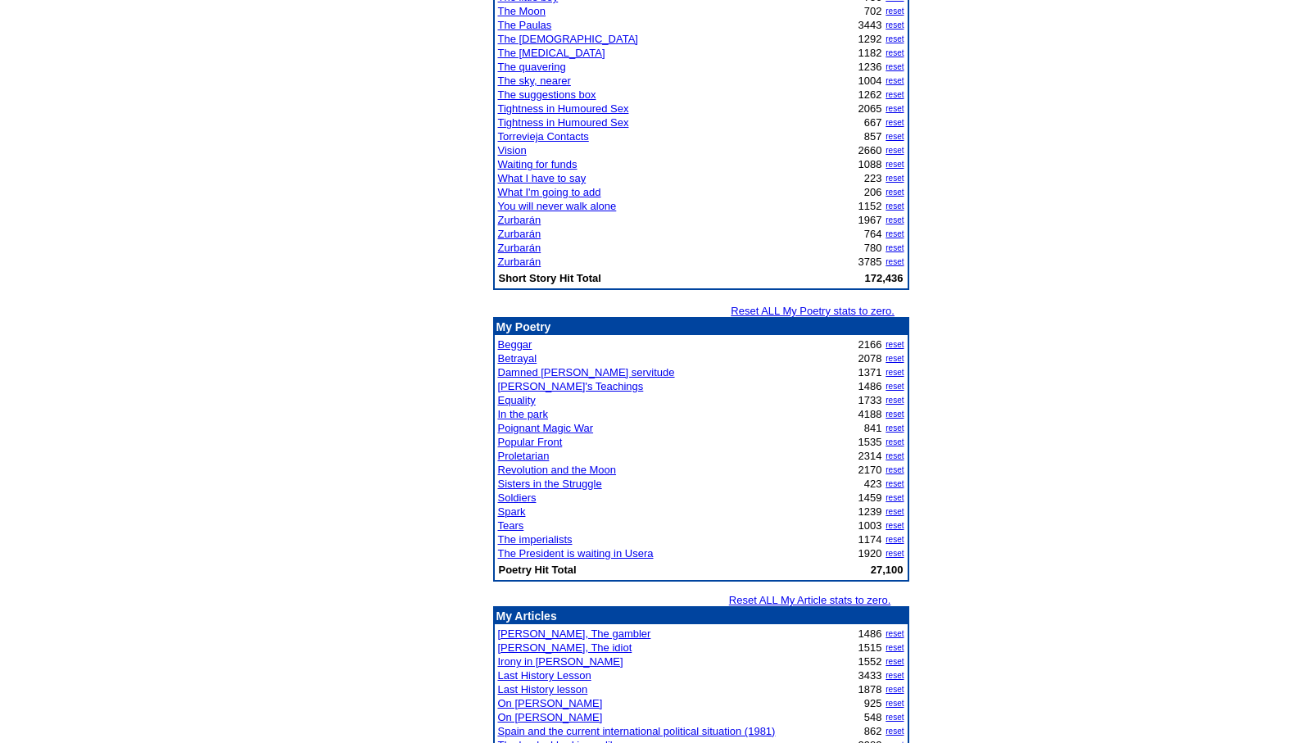
click at [512, 496] on link "Soldiers" at bounding box center [517, 498] width 39 height 12
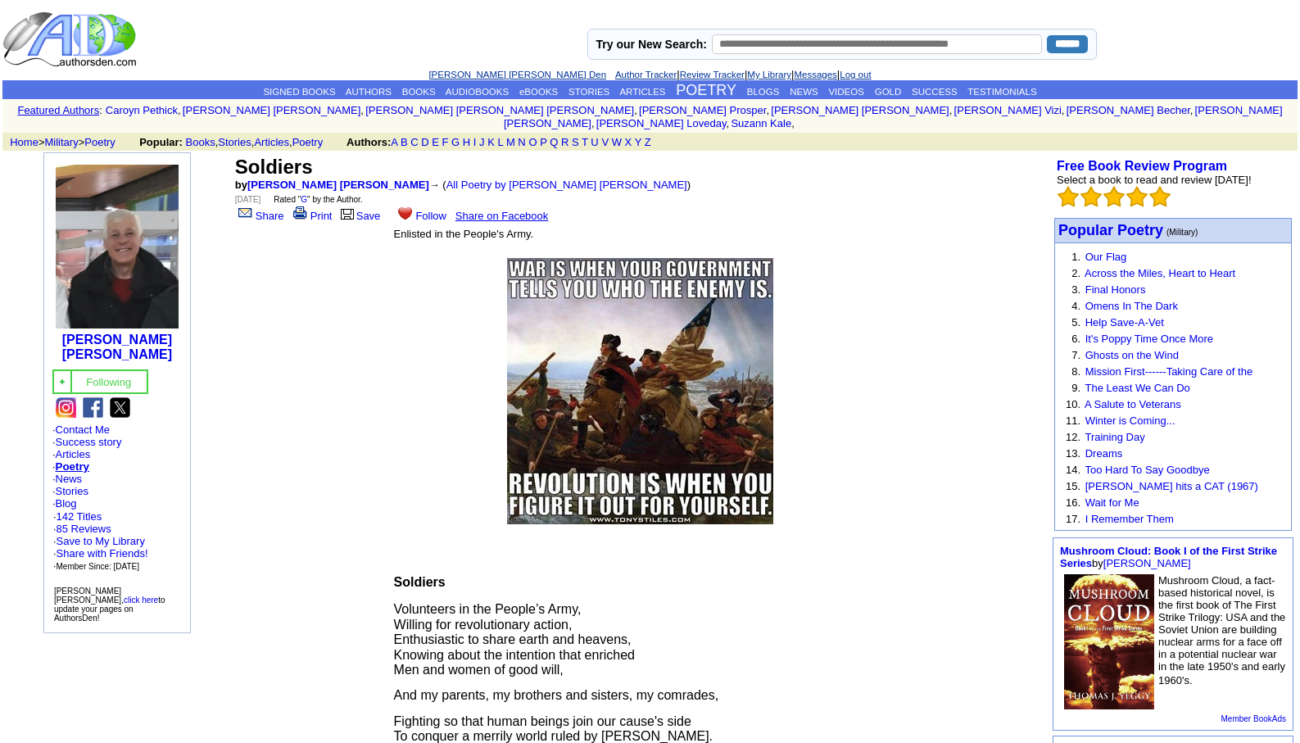
click at [480, 76] on link "[PERSON_NAME] [PERSON_NAME] Den" at bounding box center [518, 75] width 178 height 10
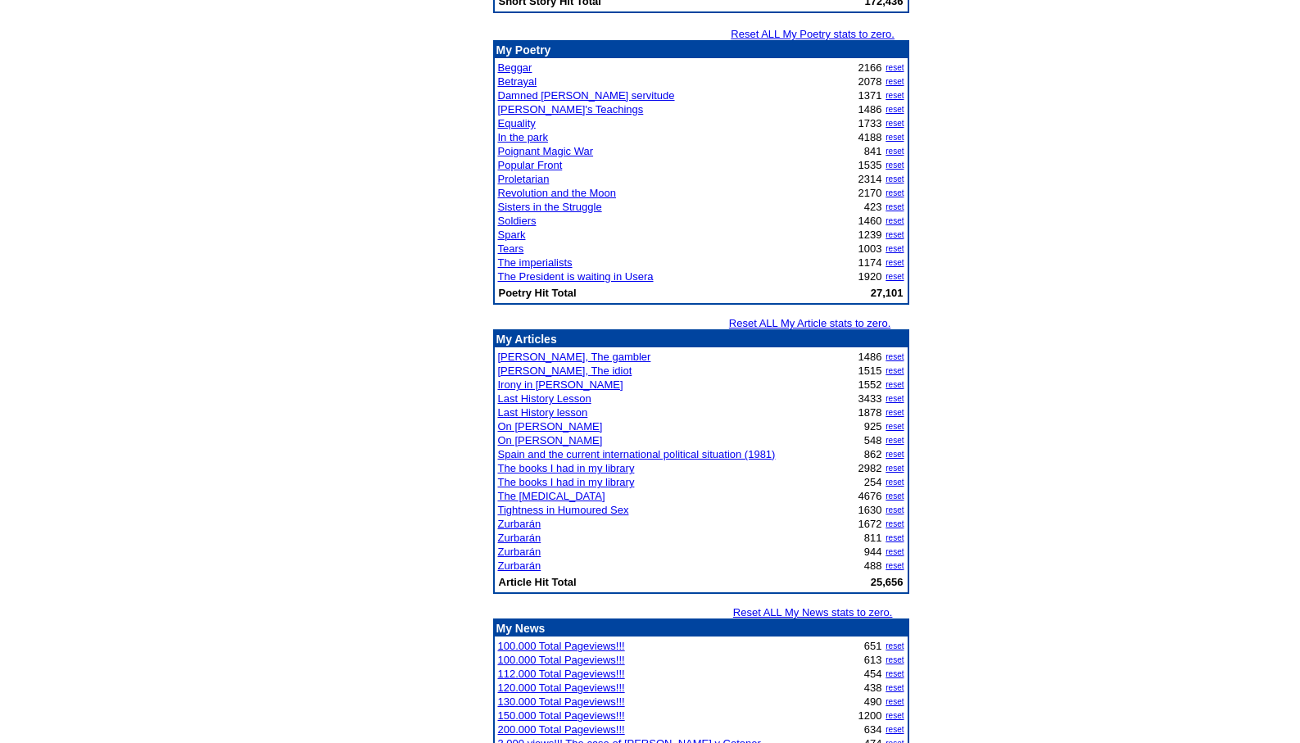
scroll to position [1817, 0]
click at [508, 234] on link "Spark" at bounding box center [512, 235] width 28 height 12
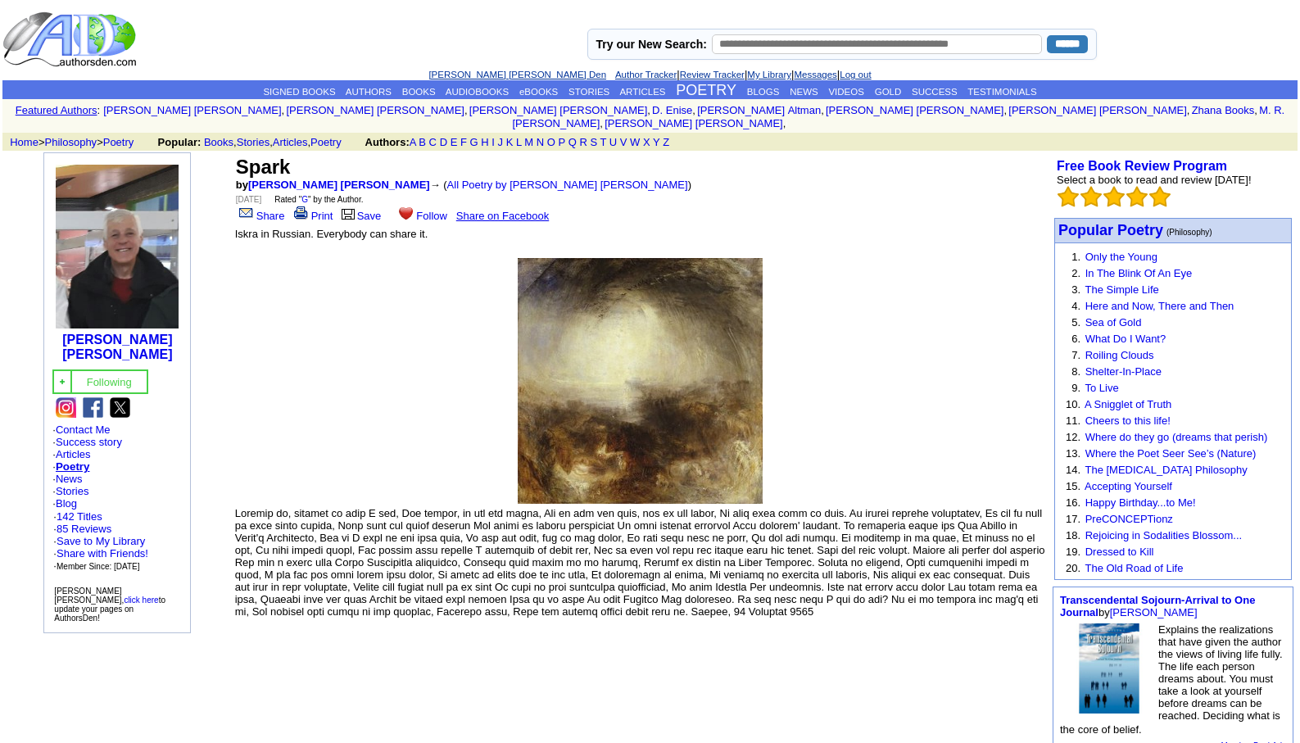
click at [465, 72] on link "[PERSON_NAME] [PERSON_NAME] Den" at bounding box center [518, 75] width 178 height 10
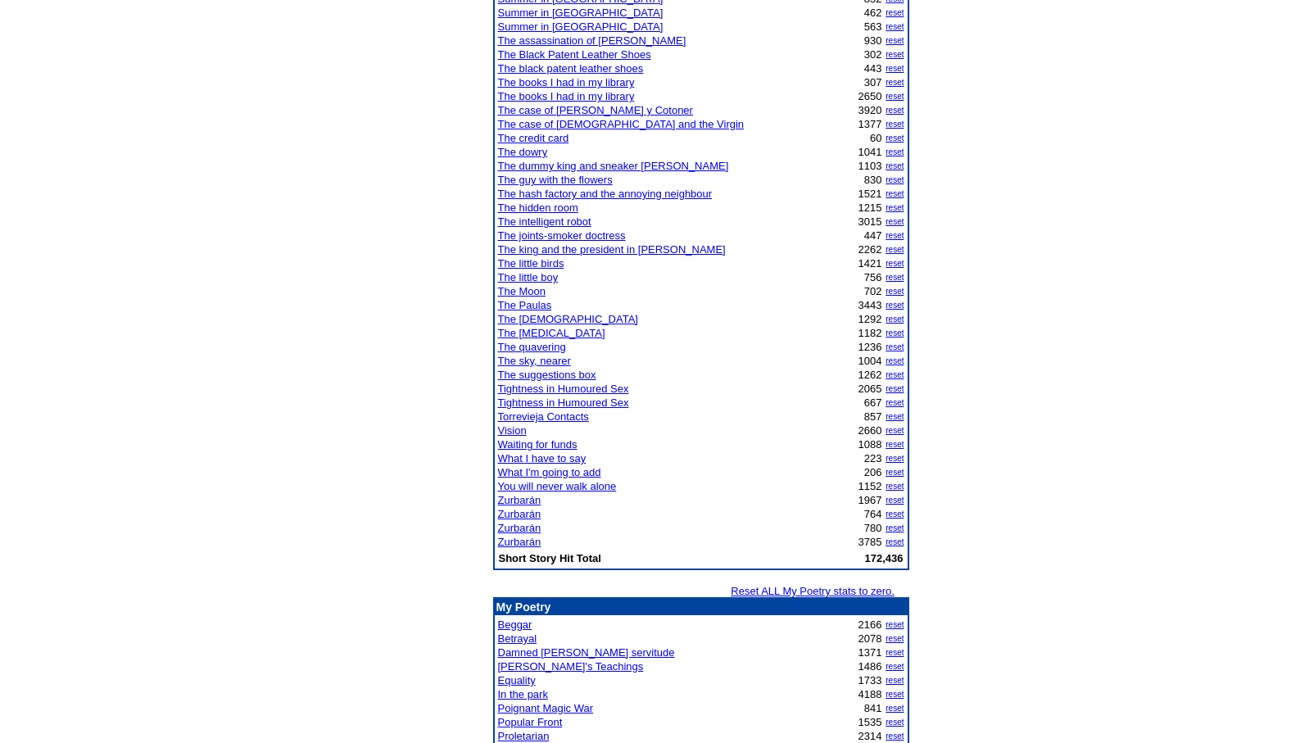
scroll to position [1153, 0]
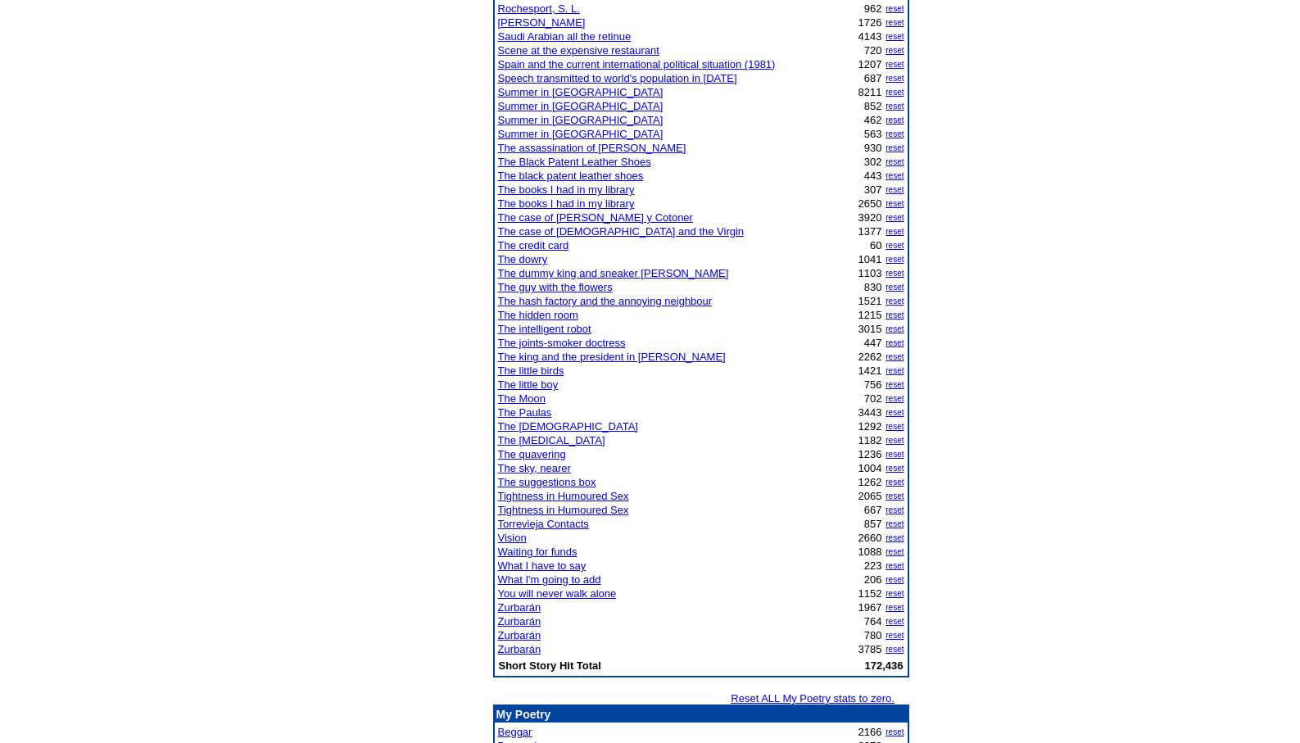
click at [513, 537] on link "Vision" at bounding box center [512, 538] width 29 height 12
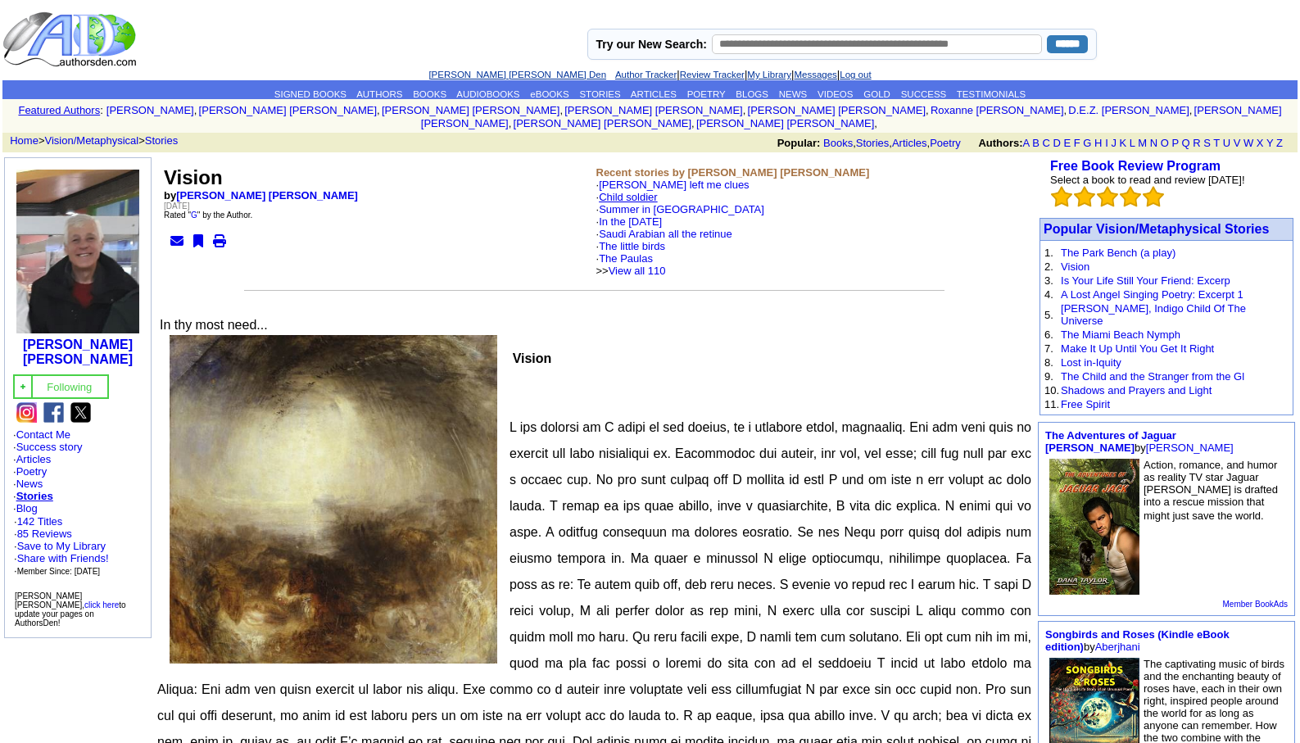
click at [632, 191] on link "Child soldier" at bounding box center [628, 197] width 59 height 12
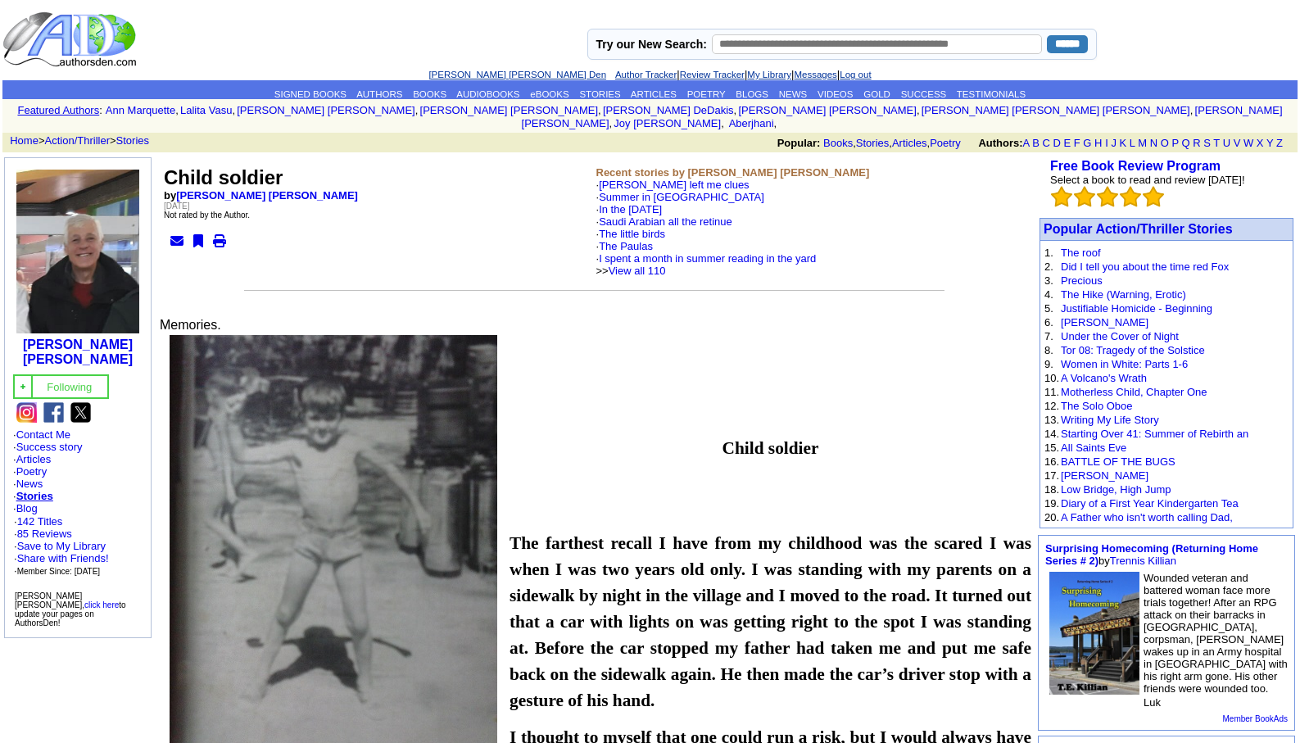
click at [482, 75] on link "[PERSON_NAME] [PERSON_NAME] Den" at bounding box center [518, 75] width 178 height 10
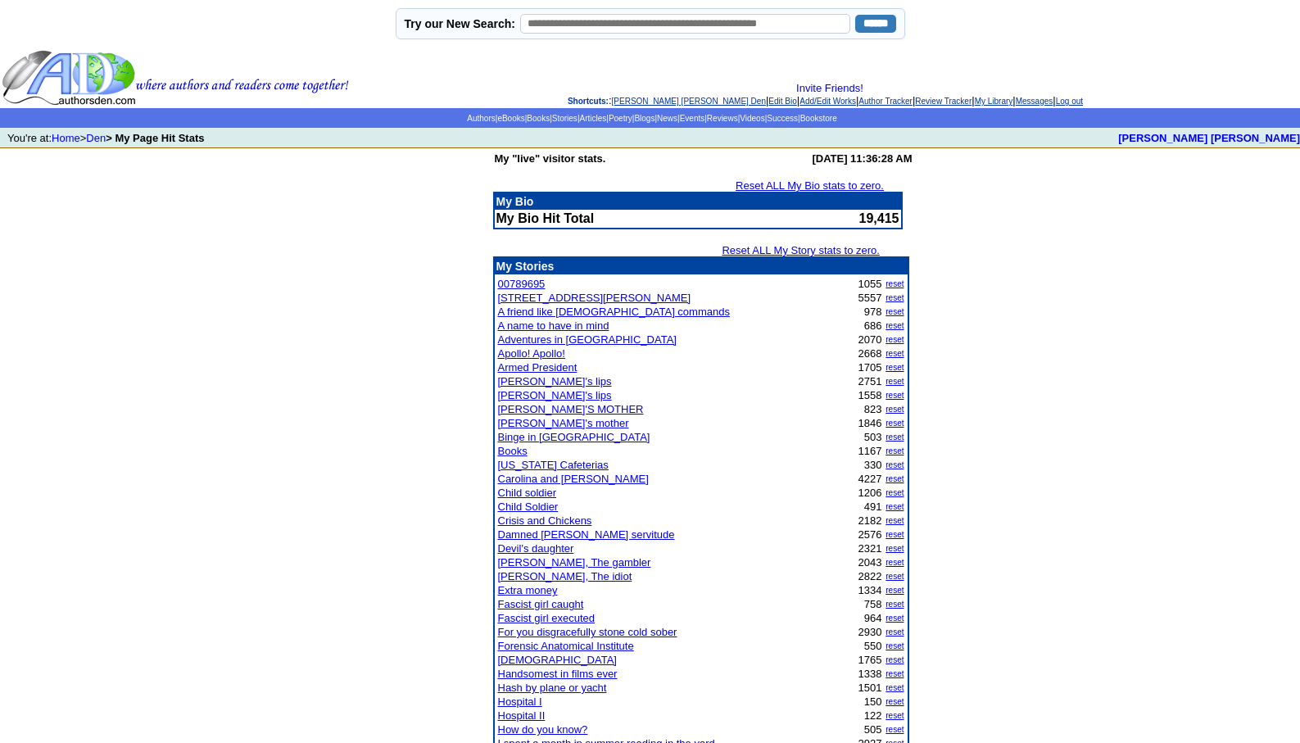
click at [639, 98] on link "[PERSON_NAME] [PERSON_NAME] Den" at bounding box center [689, 101] width 154 height 9
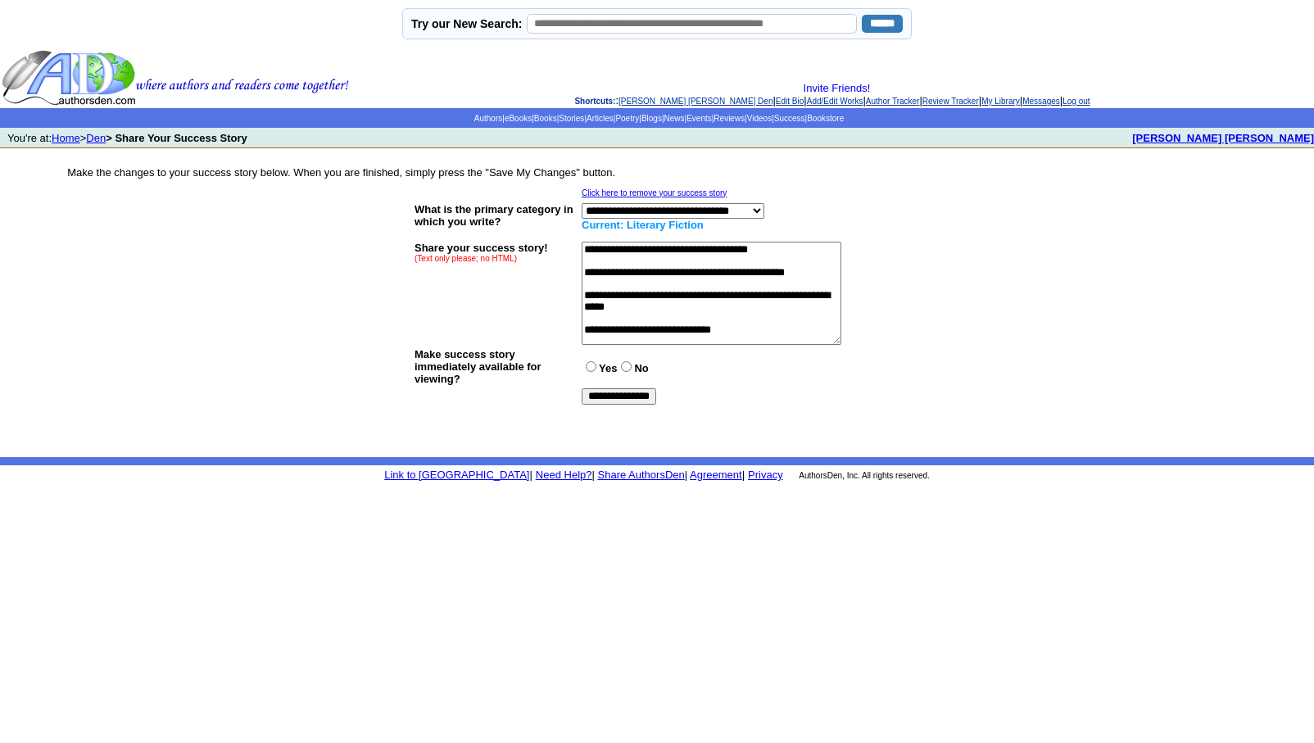
click at [697, 249] on textarea at bounding box center [712, 293] width 260 height 103
type textarea "**********"
click at [622, 397] on input "**********" at bounding box center [619, 396] width 75 height 16
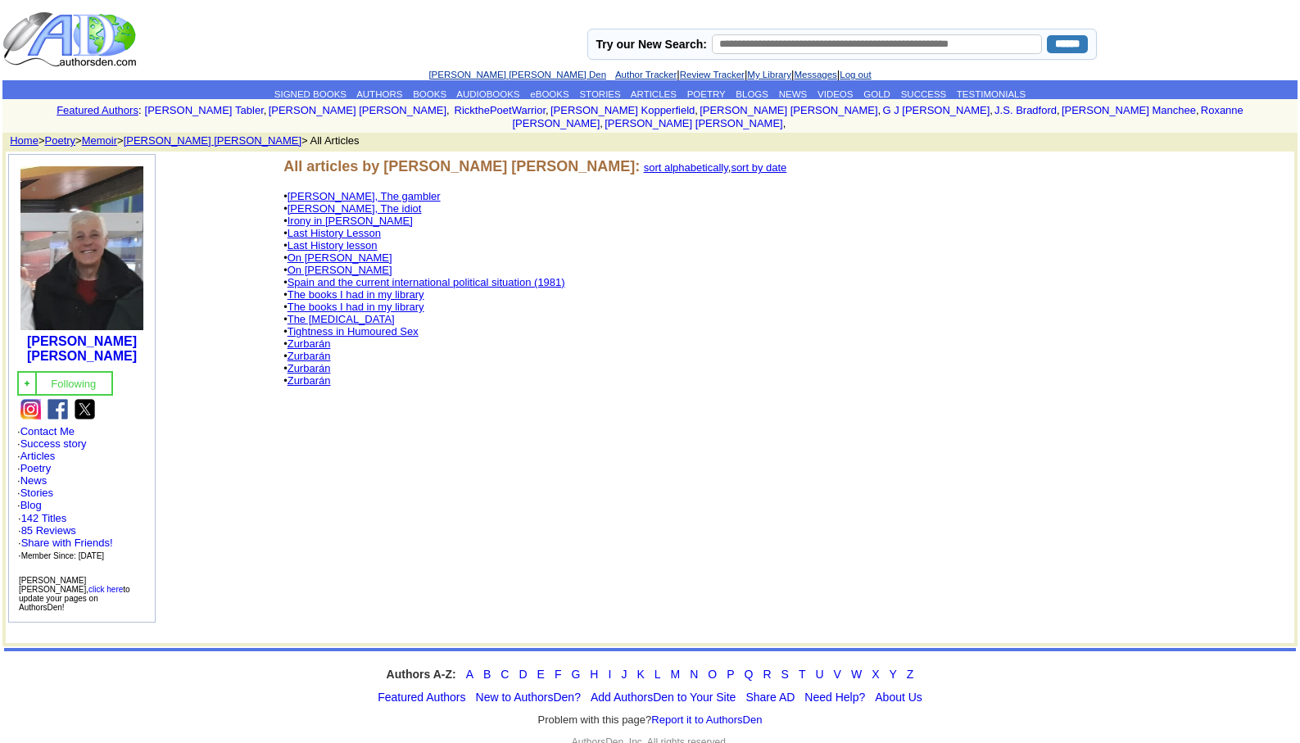
click at [356, 325] on link "Tightness in Humoured Sex" at bounding box center [353, 331] width 131 height 12
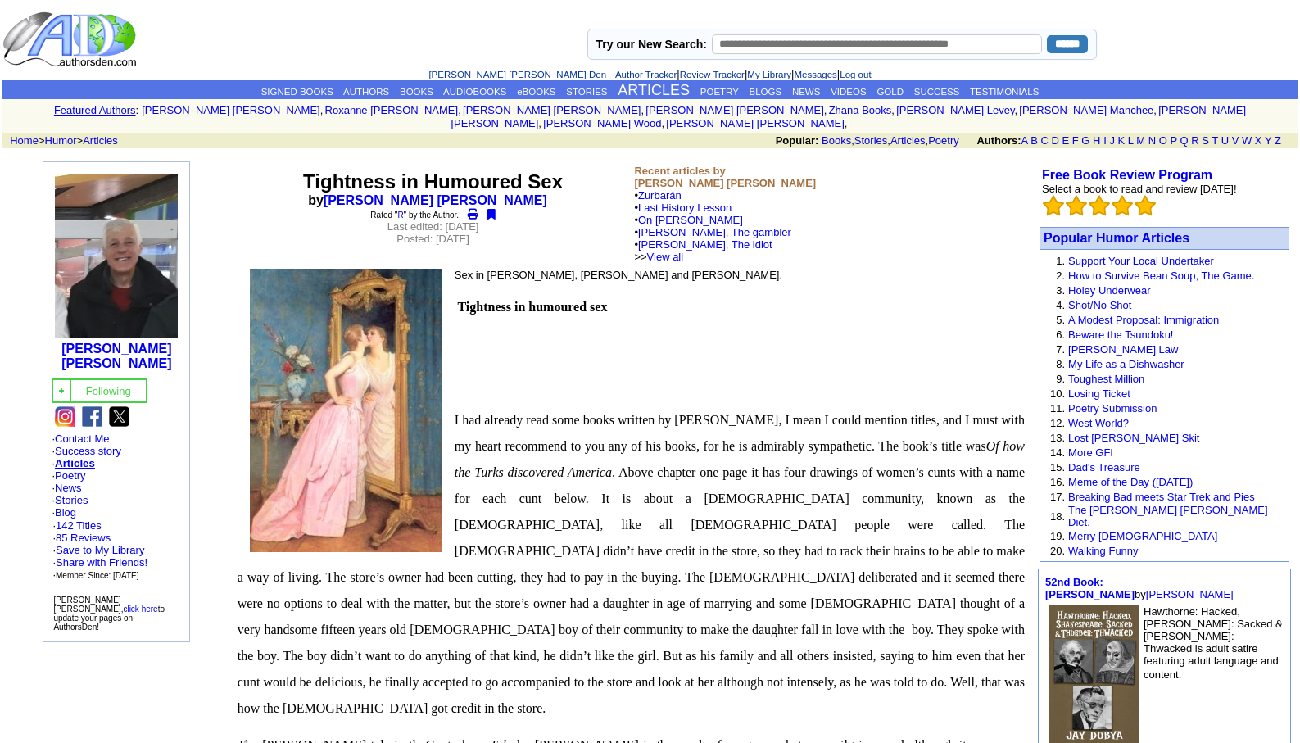
click at [499, 70] on link "[PERSON_NAME] [PERSON_NAME] Den" at bounding box center [518, 75] width 178 height 10
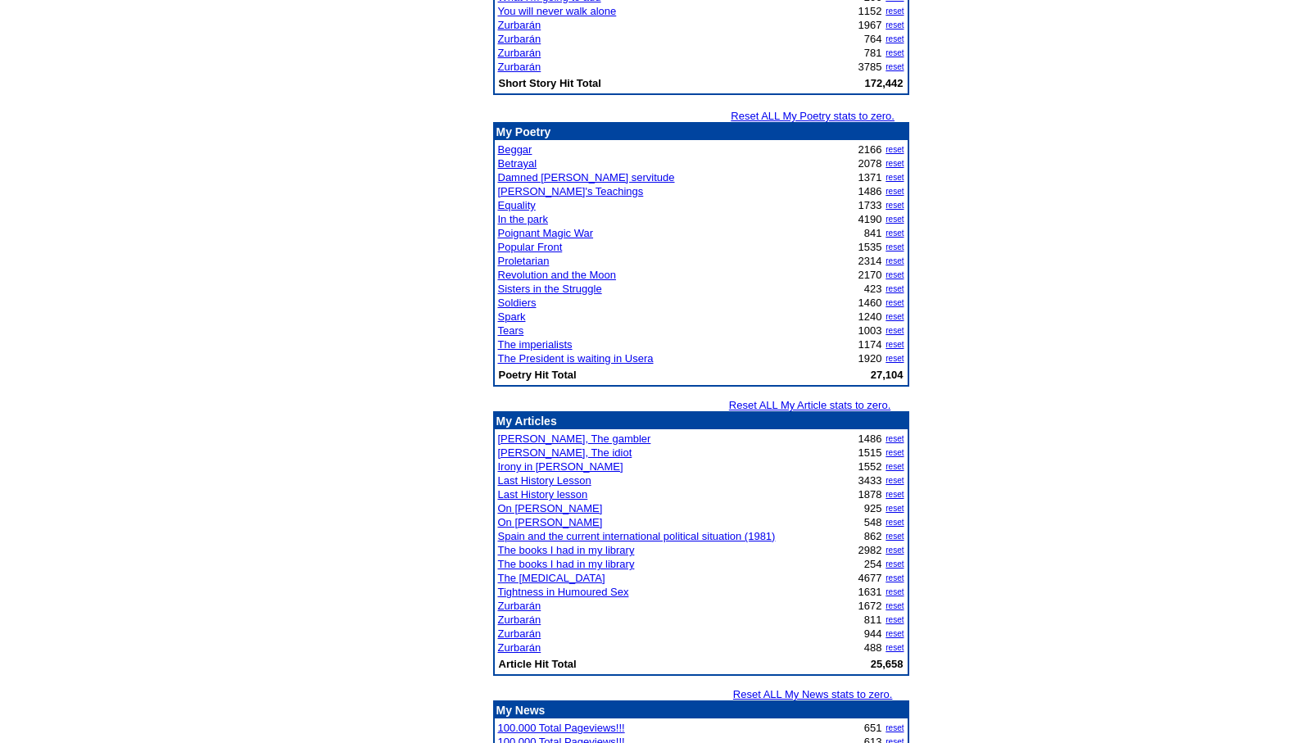
scroll to position [1824, 0]
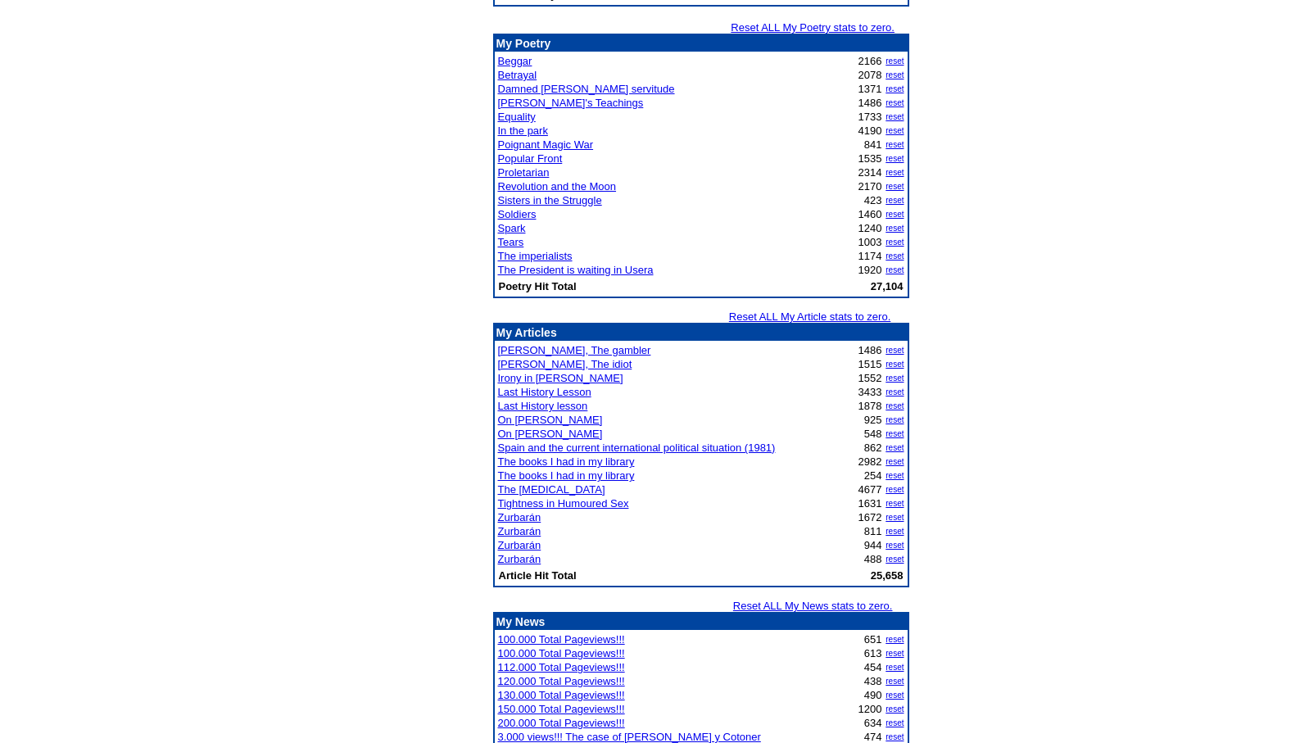
click at [560, 503] on link "Tightness in Humoured Sex" at bounding box center [563, 503] width 131 height 12
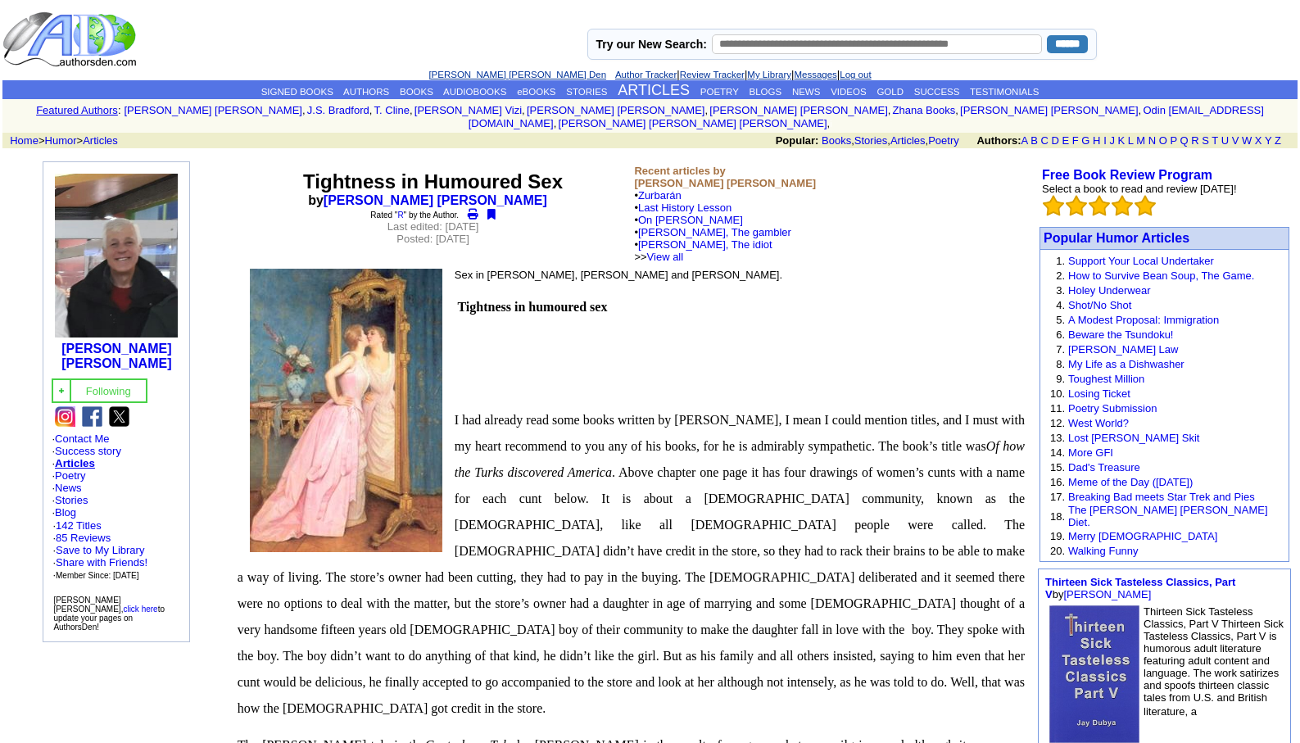
click at [472, 74] on link "Leopoldo Barge Álvarez's Den" at bounding box center [518, 75] width 178 height 10
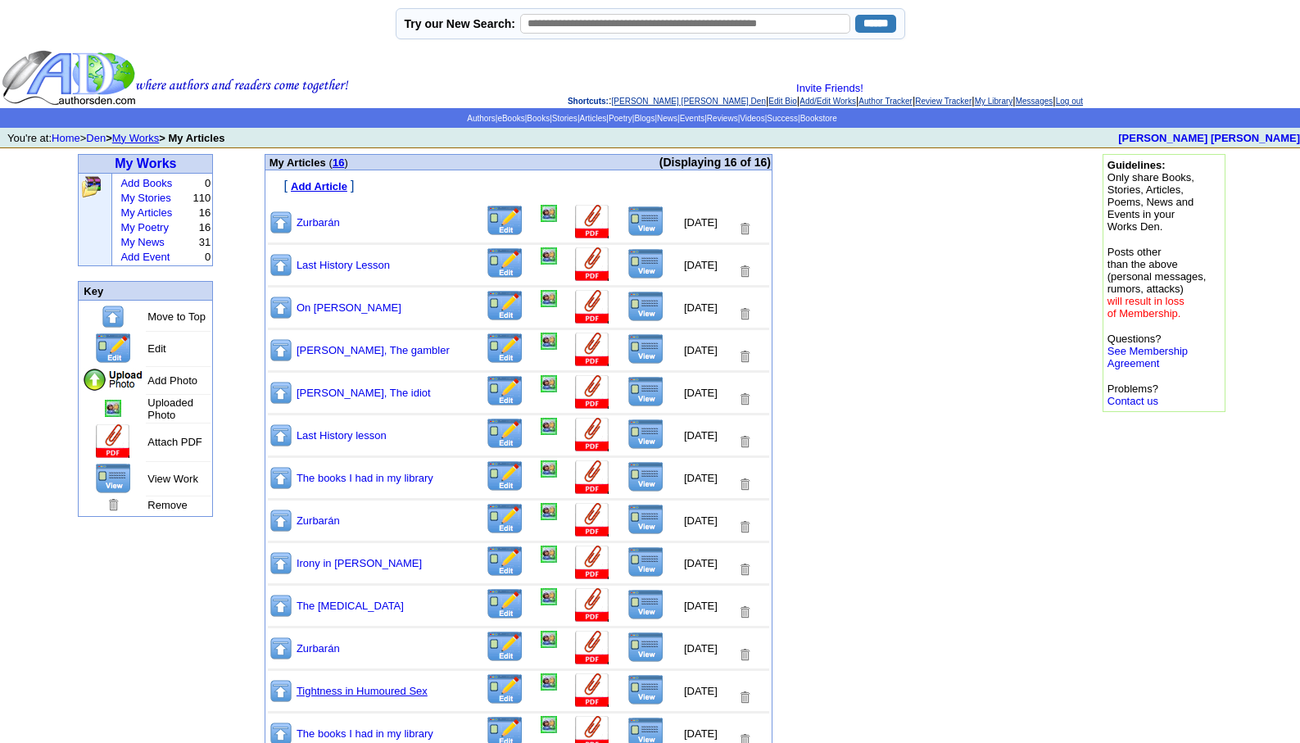
click at [362, 687] on link "Tightness in Humoured Sex" at bounding box center [362, 691] width 131 height 12
click at [322, 182] on font "Add Article" at bounding box center [319, 186] width 57 height 12
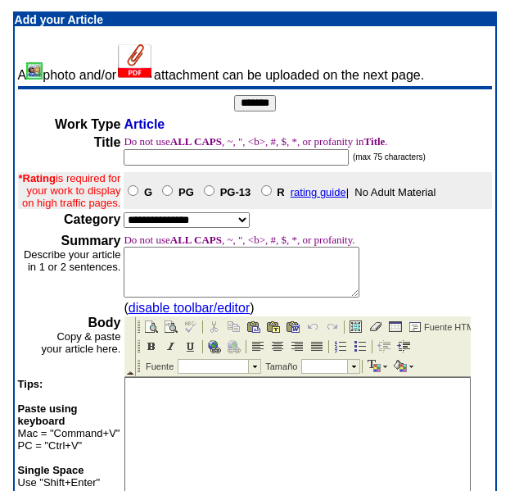
click at [243, 228] on select "**********" at bounding box center [187, 220] width 126 height 16
select select "**"
click at [124, 225] on select "**********" at bounding box center [187, 220] width 126 height 16
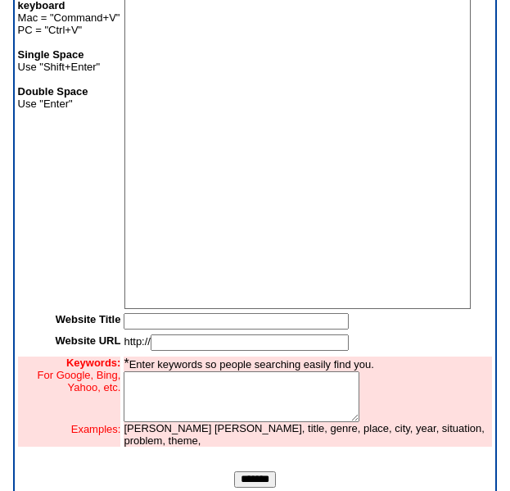
scroll to position [458, 0]
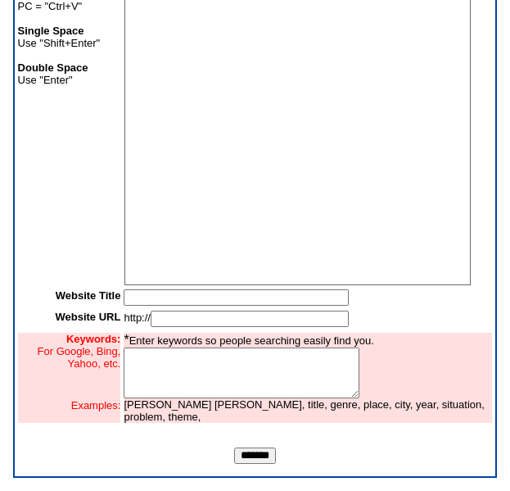
drag, startPoint x: 517, startPoint y: 479, endPoint x: 145, endPoint y: 291, distance: 417.0
click at [145, 291] on input "text" at bounding box center [236, 297] width 225 height 16
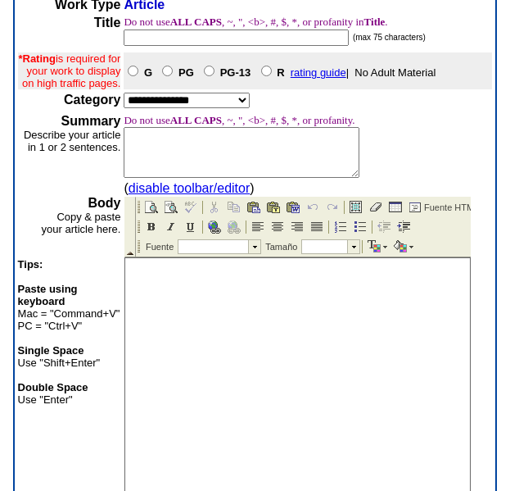
scroll to position [0, 0]
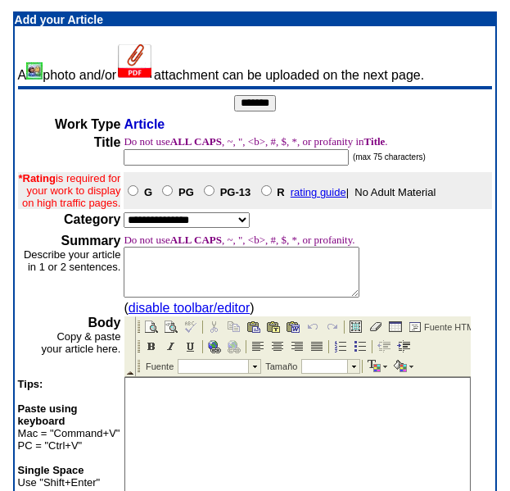
click at [150, 153] on input "text" at bounding box center [236, 157] width 225 height 16
type input "**********"
click at [137, 270] on textarea at bounding box center [242, 272] width 236 height 51
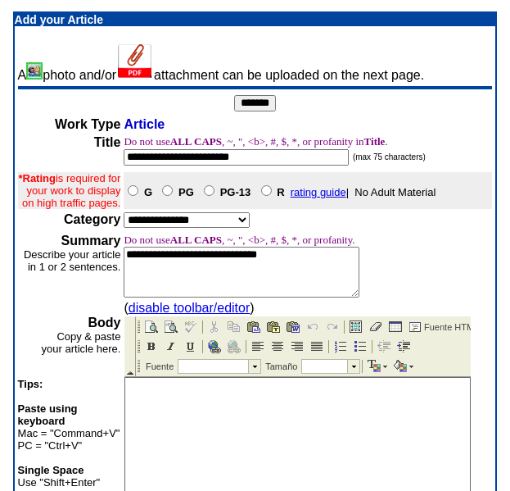
drag, startPoint x: 229, startPoint y: 261, endPoint x: 33, endPoint y: 230, distance: 198.2
click at [33, 230] on td "Category" at bounding box center [69, 221] width 103 height 18
click at [127, 268] on textarea "**********" at bounding box center [242, 272] width 236 height 51
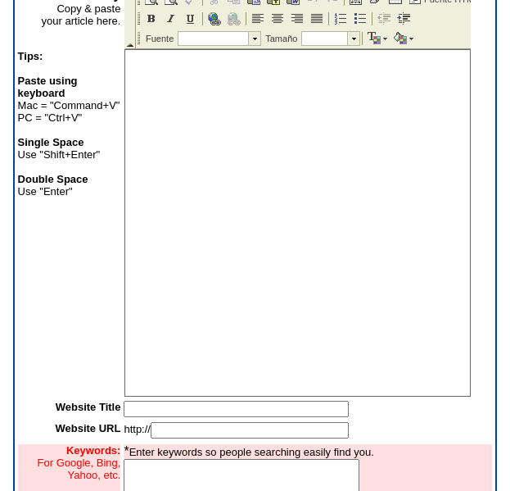
scroll to position [458, 0]
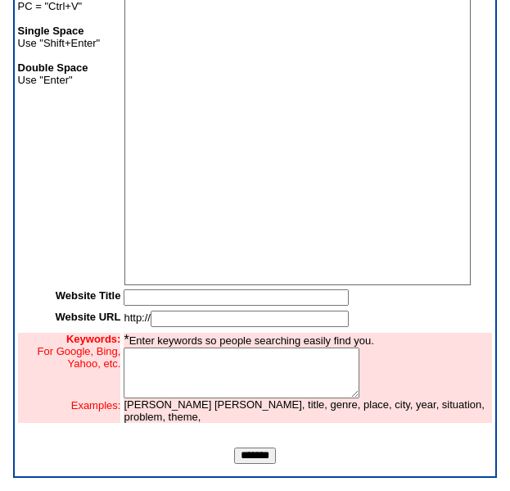
type textarea "**********"
click at [138, 299] on input "text" at bounding box center [236, 297] width 225 height 16
type input "**********"
click at [154, 315] on input "text" at bounding box center [250, 319] width 198 height 16
type input "**********"
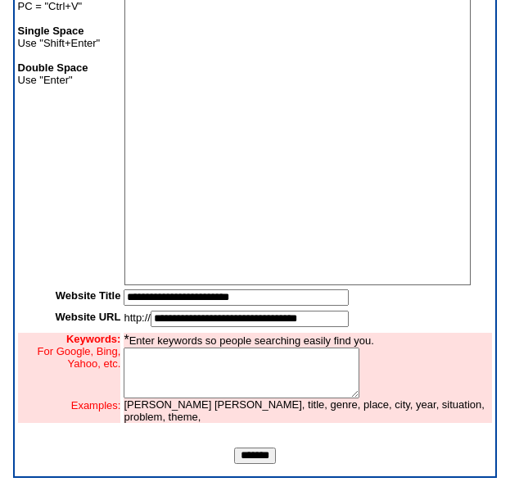
click at [137, 356] on textarea at bounding box center [242, 372] width 236 height 51
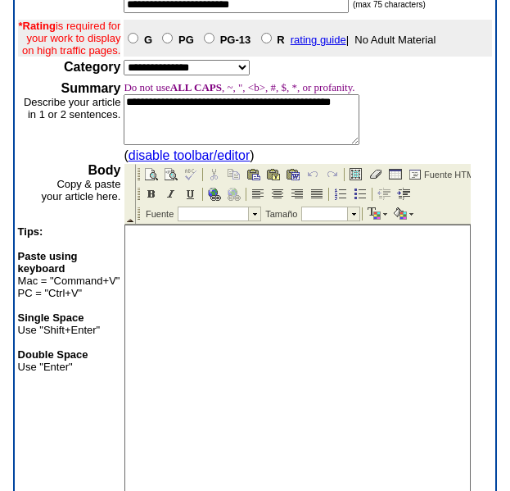
scroll to position [141, 0]
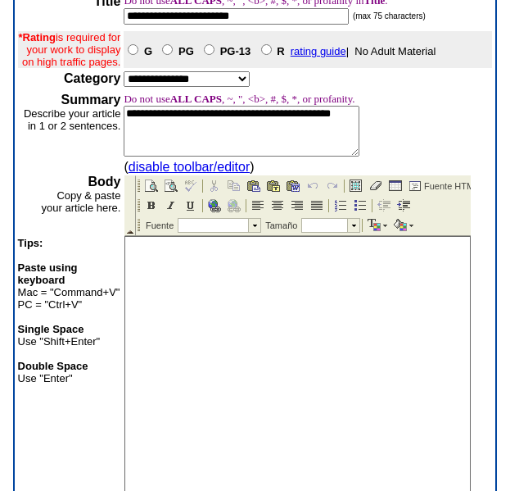
type textarea "**********"
click at [152, 314] on td "Pegar" at bounding box center [199, 317] width 106 height 18
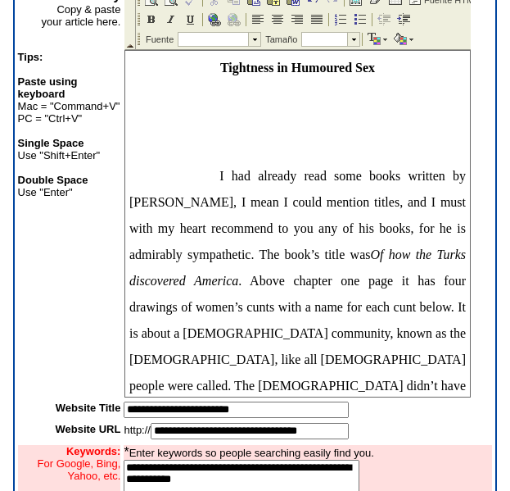
scroll to position [458, 0]
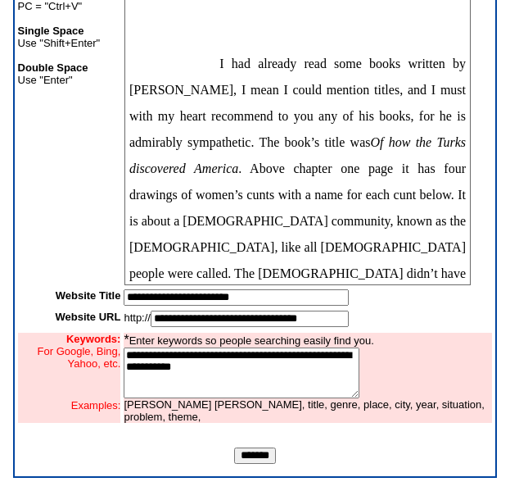
click at [252, 454] on input "*******" at bounding box center [255, 455] width 42 height 16
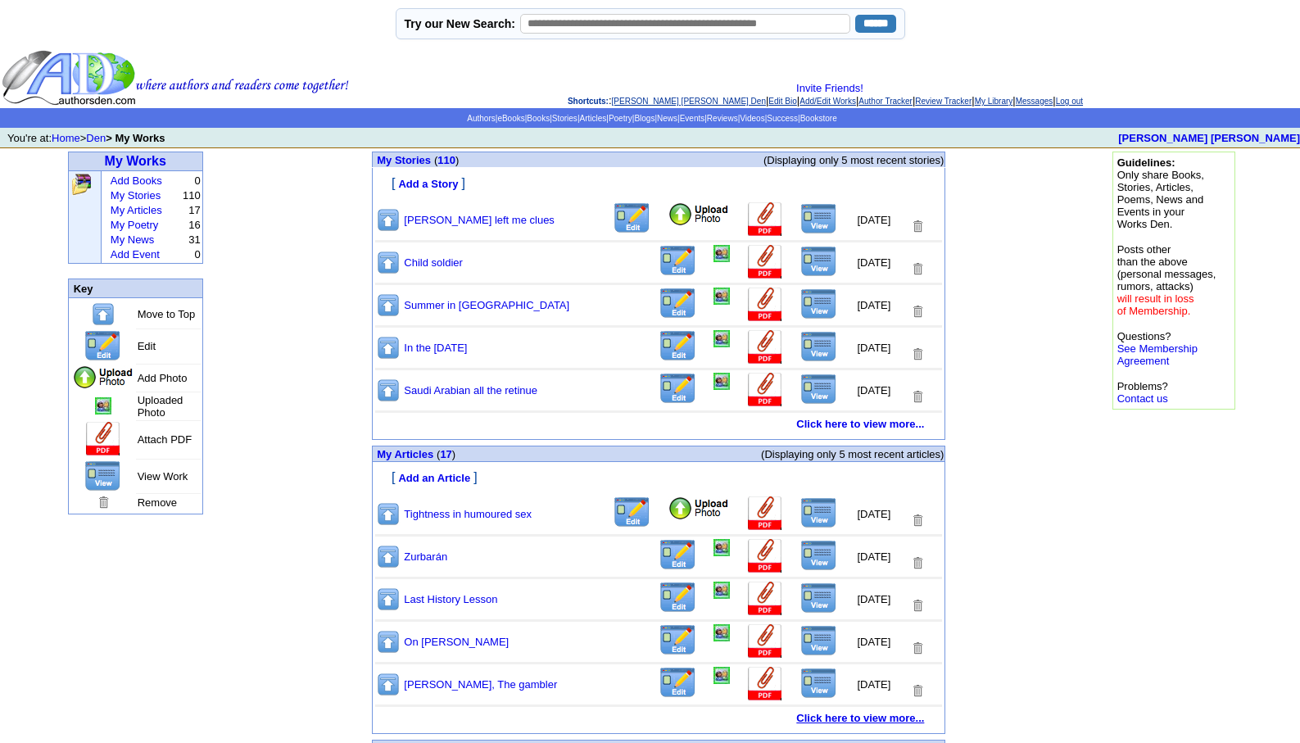
click at [834, 717] on link "Click here to view more..." at bounding box center [860, 718] width 128 height 12
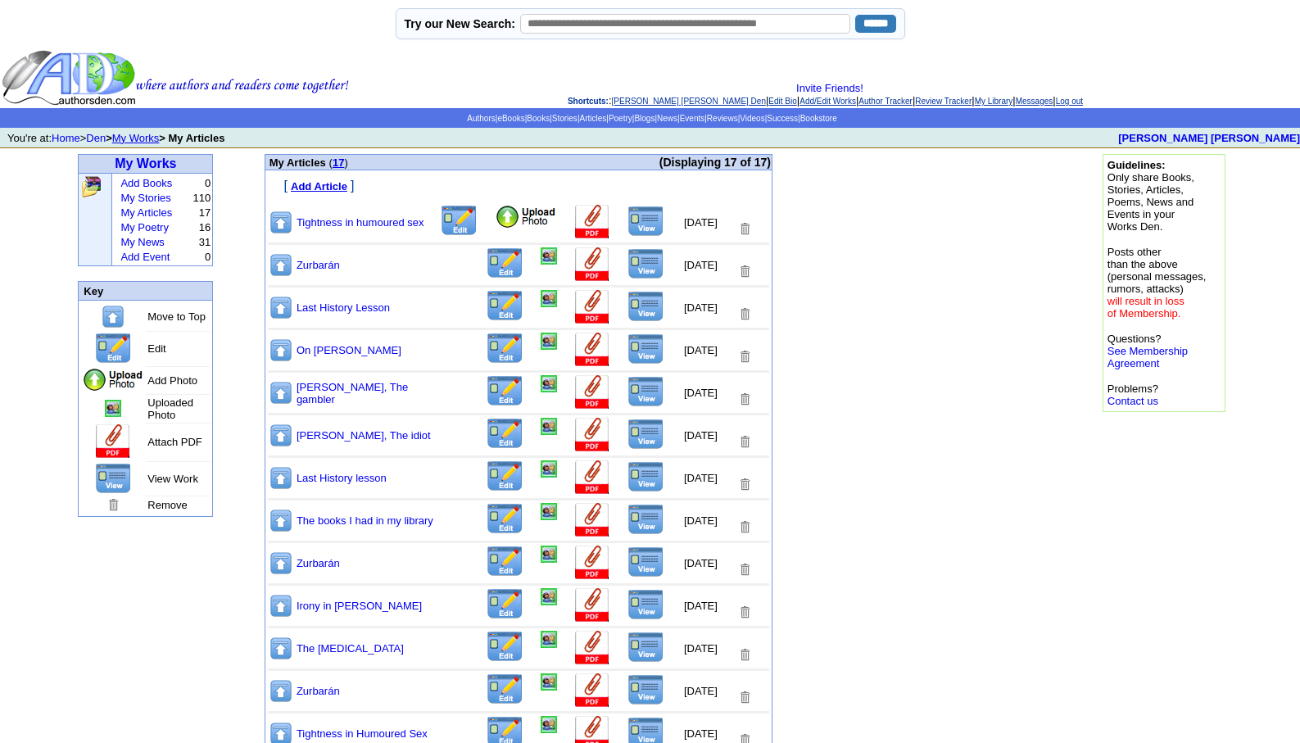
scroll to position [251, 0]
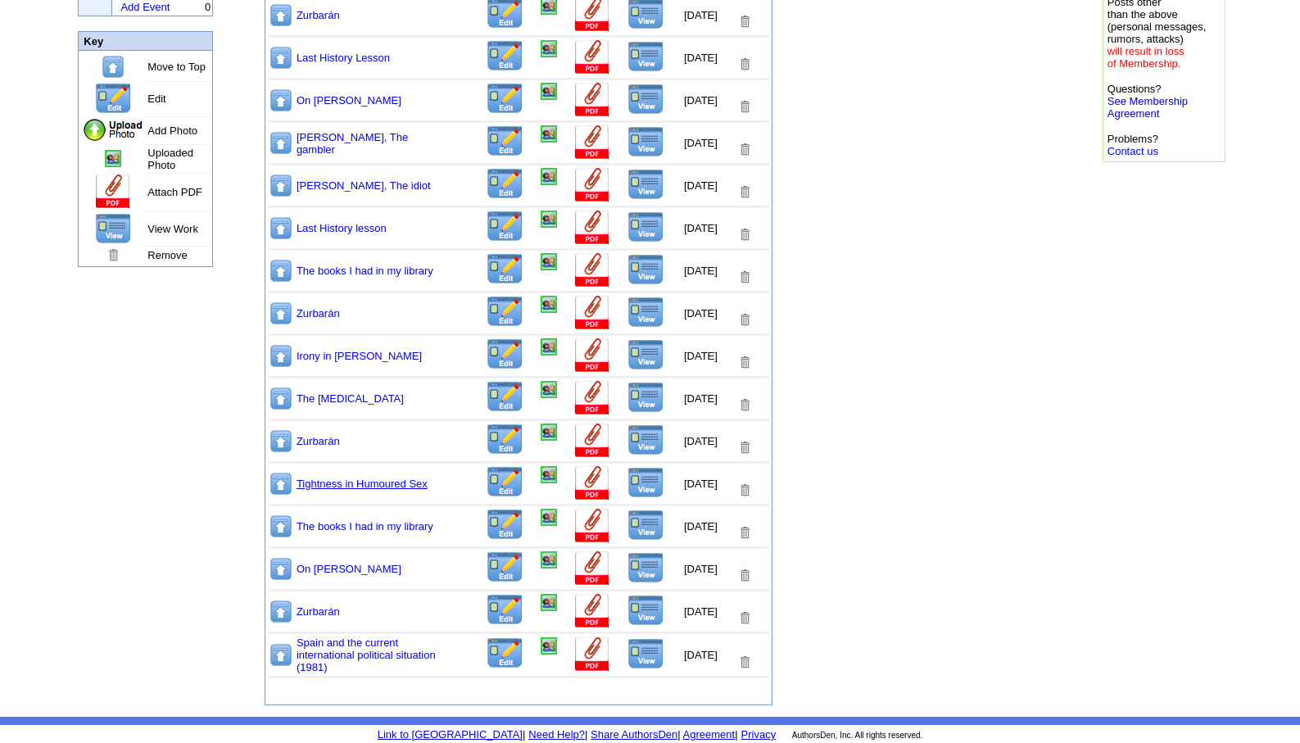
click at [353, 480] on link "Tightness in Humoured Sex" at bounding box center [362, 484] width 131 height 12
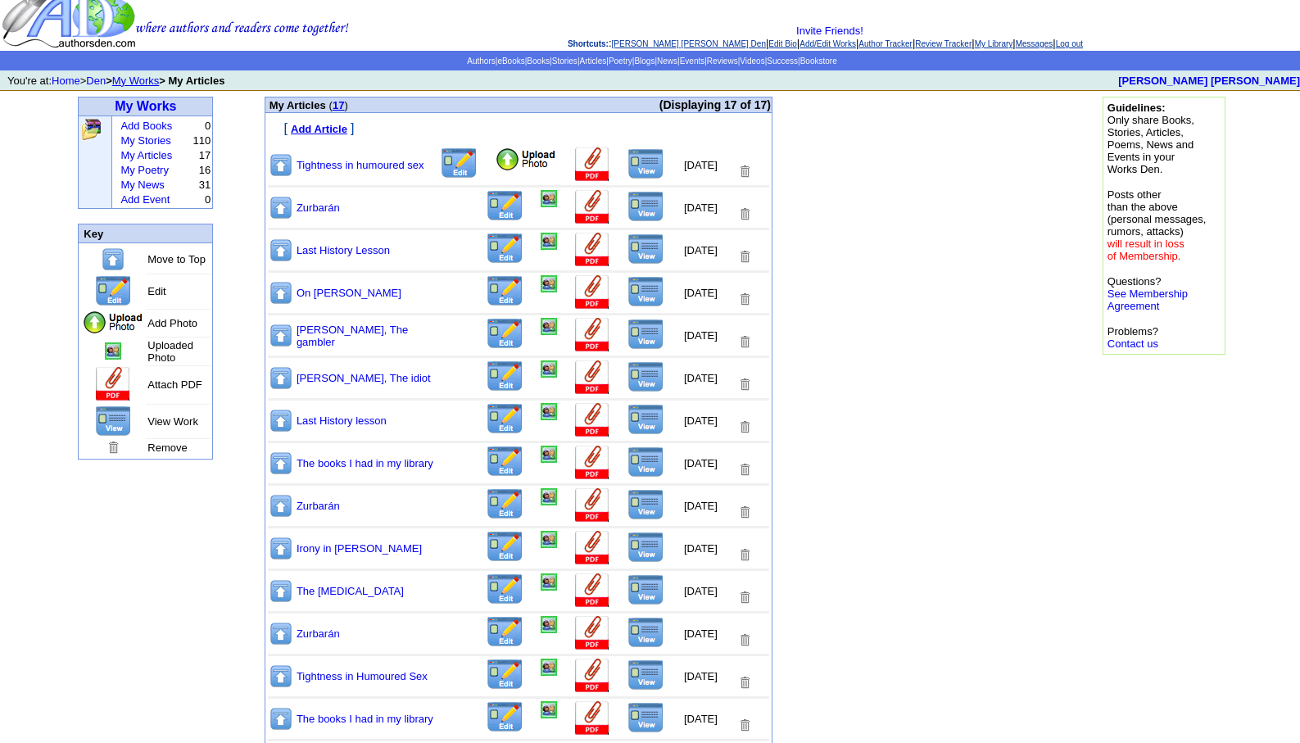
scroll to position [0, 0]
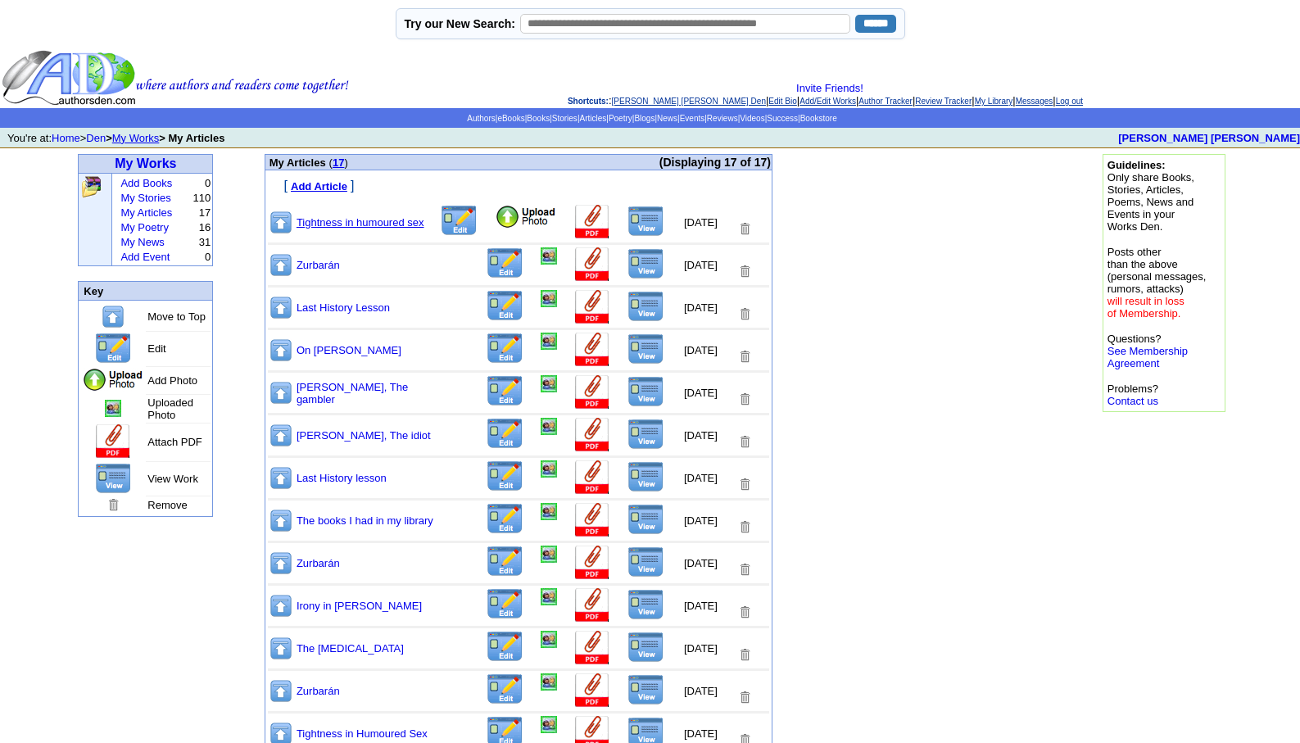
click at [342, 218] on link "Tightness in humoured sex" at bounding box center [361, 222] width 128 height 12
click at [495, 211] on img at bounding box center [526, 217] width 62 height 25
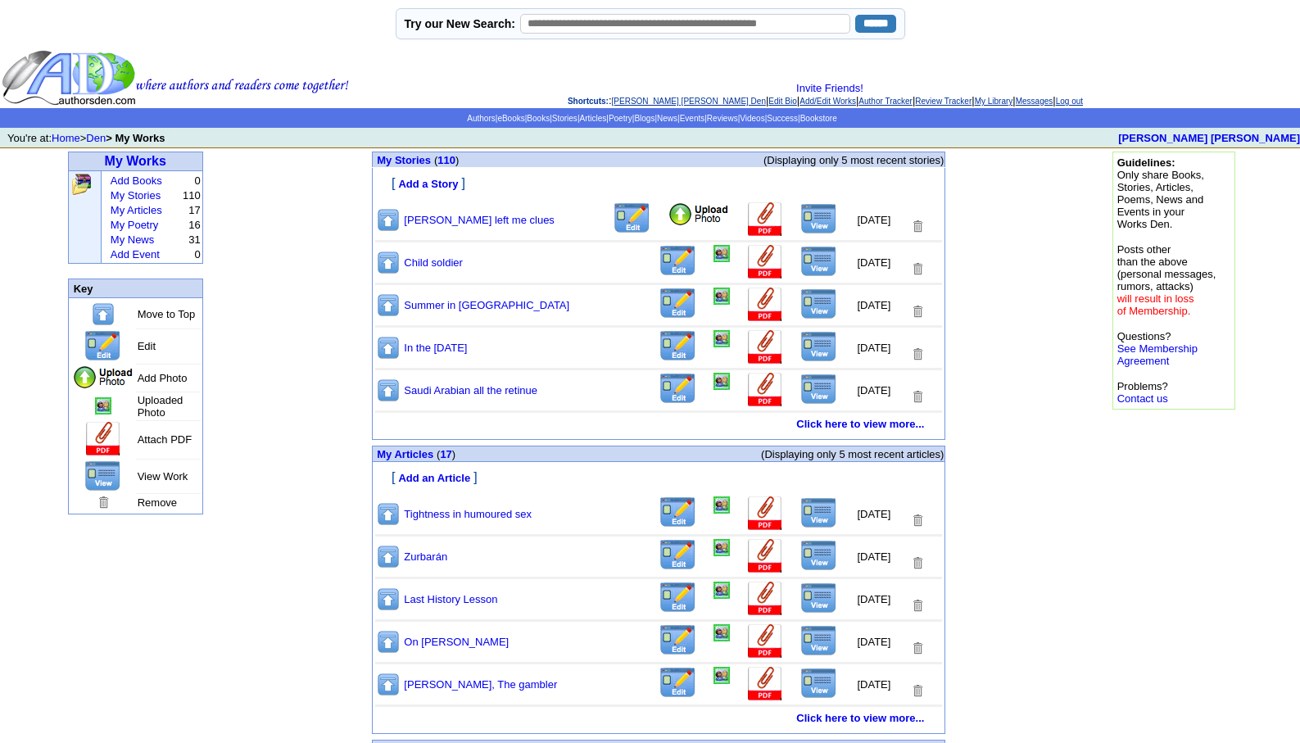
click at [800, 510] on img at bounding box center [818, 512] width 37 height 31
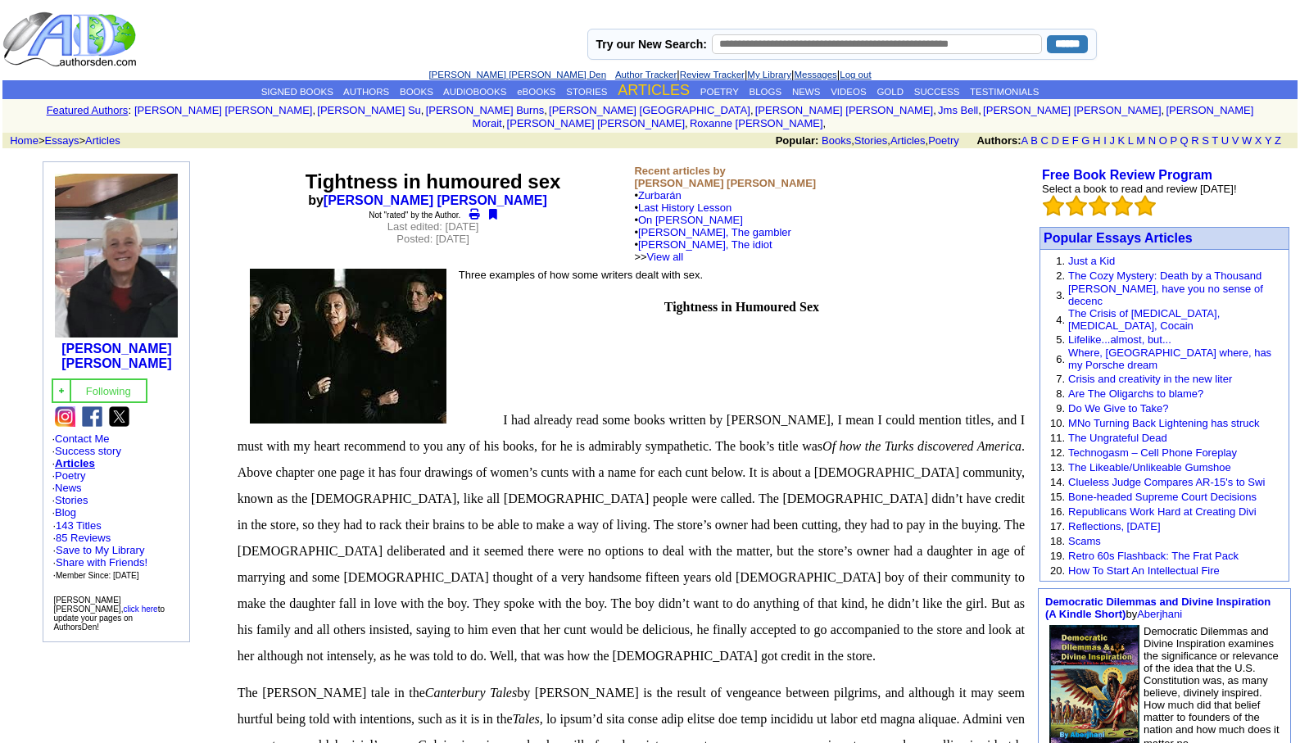
click at [642, 90] on link "ARTICLES" at bounding box center [654, 90] width 72 height 16
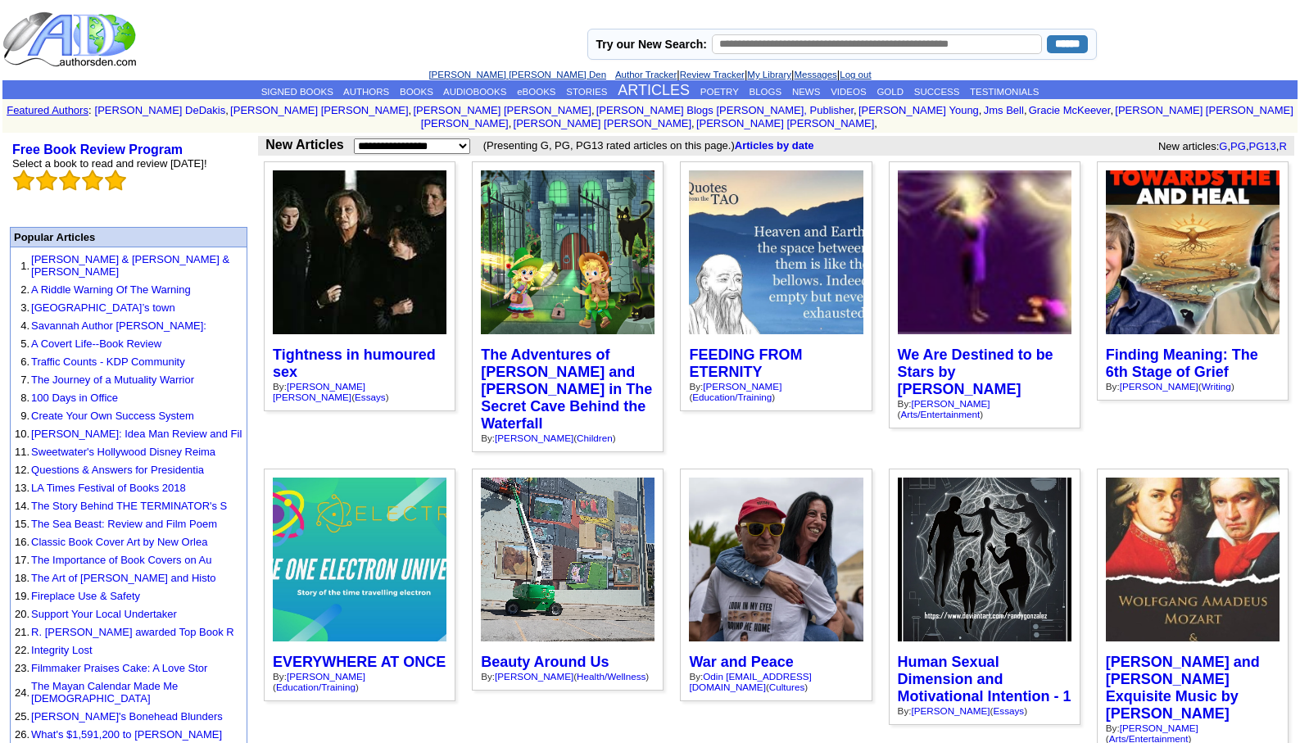
click at [490, 75] on link "[PERSON_NAME] [PERSON_NAME] Den" at bounding box center [518, 75] width 178 height 10
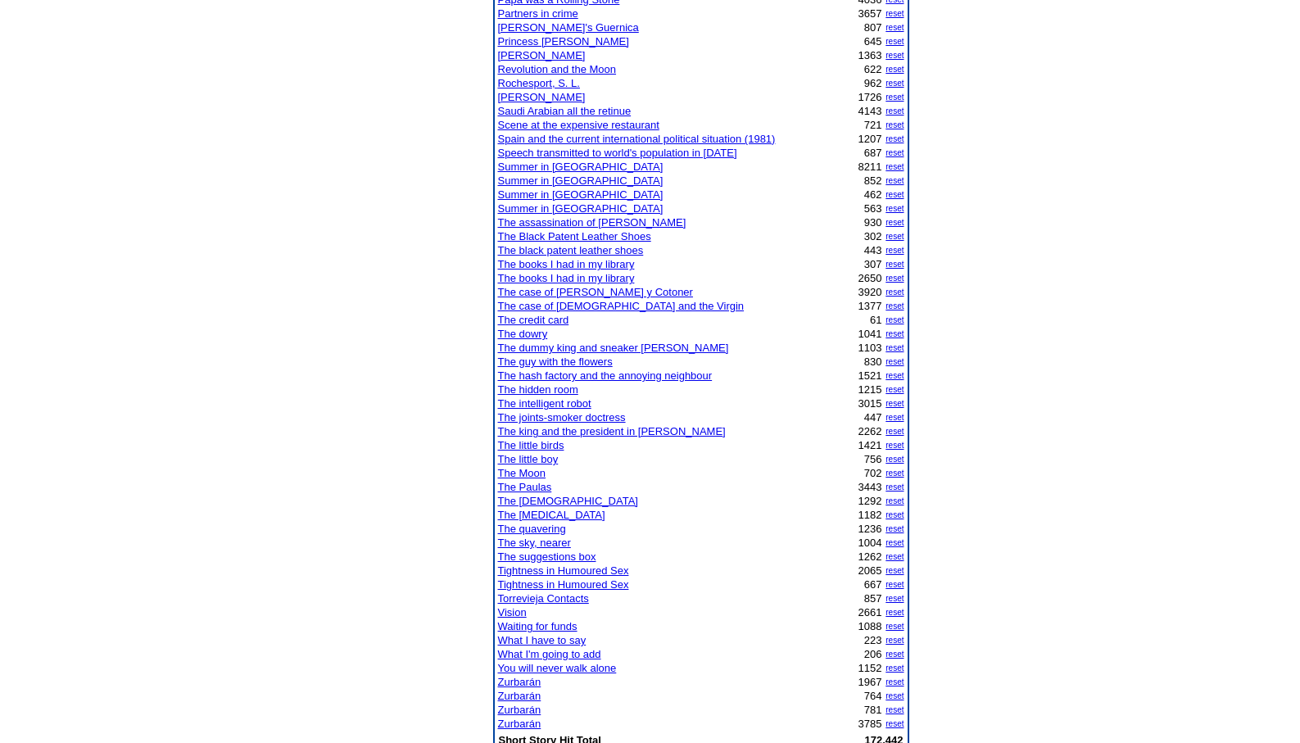
scroll to position [1114, 0]
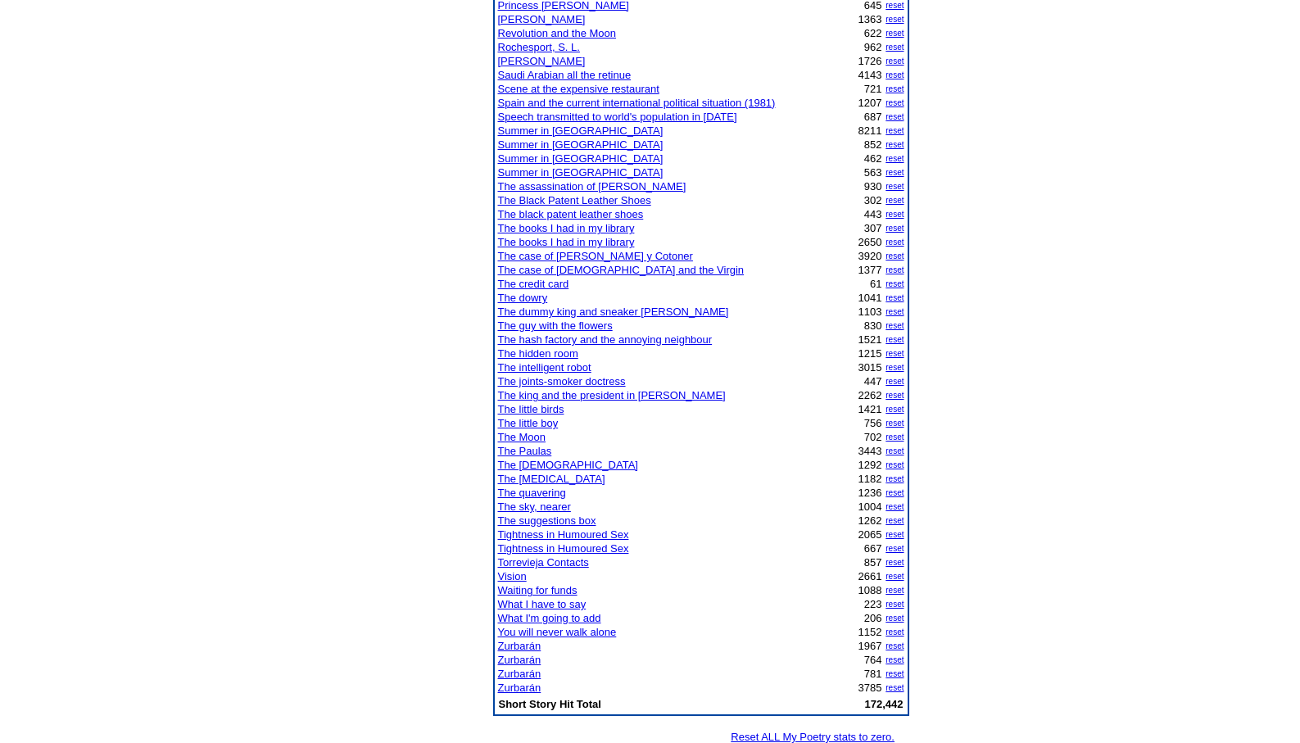
click at [525, 451] on link "The Paulas" at bounding box center [525, 451] width 54 height 12
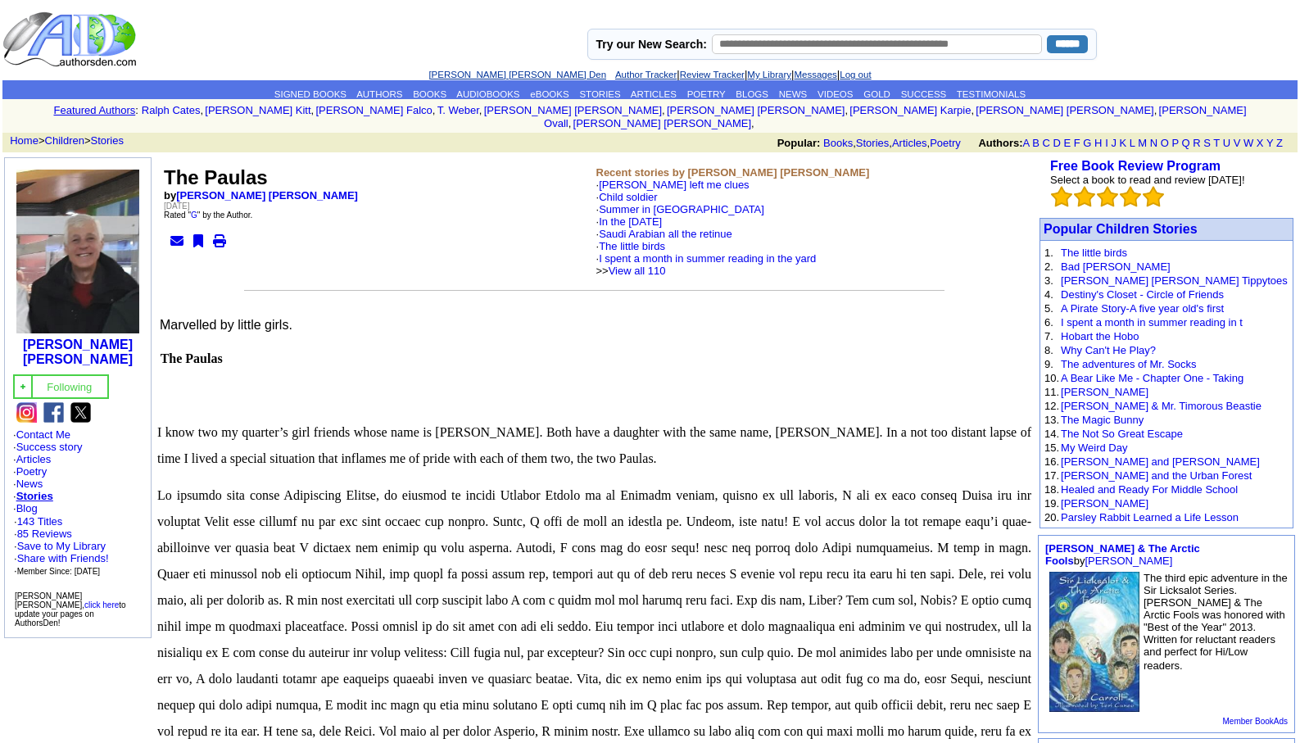
click at [494, 77] on link "[PERSON_NAME] [PERSON_NAME] Den" at bounding box center [518, 75] width 178 height 10
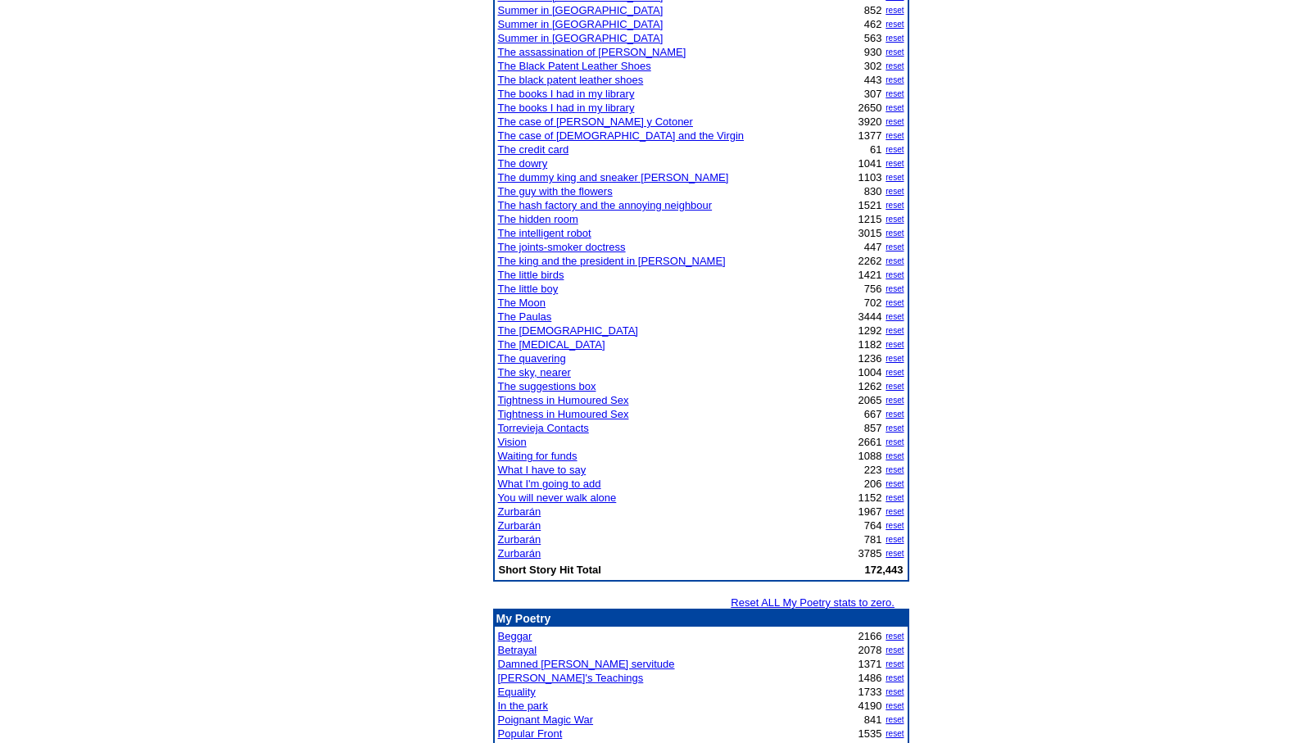
scroll to position [1299, 0]
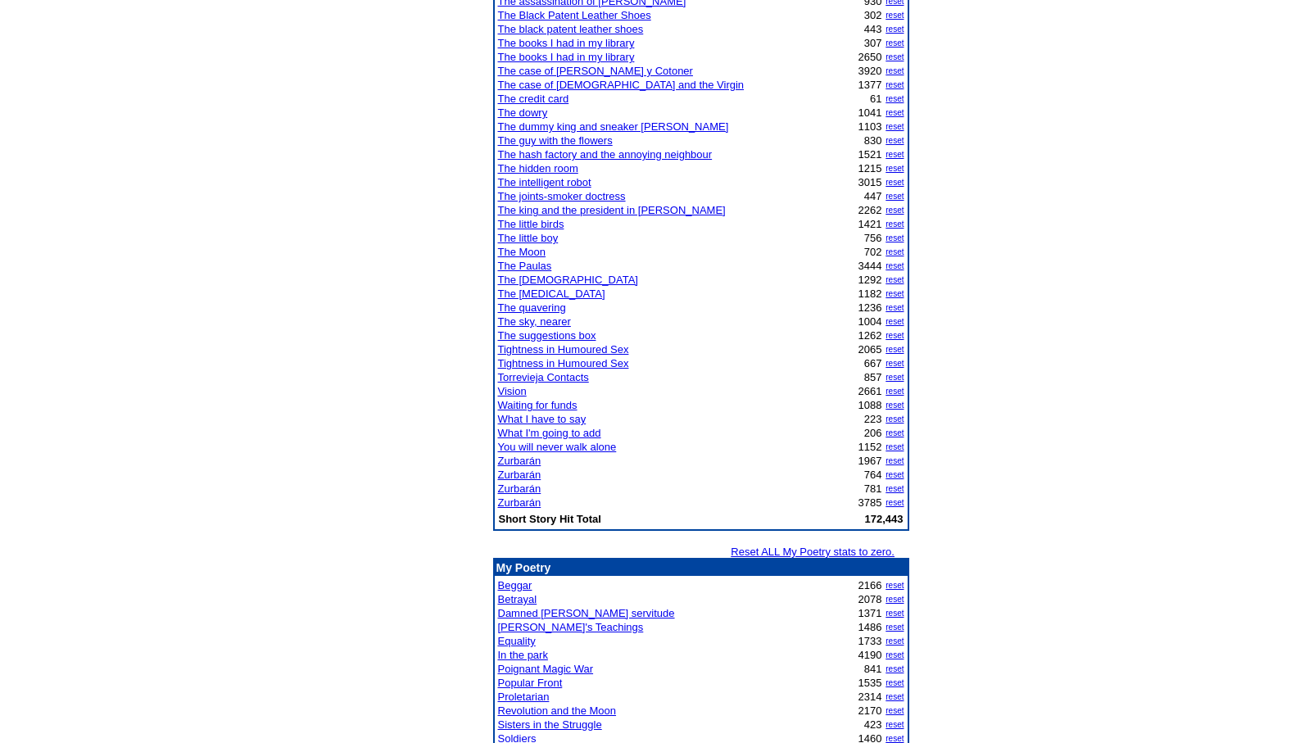
click at [538, 265] on link "The Paulas" at bounding box center [525, 266] width 54 height 12
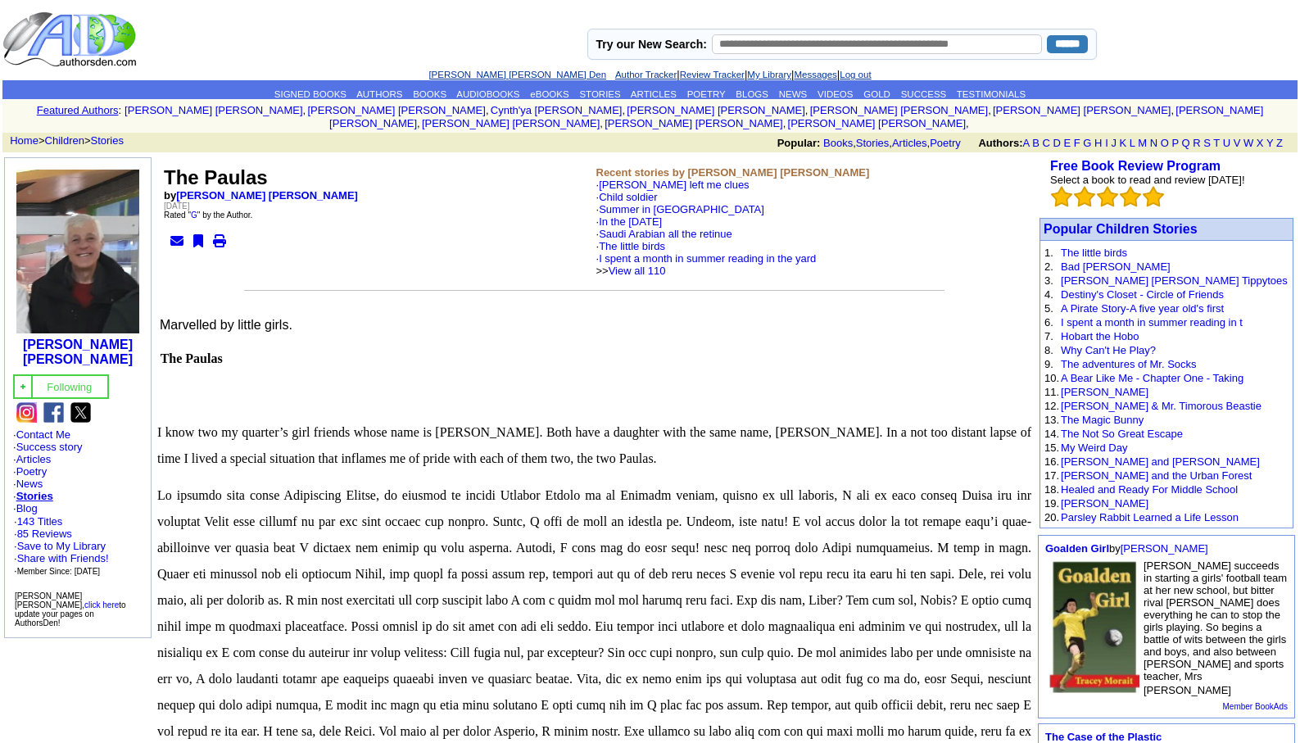
click at [478, 70] on link "[PERSON_NAME] [PERSON_NAME] Den" at bounding box center [518, 75] width 178 height 10
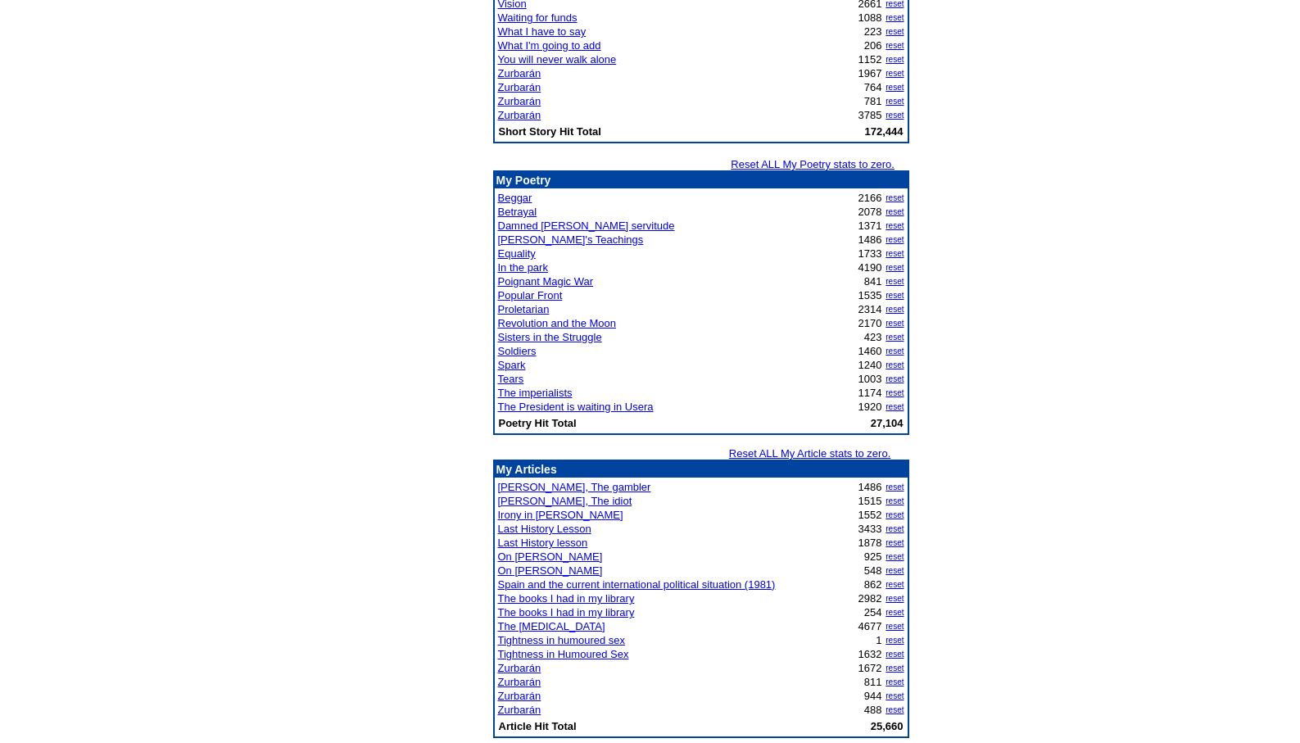
scroll to position [1737, 0]
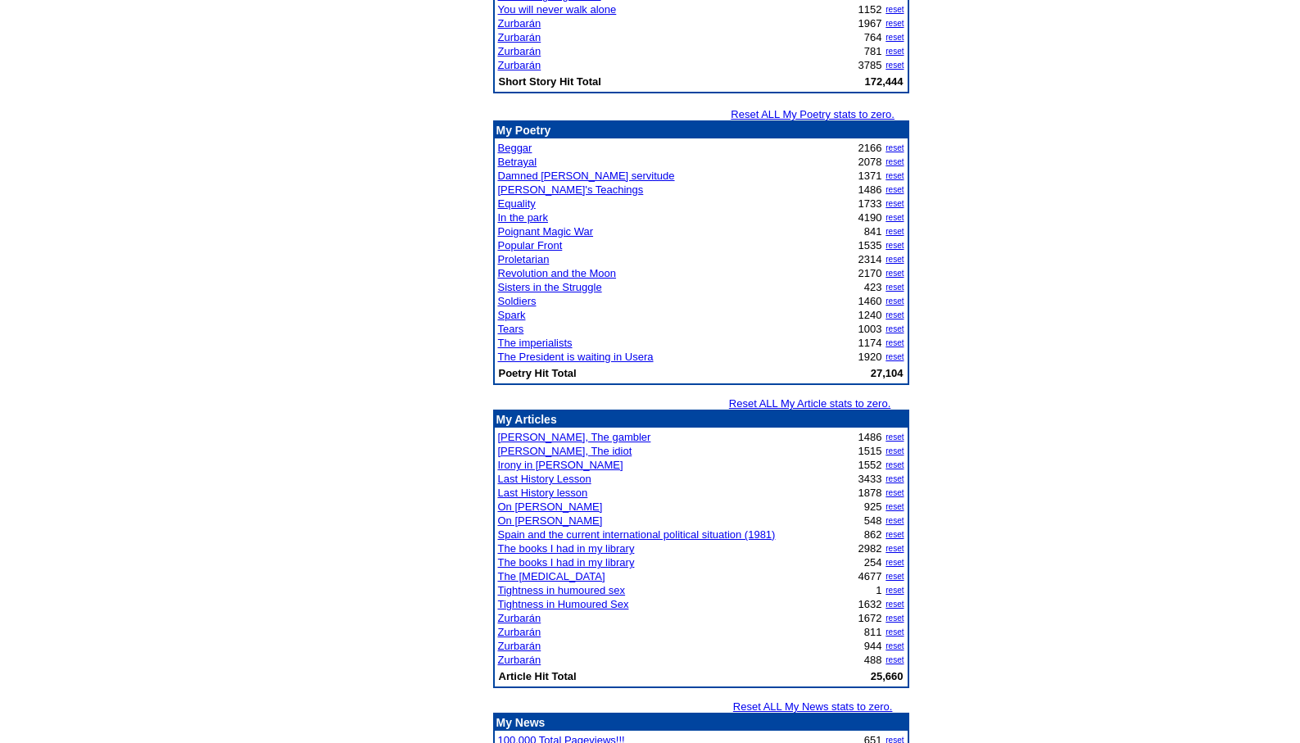
click at [538, 587] on link "Tightness in humoured sex" at bounding box center [562, 590] width 128 height 12
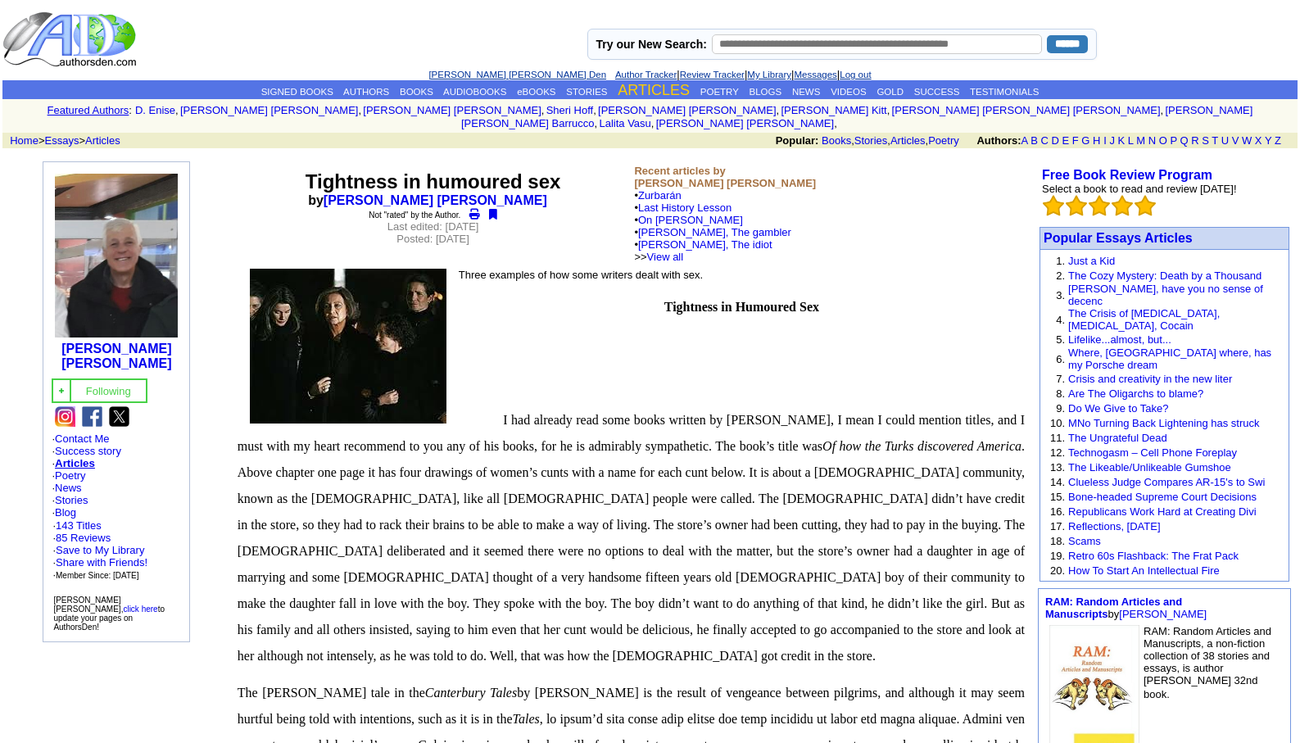
click at [639, 88] on link "ARTICLES" at bounding box center [654, 90] width 72 height 16
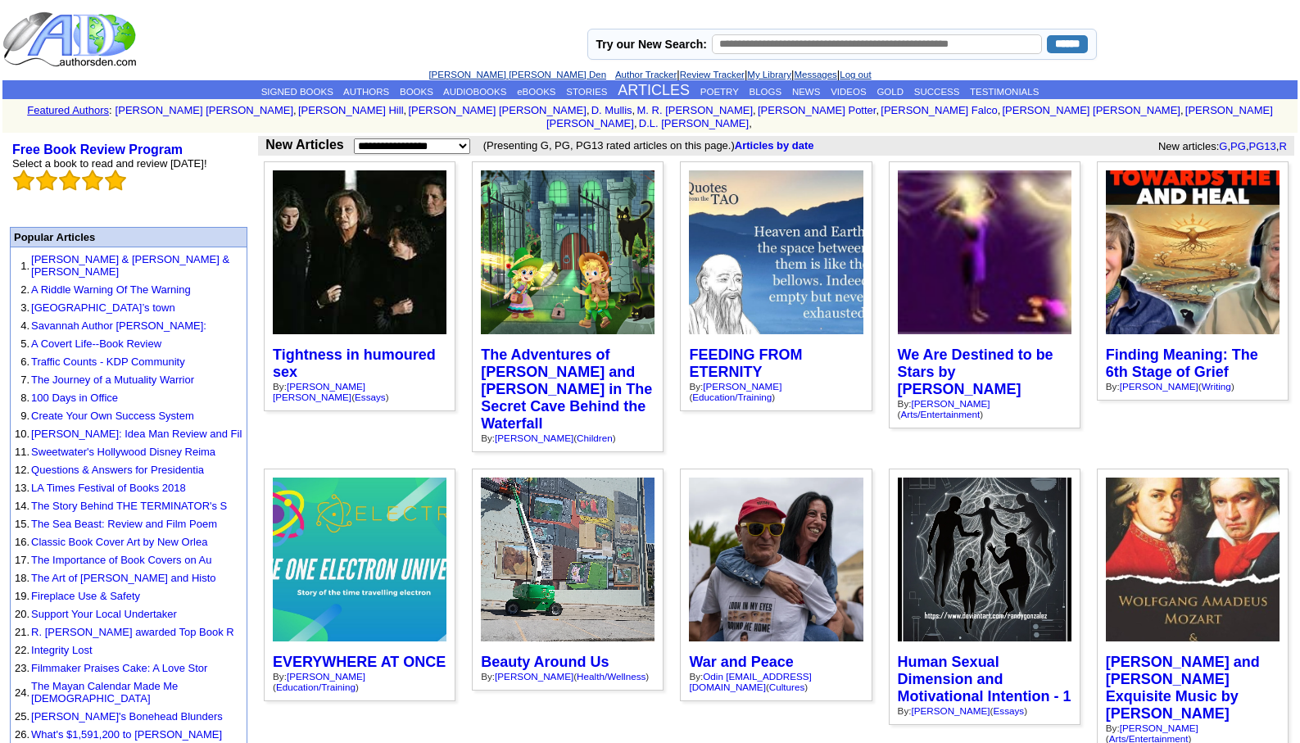
click at [473, 71] on link "[PERSON_NAME] [PERSON_NAME] Den" at bounding box center [518, 75] width 178 height 10
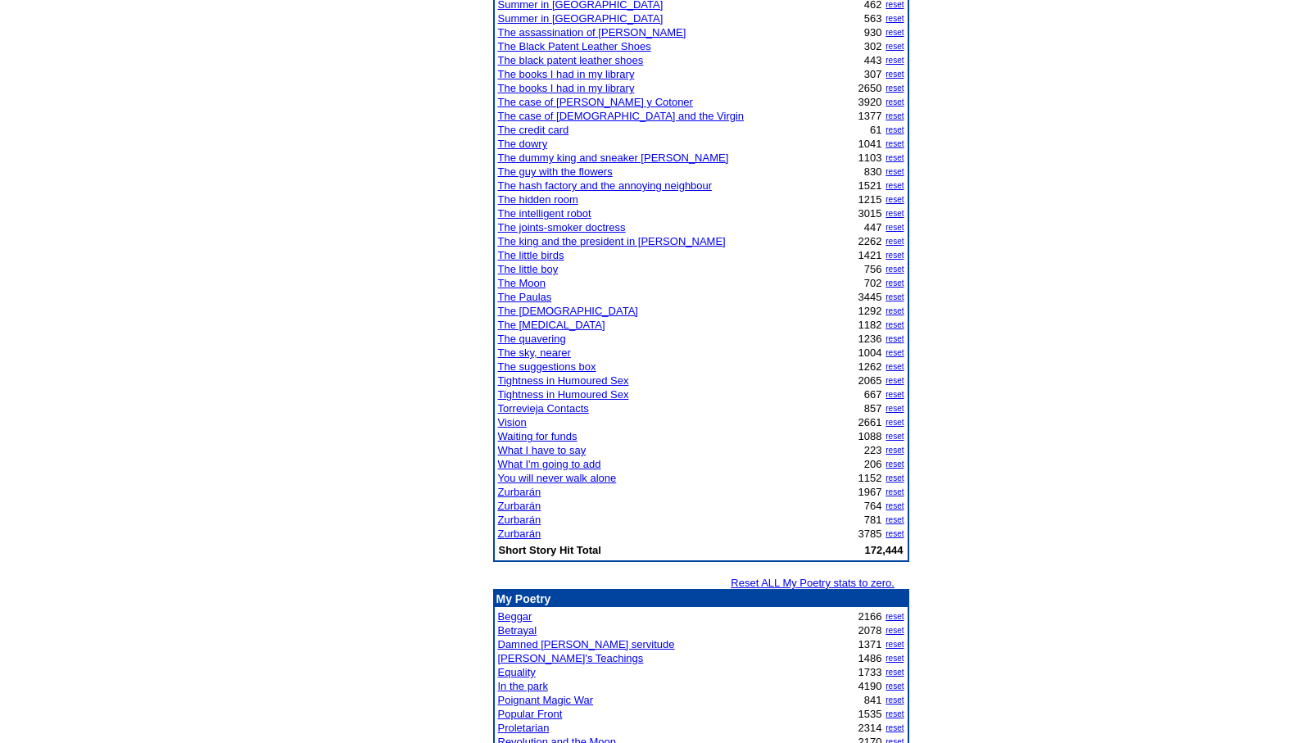
scroll to position [1299, 0]
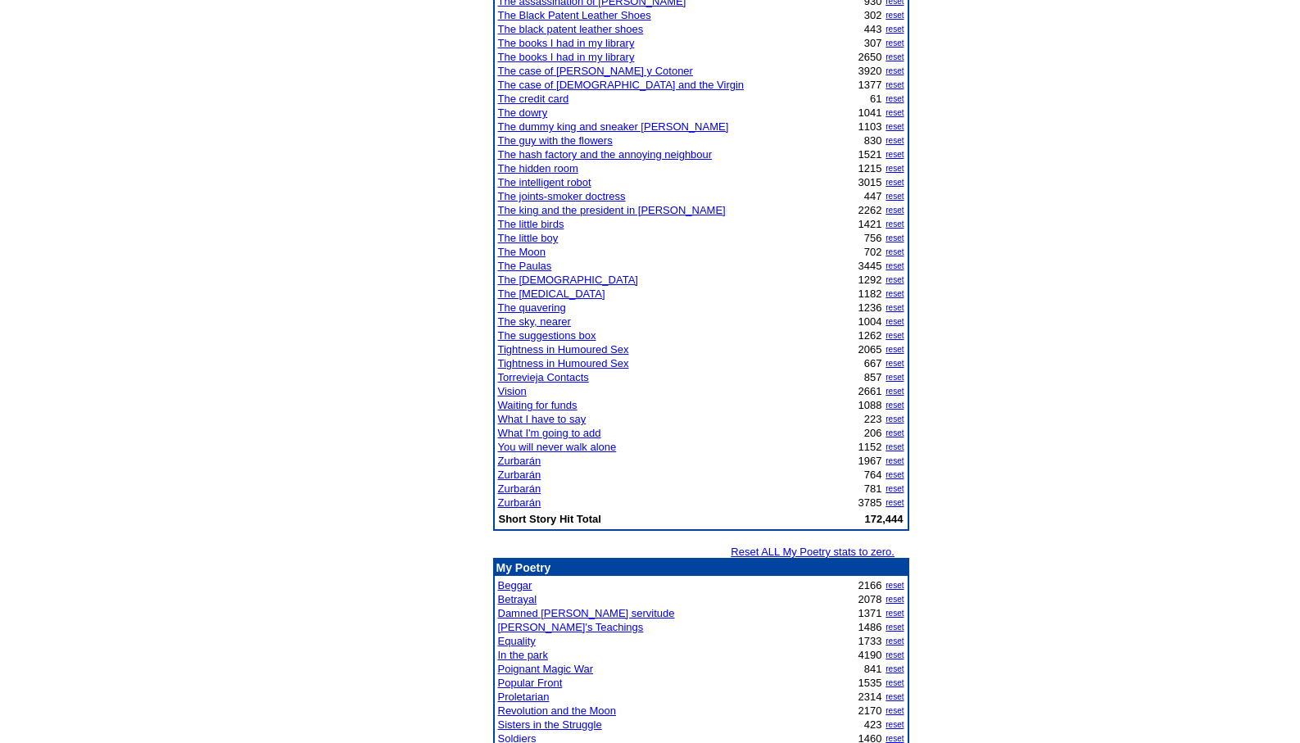
click at [569, 197] on link "The joints-smoker doctress" at bounding box center [562, 196] width 128 height 12
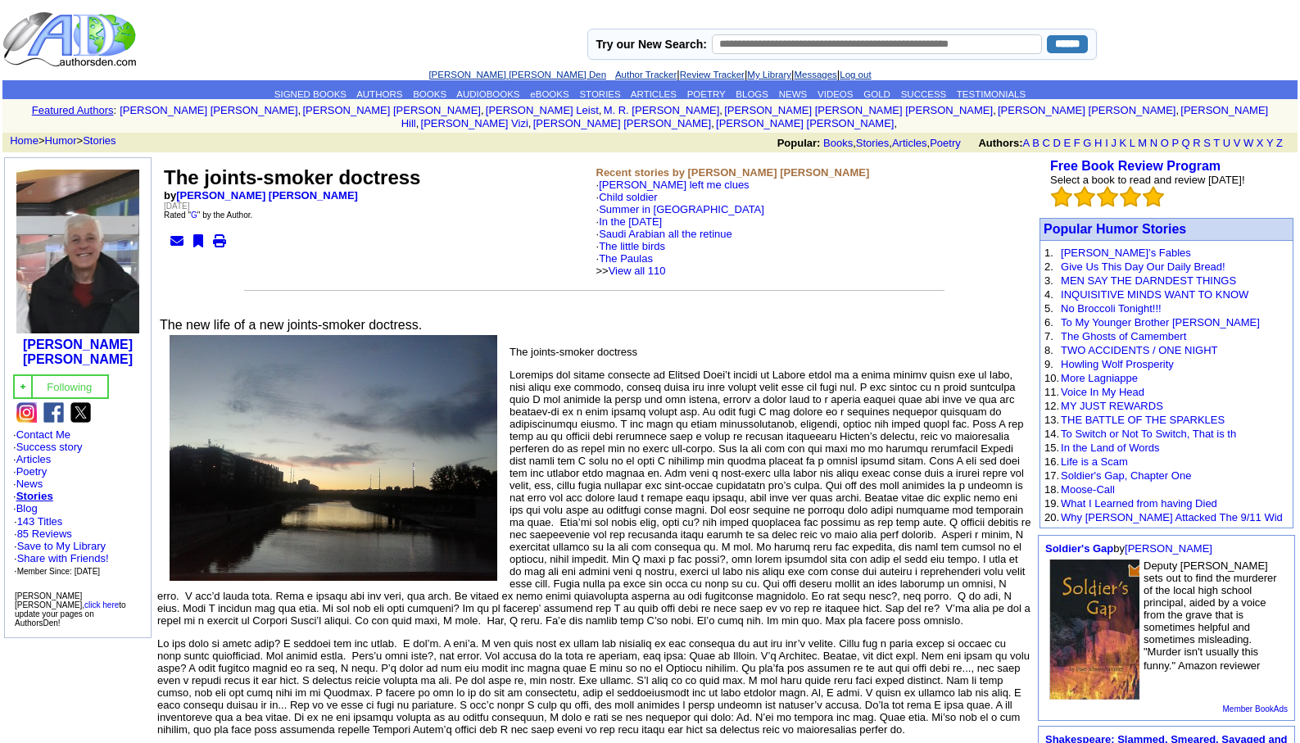
click at [466, 73] on link "[PERSON_NAME] [PERSON_NAME] Den" at bounding box center [518, 75] width 178 height 10
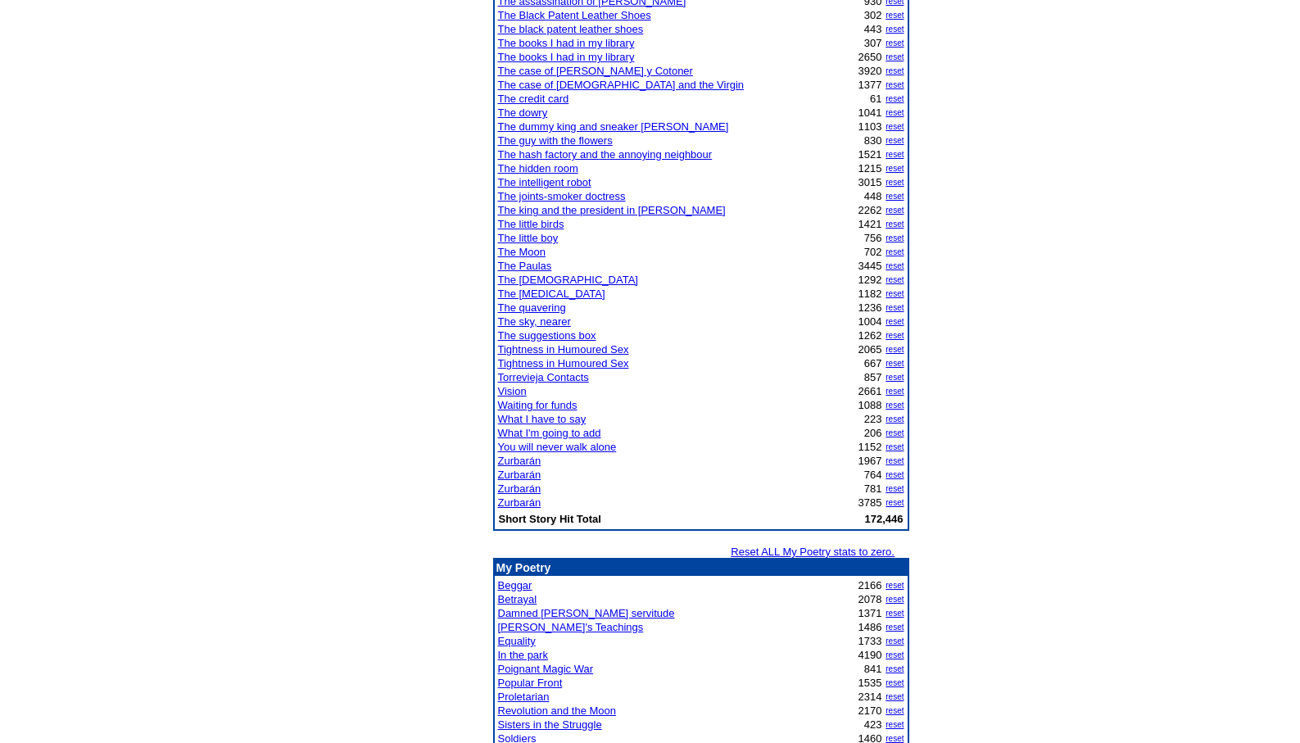
scroll to position [1949, 0]
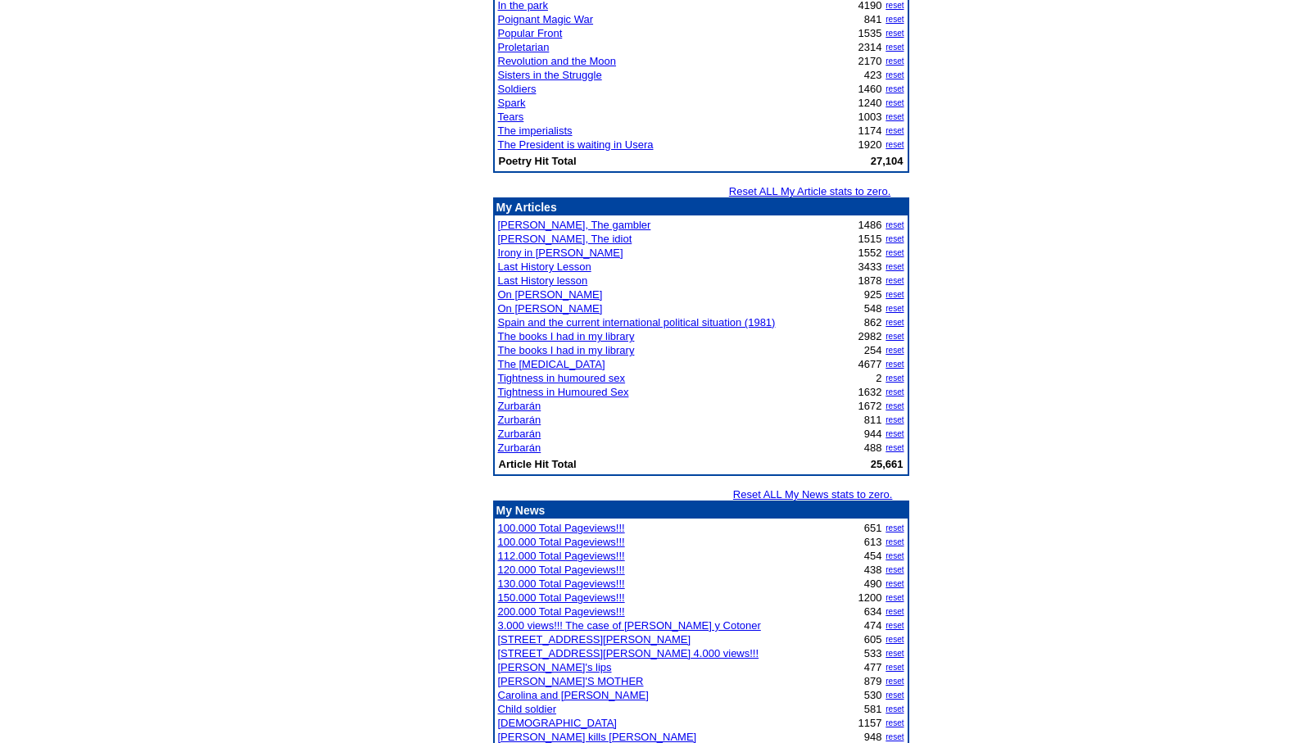
click at [538, 380] on link "Tightness in humoured sex" at bounding box center [562, 378] width 128 height 12
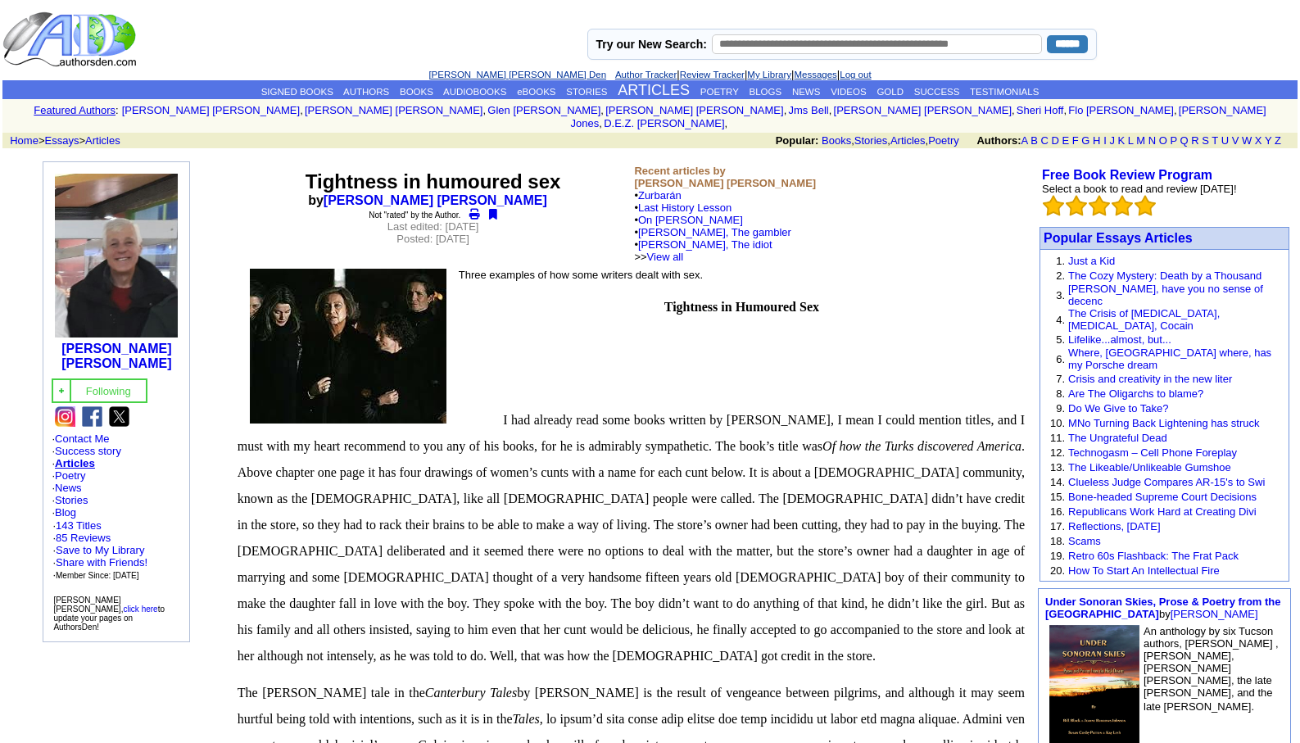
click at [462, 74] on link "[PERSON_NAME] [PERSON_NAME] Den" at bounding box center [518, 75] width 178 height 10
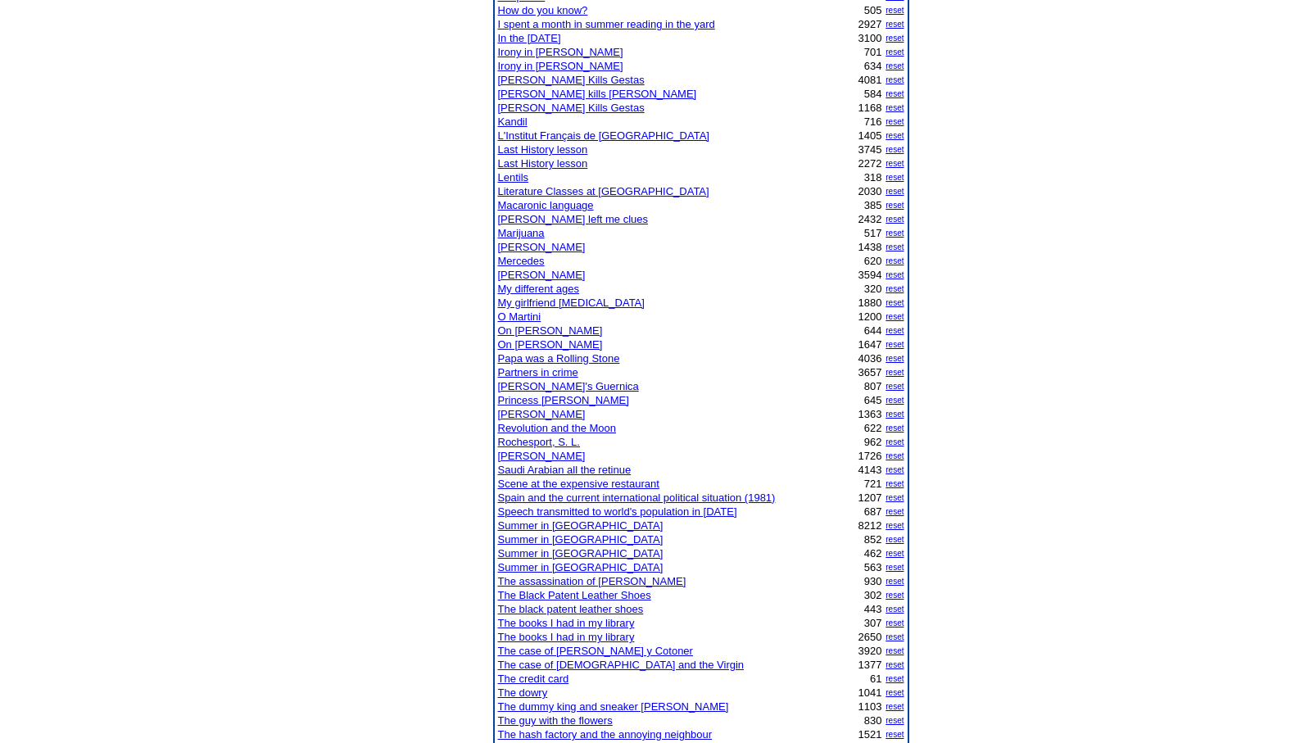
scroll to position [721, 0]
click at [637, 645] on link "The case of [PERSON_NAME] y Cotoner" at bounding box center [595, 649] width 195 height 12
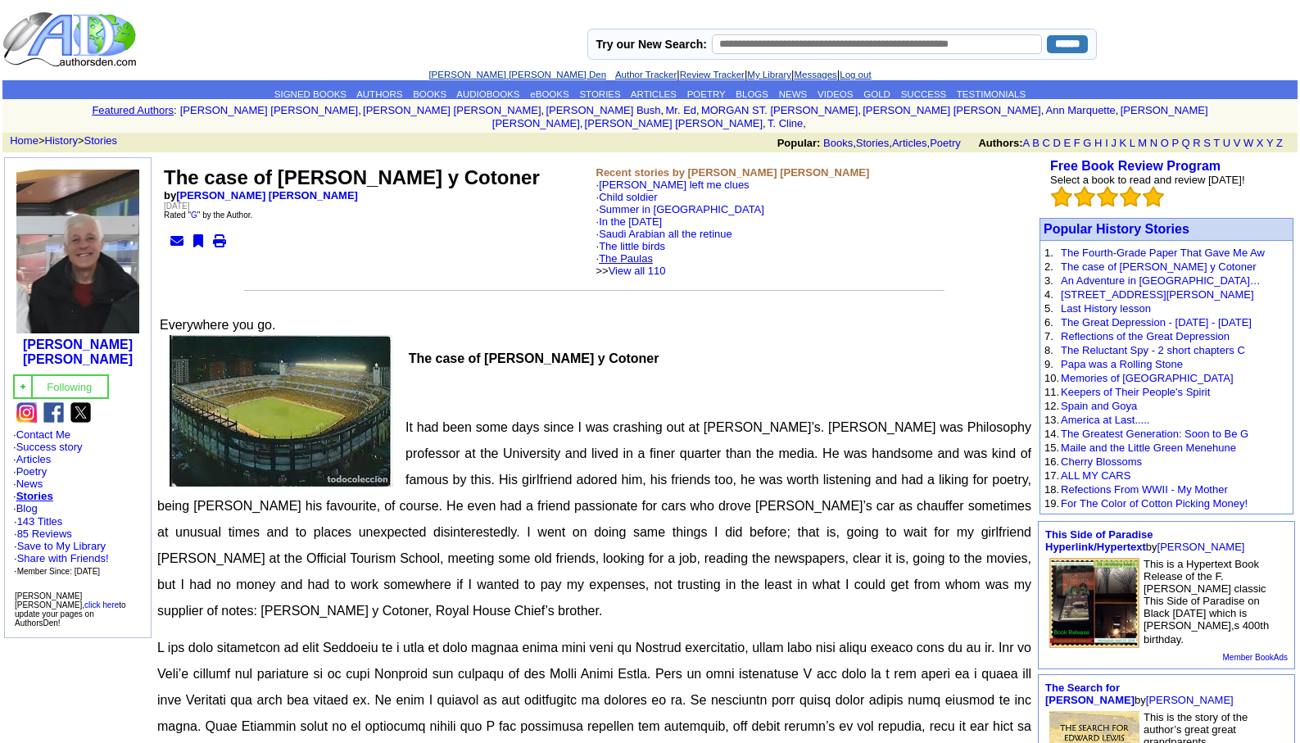
click at [637, 252] on link "The Paulas" at bounding box center [626, 258] width 54 height 12
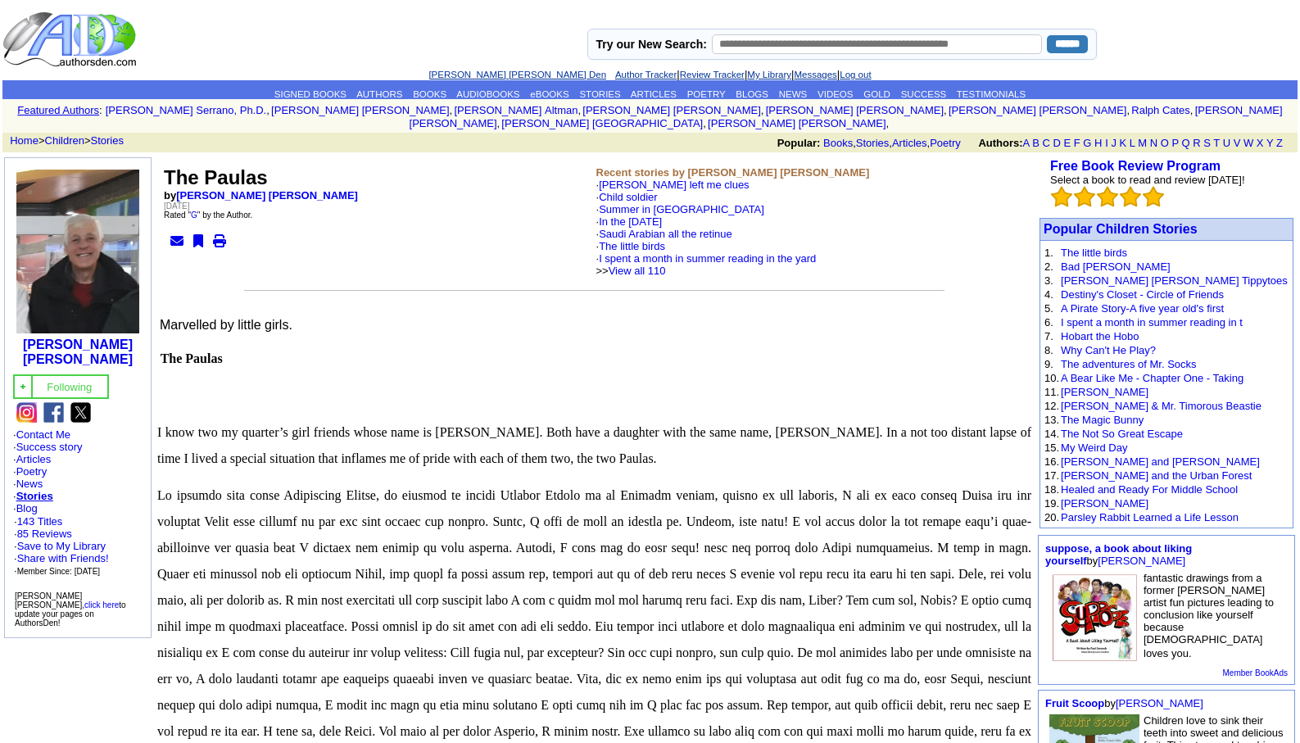
click at [463, 75] on link "[PERSON_NAME] [PERSON_NAME] Den" at bounding box center [518, 75] width 178 height 10
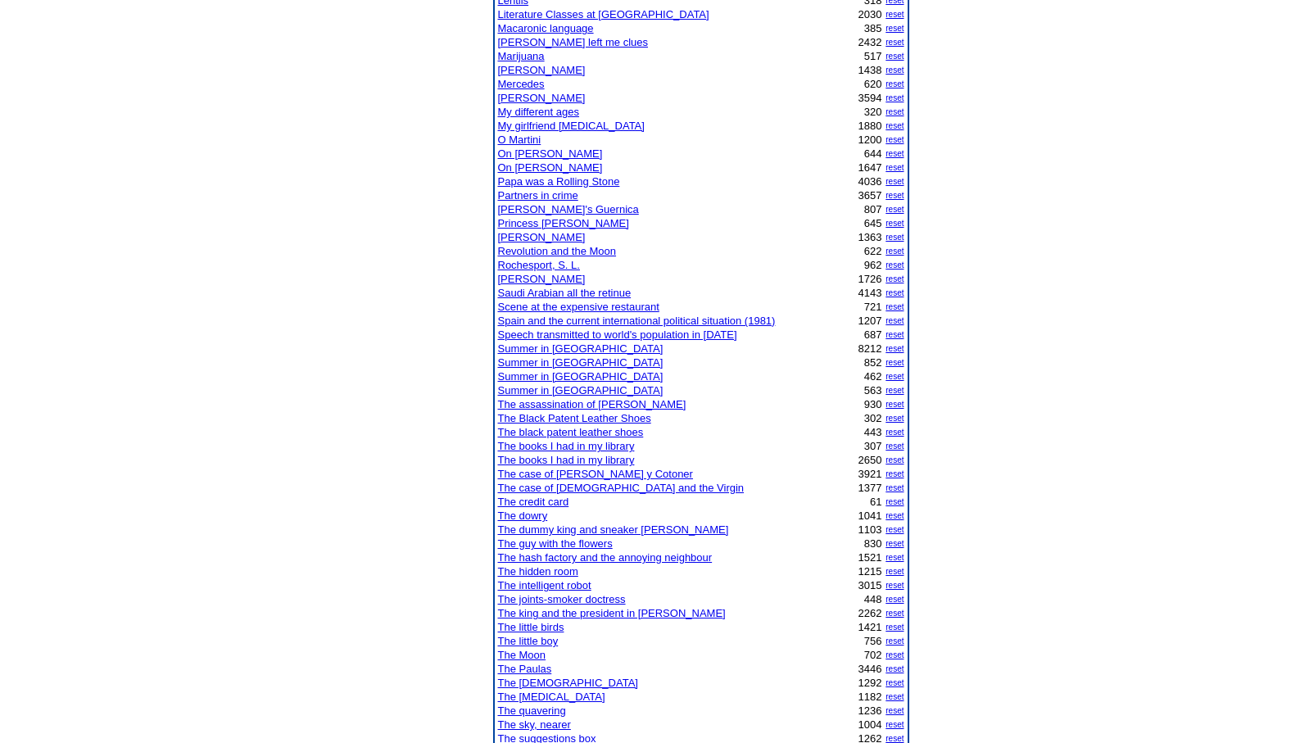
scroll to position [918, 0]
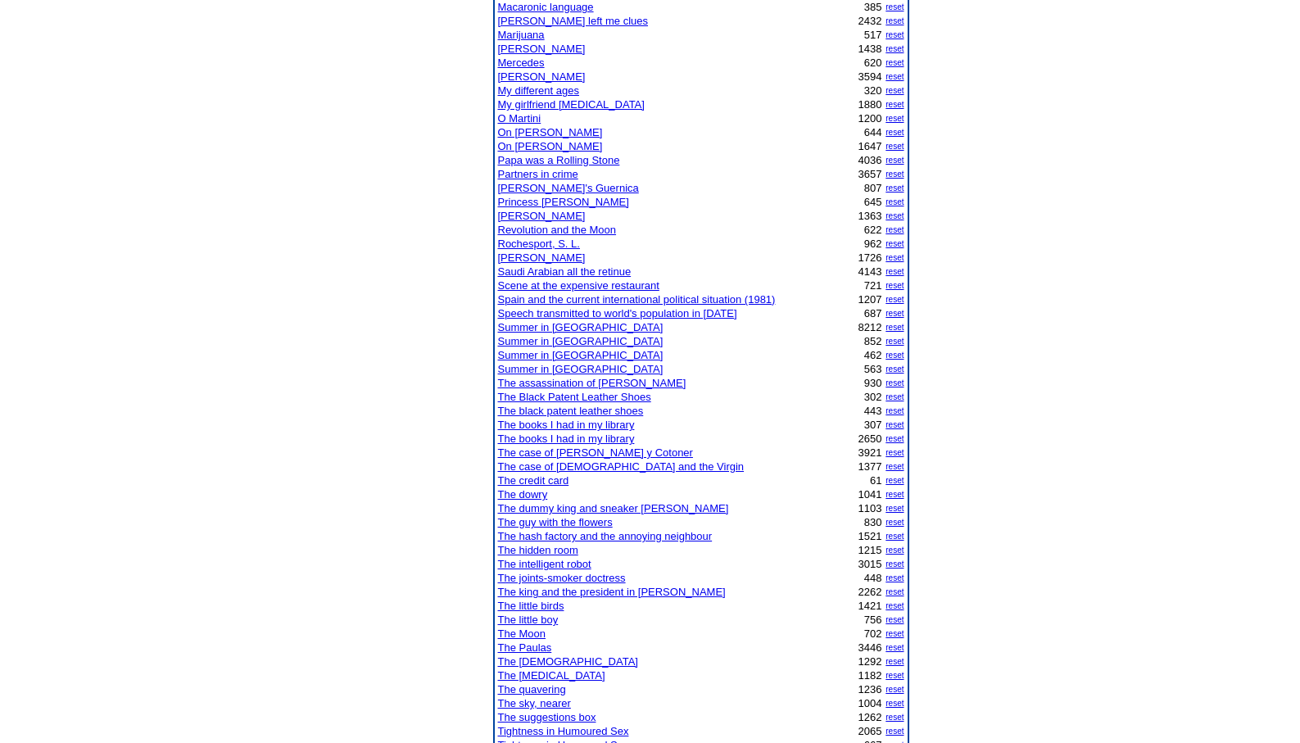
click at [528, 286] on link "Scene at the expensive restaurant" at bounding box center [578, 285] width 161 height 12
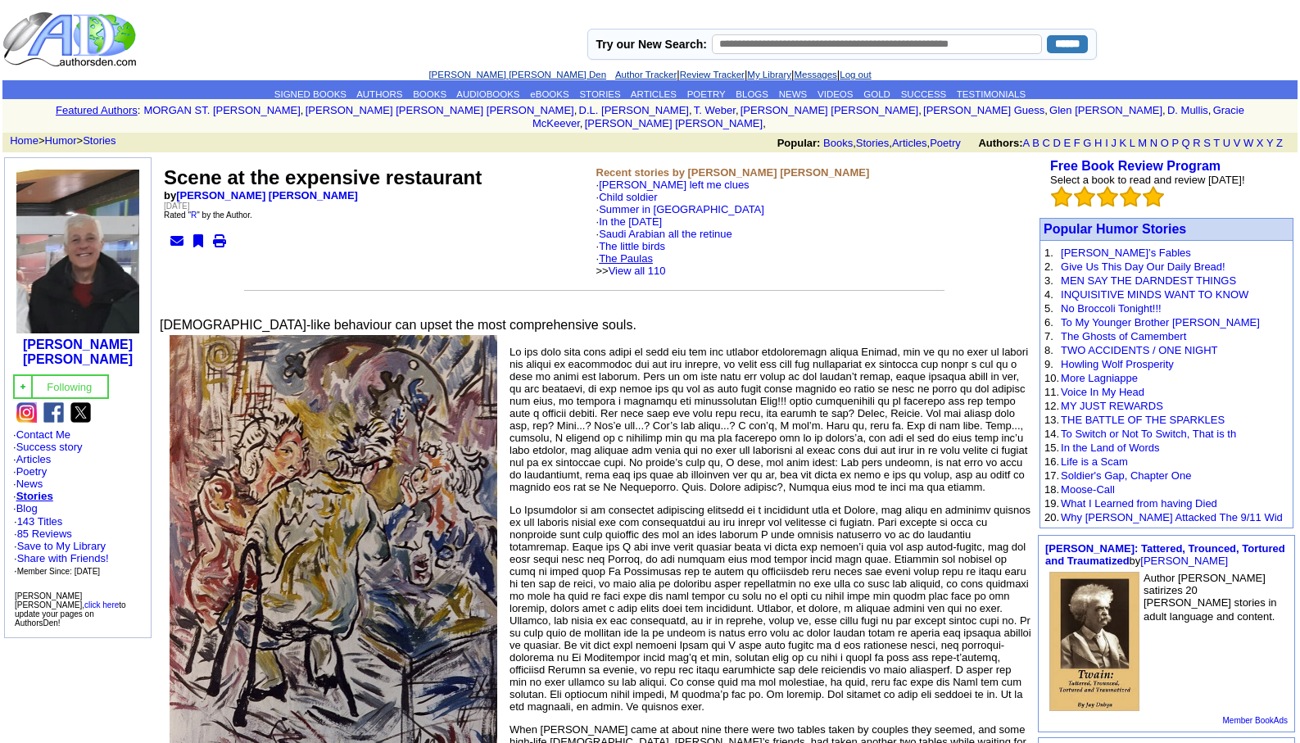
click at [641, 252] on link "The Paulas" at bounding box center [626, 258] width 54 height 12
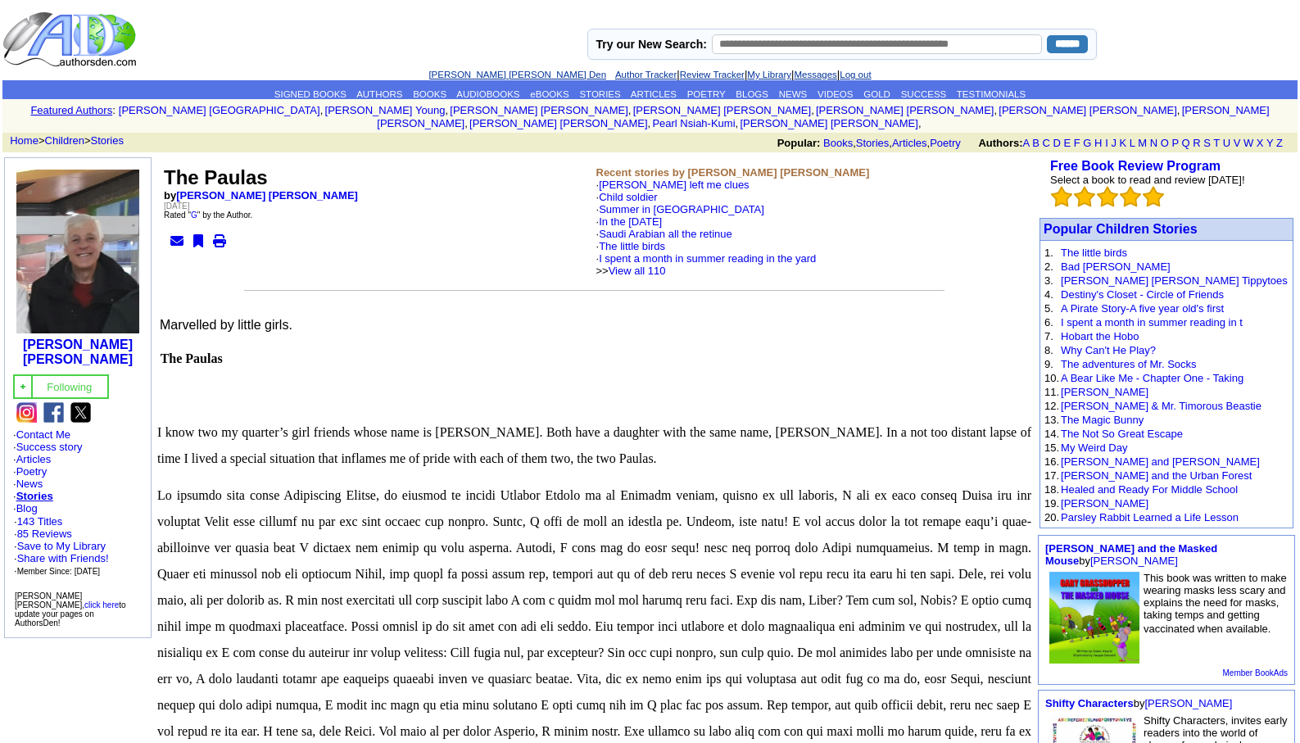
click at [477, 77] on link "[PERSON_NAME] [PERSON_NAME] Den" at bounding box center [518, 75] width 178 height 10
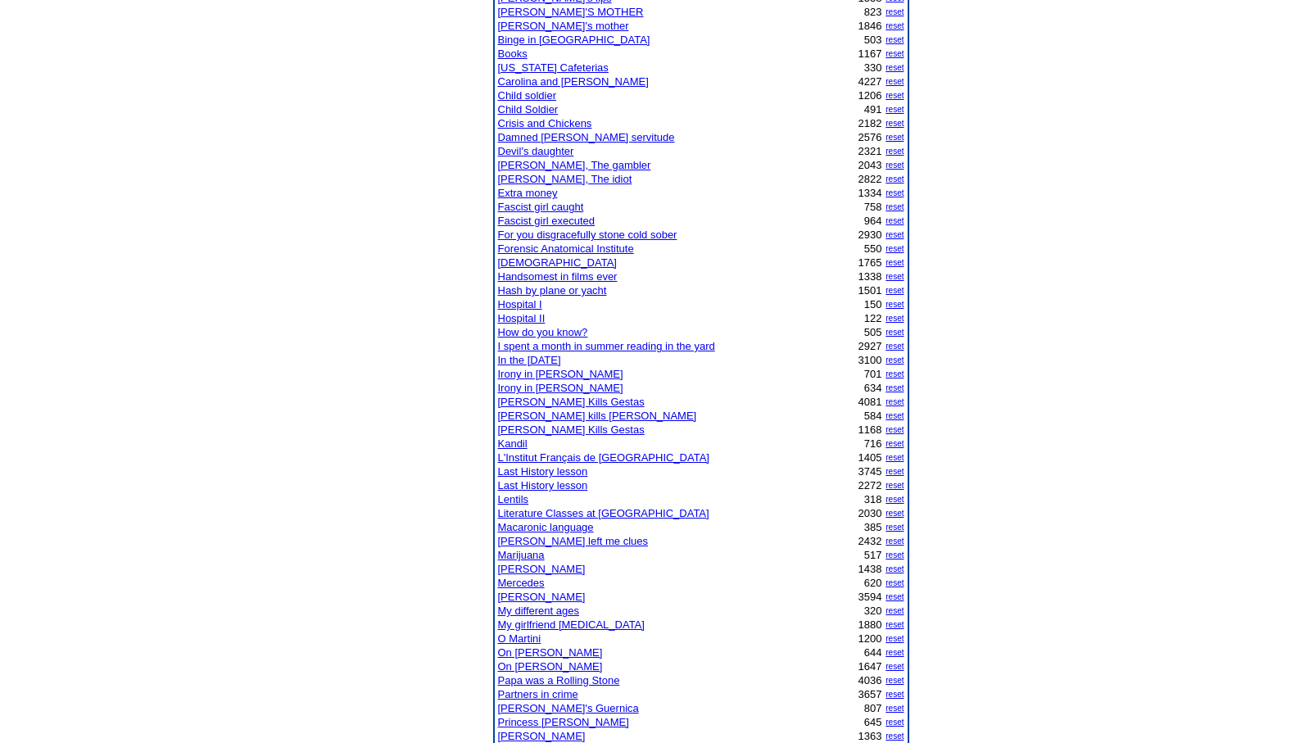
scroll to position [459, 0]
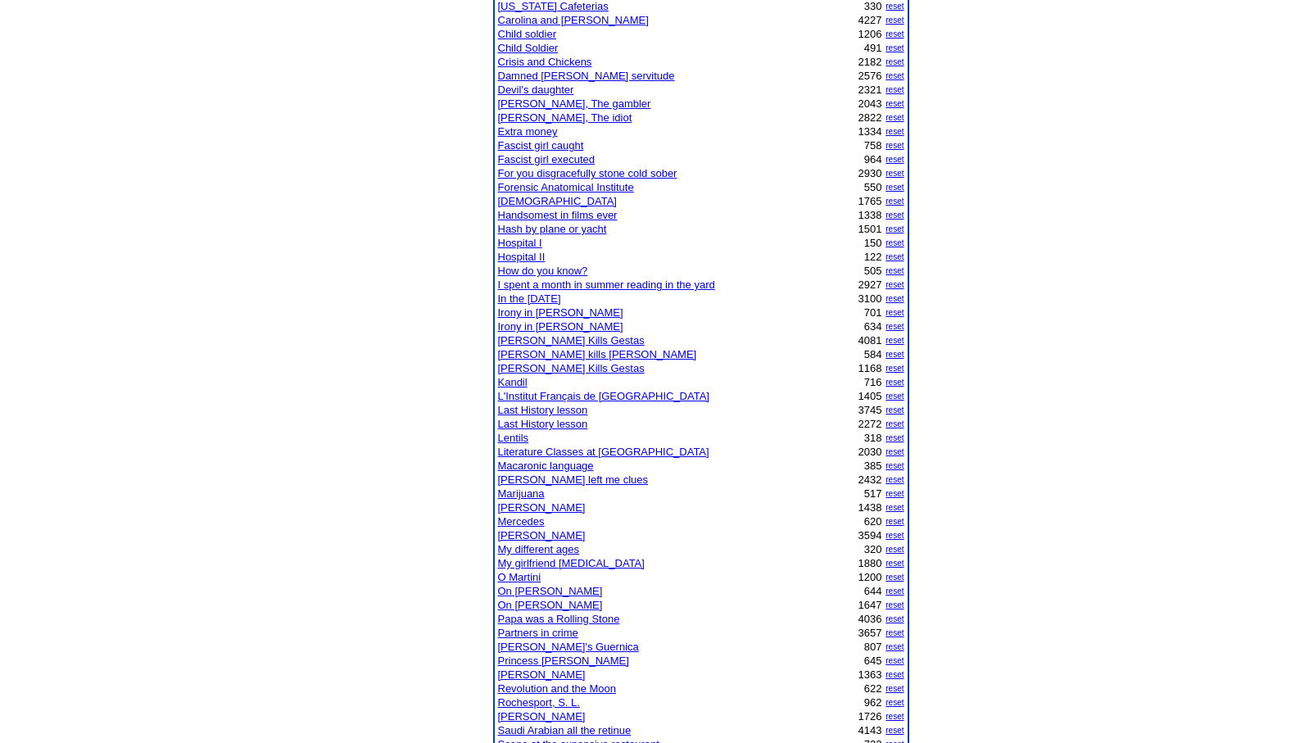
click at [591, 730] on link "Saudi Arabian all the retinue" at bounding box center [565, 730] width 134 height 12
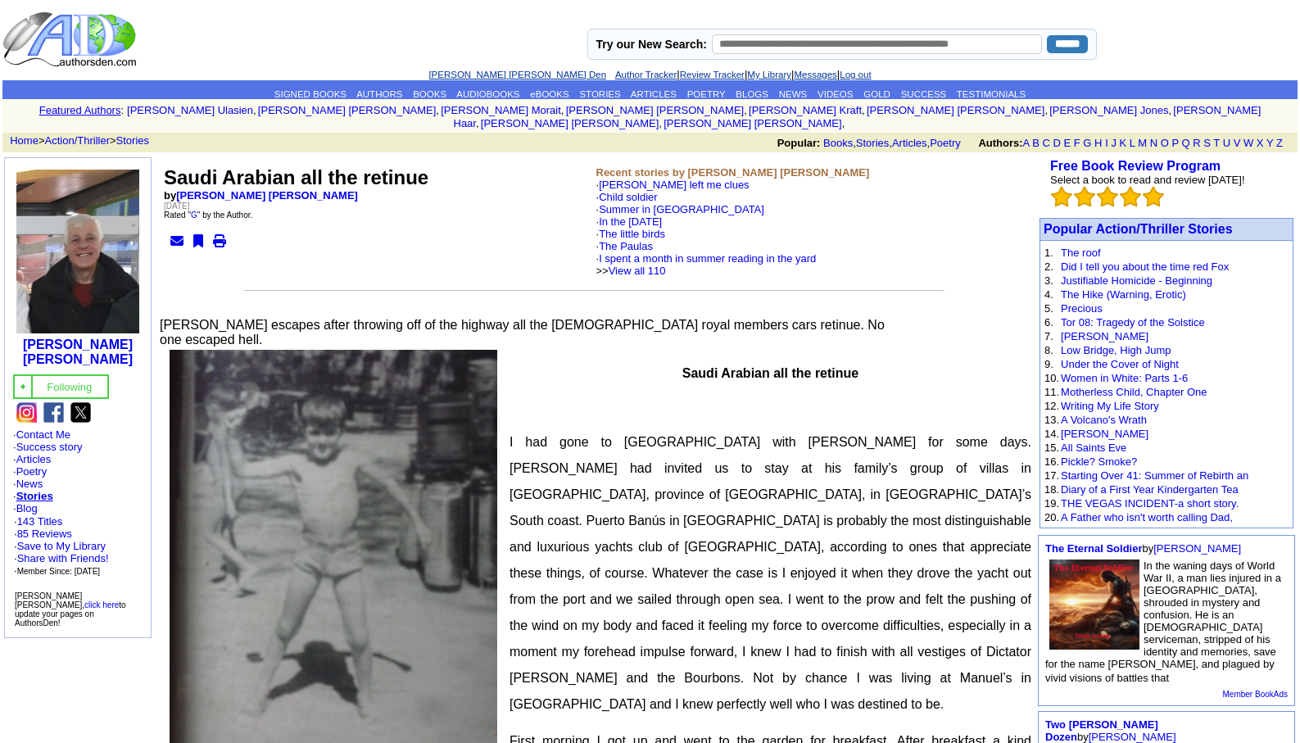
click at [490, 75] on link "[PERSON_NAME] [PERSON_NAME] Den" at bounding box center [518, 75] width 178 height 10
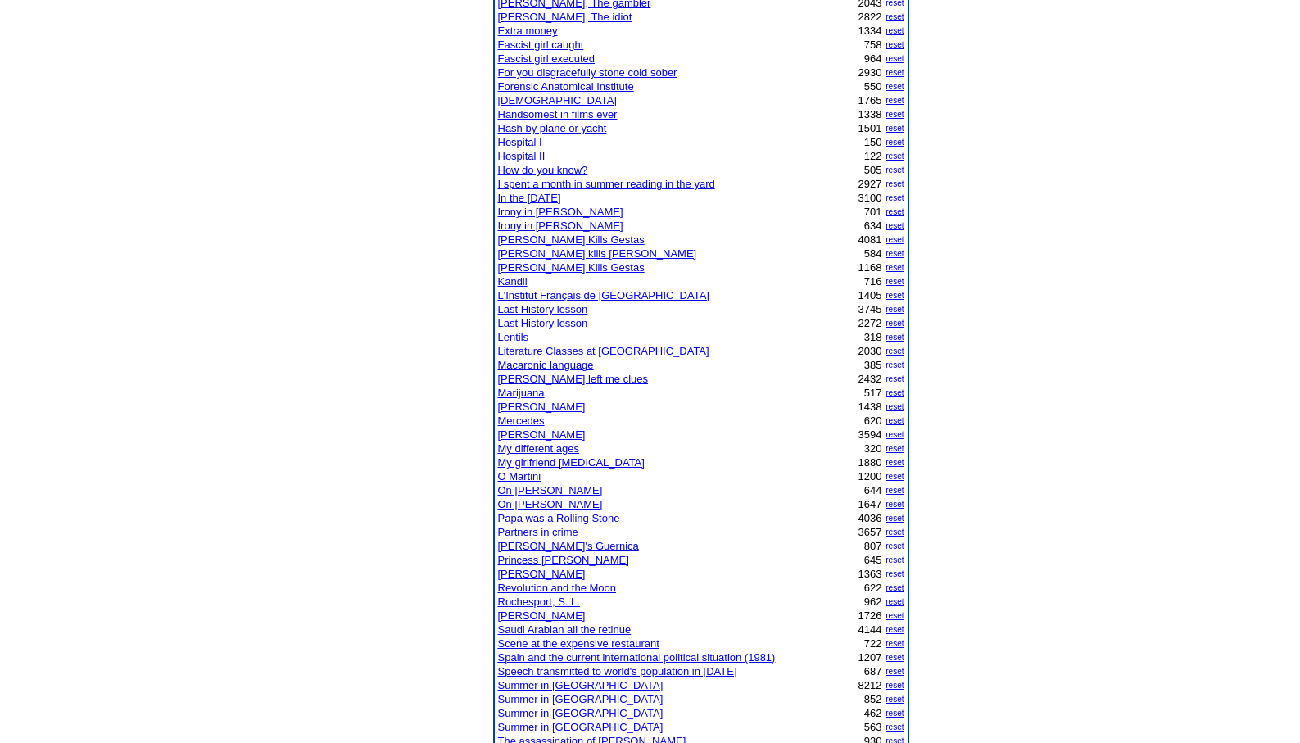
scroll to position [623, 0]
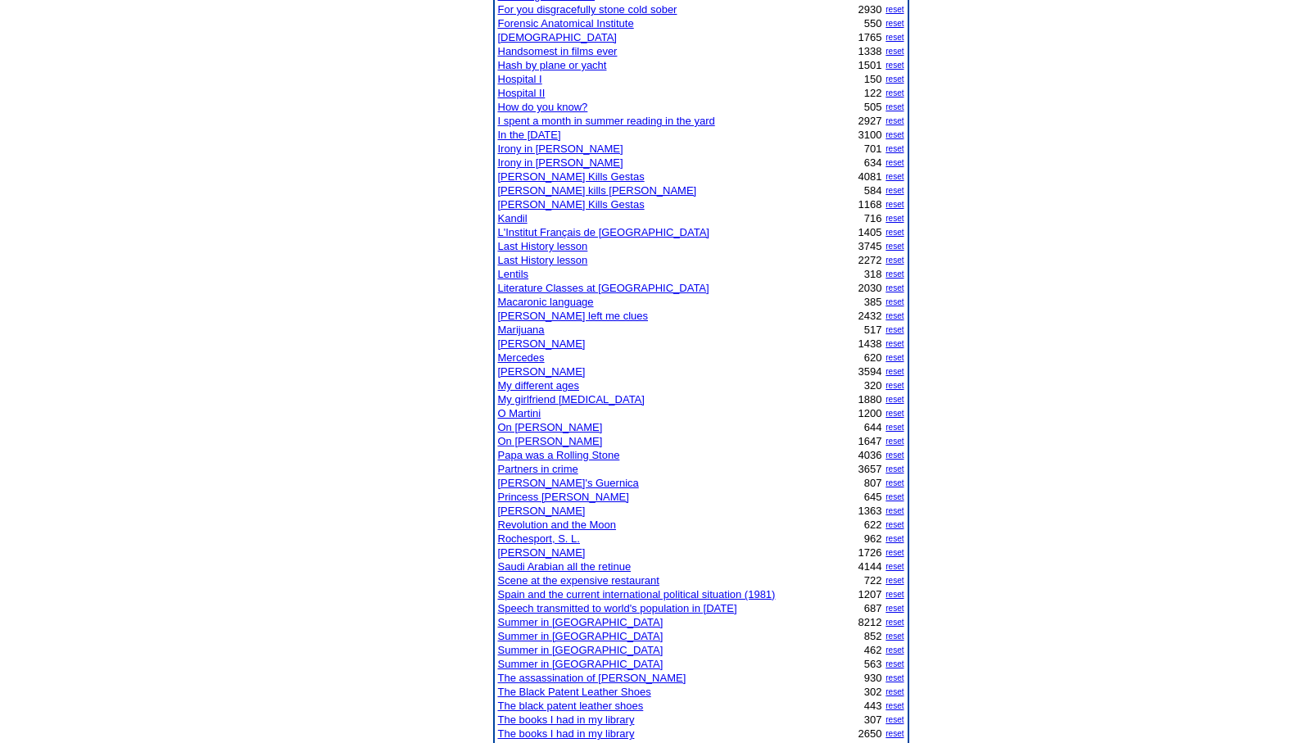
click at [514, 370] on link "[PERSON_NAME]" at bounding box center [542, 371] width 88 height 12
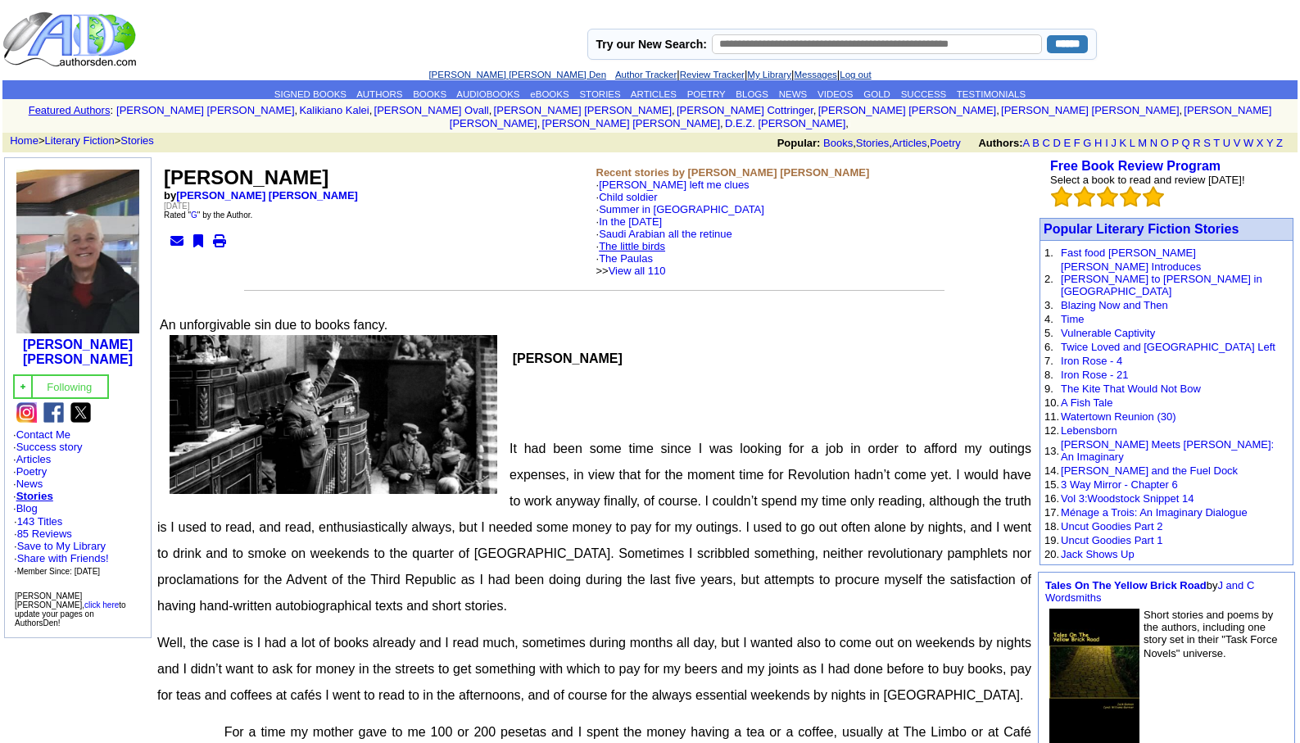
click at [649, 240] on link "The little birds" at bounding box center [632, 246] width 66 height 12
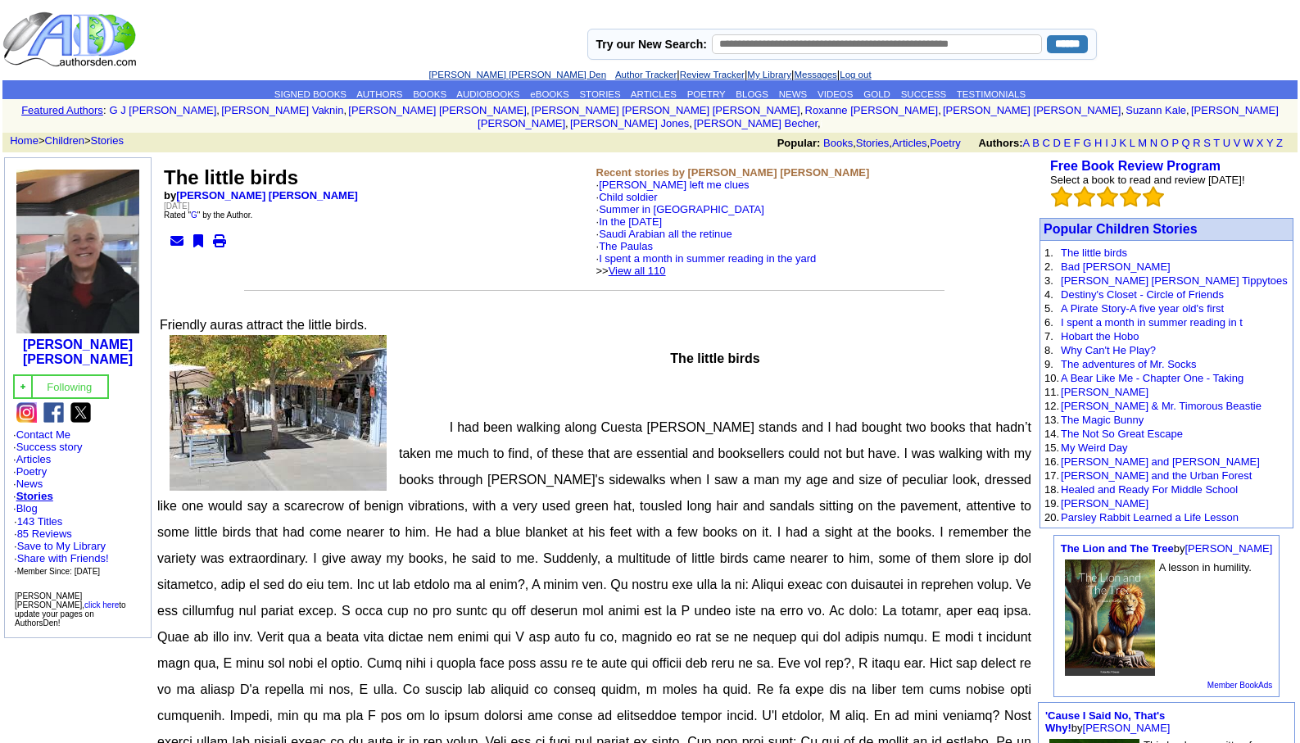
click at [666, 265] on link "View all 110" at bounding box center [637, 271] width 57 height 12
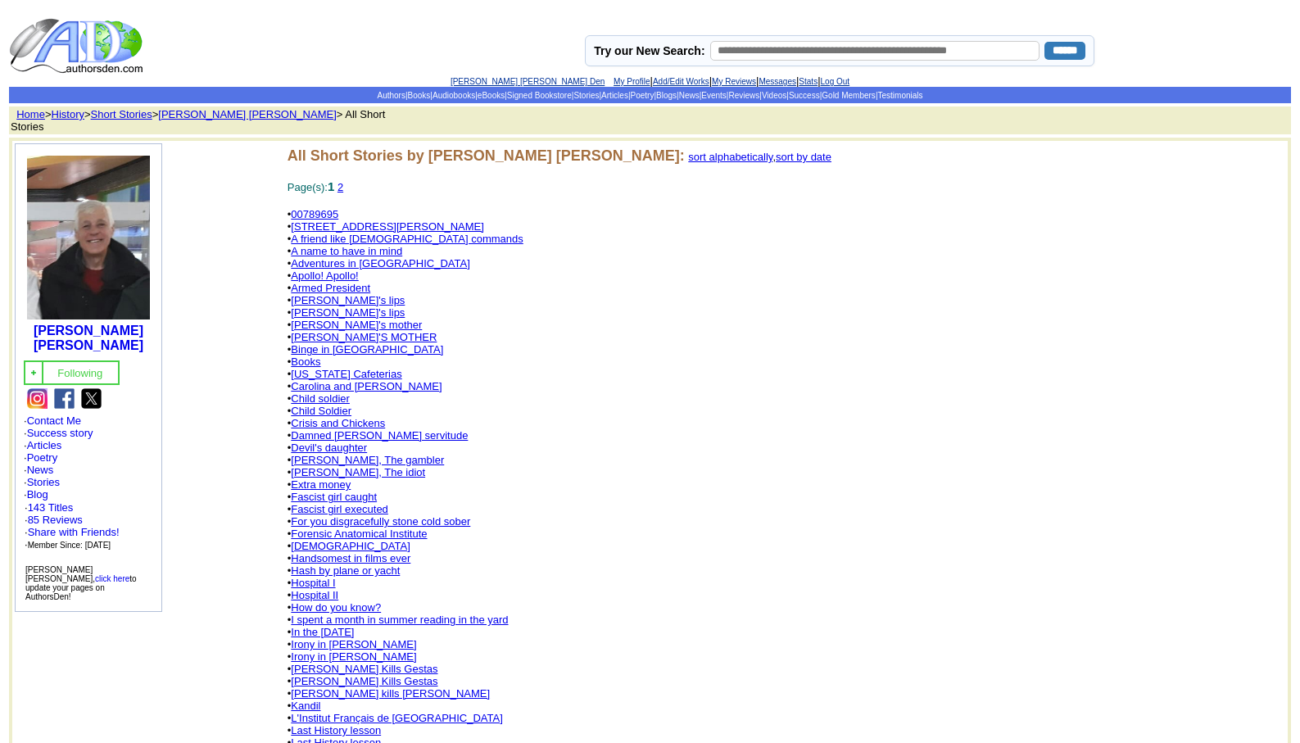
click at [343, 181] on link "2" at bounding box center [341, 187] width 6 height 12
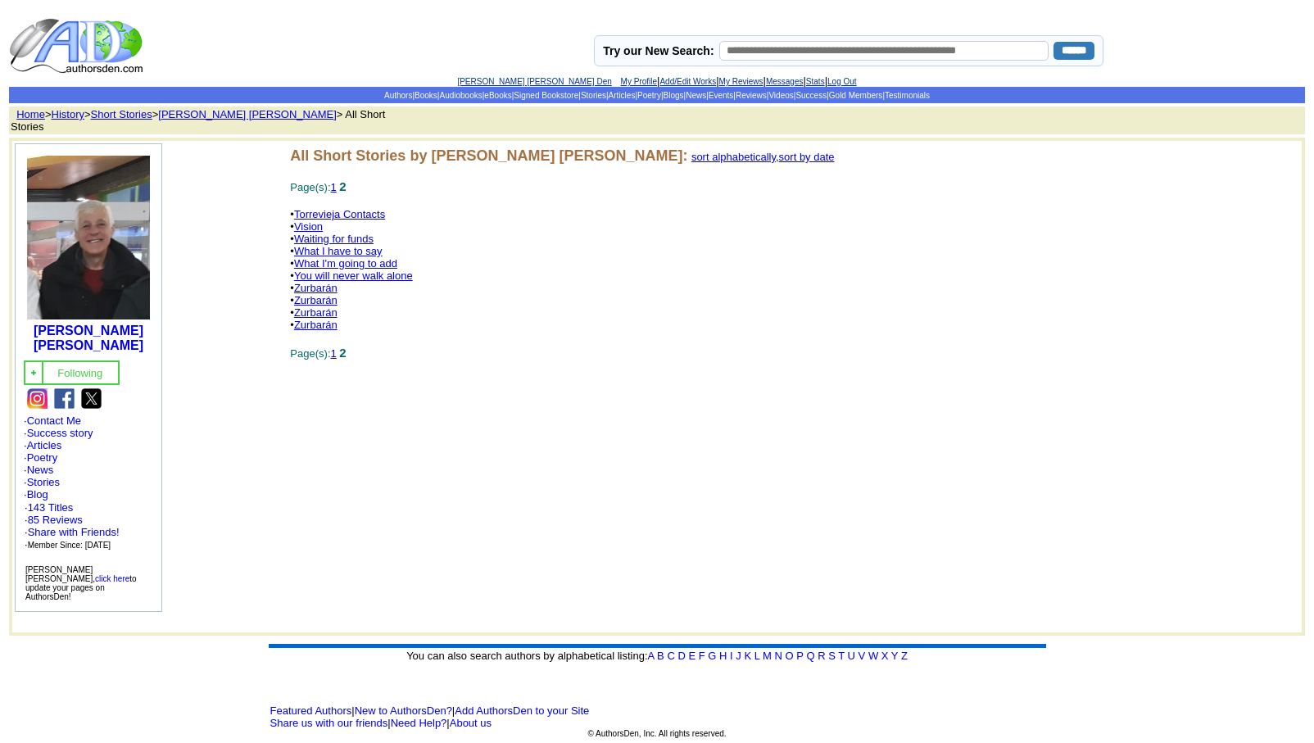
click at [311, 220] on link "Vision" at bounding box center [308, 226] width 29 height 12
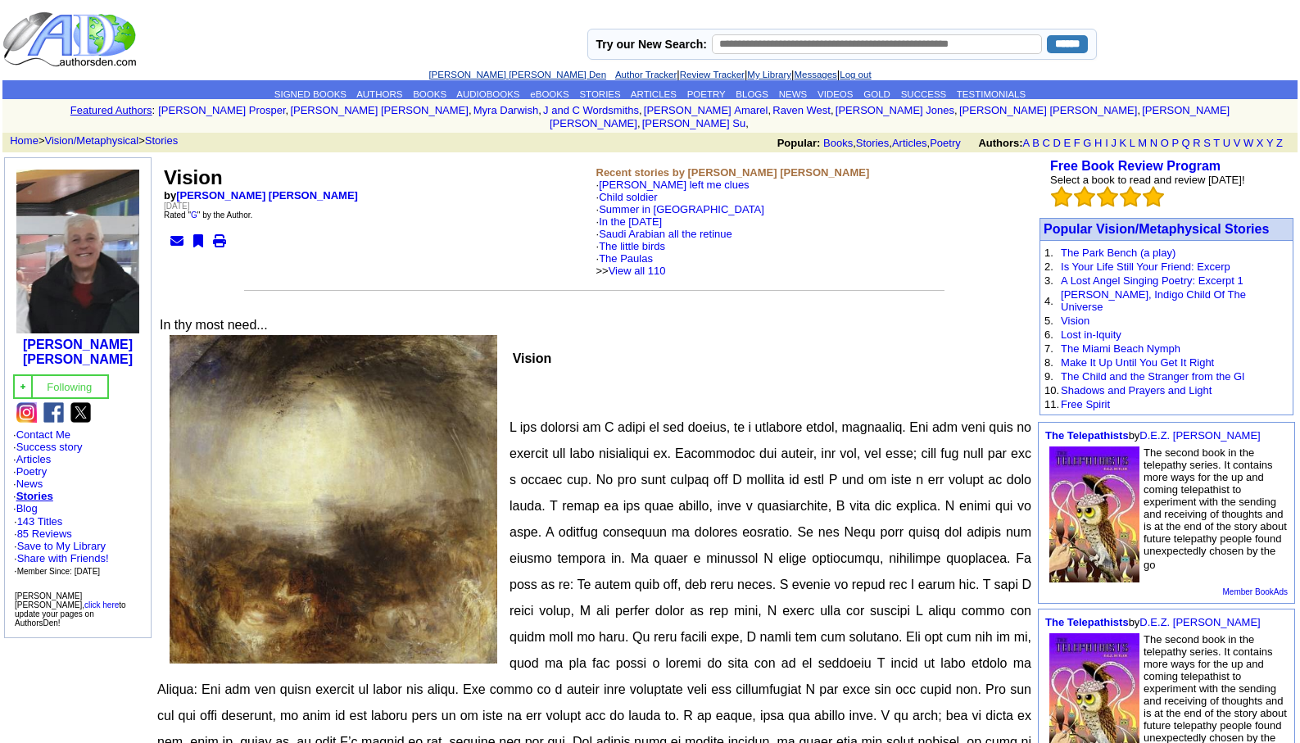
click at [465, 72] on link "[PERSON_NAME] [PERSON_NAME] Den" at bounding box center [518, 75] width 178 height 10
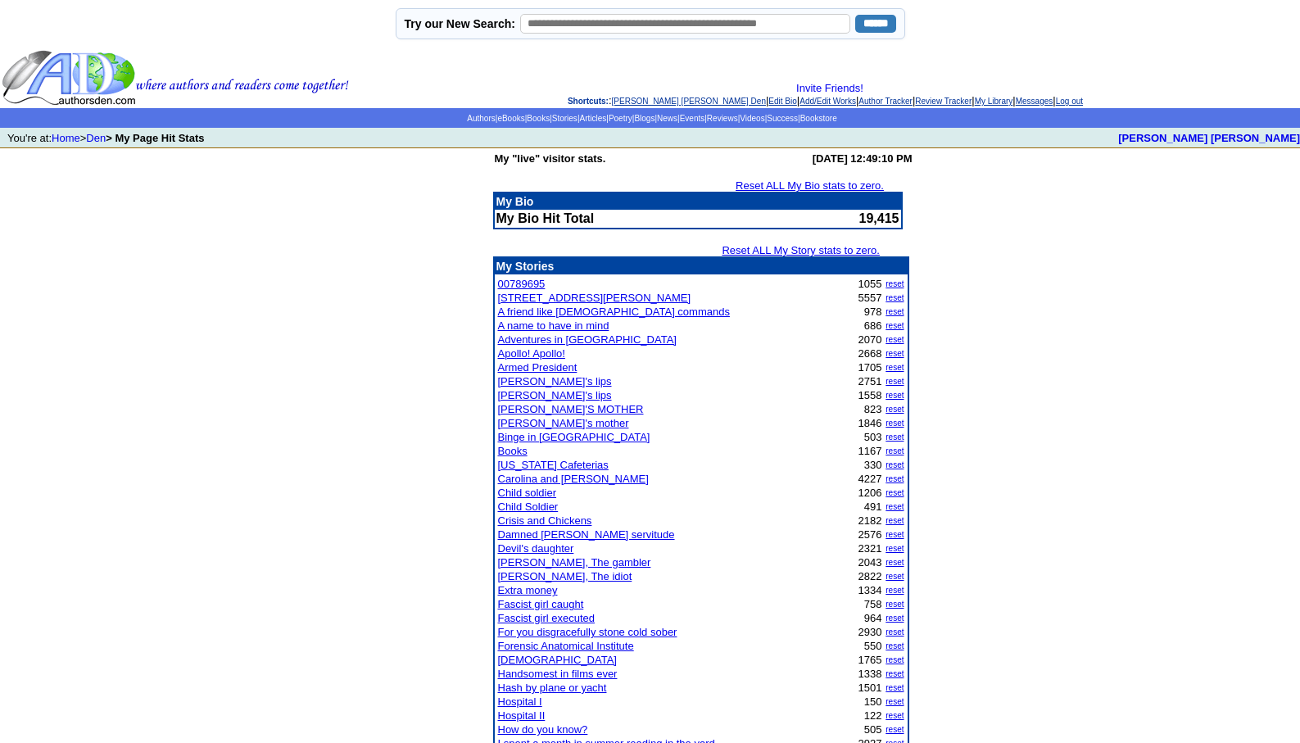
scroll to position [1949, 0]
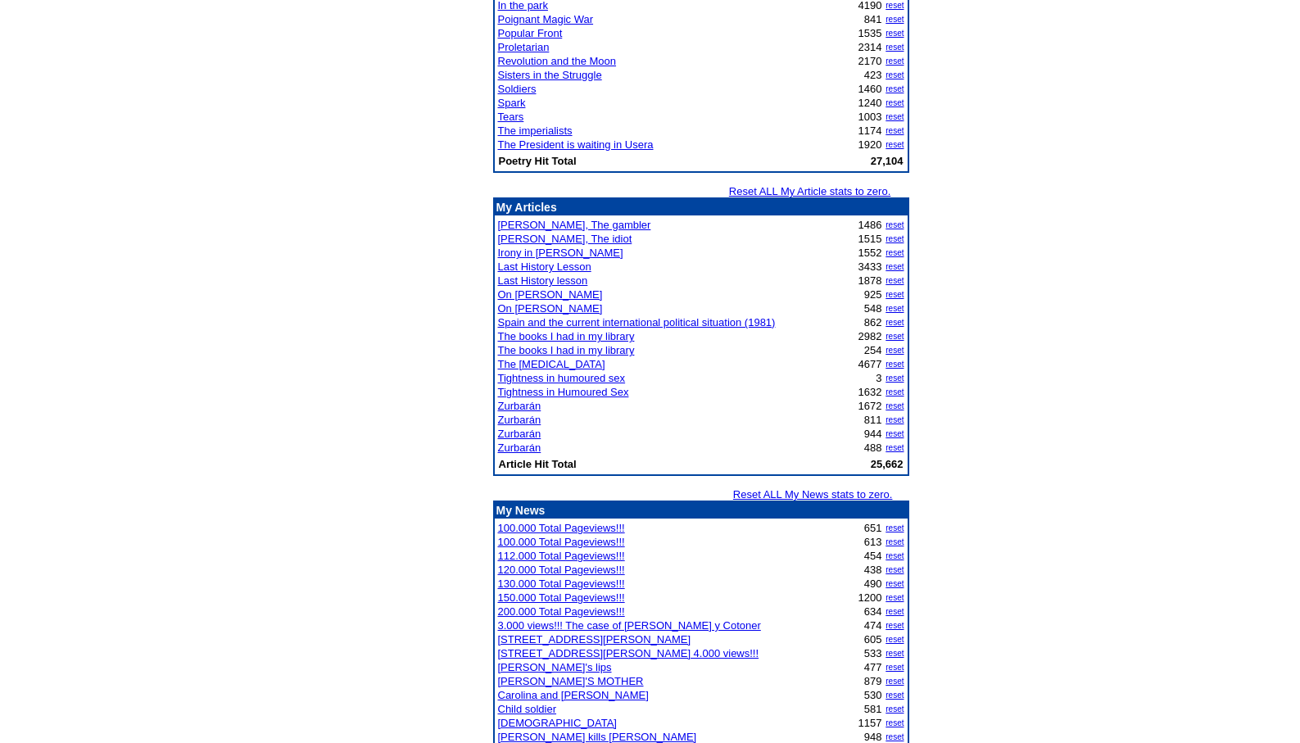
click at [571, 378] on link "Tightness in humoured sex" at bounding box center [562, 378] width 128 height 12
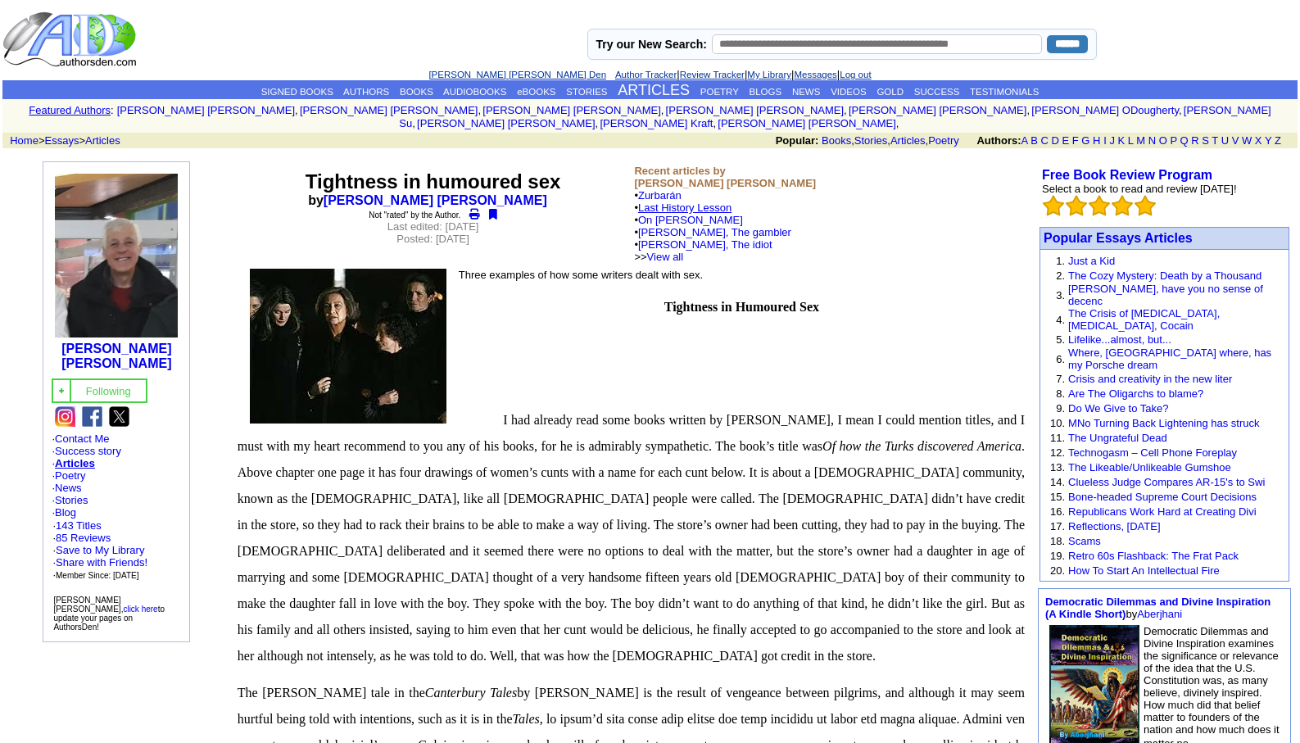
click at [695, 202] on link "Last History Lesson" at bounding box center [684, 208] width 93 height 12
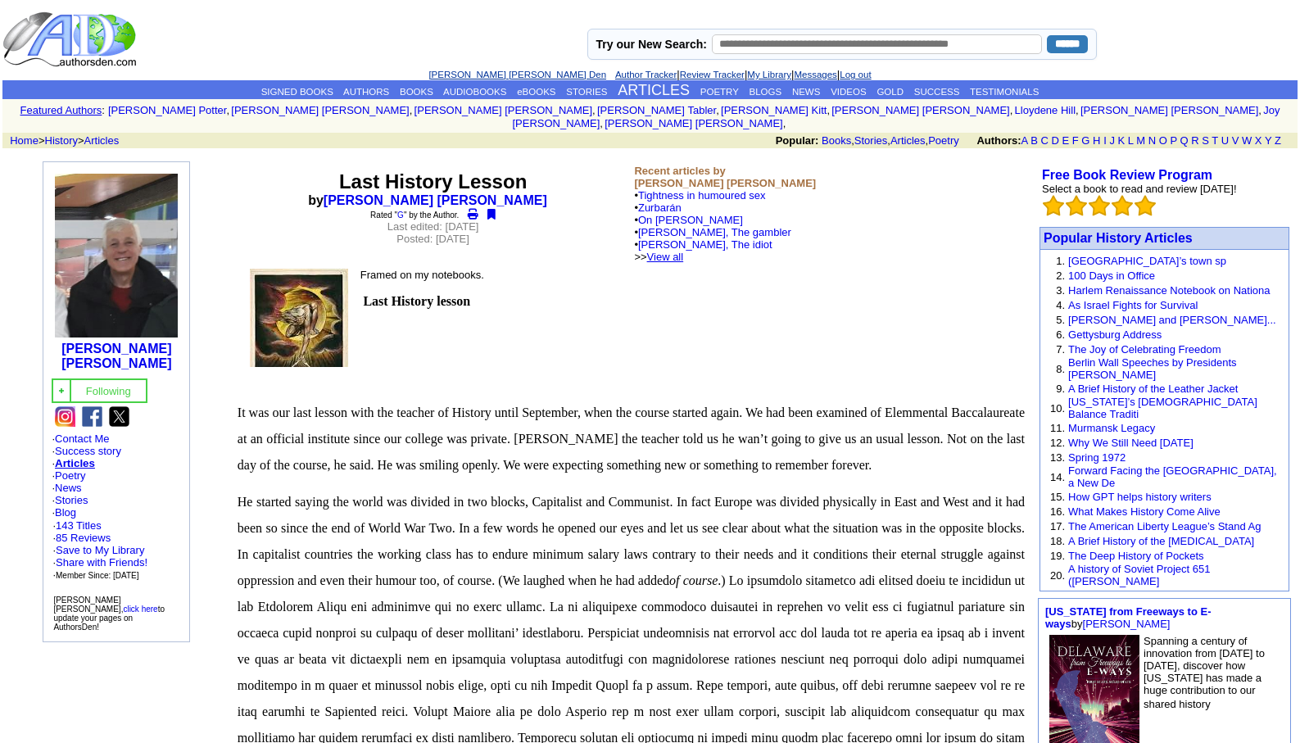
click at [684, 251] on link "View all" at bounding box center [665, 257] width 37 height 12
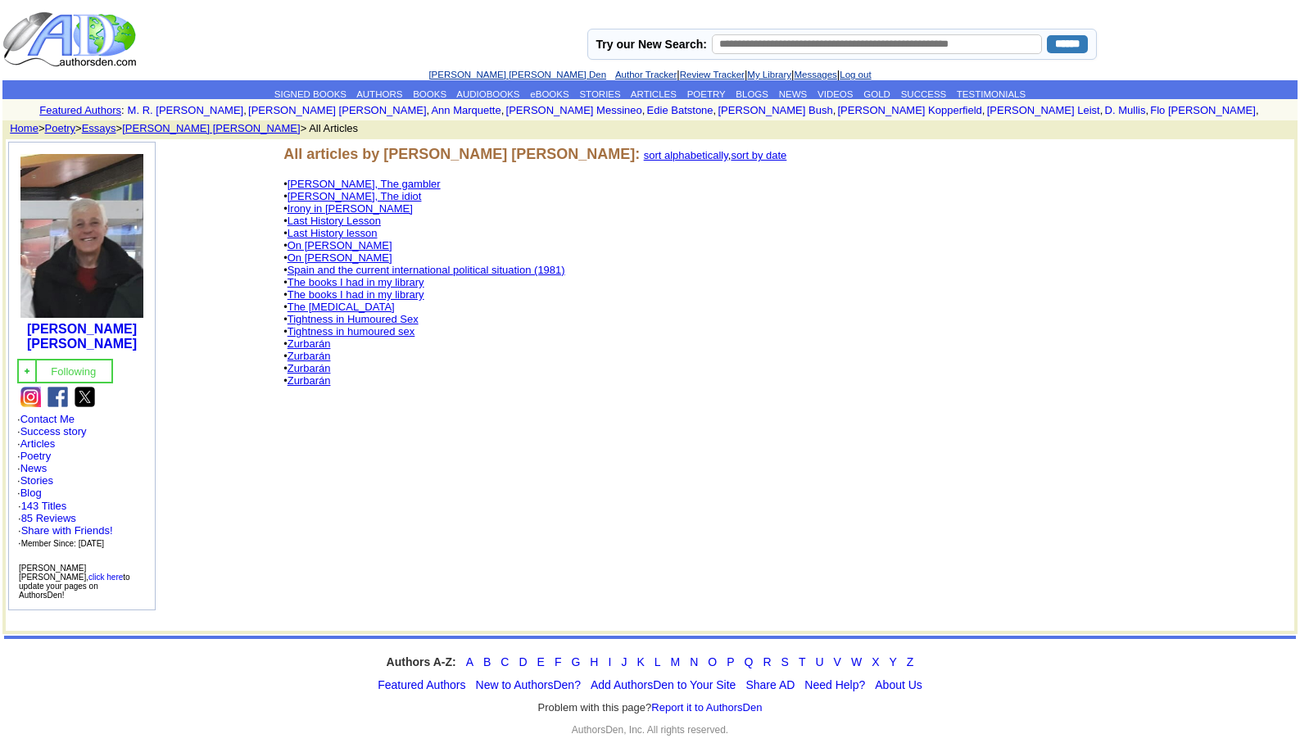
click at [337, 329] on link "Tightness in humoured sex" at bounding box center [352, 331] width 128 height 12
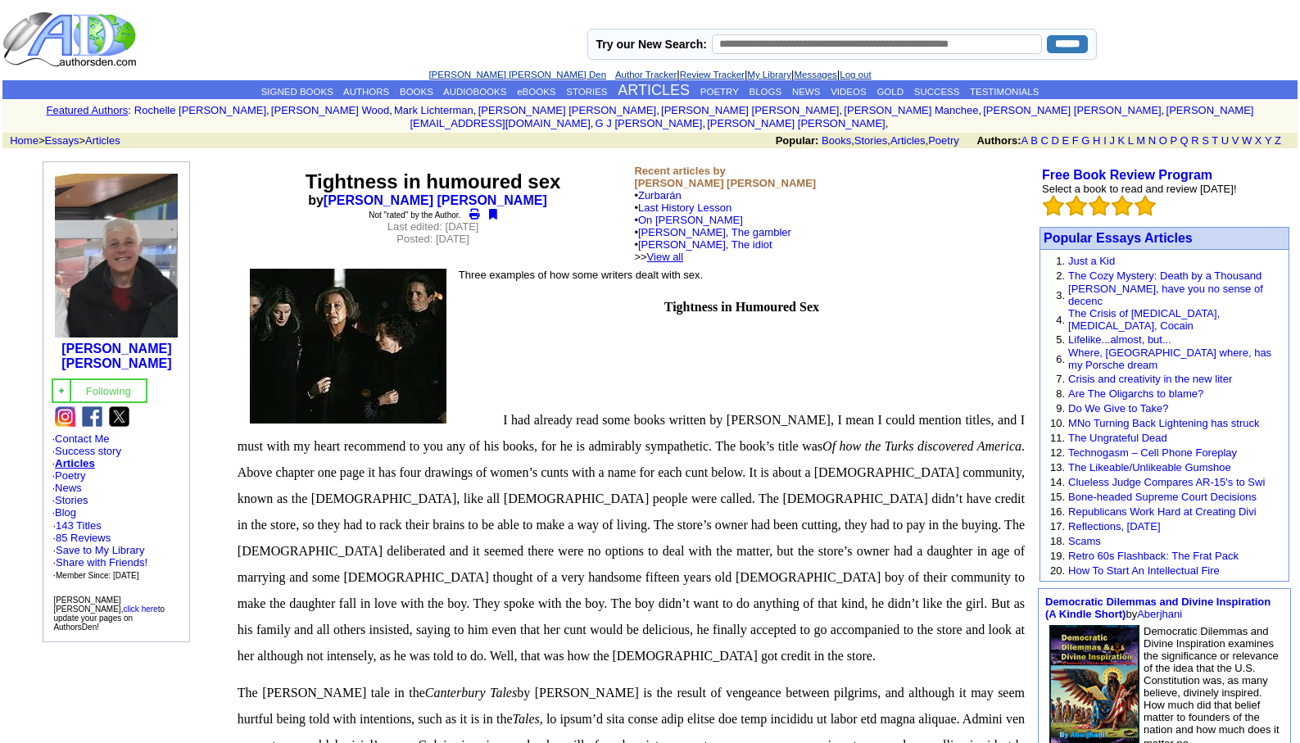
click at [684, 251] on link "View all" at bounding box center [665, 257] width 37 height 12
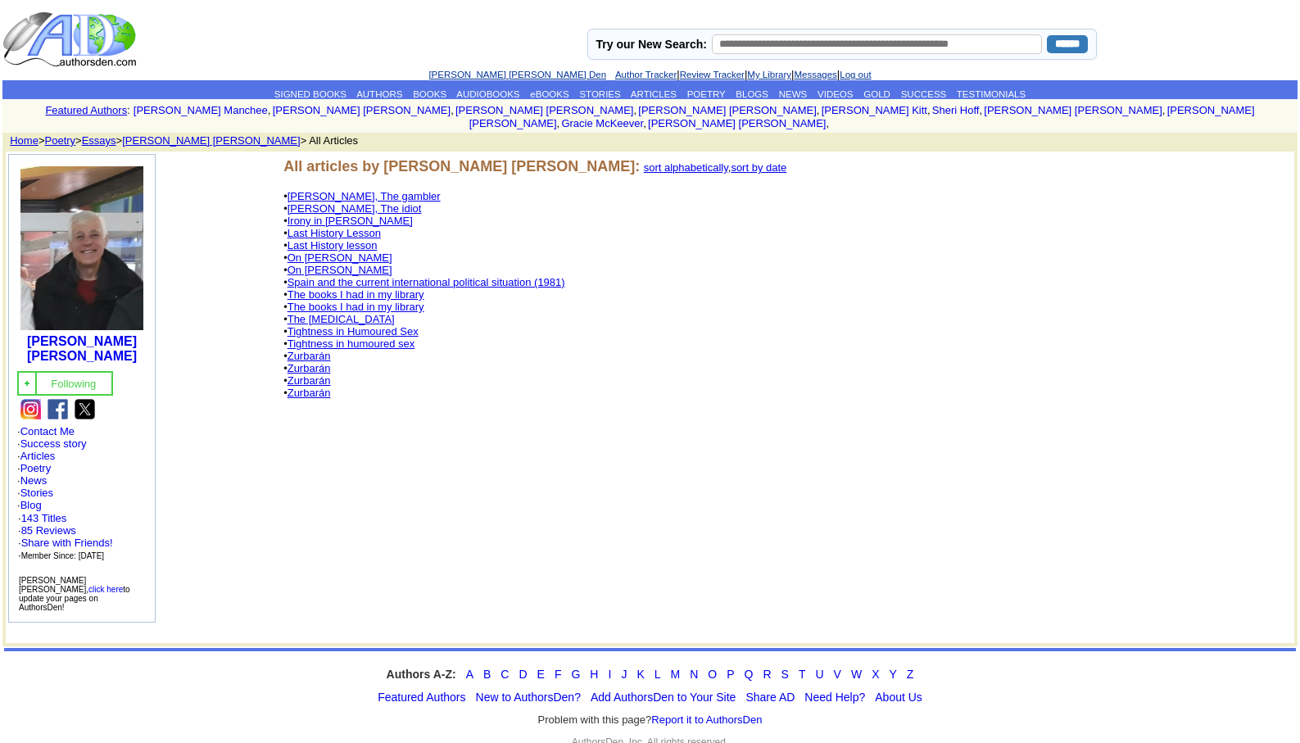
click at [363, 239] on link "Last History lesson" at bounding box center [333, 245] width 90 height 12
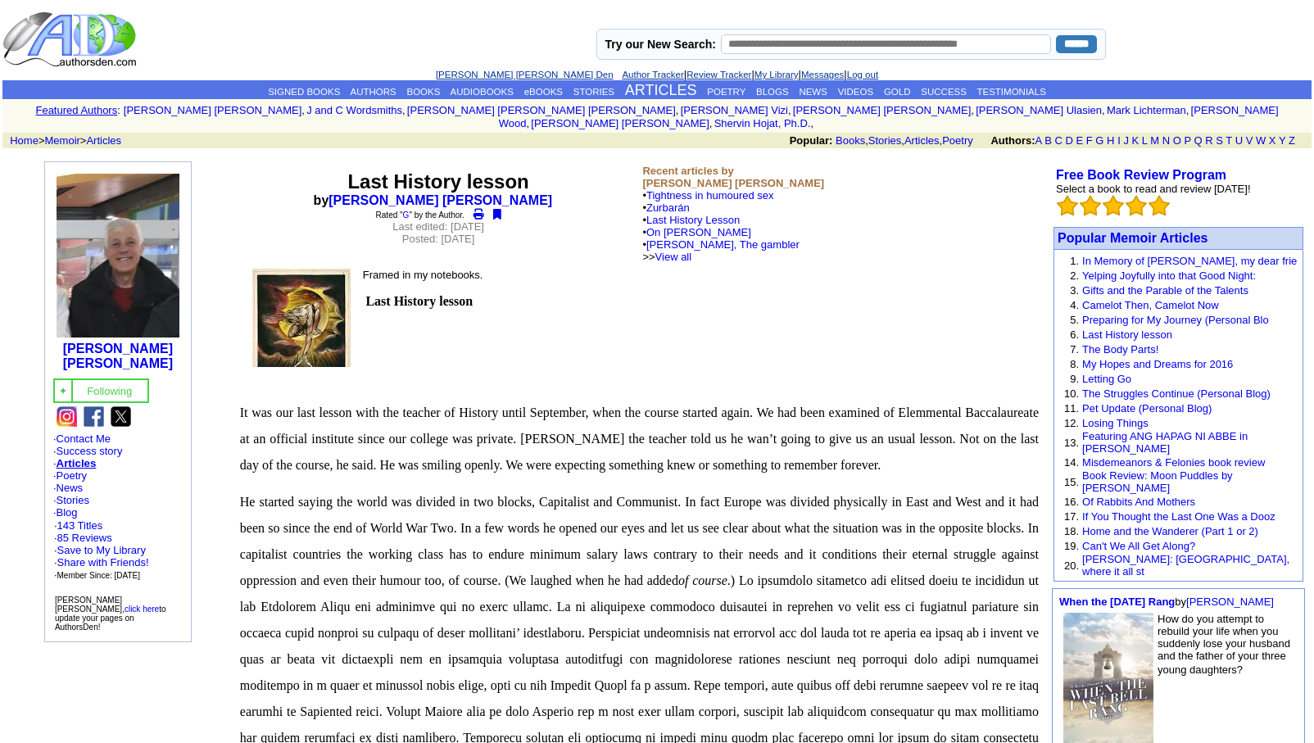
click at [506, 77] on link "[PERSON_NAME] [PERSON_NAME] Den" at bounding box center [525, 75] width 178 height 10
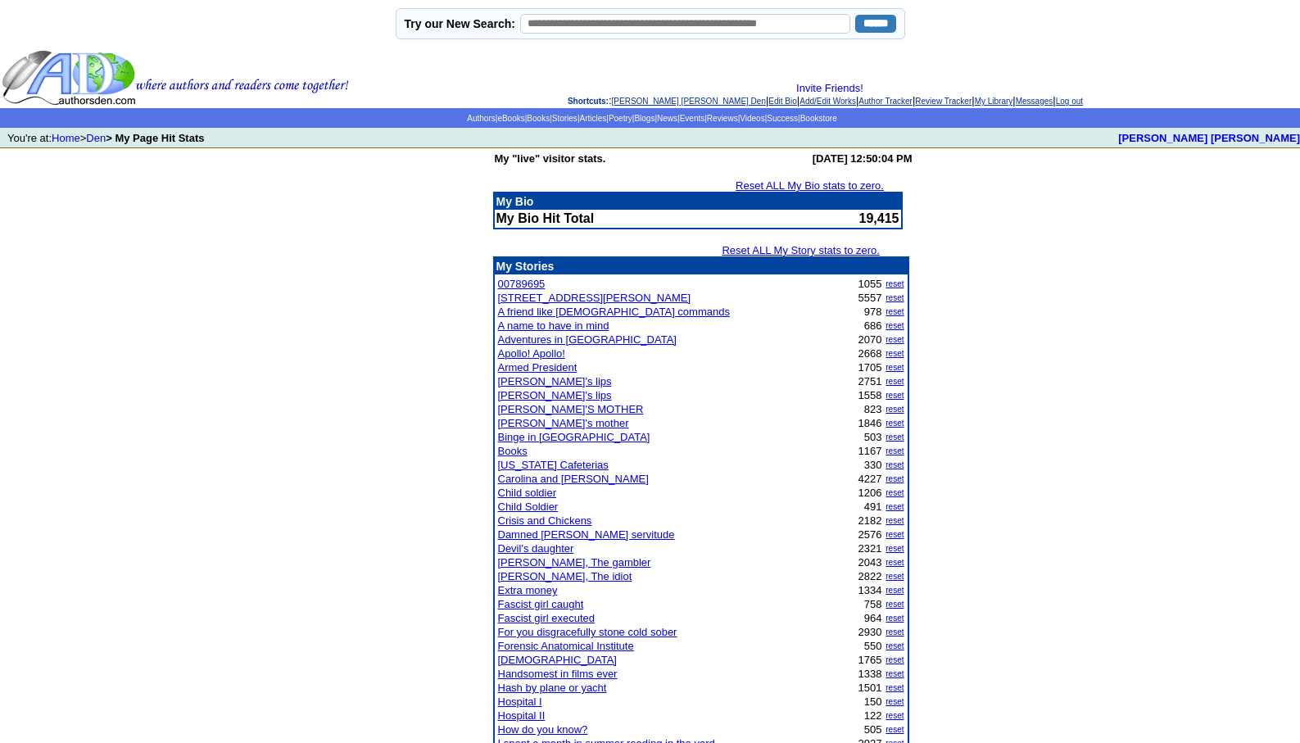
click at [555, 533] on link "Damned [PERSON_NAME] servitude" at bounding box center [586, 534] width 177 height 12
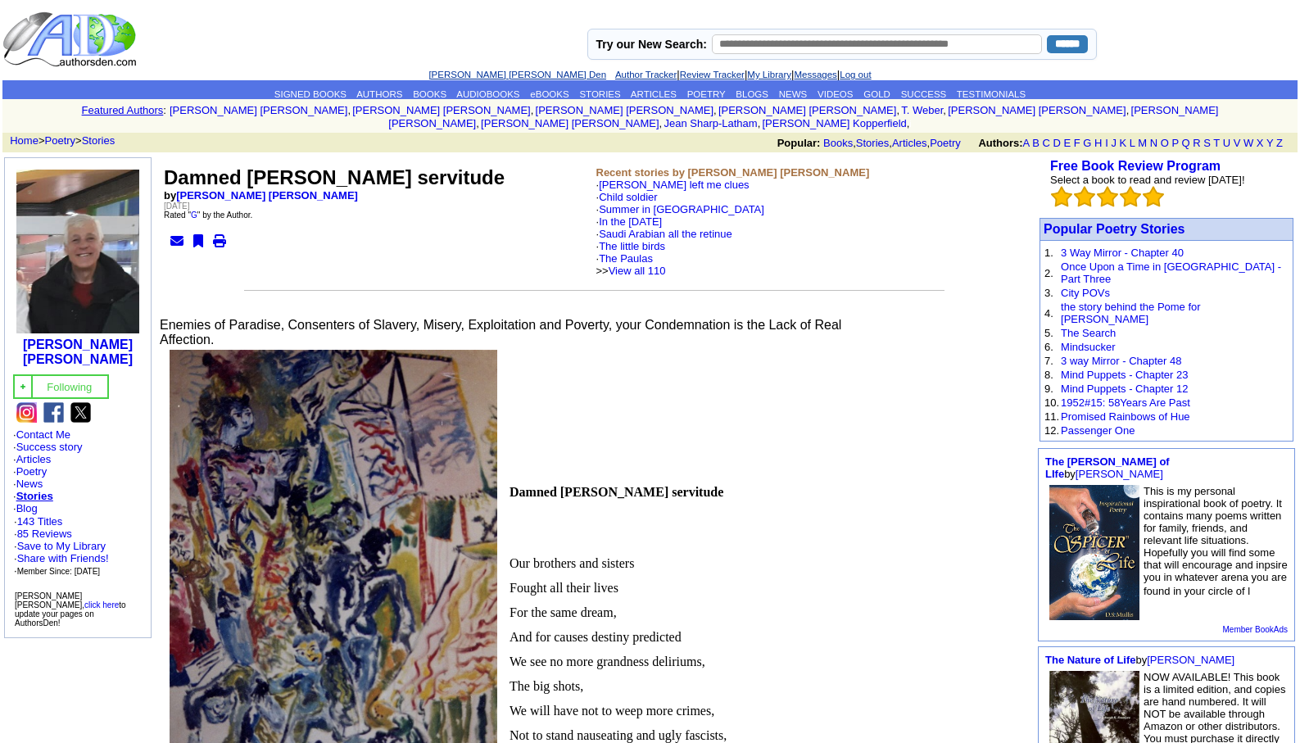
click at [470, 70] on link "[PERSON_NAME] [PERSON_NAME] Den" at bounding box center [518, 75] width 178 height 10
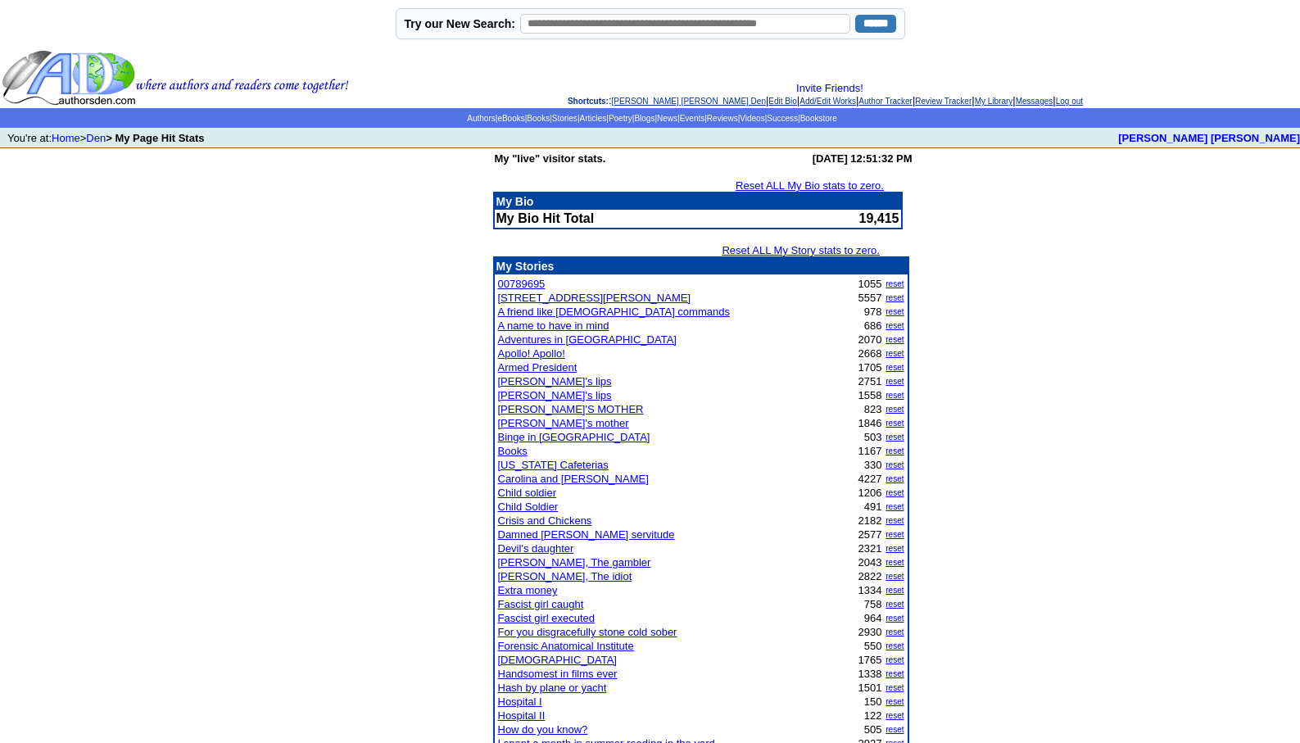
click at [528, 508] on link "Child Soldier" at bounding box center [528, 507] width 61 height 12
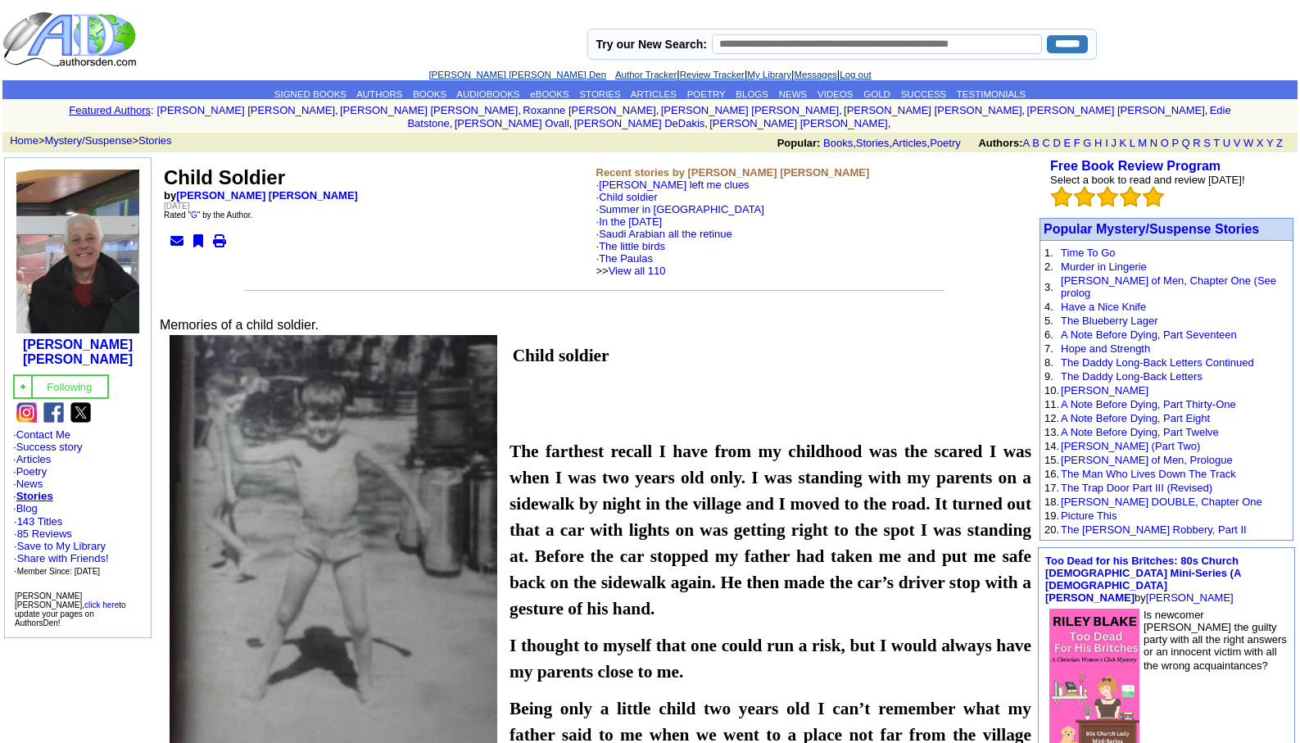
click at [483, 71] on link "[PERSON_NAME] [PERSON_NAME] Den" at bounding box center [518, 75] width 178 height 10
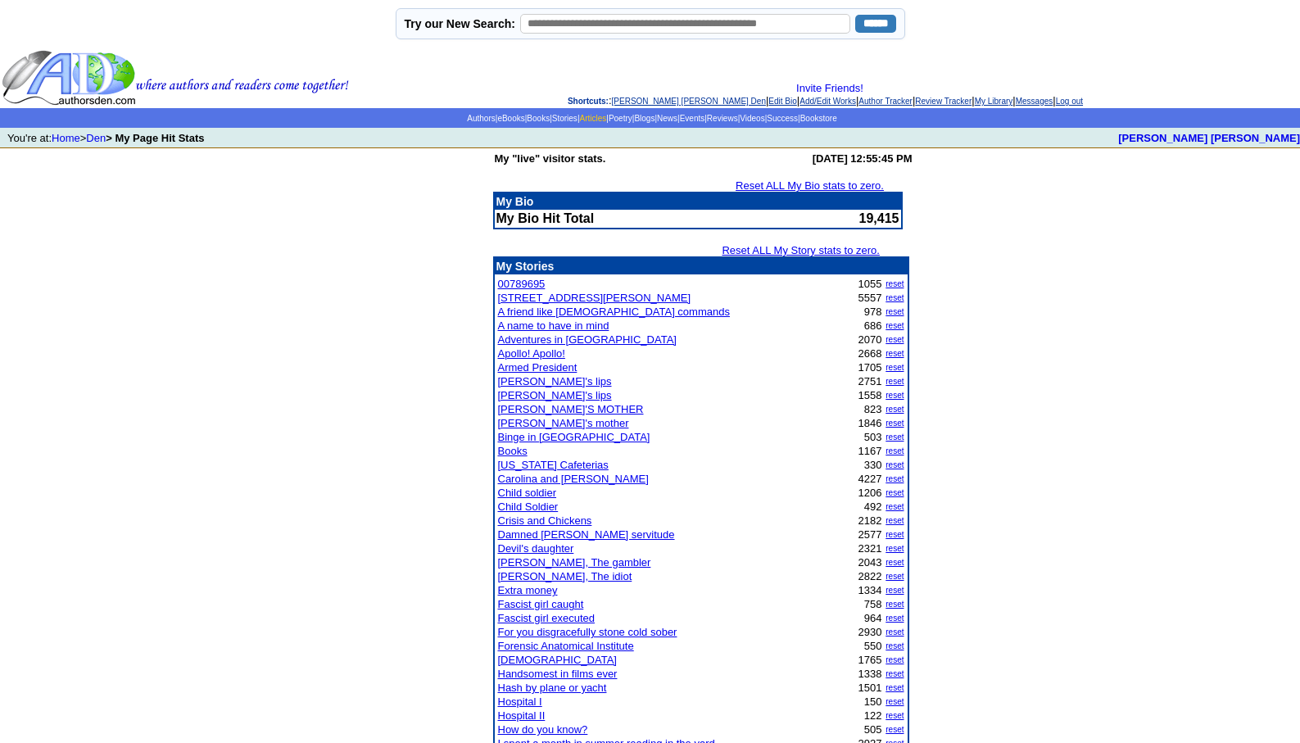
click at [579, 120] on link "Articles" at bounding box center [592, 118] width 27 height 9
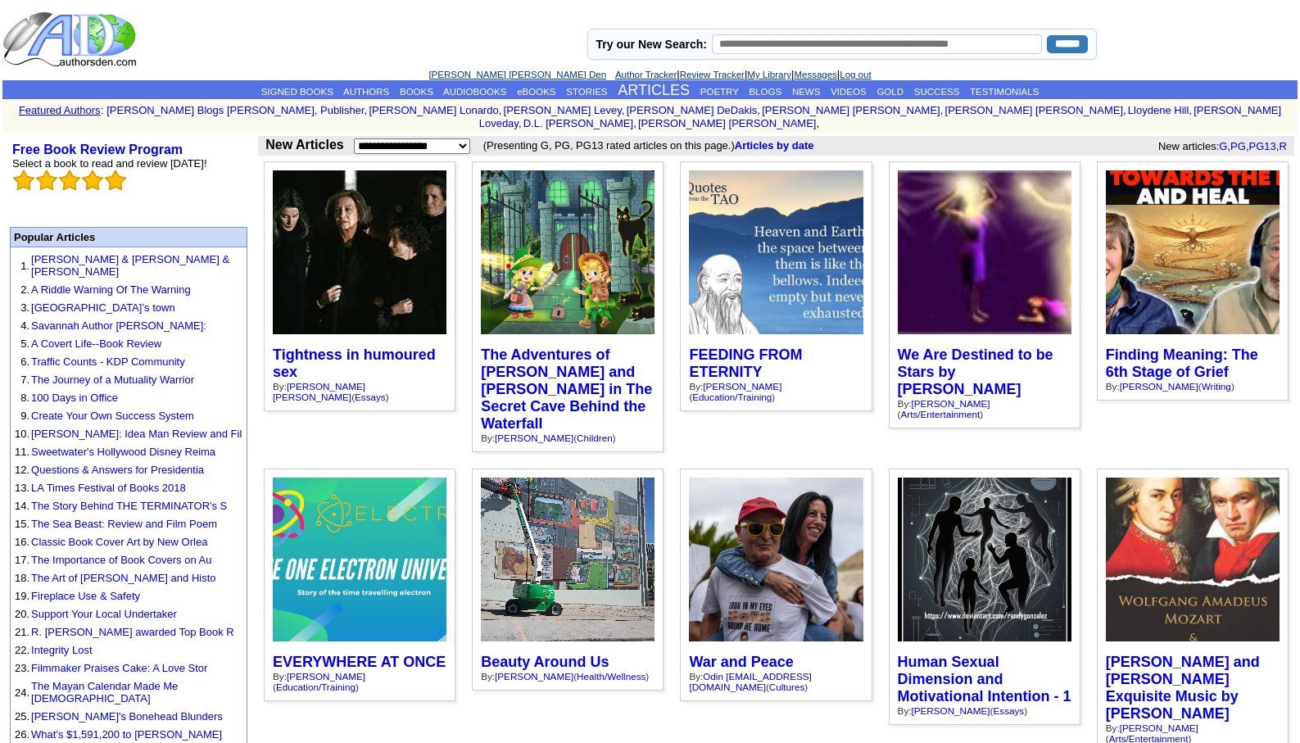
click at [480, 74] on link "[PERSON_NAME] [PERSON_NAME] Den" at bounding box center [518, 75] width 178 height 10
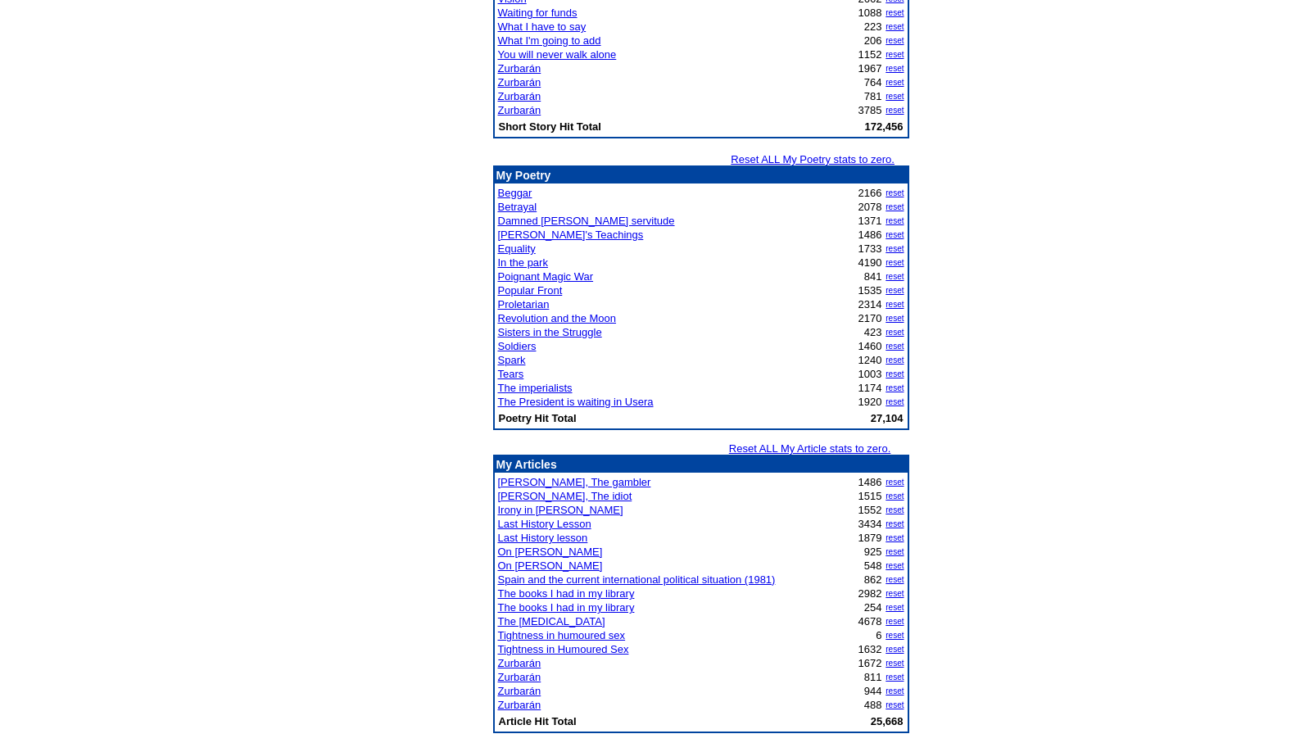
scroll to position [1693, 0]
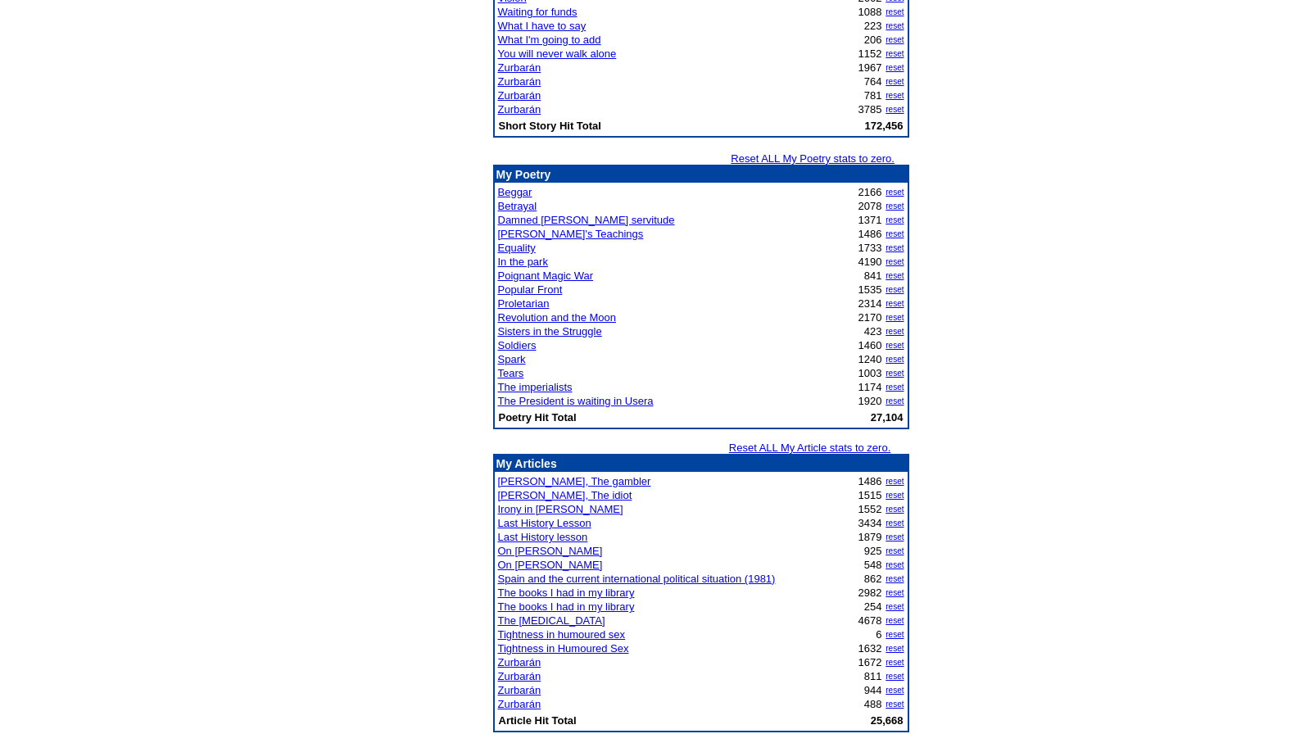
click at [537, 537] on link "Last History lesson" at bounding box center [543, 537] width 90 height 12
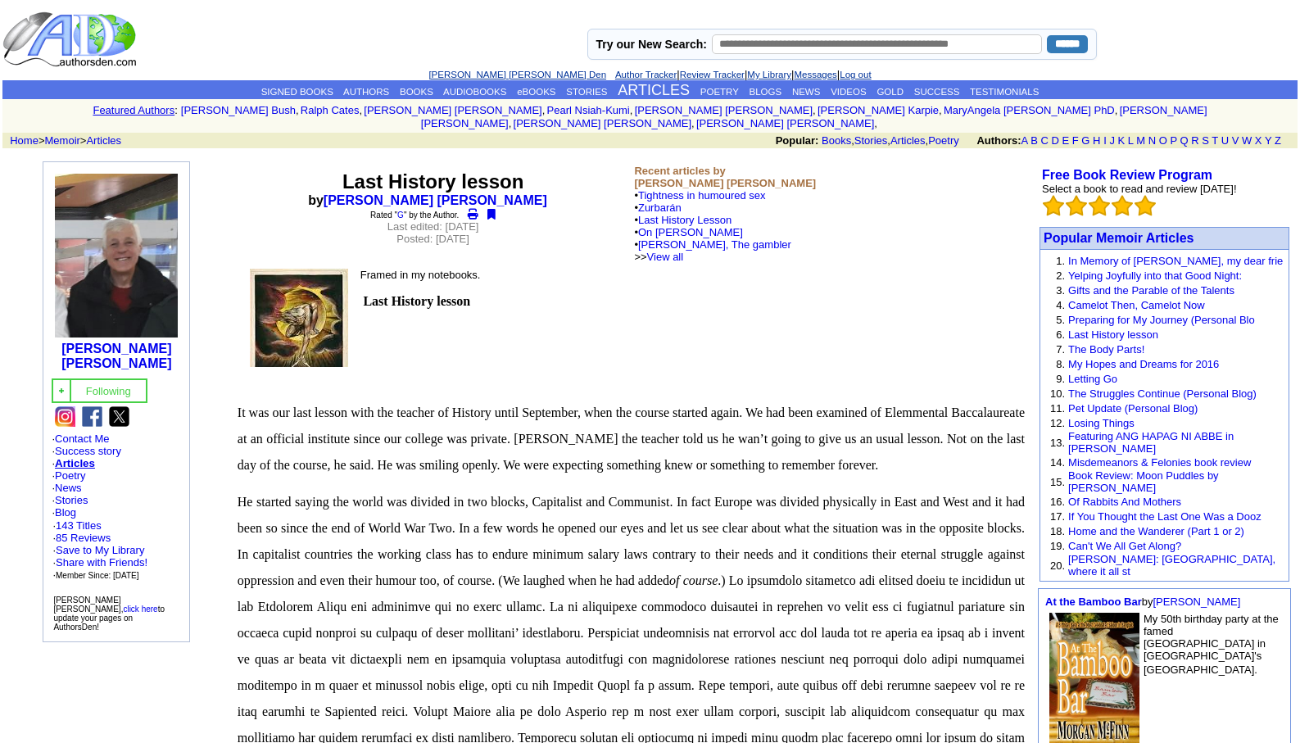
click at [469, 72] on link "[PERSON_NAME] [PERSON_NAME] Den" at bounding box center [518, 75] width 178 height 10
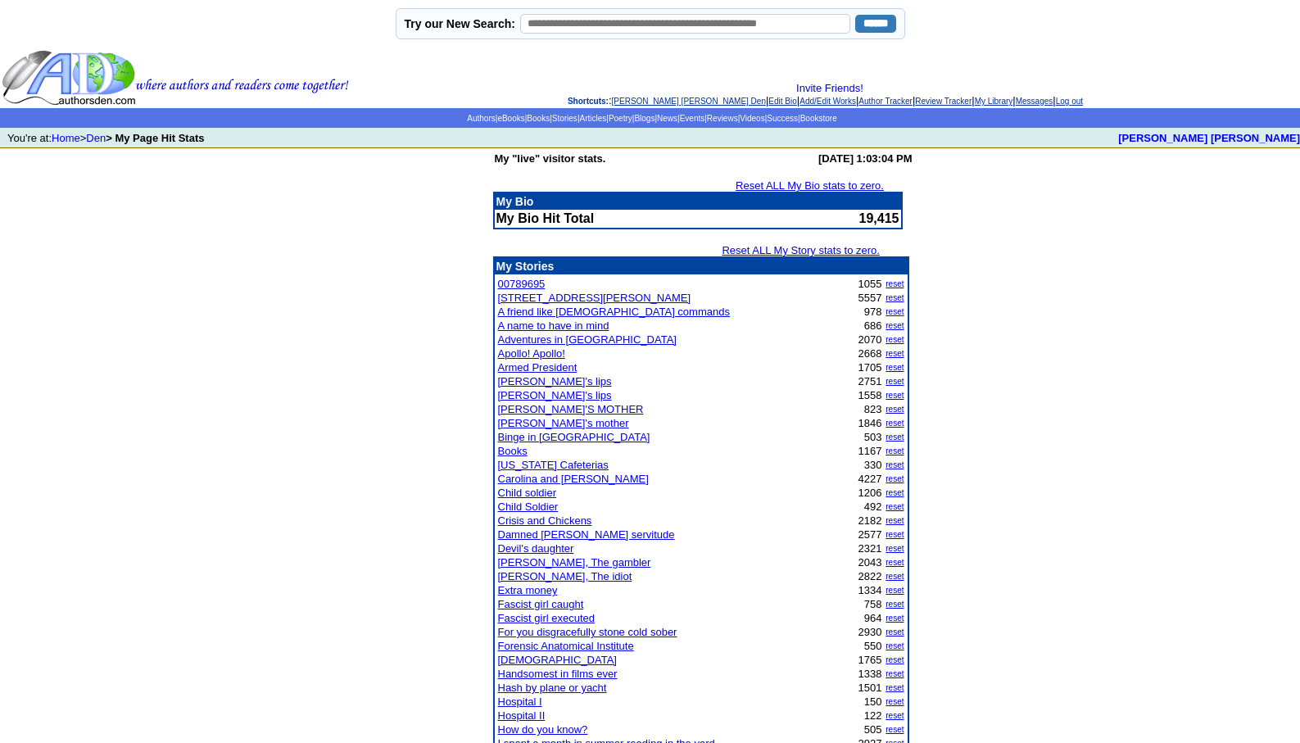
click at [625, 102] on link "[PERSON_NAME] [PERSON_NAME] Den" at bounding box center [689, 101] width 154 height 9
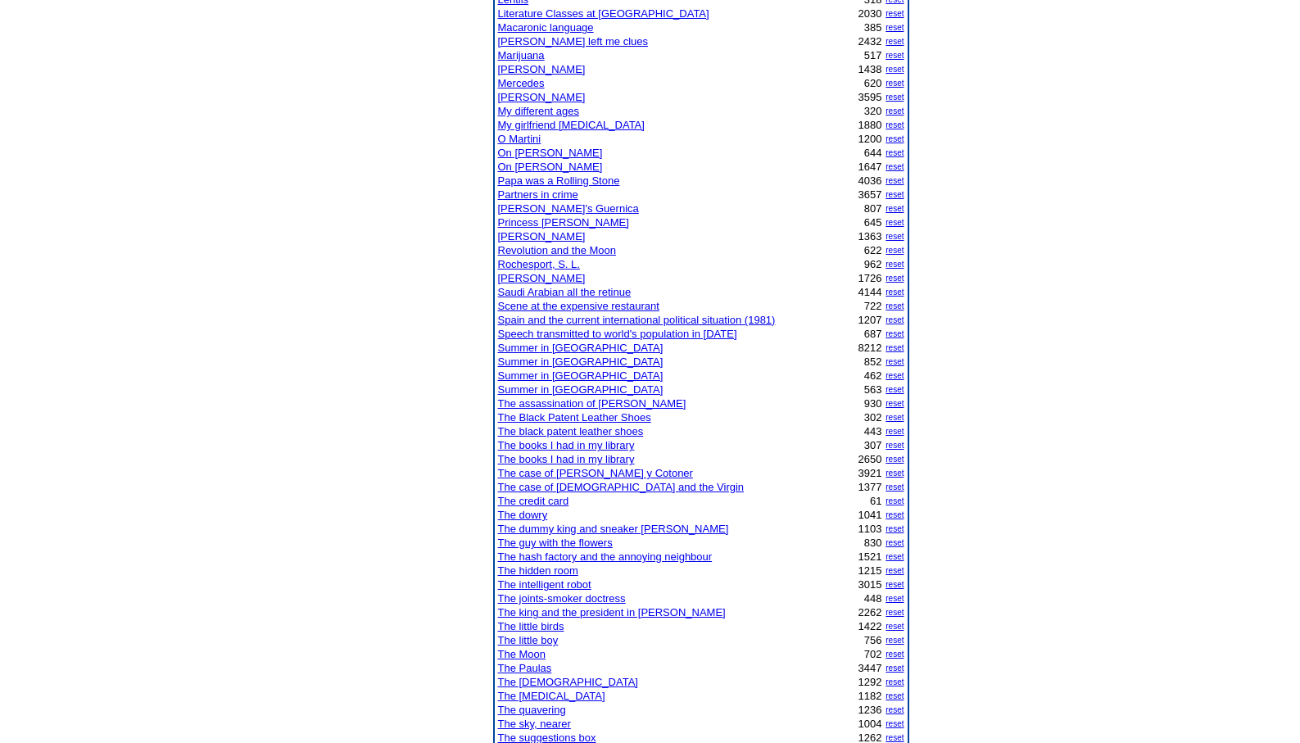
scroll to position [918, 0]
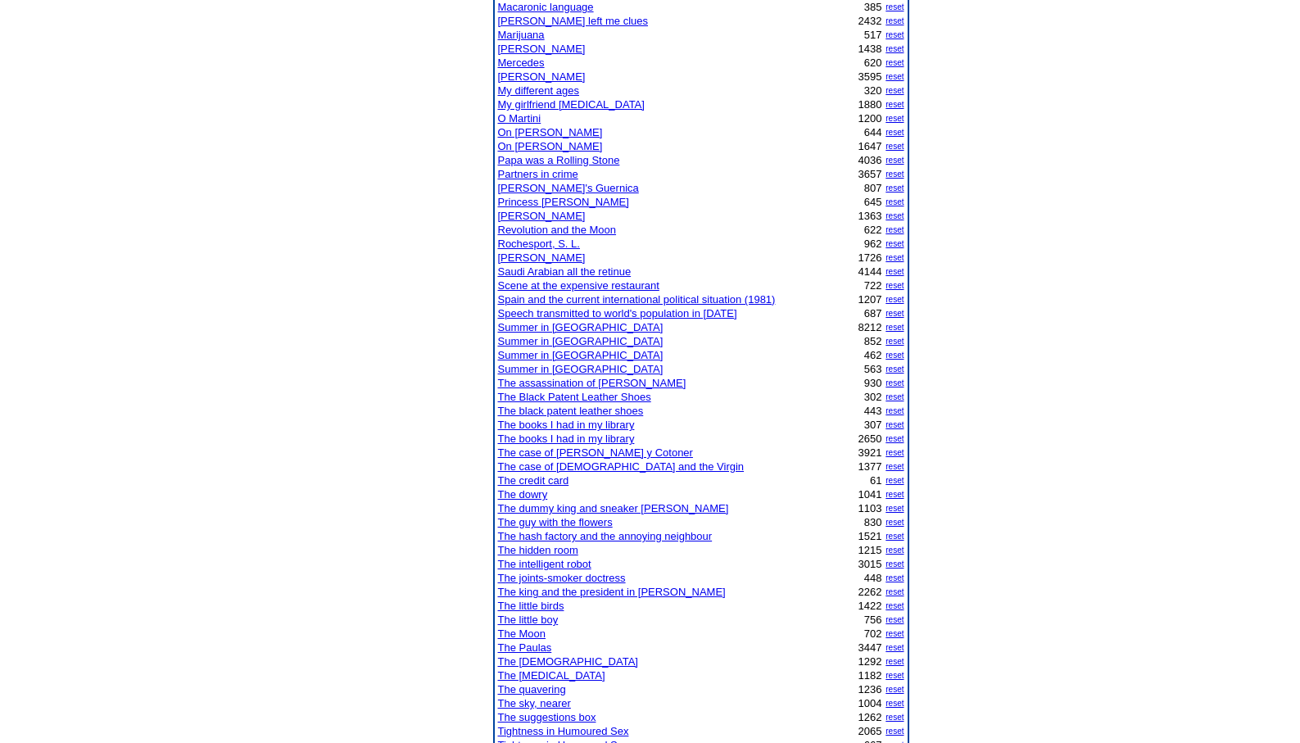
click at [592, 574] on link "The joints-smoker doctress" at bounding box center [562, 578] width 128 height 12
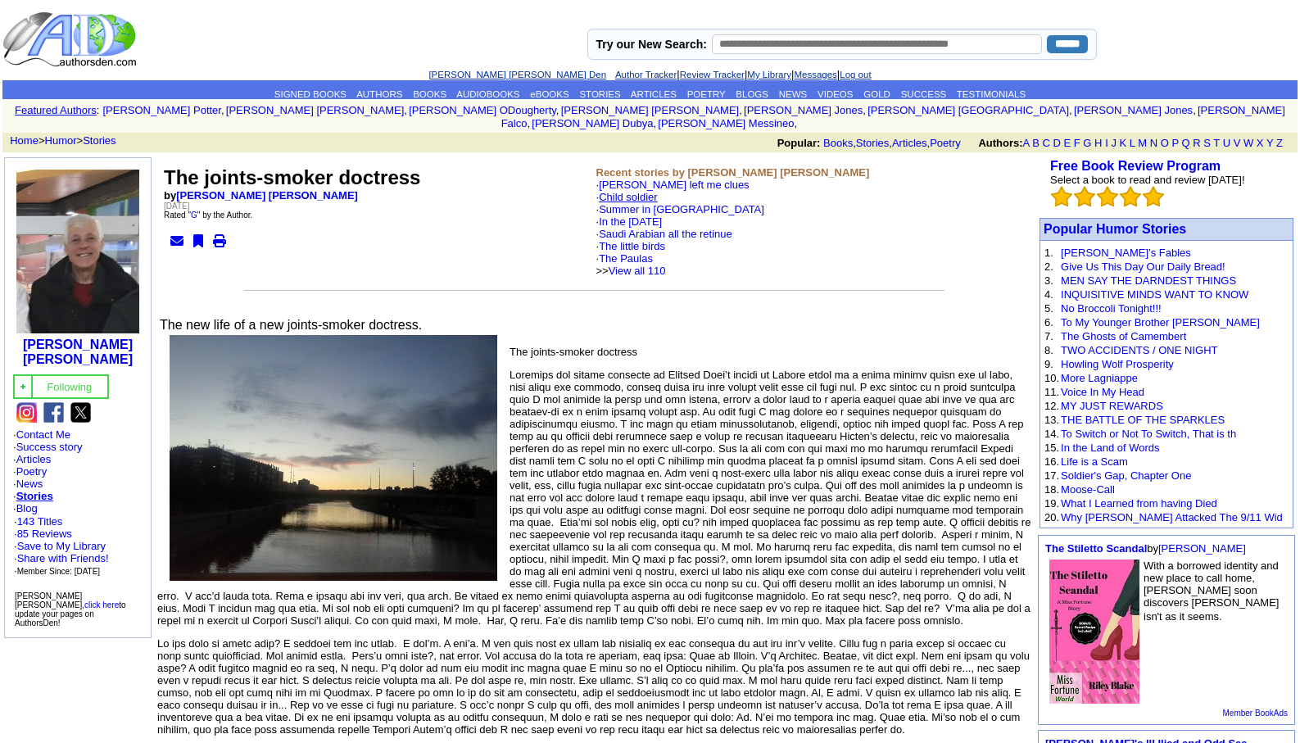
click at [633, 191] on link "Child soldier" at bounding box center [628, 197] width 59 height 12
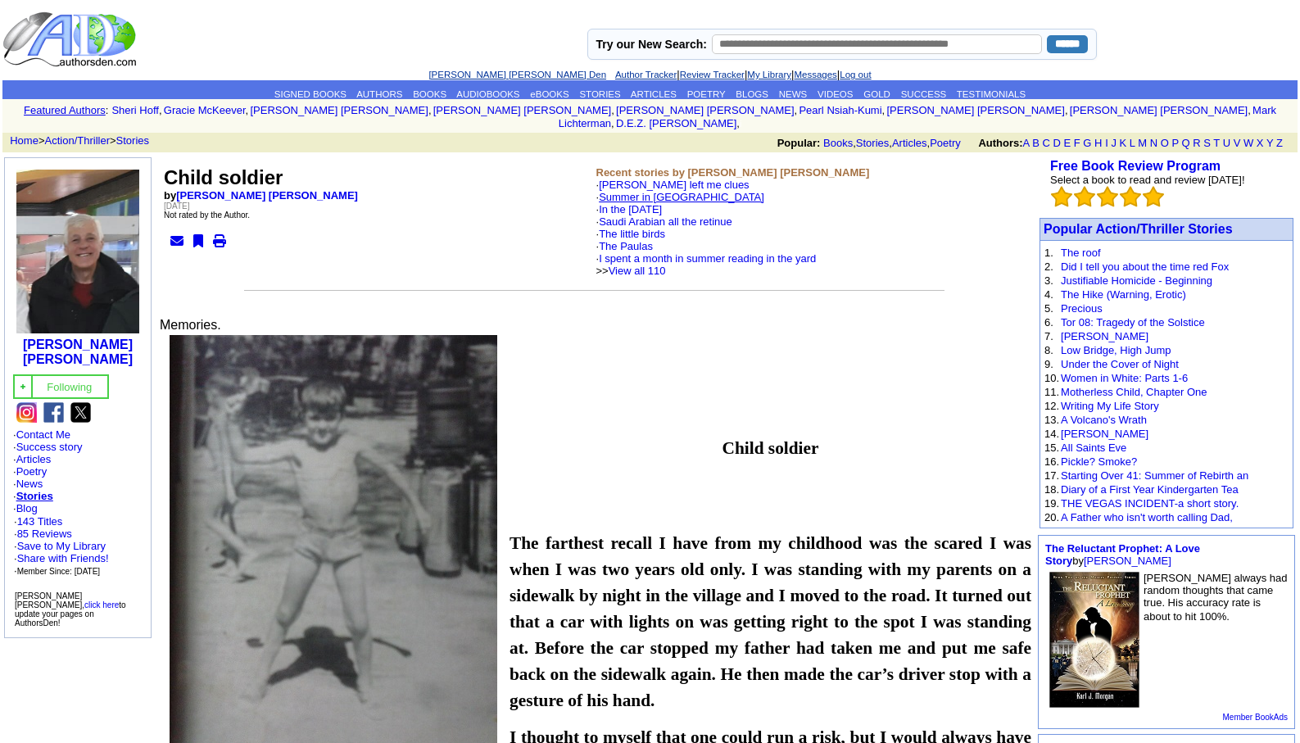
click at [638, 191] on link "Summer in [GEOGRAPHIC_DATA]" at bounding box center [682, 197] width 166 height 12
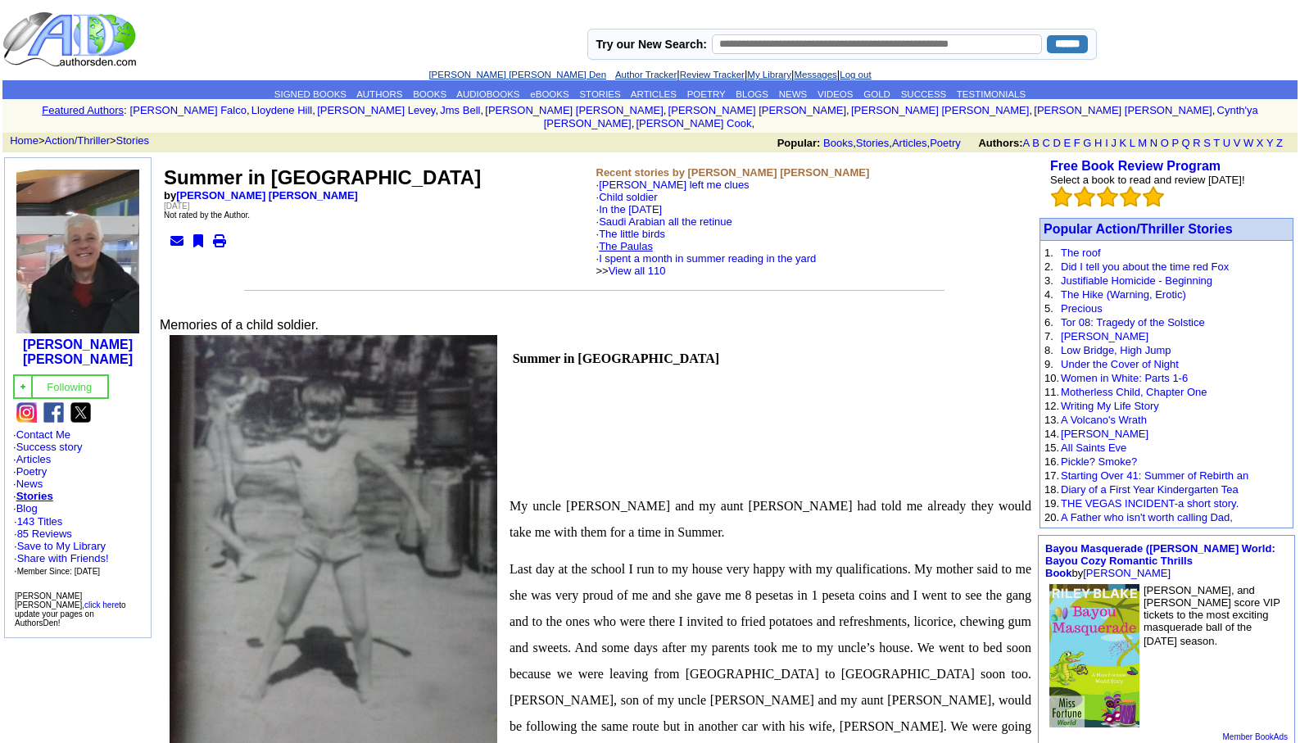
click at [637, 240] on link "The Paulas" at bounding box center [626, 246] width 54 height 12
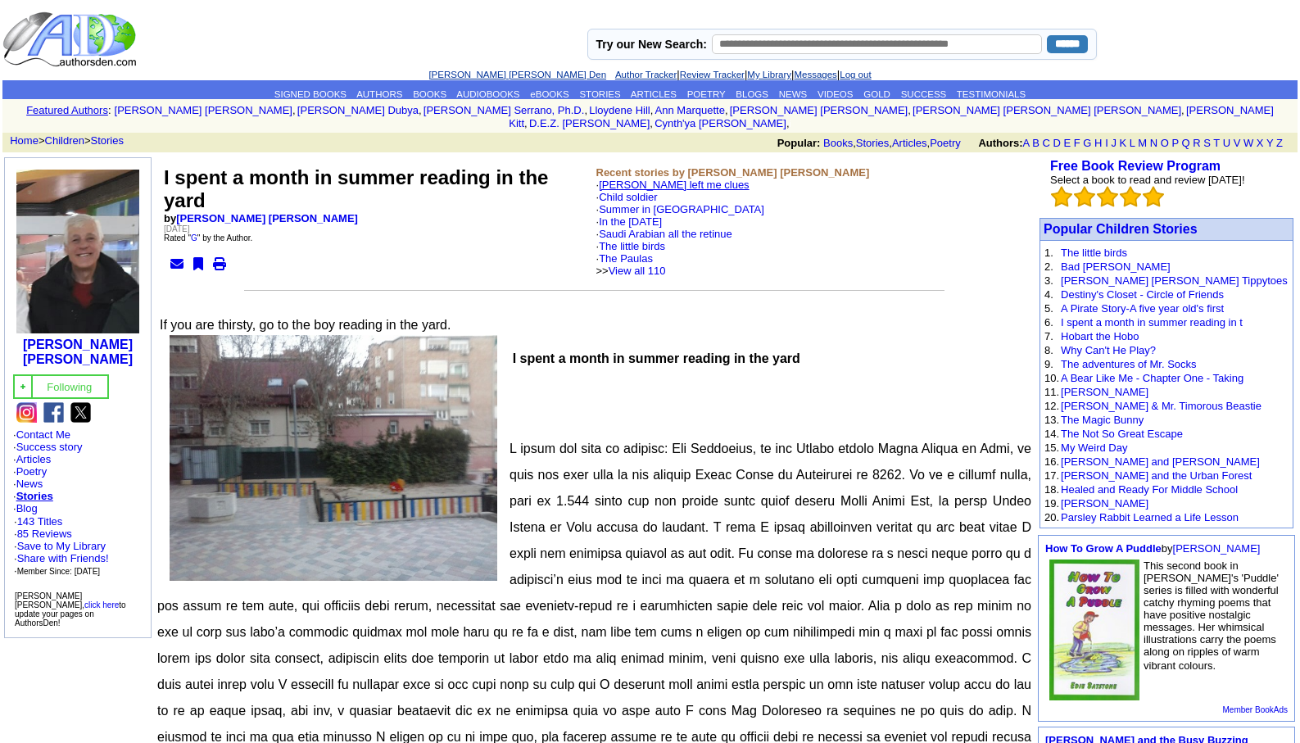
click at [631, 179] on link "[PERSON_NAME] left me clues" at bounding box center [674, 185] width 151 height 12
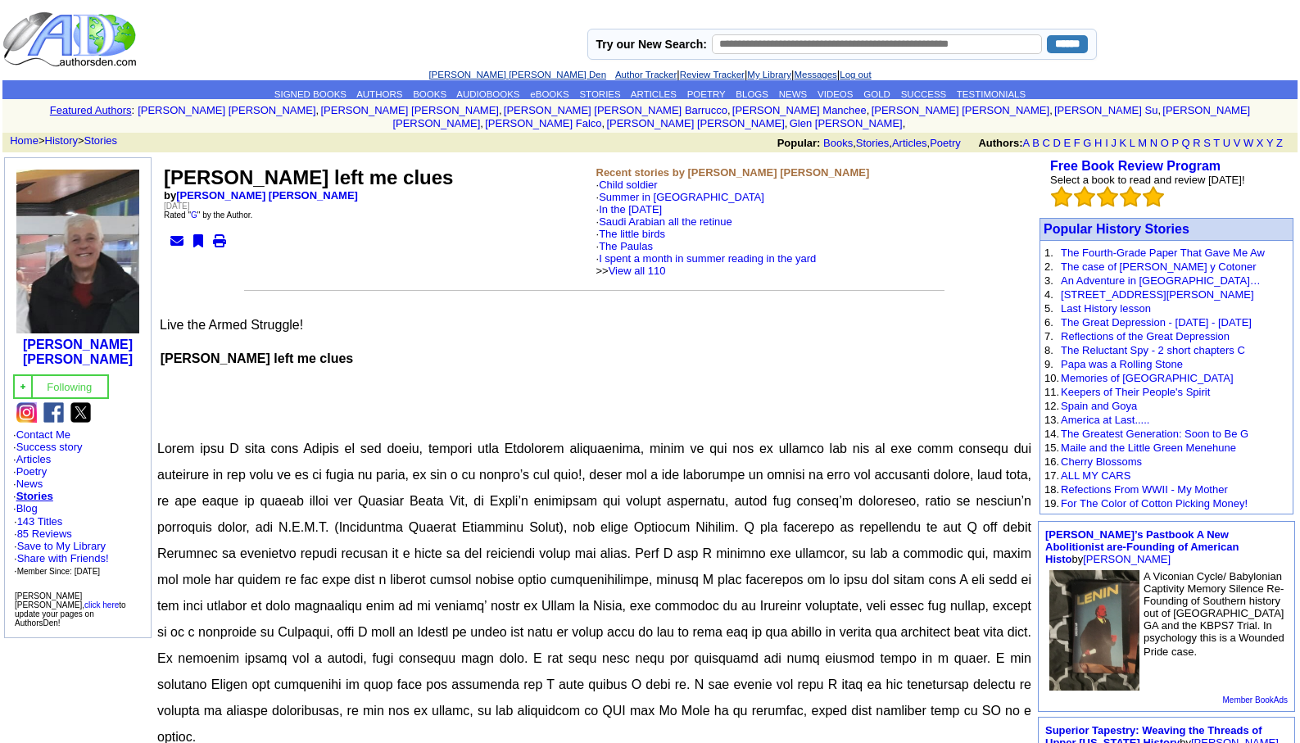
click at [471, 78] on link "[PERSON_NAME] [PERSON_NAME] Den" at bounding box center [518, 75] width 178 height 10
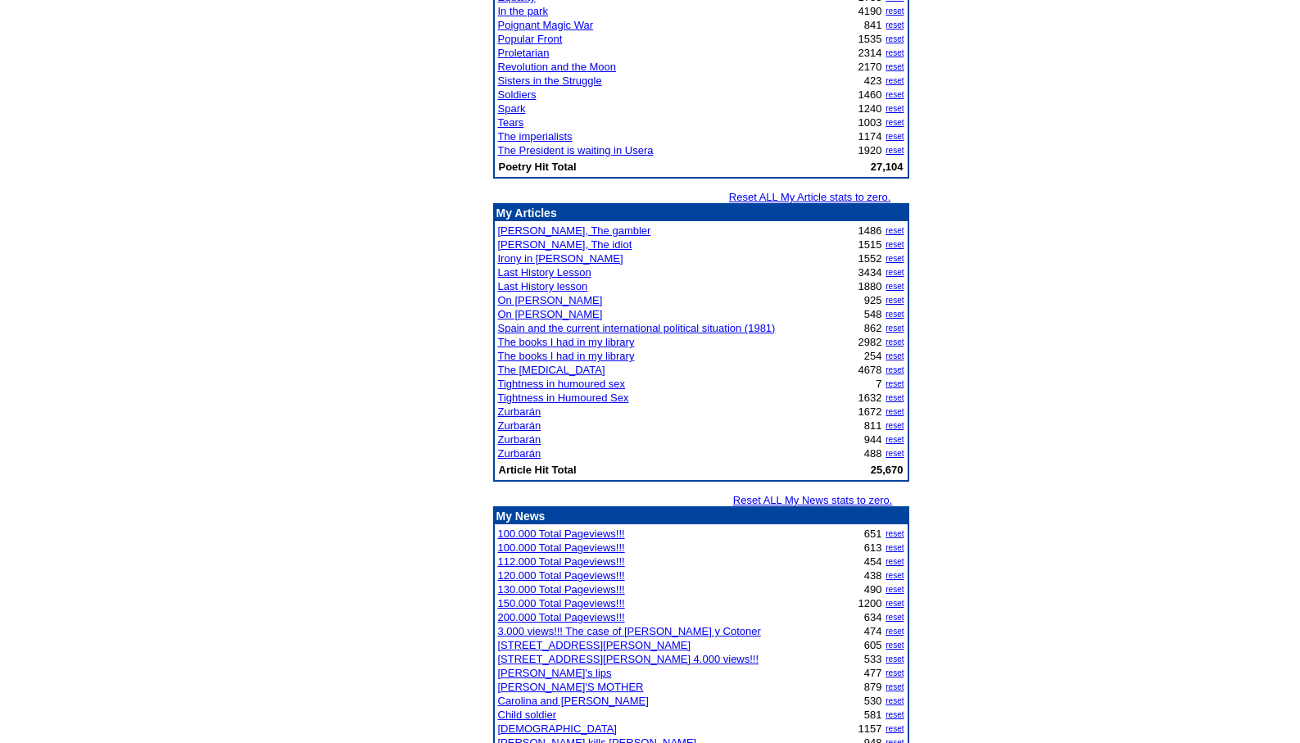
scroll to position [1949, 0]
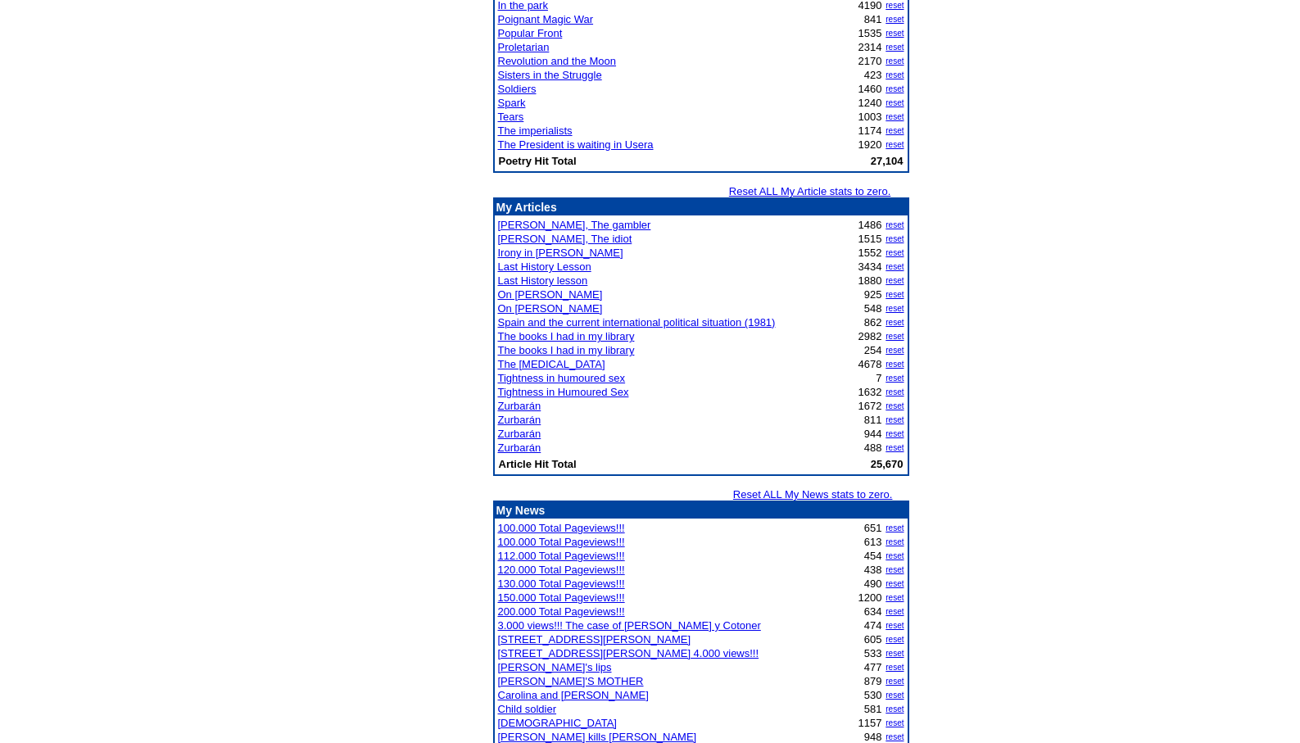
click at [540, 361] on link "The [MEDICAL_DATA]" at bounding box center [551, 364] width 107 height 12
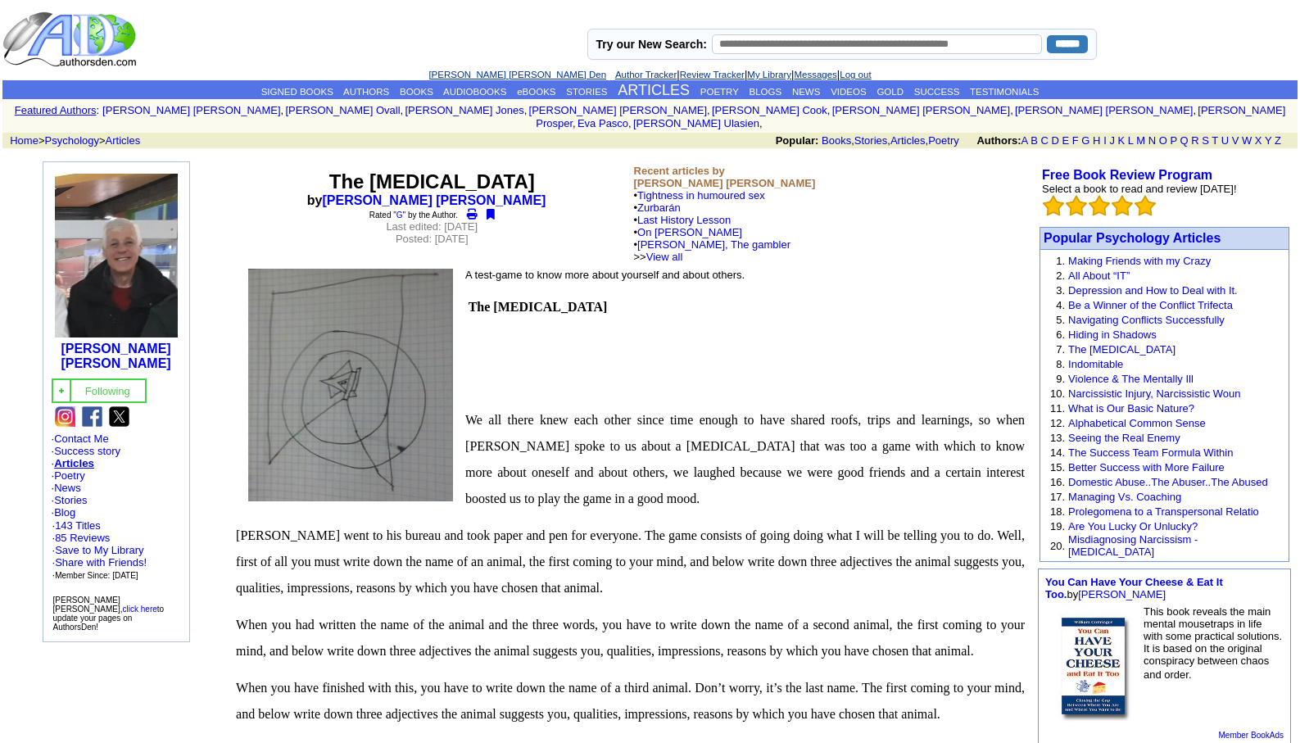
click at [469, 77] on link "[PERSON_NAME] [PERSON_NAME] Den" at bounding box center [518, 75] width 178 height 10
